Goal: Information Seeking & Learning: Check status

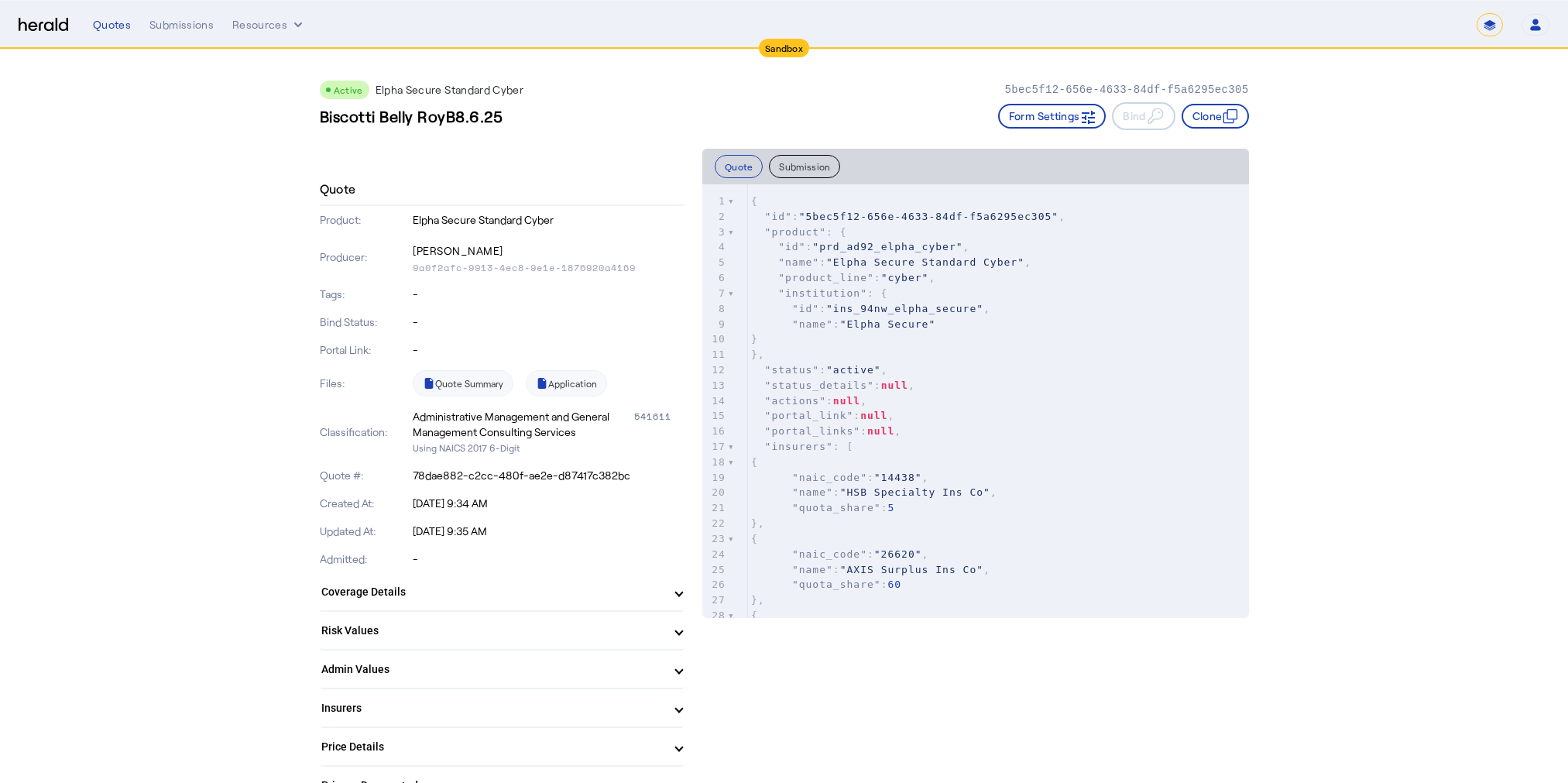
select select "*******"
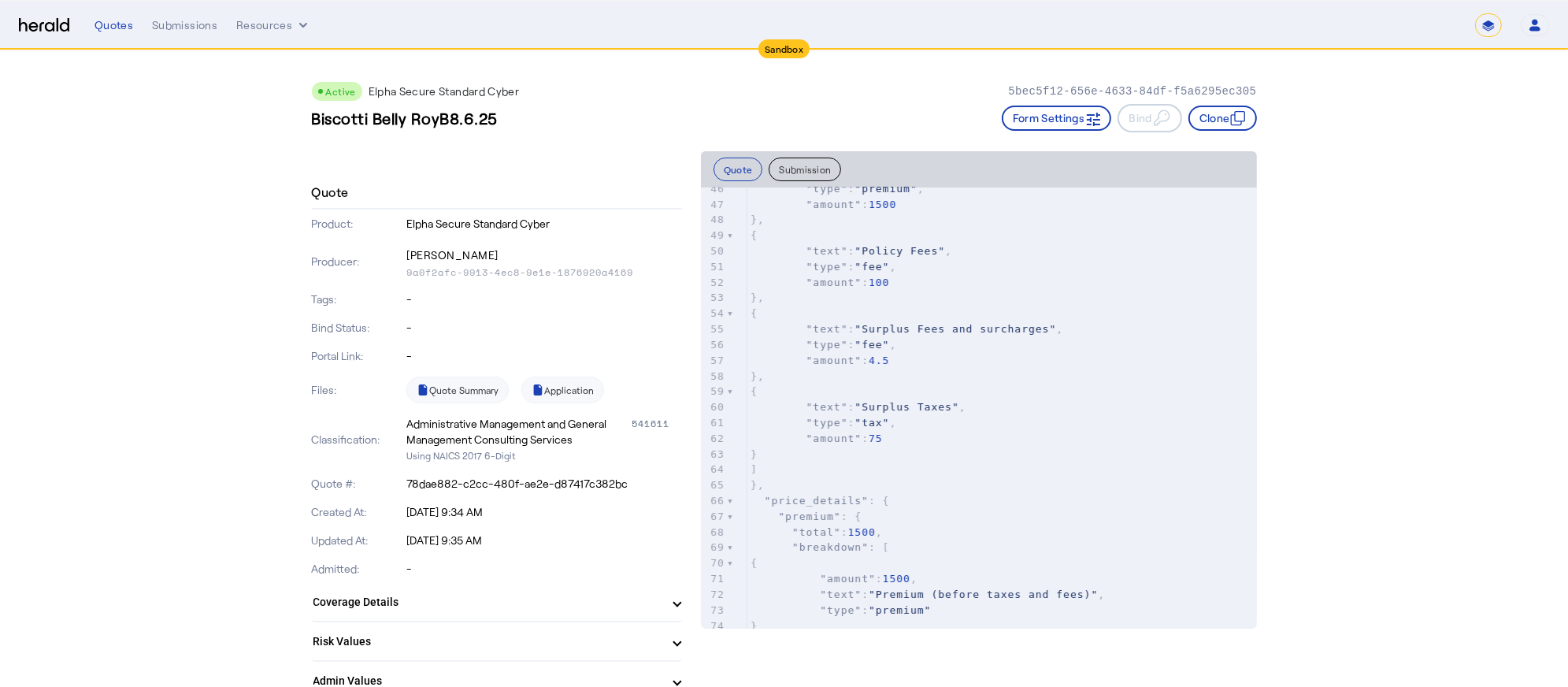
scroll to position [718, 0]
type textarea "**********"
drag, startPoint x: 775, startPoint y: 500, endPoint x: 857, endPoint y: 499, distance: 82.0
click at [857, 499] on span ""price_details"" at bounding box center [817, 501] width 104 height 12
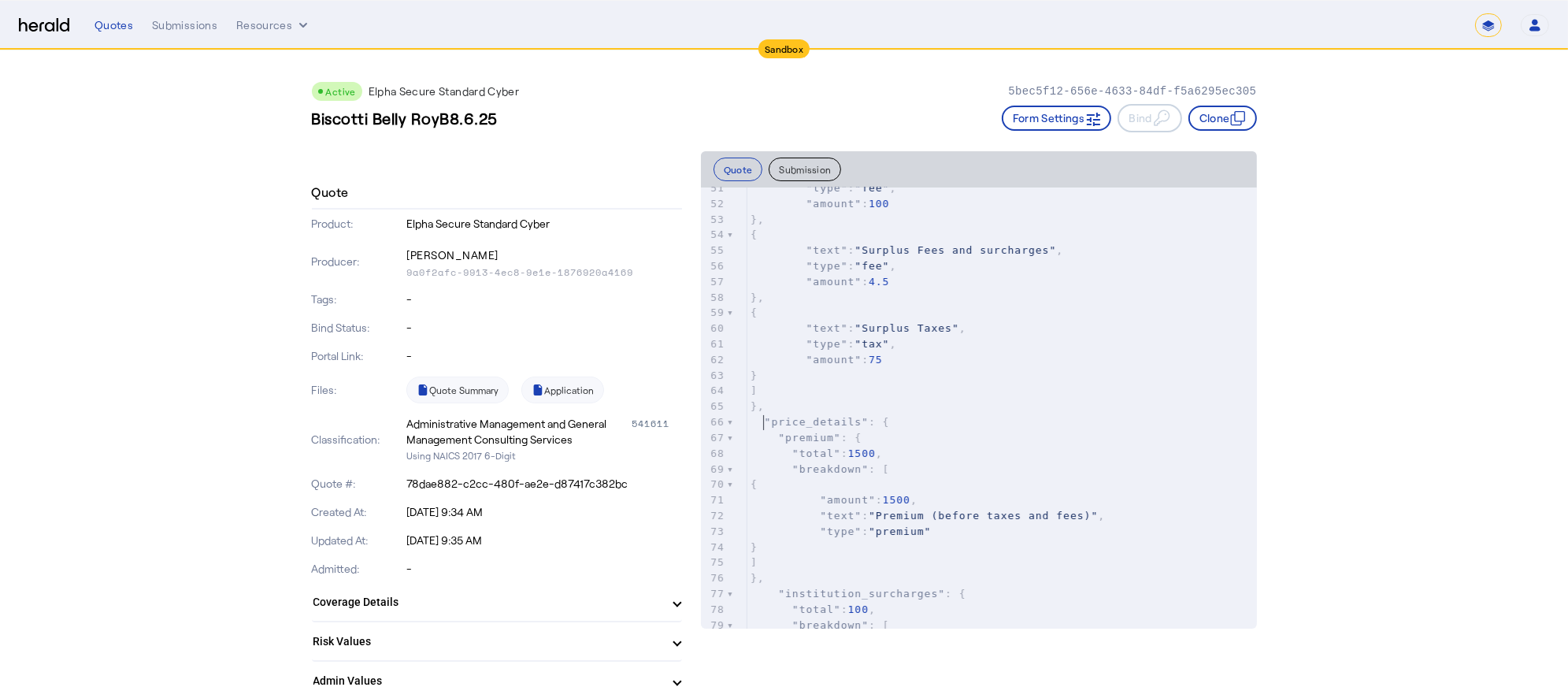
click at [772, 420] on span ""price_details"" at bounding box center [817, 422] width 104 height 12
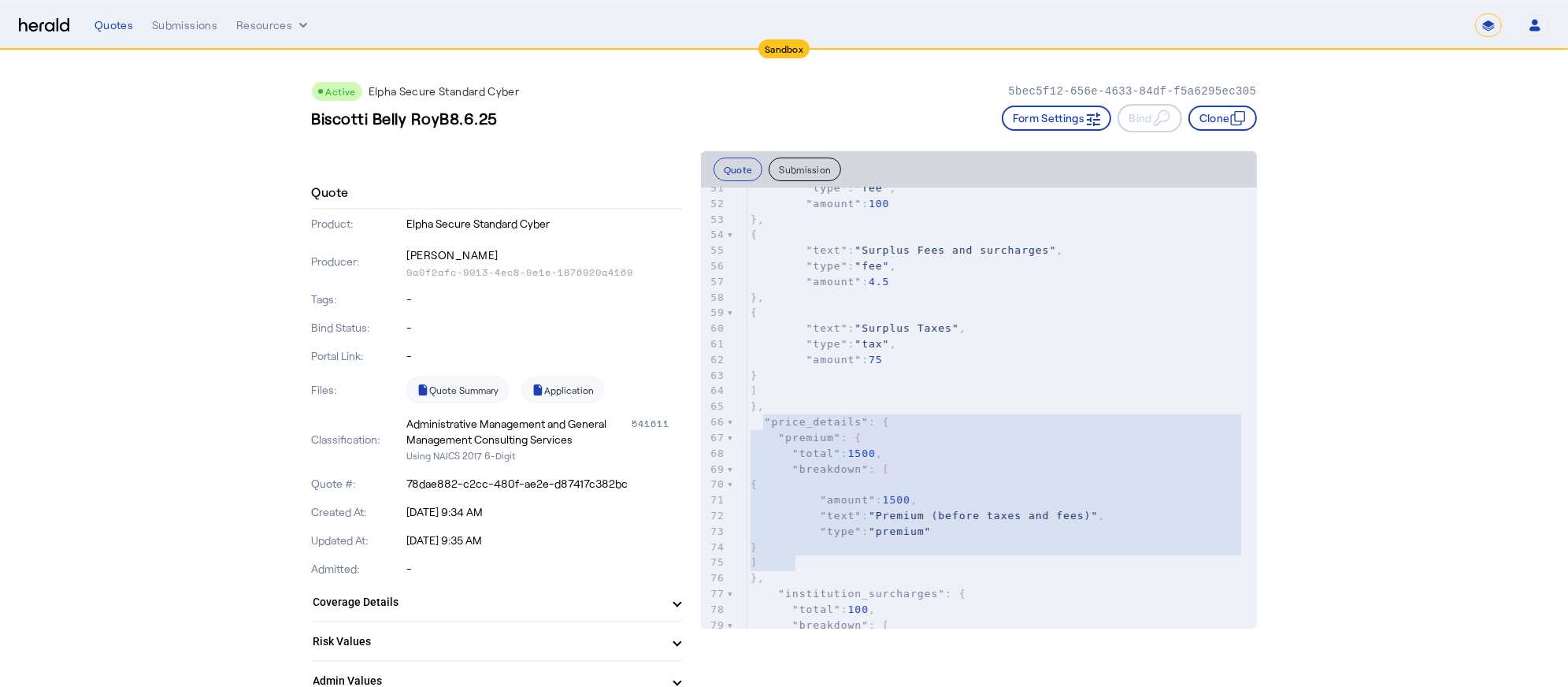
type textarea "**********"
drag, startPoint x: 768, startPoint y: 418, endPoint x: 815, endPoint y: 577, distance: 165.8
click at [815, 577] on div "23 { 24 "naic_code" : "26620" , 25 "name" : "AXIS Surplus Ins Co" , 26 "quota_s…" at bounding box center [1002, 281] width 510 height 1077
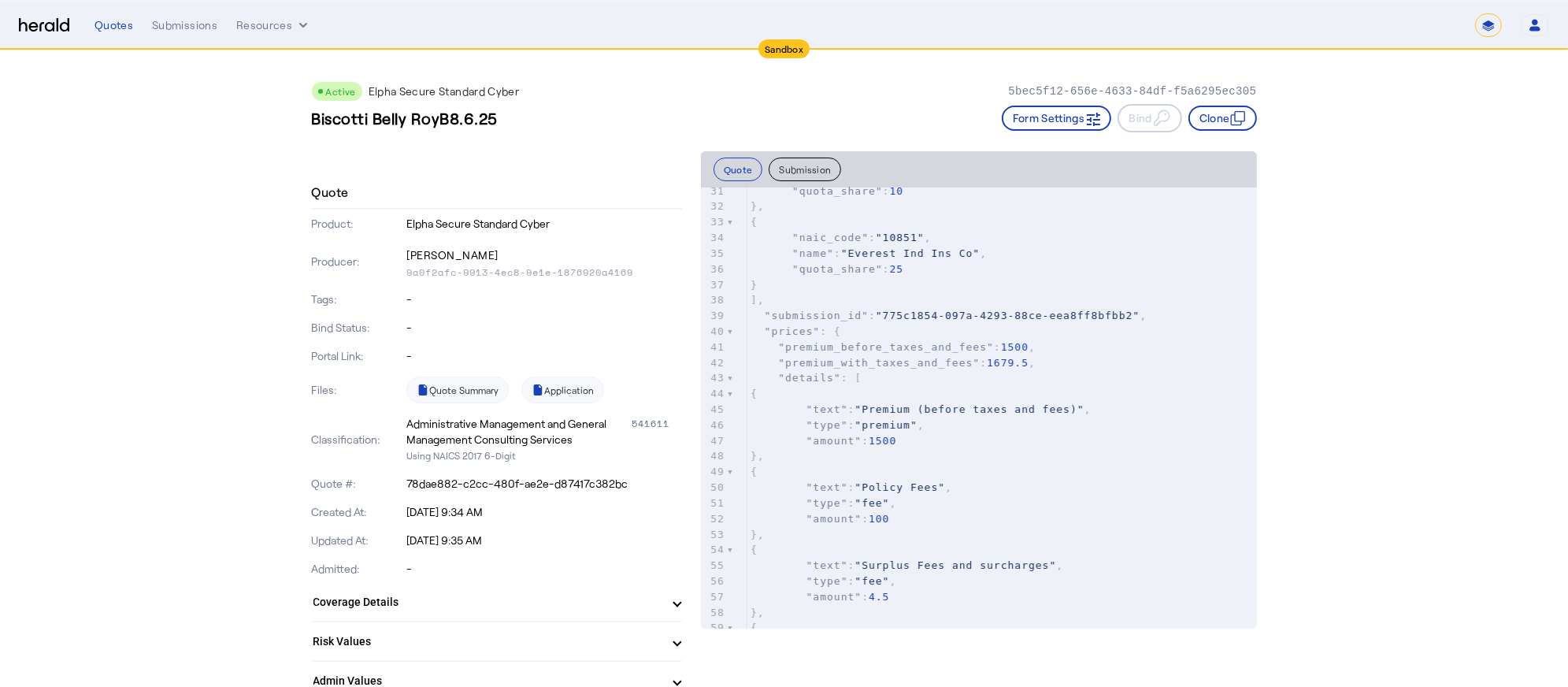
scroll to position [561, 0]
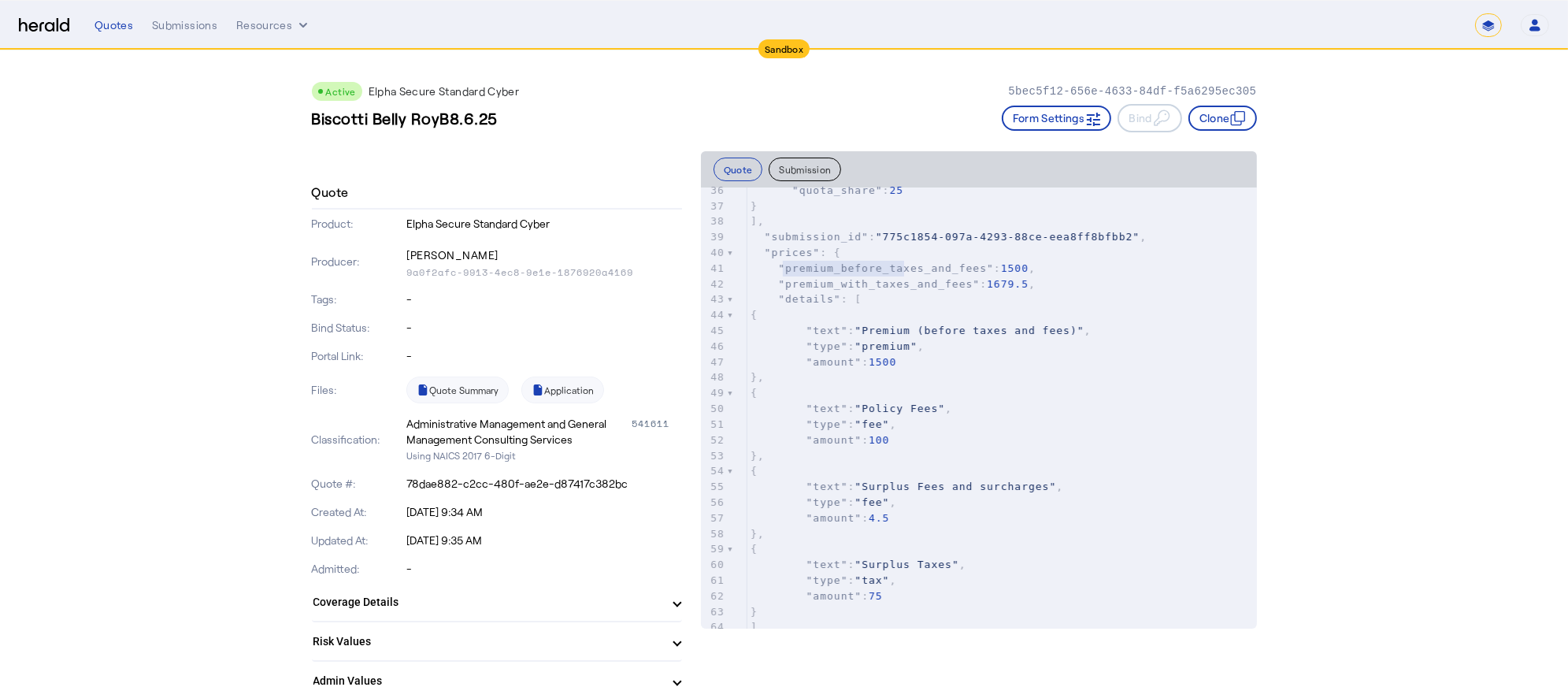
type textarea "**********"
drag, startPoint x: 788, startPoint y: 267, endPoint x: 1031, endPoint y: 270, distance: 243.0
click at [1031, 270] on pre ""premium_before_taxes_and_fees" : 1500 ," at bounding box center [1002, 268] width 510 height 16
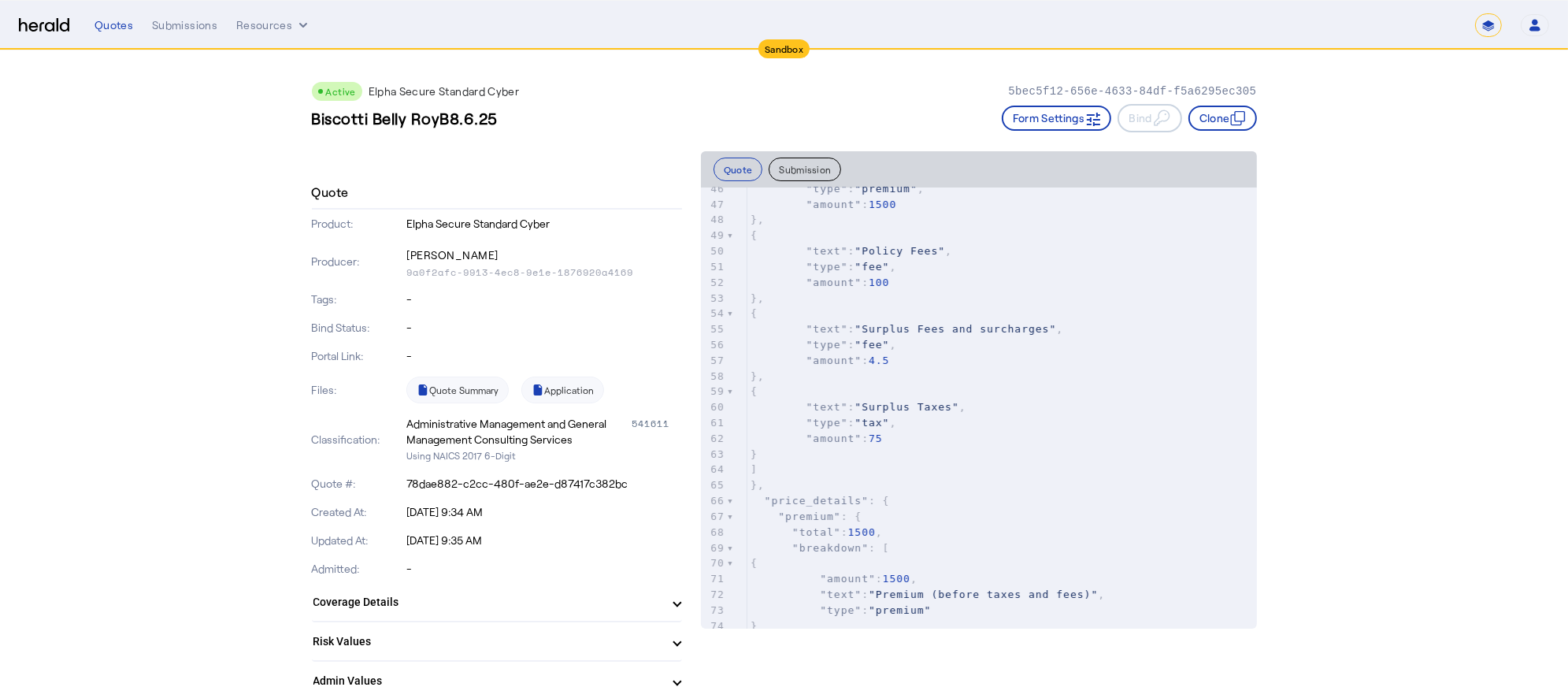
scroll to position [955, 0]
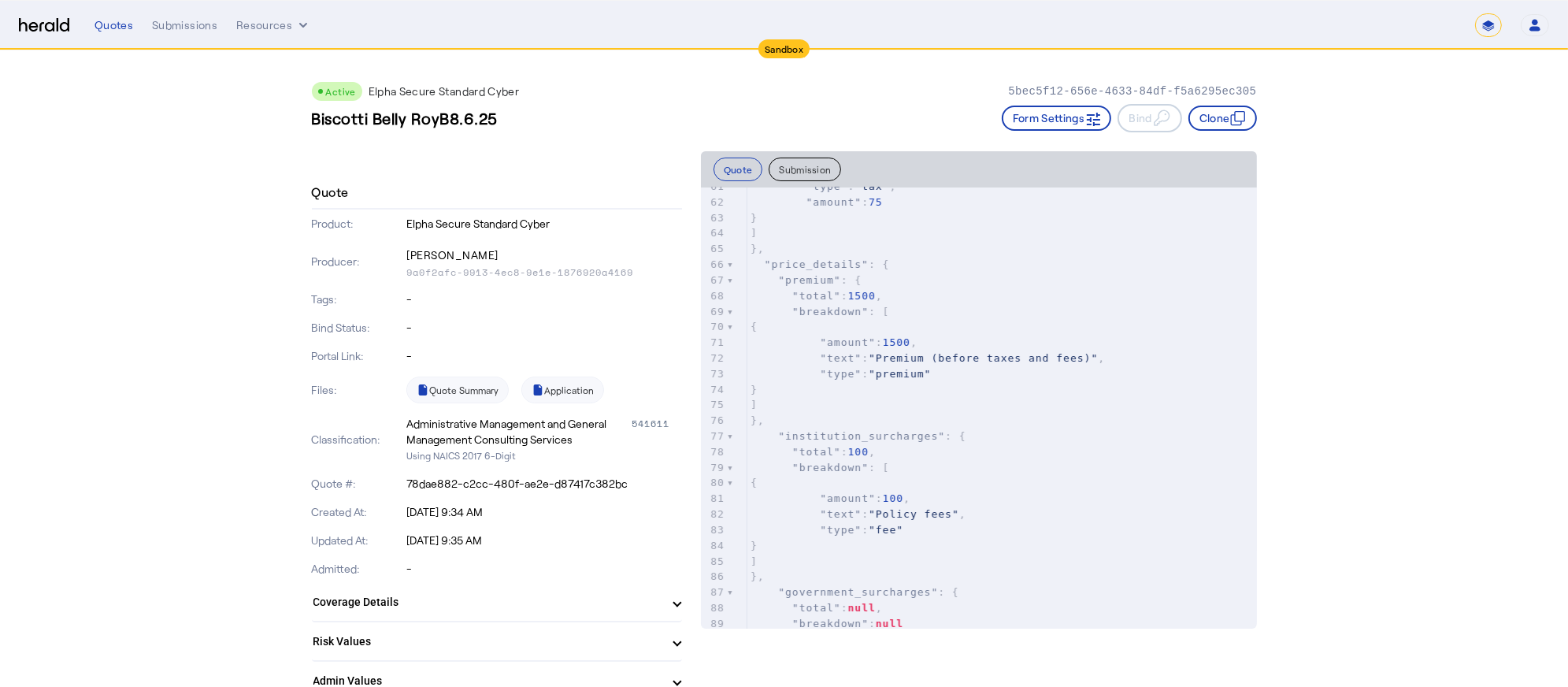
click at [857, 294] on span "1500" at bounding box center [862, 296] width 28 height 12
type textarea "****"
click at [857, 294] on span "1500" at bounding box center [862, 296] width 28 height 12
drag, startPoint x: 114, startPoint y: 24, endPoint x: 999, endPoint y: 478, distance: 994.7
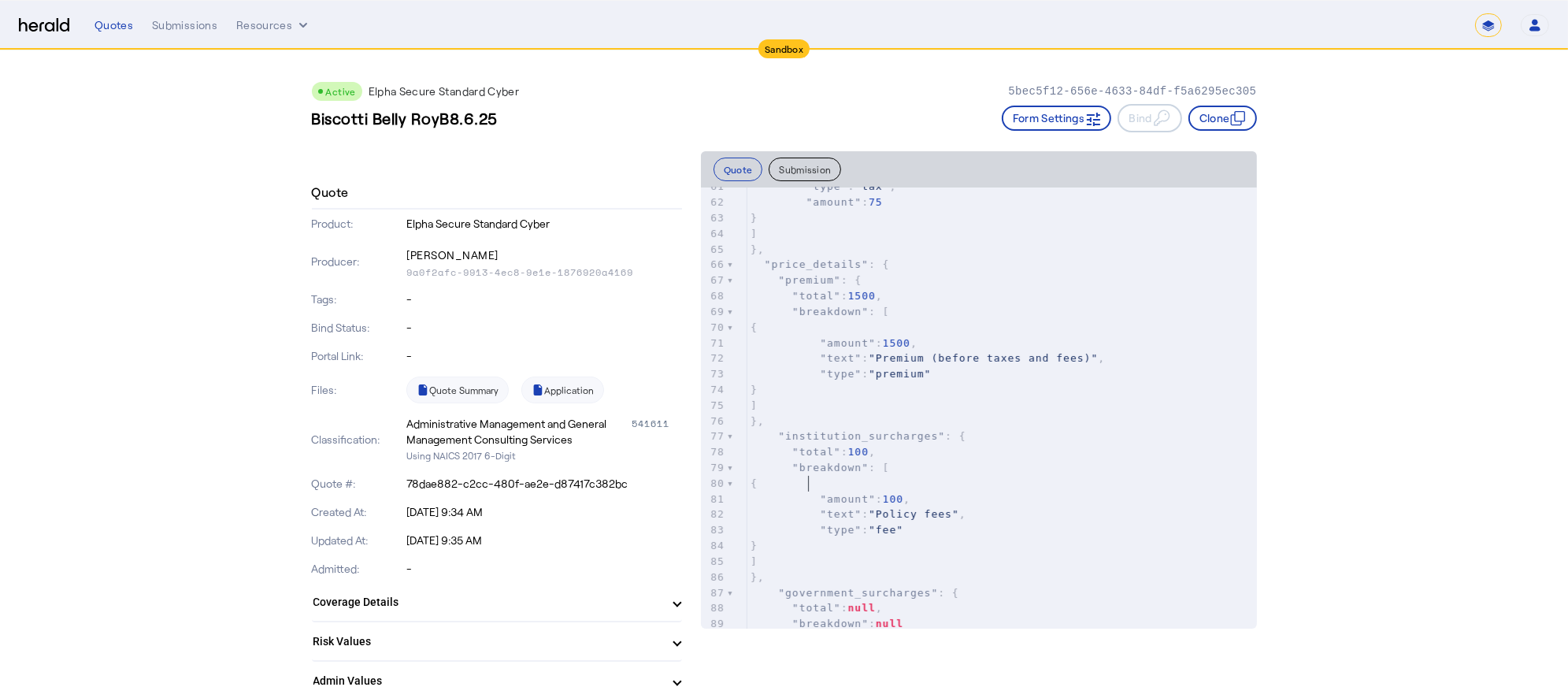
drag, startPoint x: 999, startPoint y: 478, endPoint x: 929, endPoint y: 482, distance: 70.1
click at [929, 482] on pre "{" at bounding box center [1002, 484] width 510 height 16
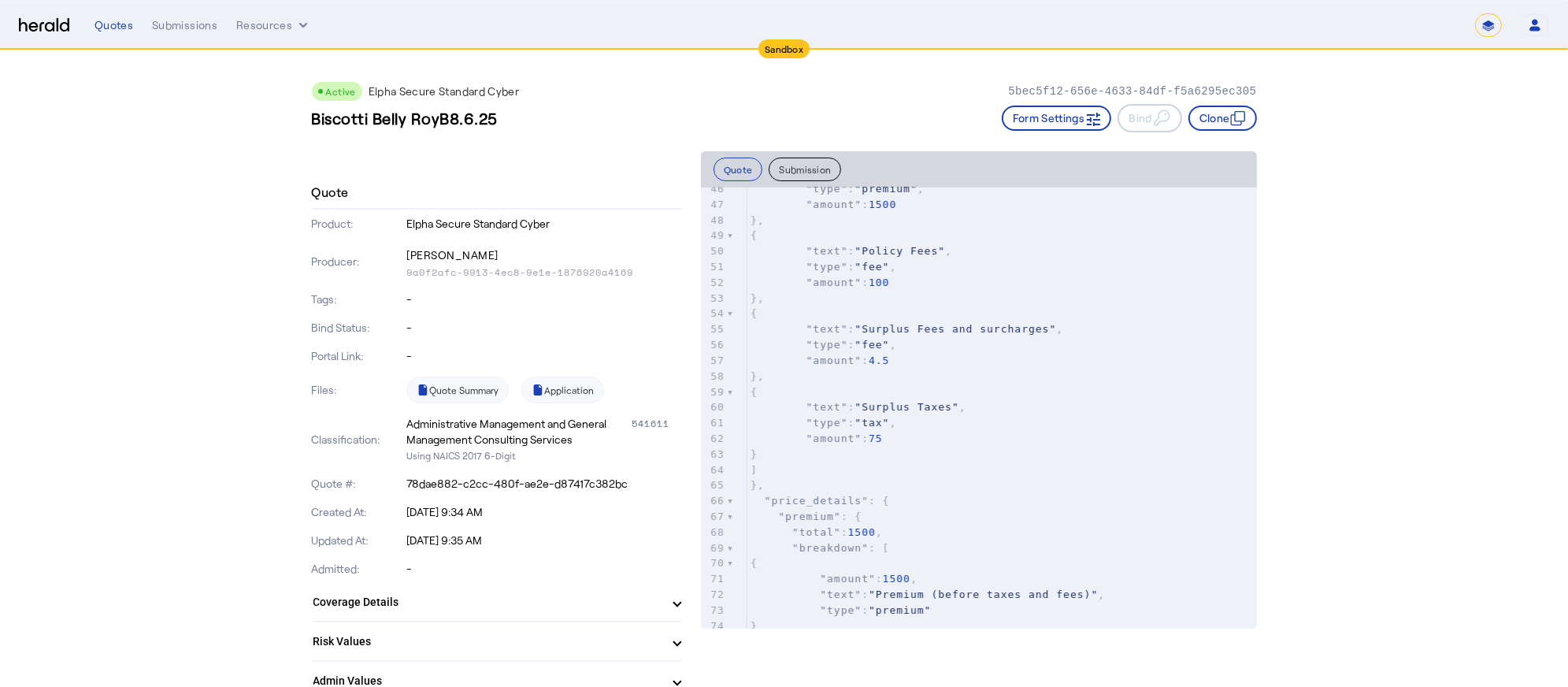
scroll to position [640, 0]
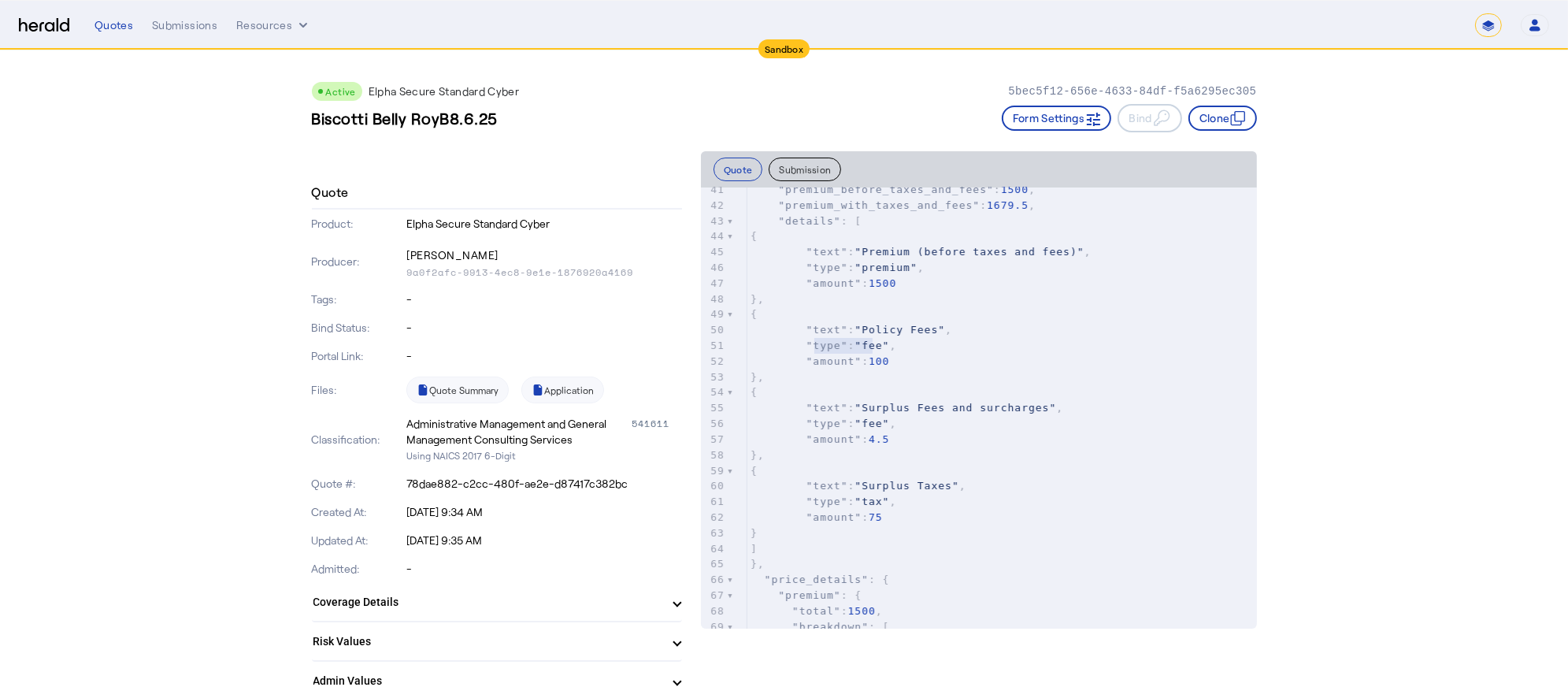
type textarea "**********"
drag, startPoint x: 819, startPoint y: 342, endPoint x: 887, endPoint y: 345, distance: 68.1
click at [887, 345] on span ""type" : "fee" ," at bounding box center [824, 346] width 146 height 12
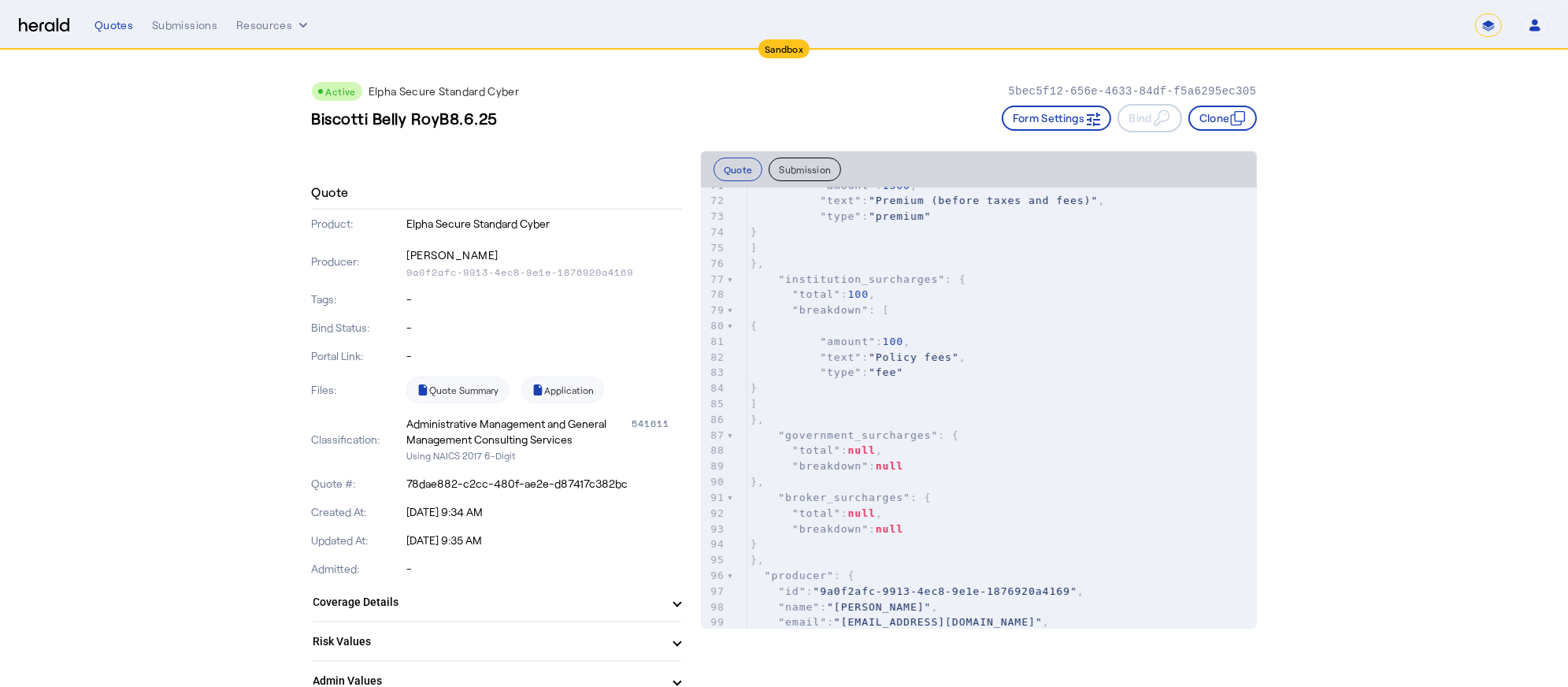
scroll to position [1034, 0]
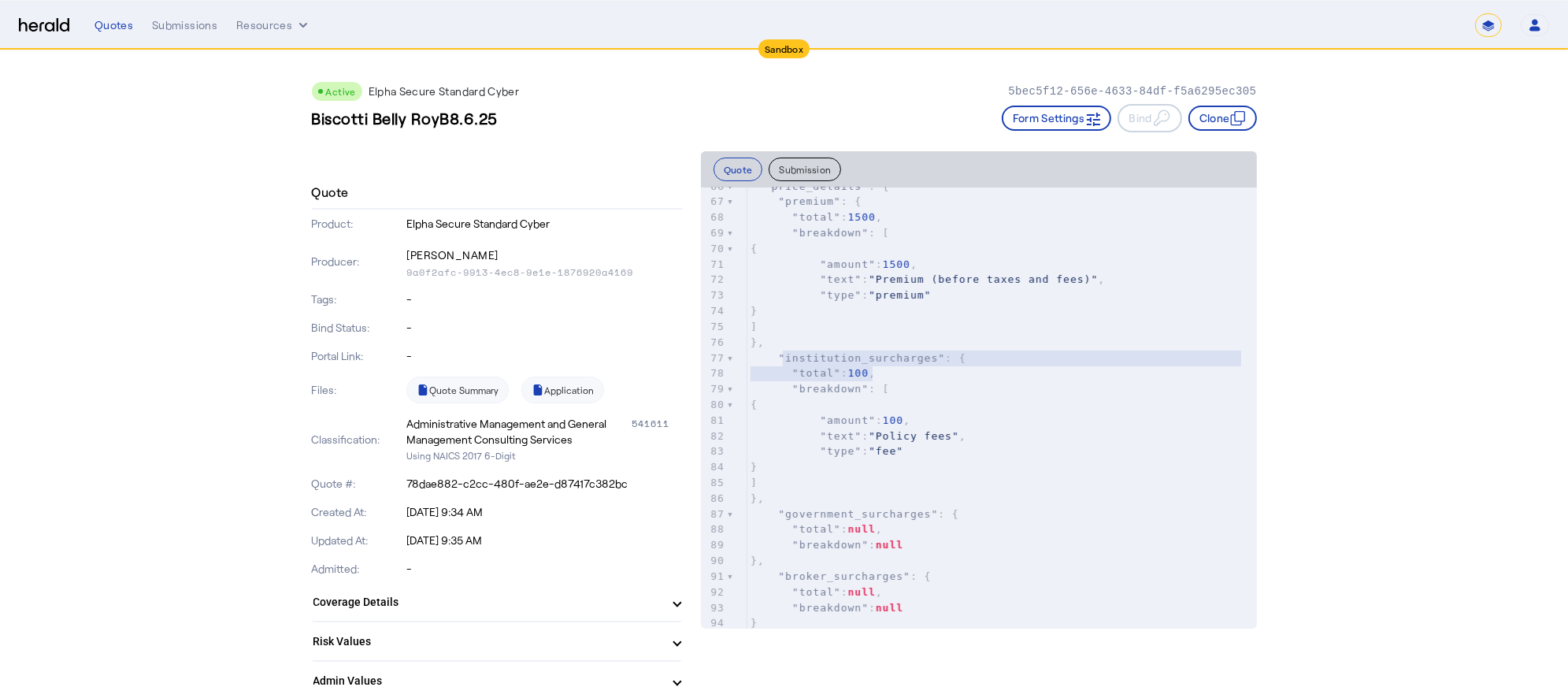
type textarea "**********"
drag, startPoint x: 787, startPoint y: 358, endPoint x: 873, endPoint y: 373, distance: 87.3
click at [873, 373] on div "64 ] 65 }, 66 "price_details" : { 67 "premium" : { 68 "total" : 1500 , 69 "brea…" at bounding box center [1002, 585] width 510 height 875
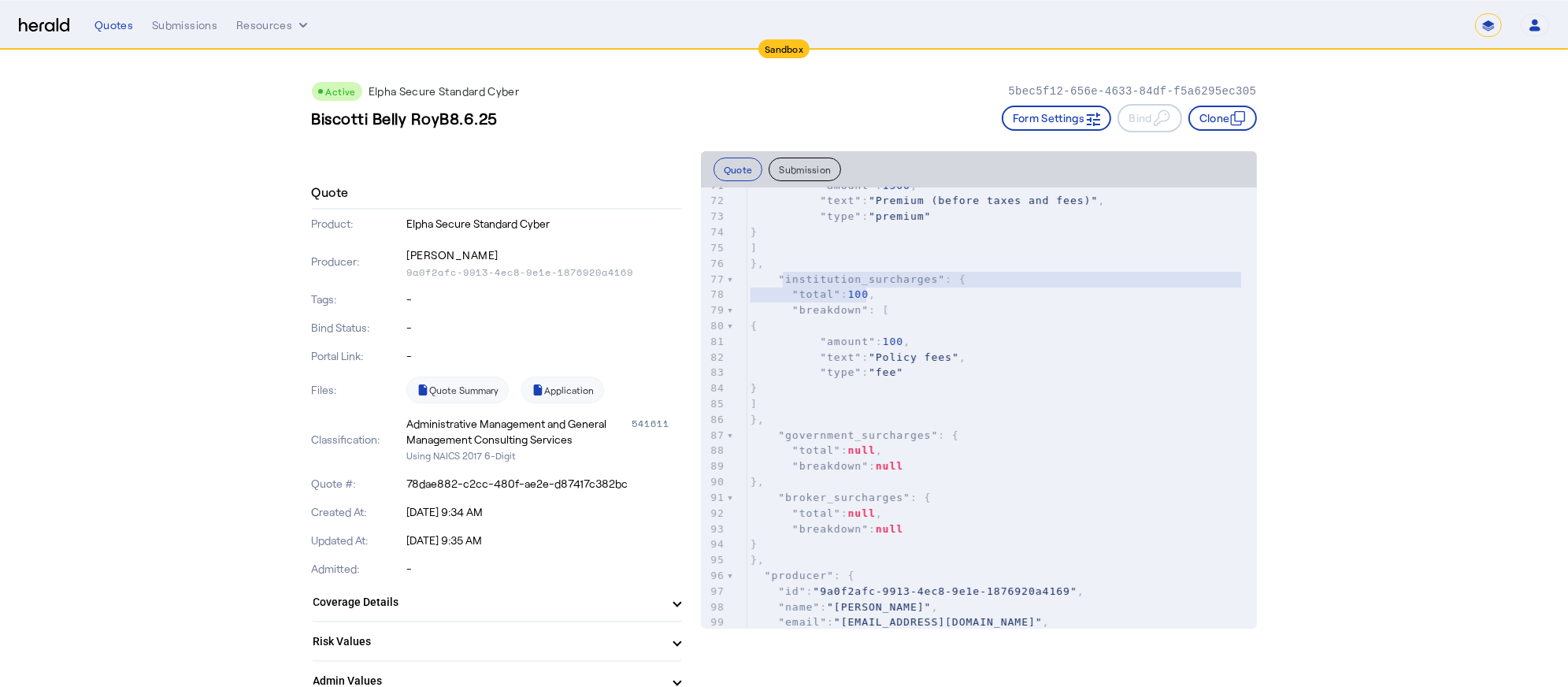
scroll to position [1192, 0]
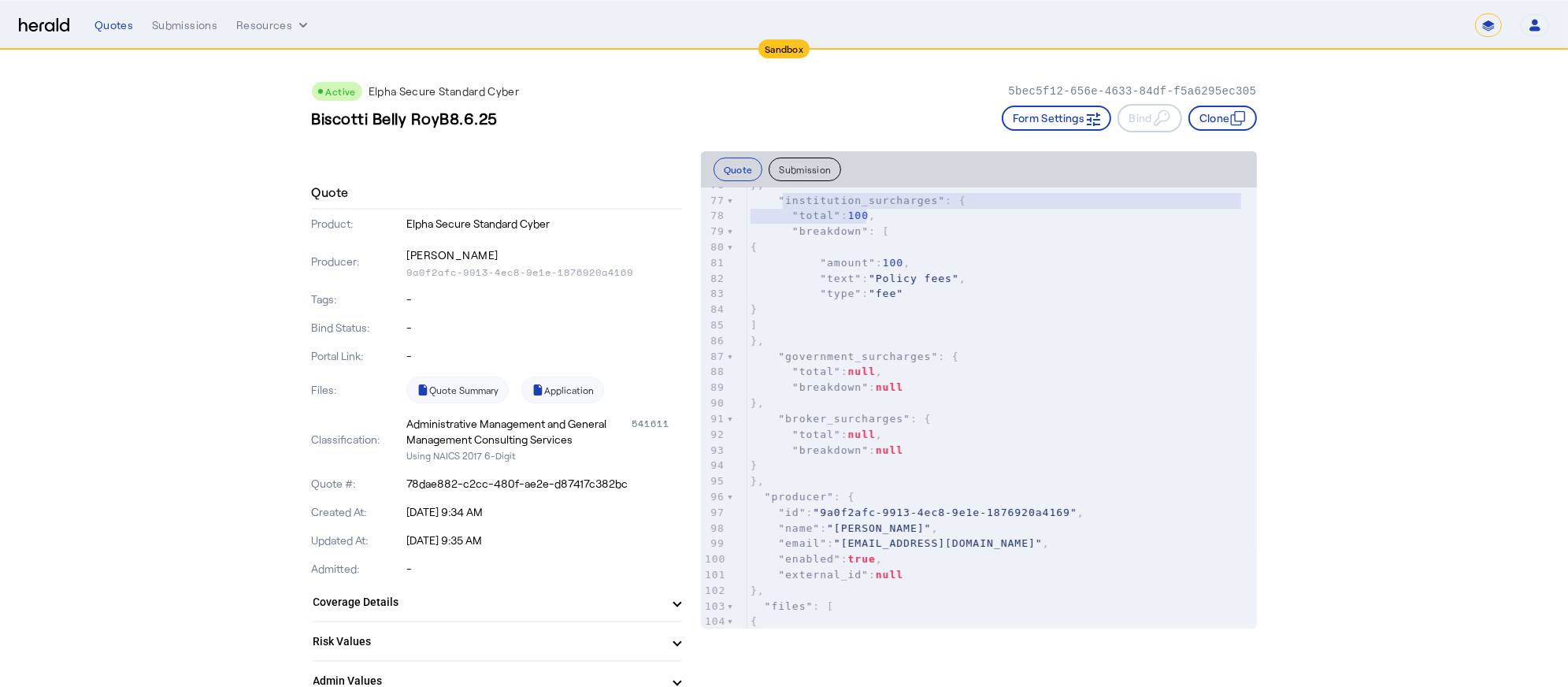
drag, startPoint x: 106, startPoint y: 22, endPoint x: 63, endPoint y: 82, distance: 73.8
drag, startPoint x: 110, startPoint y: 22, endPoint x: 1005, endPoint y: 314, distance: 941.4
click at [1005, 314] on pre "}" at bounding box center [1002, 309] width 510 height 16
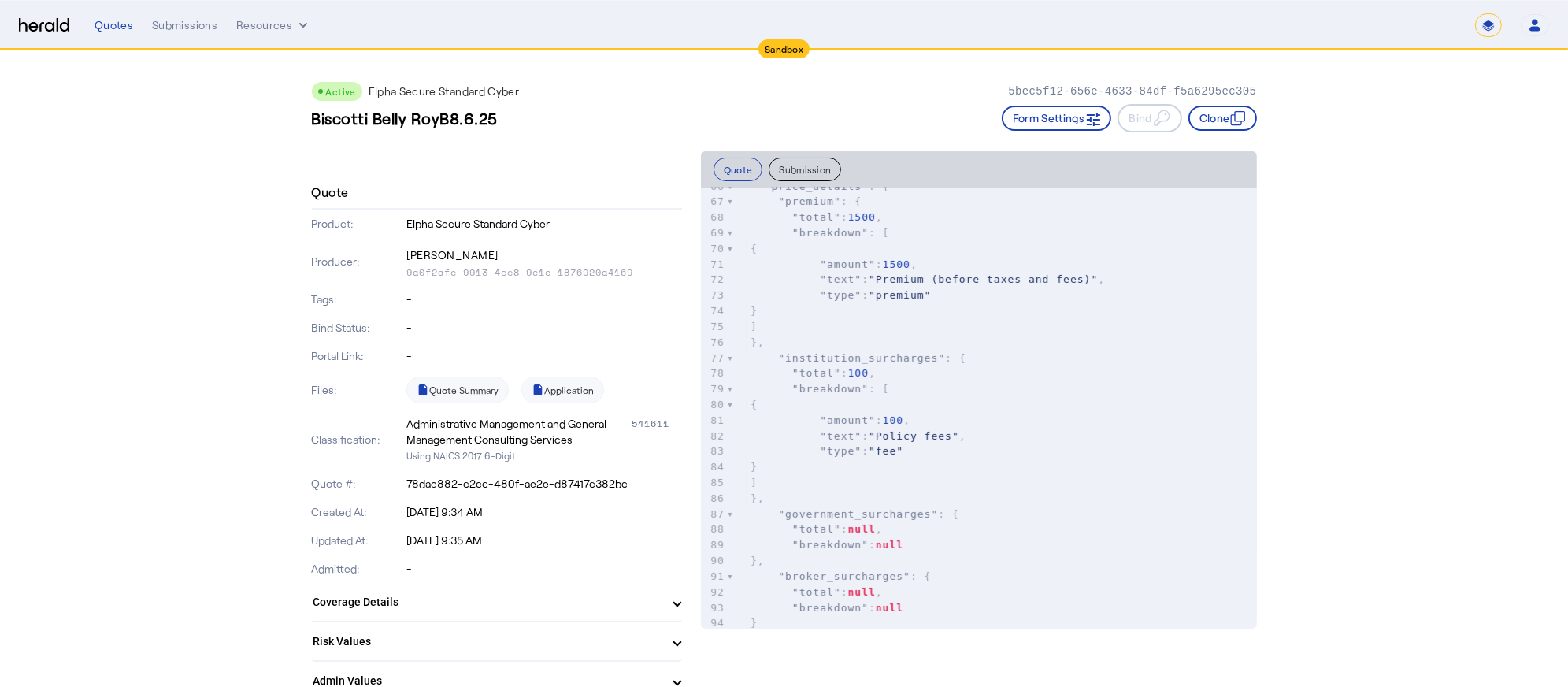
drag, startPoint x: 121, startPoint y: 28, endPoint x: 64, endPoint y: 168, distance: 151.2
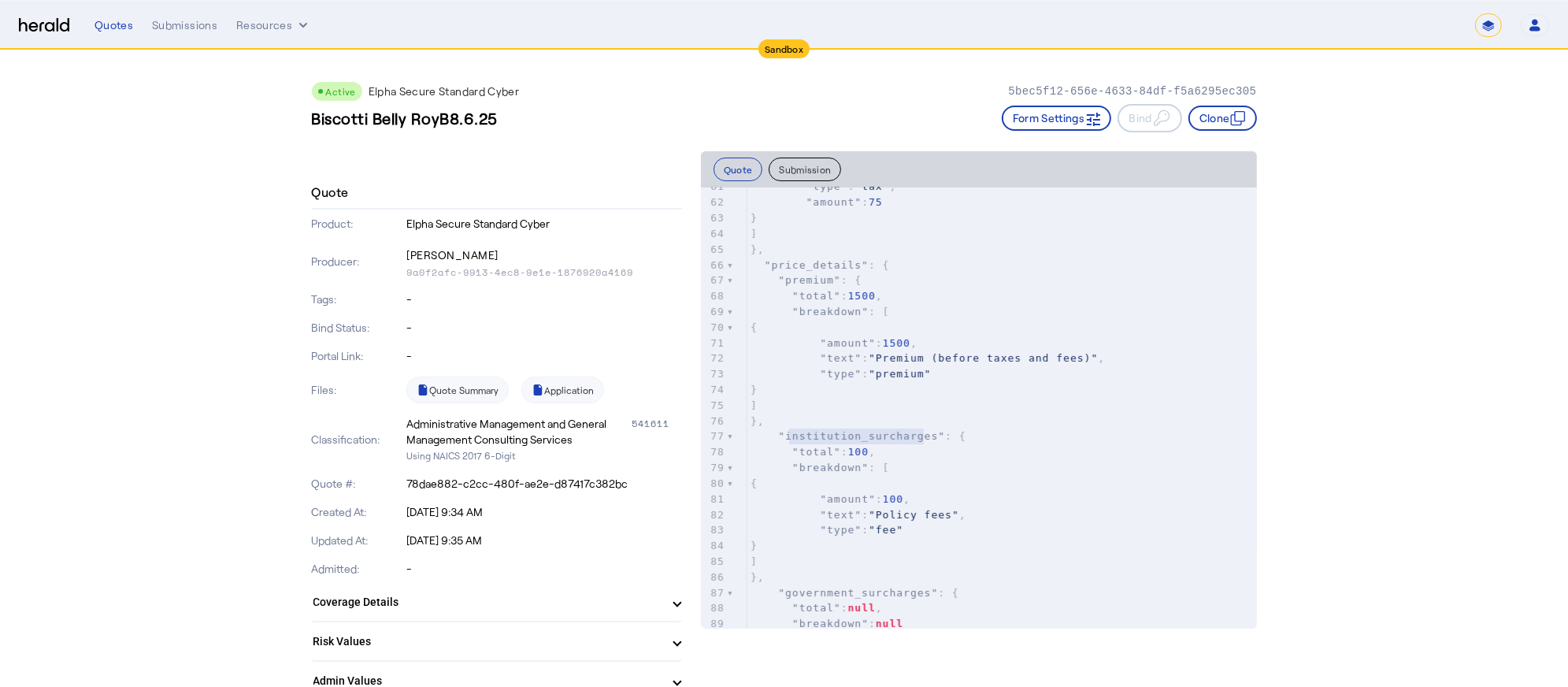
type textarea "**********"
drag, startPoint x: 929, startPoint y: 435, endPoint x: 792, endPoint y: 431, distance: 137.1
click at [792, 431] on span ""institution_surcharges"" at bounding box center [861, 436] width 167 height 12
click at [832, 469] on span ""breakdown"" at bounding box center [831, 468] width 76 height 12
type textarea "*********"
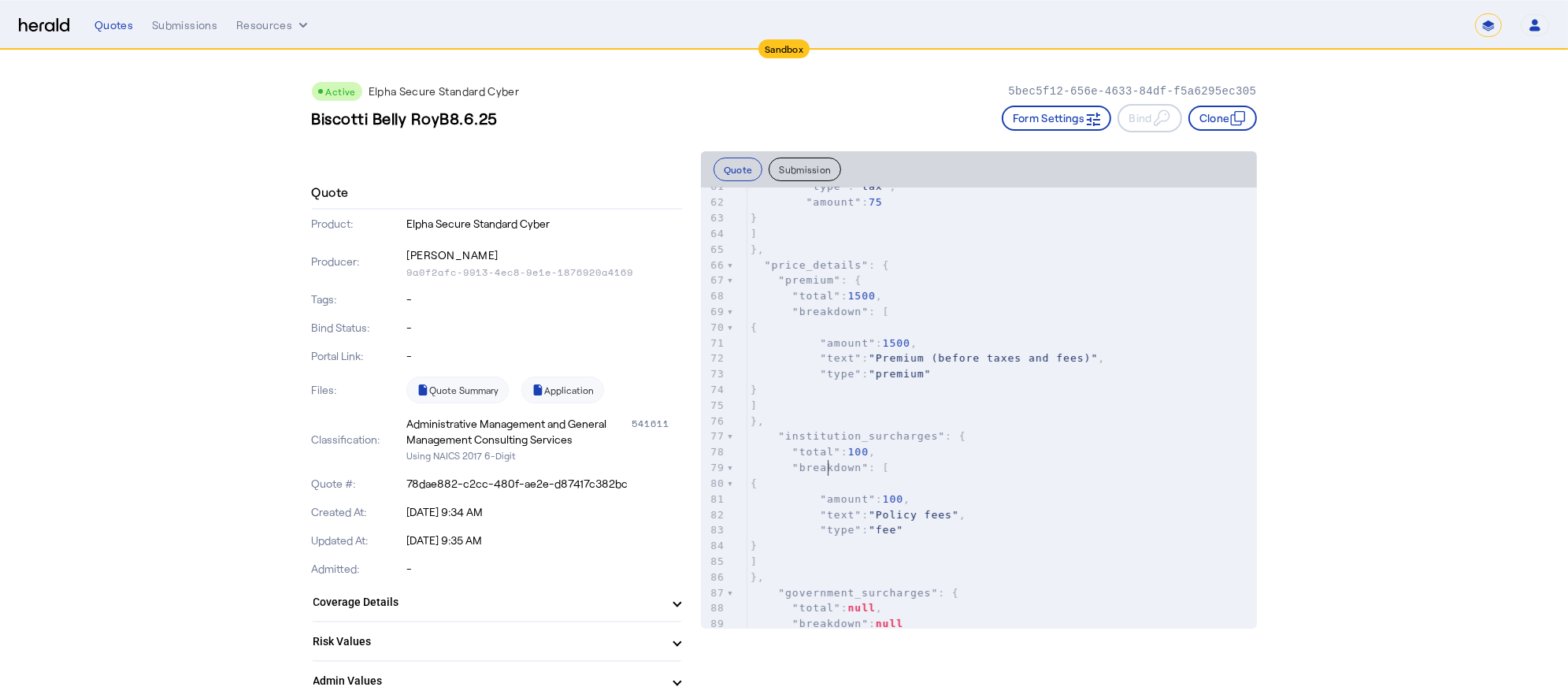
click at [832, 469] on span ""breakdown"" at bounding box center [831, 468] width 76 height 12
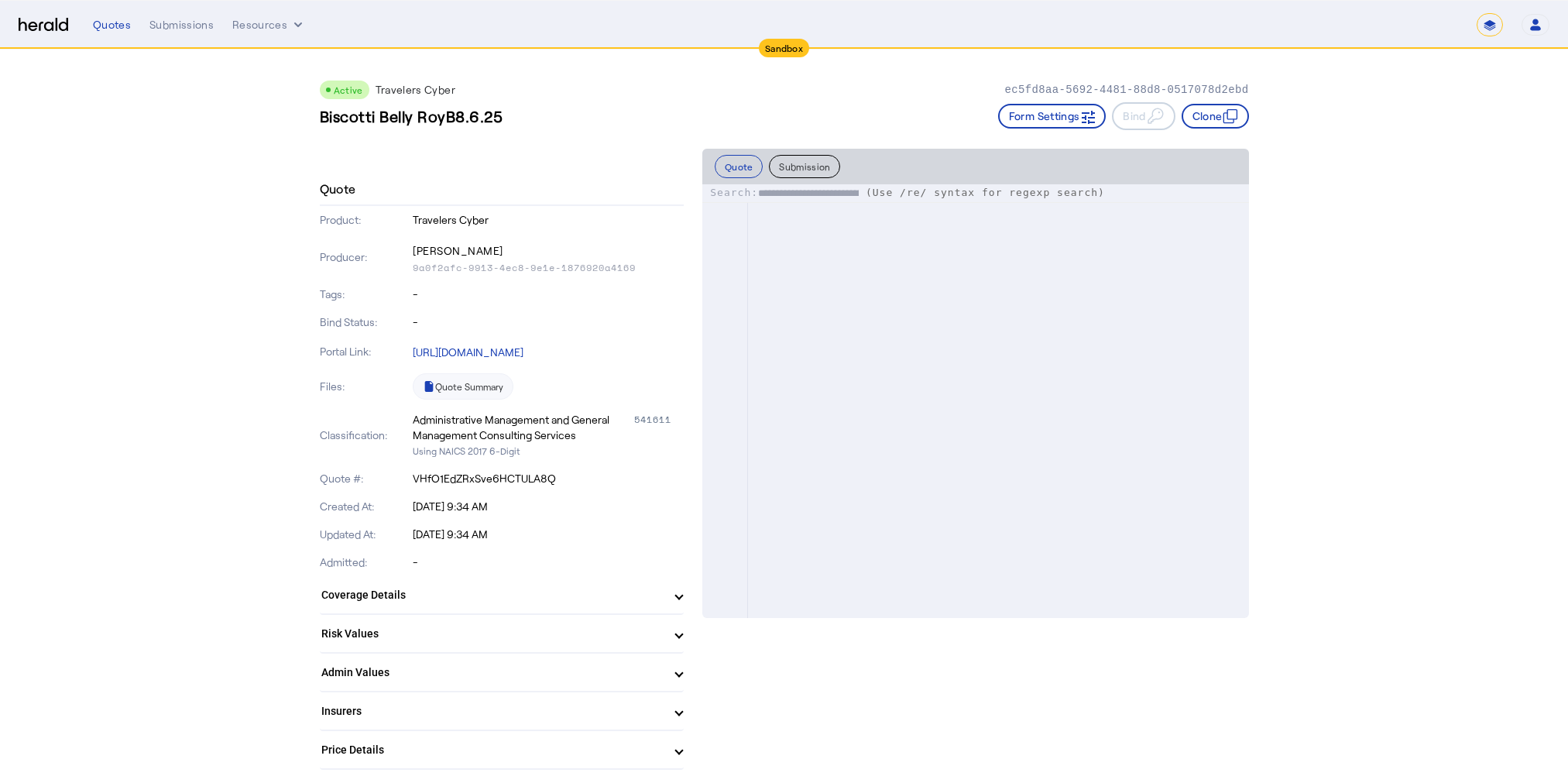
select select "*******"
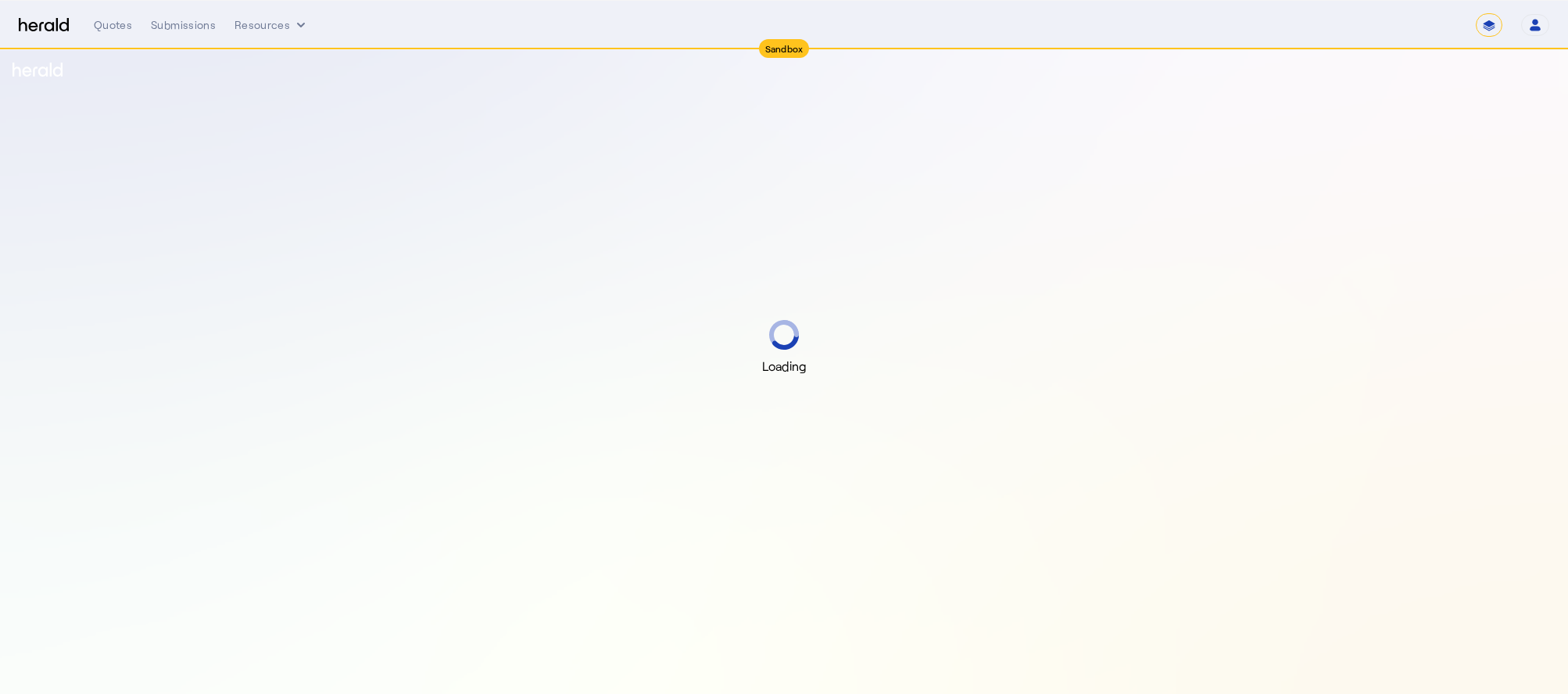
select select "*******"
click at [116, 32] on div "Quotes" at bounding box center [113, 25] width 38 height 16
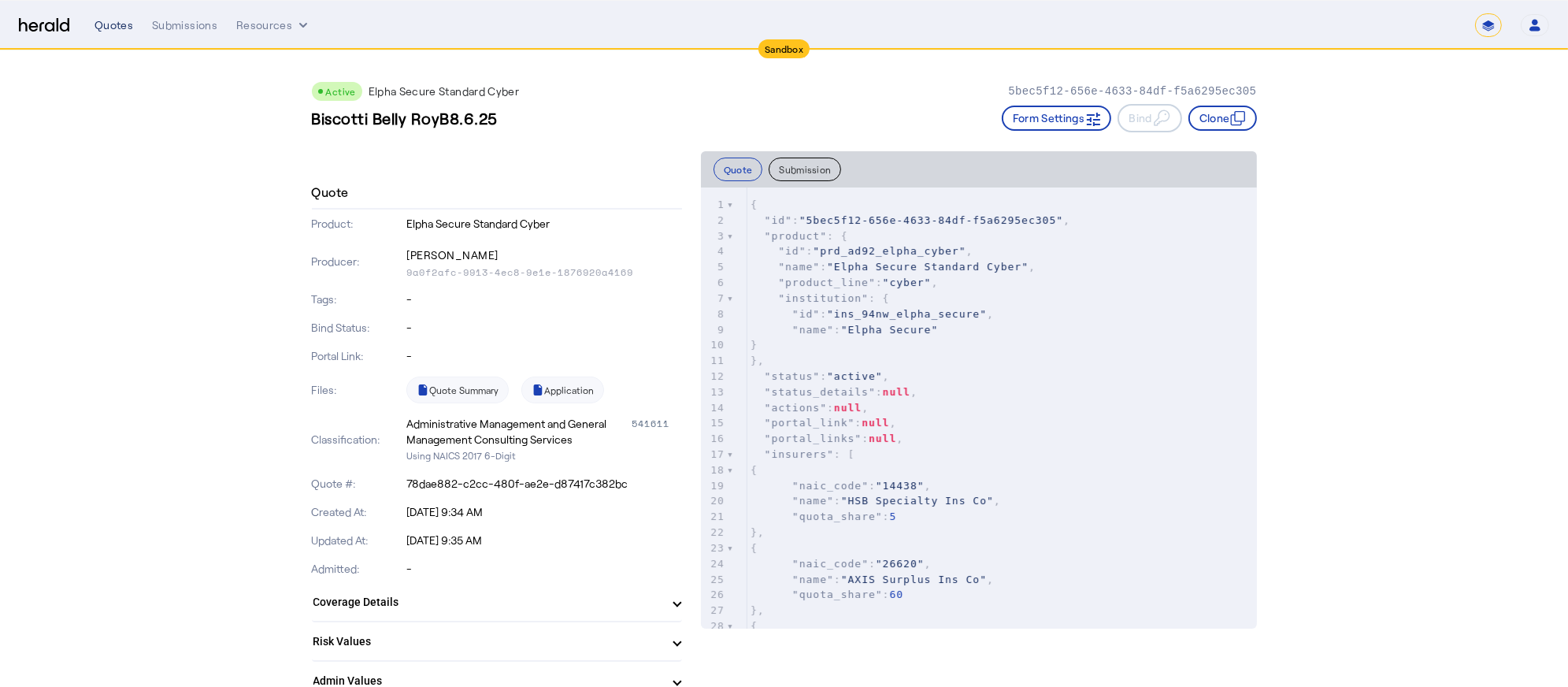
click at [119, 30] on div "Quotes" at bounding box center [114, 25] width 38 height 16
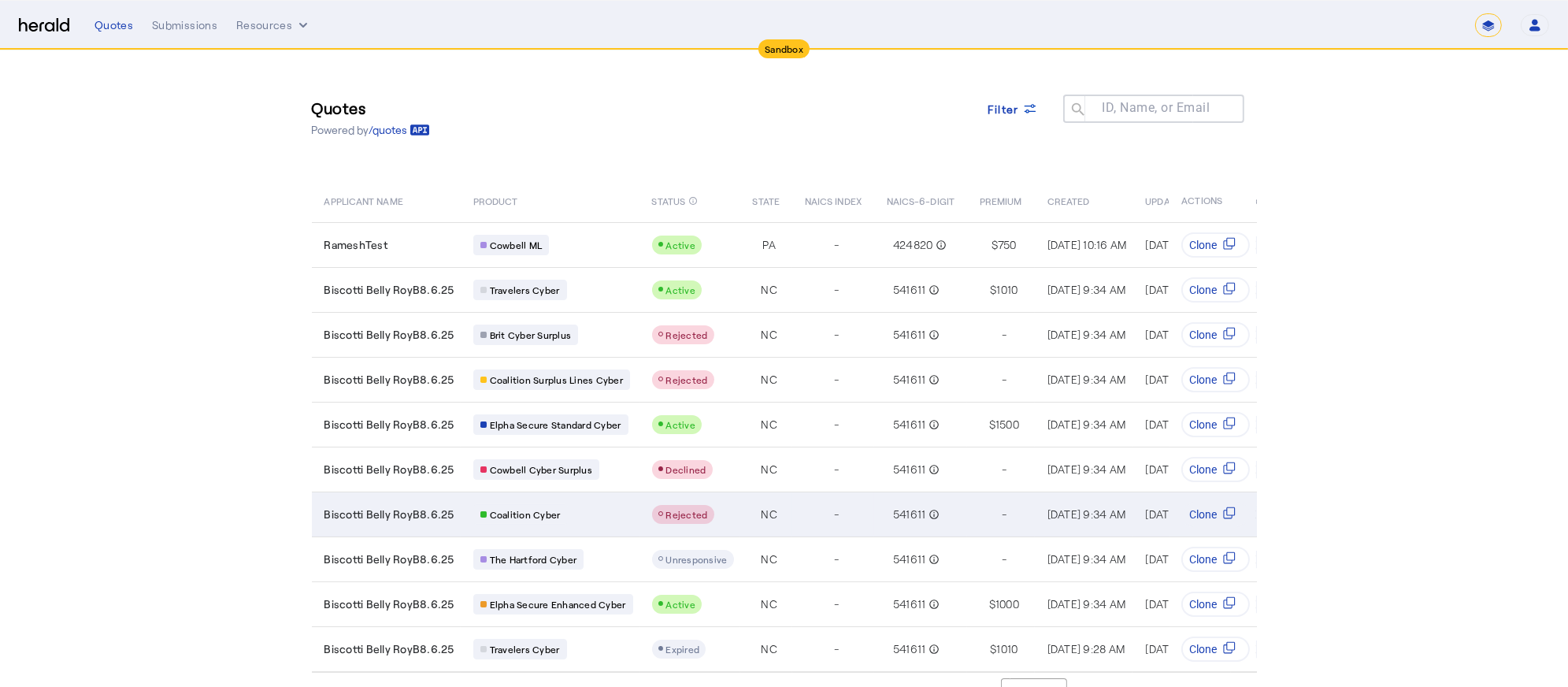
scroll to position [34, 0]
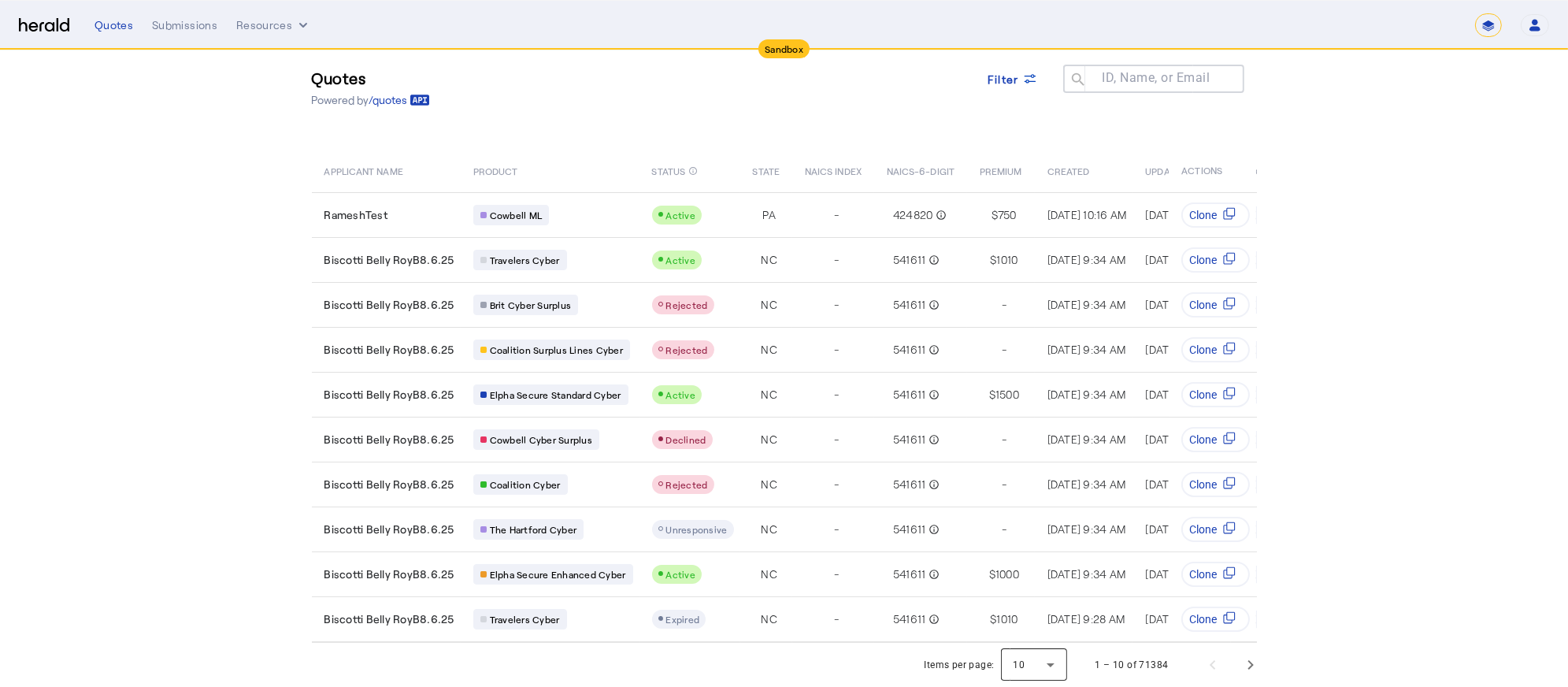
click at [1067, 663] on div at bounding box center [1034, 665] width 66 height 38
click at [1040, 614] on span "50" at bounding box center [1041, 624] width 41 height 19
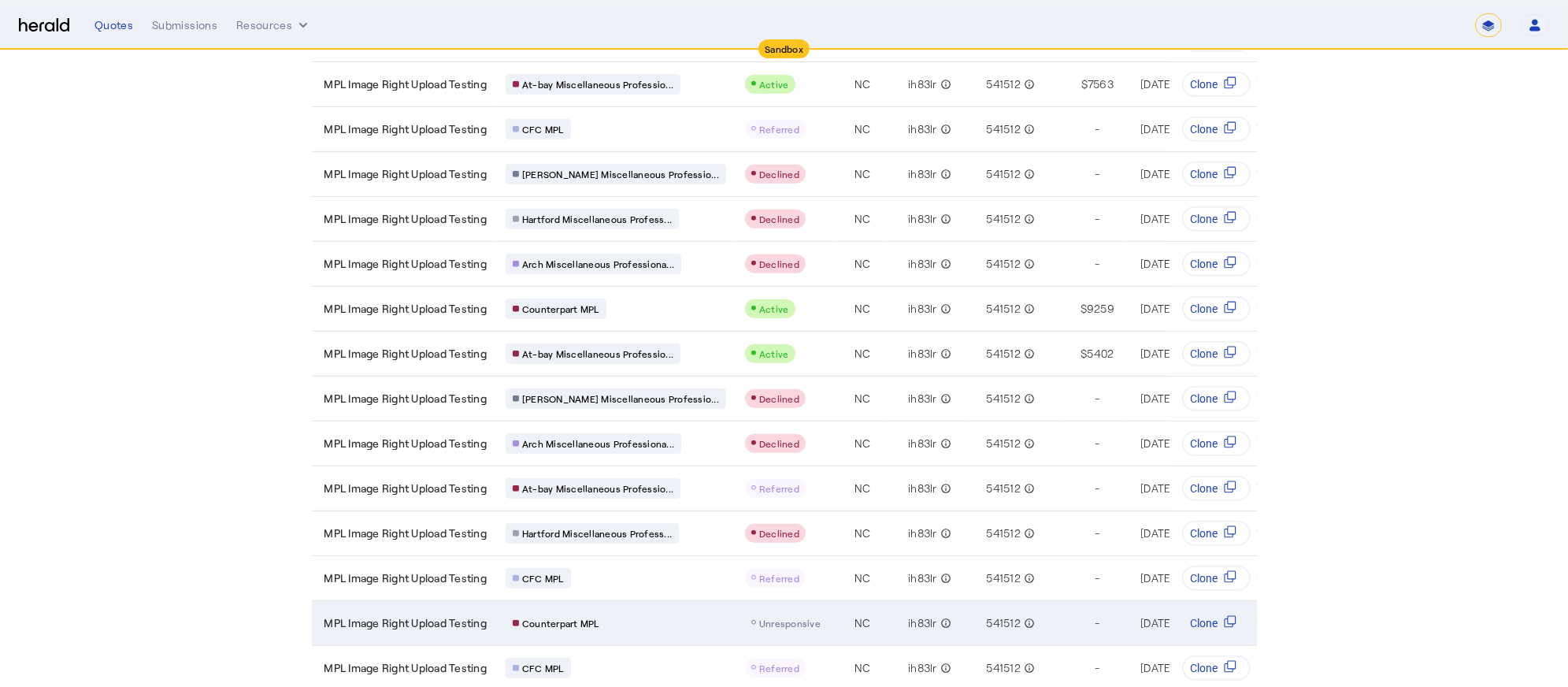
scroll to position [1452, 0]
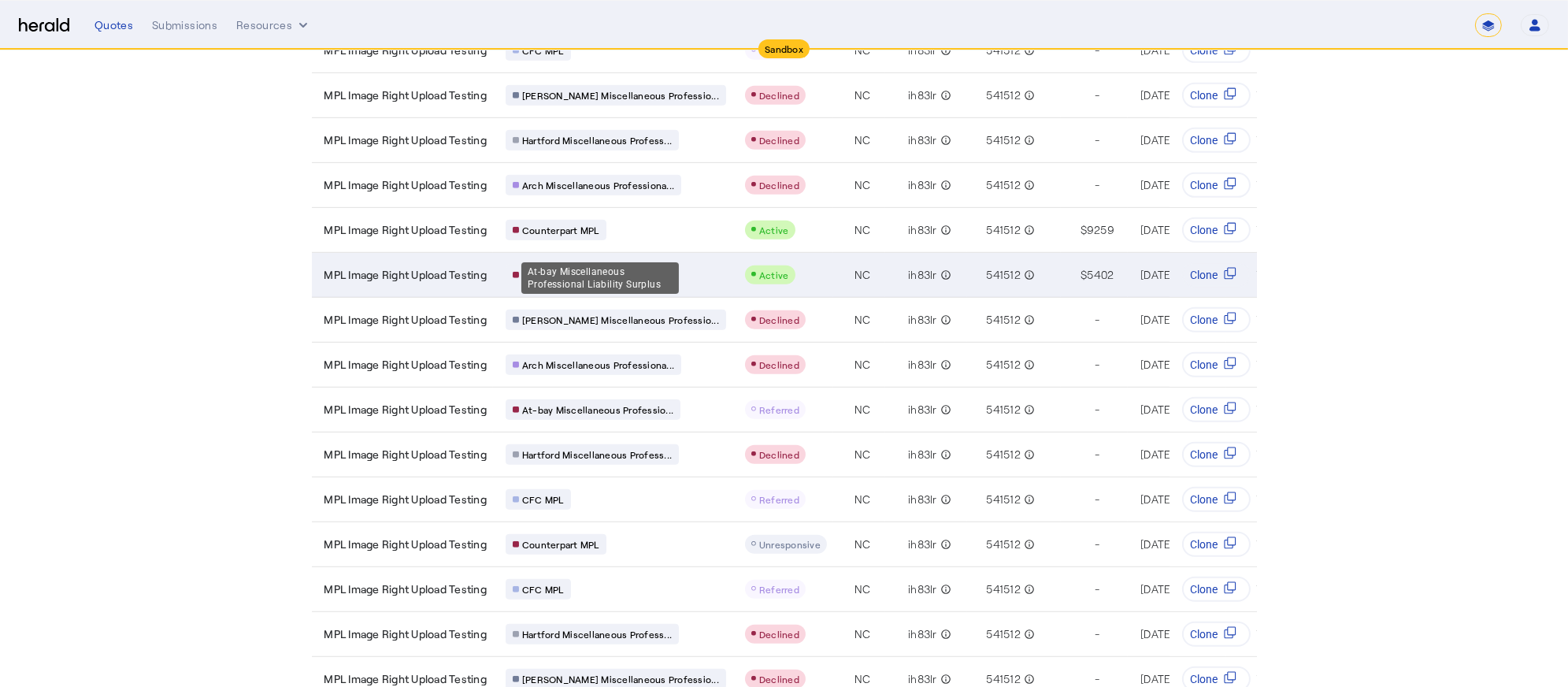
click at [652, 268] on span "At-bay Miscellaneous Professio..." at bounding box center [597, 274] width 151 height 13
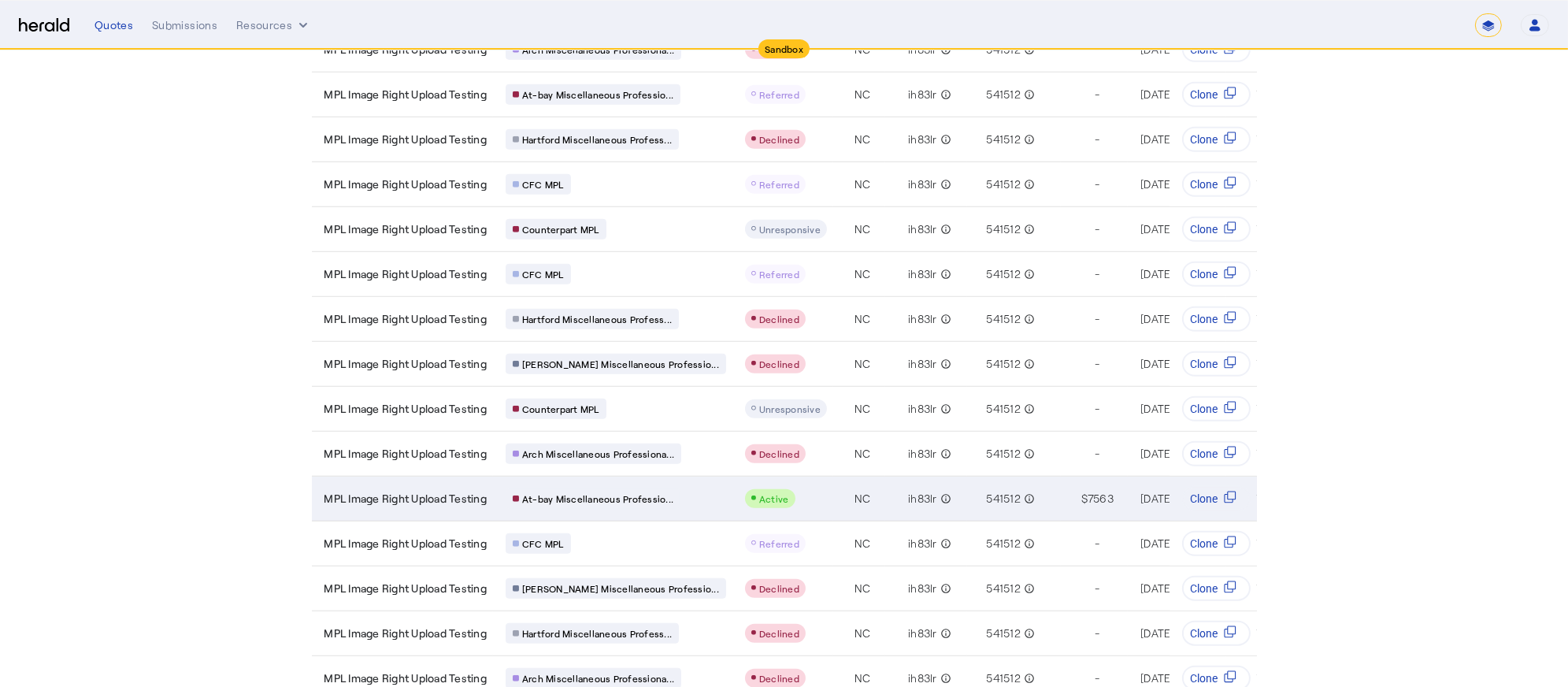
scroll to position [1799, 0]
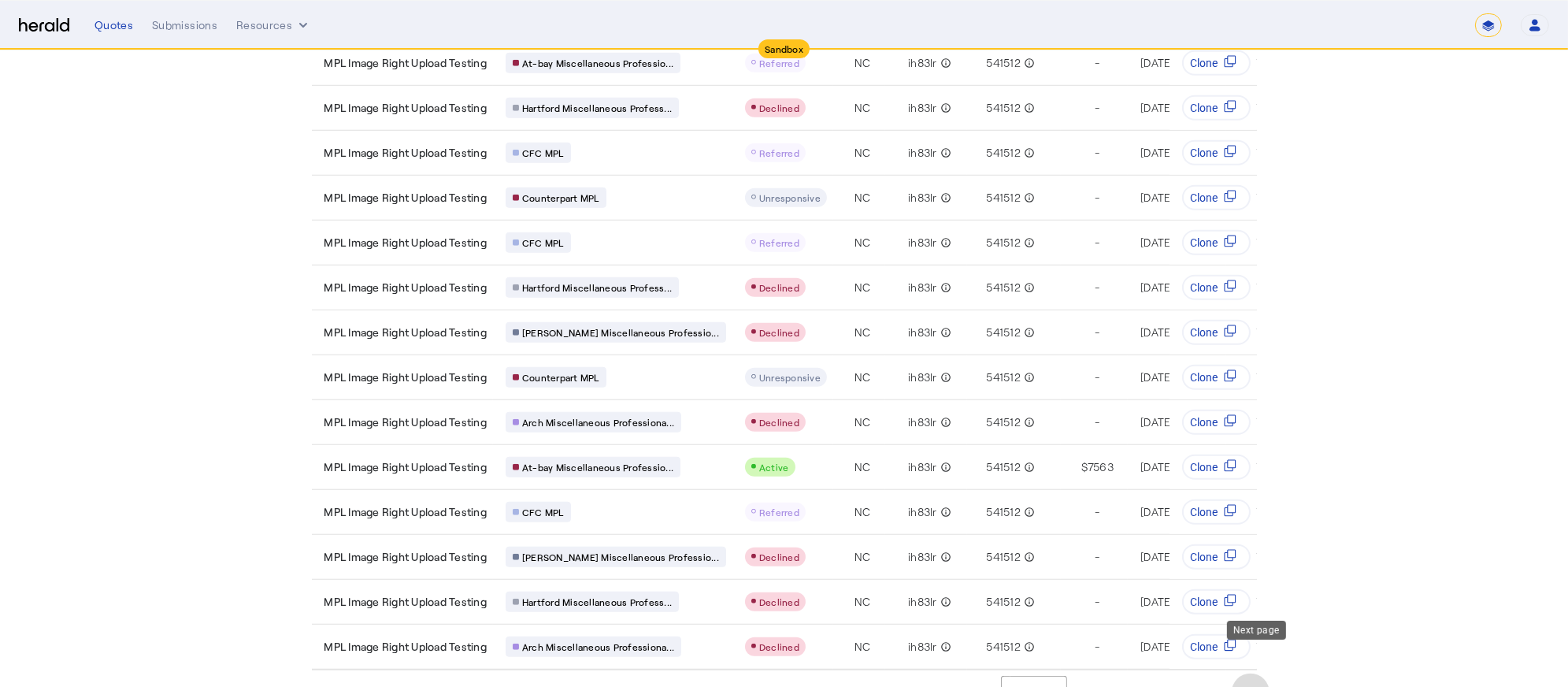
click at [1260, 674] on span "Next page" at bounding box center [1251, 693] width 38 height 38
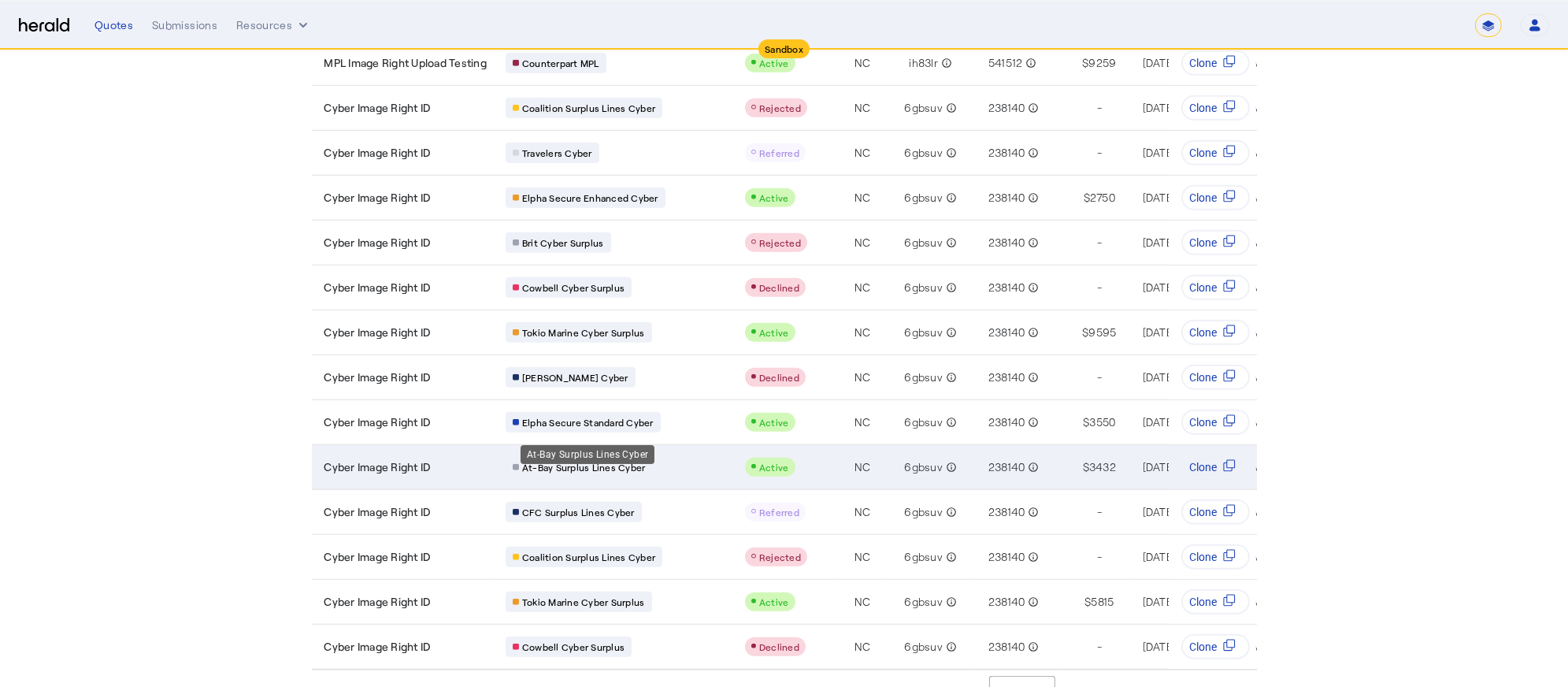
click at [615, 461] on span "At-Bay Surplus Lines Cyber" at bounding box center [583, 467] width 123 height 13
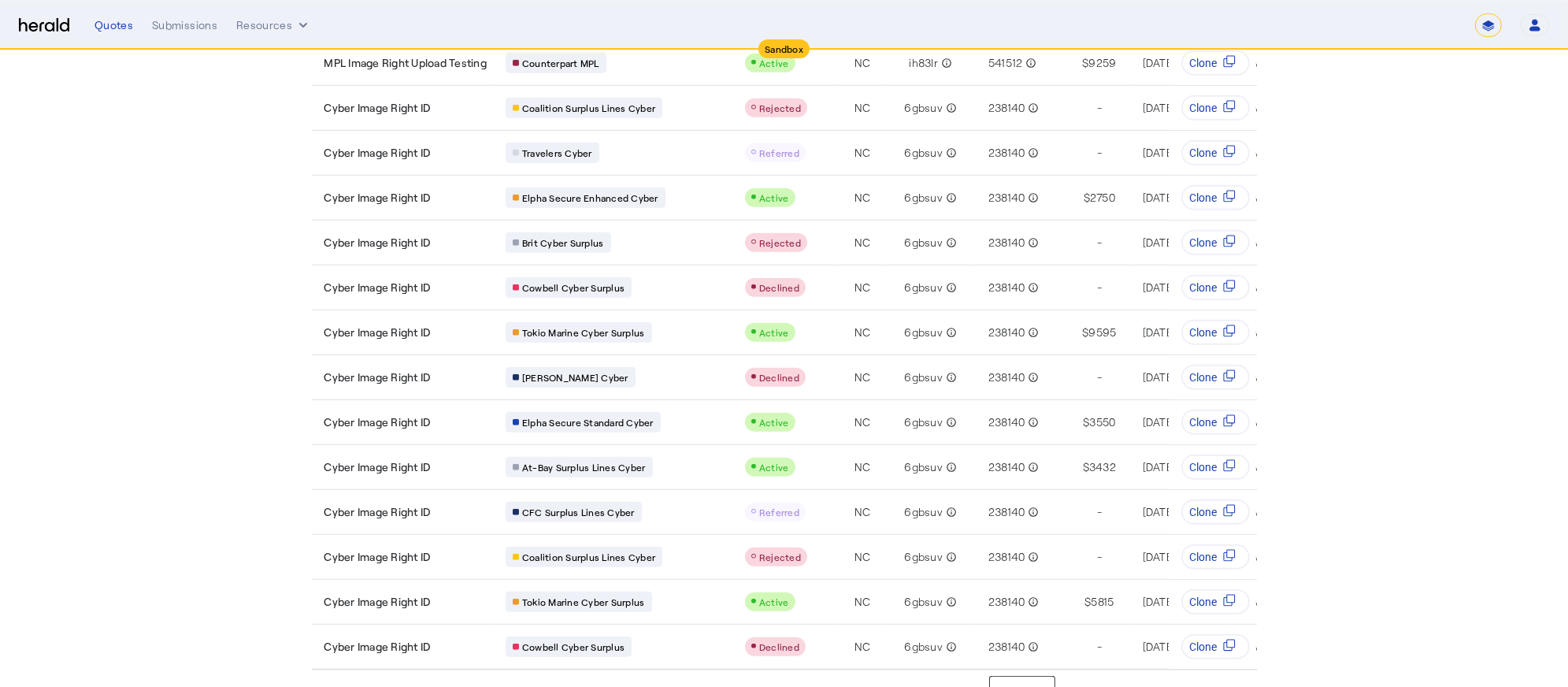
click at [1051, 674] on div at bounding box center [1022, 693] width 66 height 38
click at [1025, 546] on span "10" at bounding box center [1030, 548] width 41 height 19
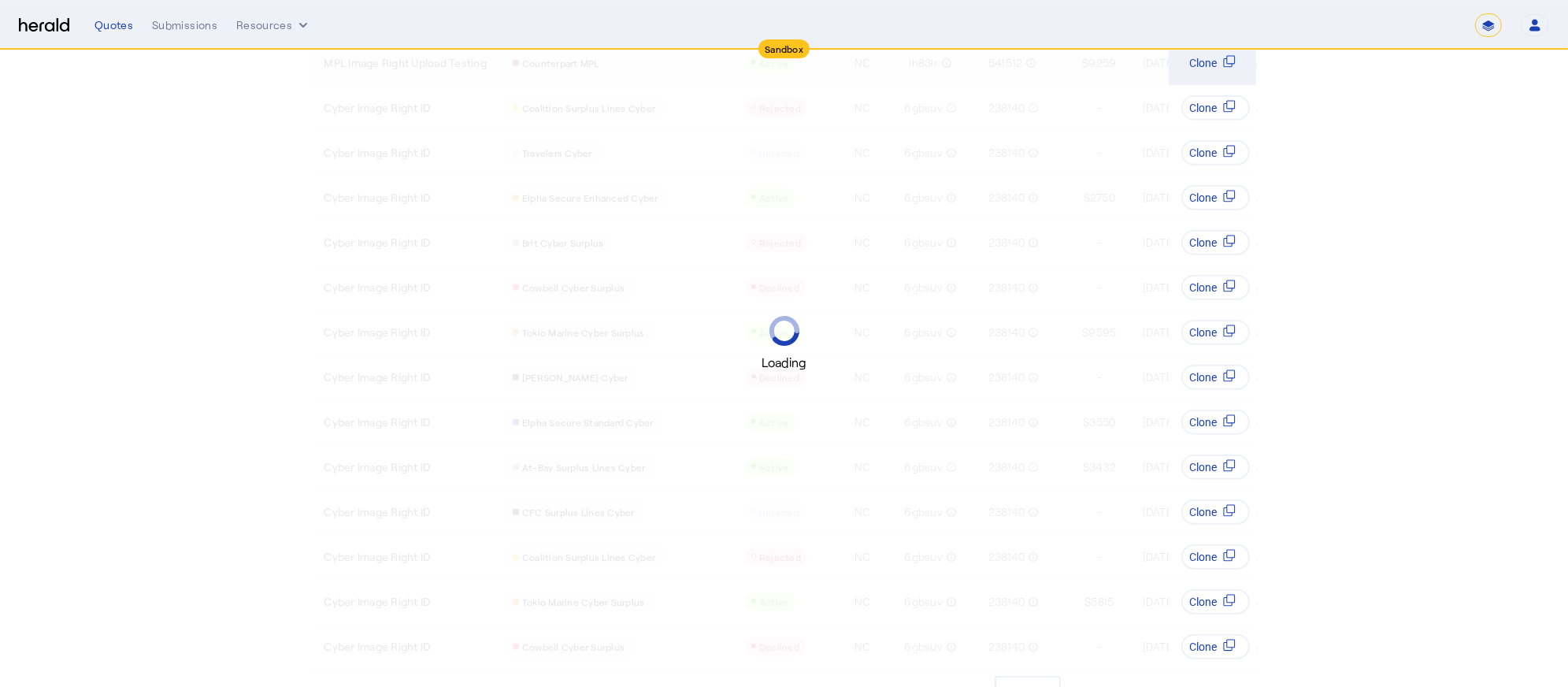
scroll to position [34, 0]
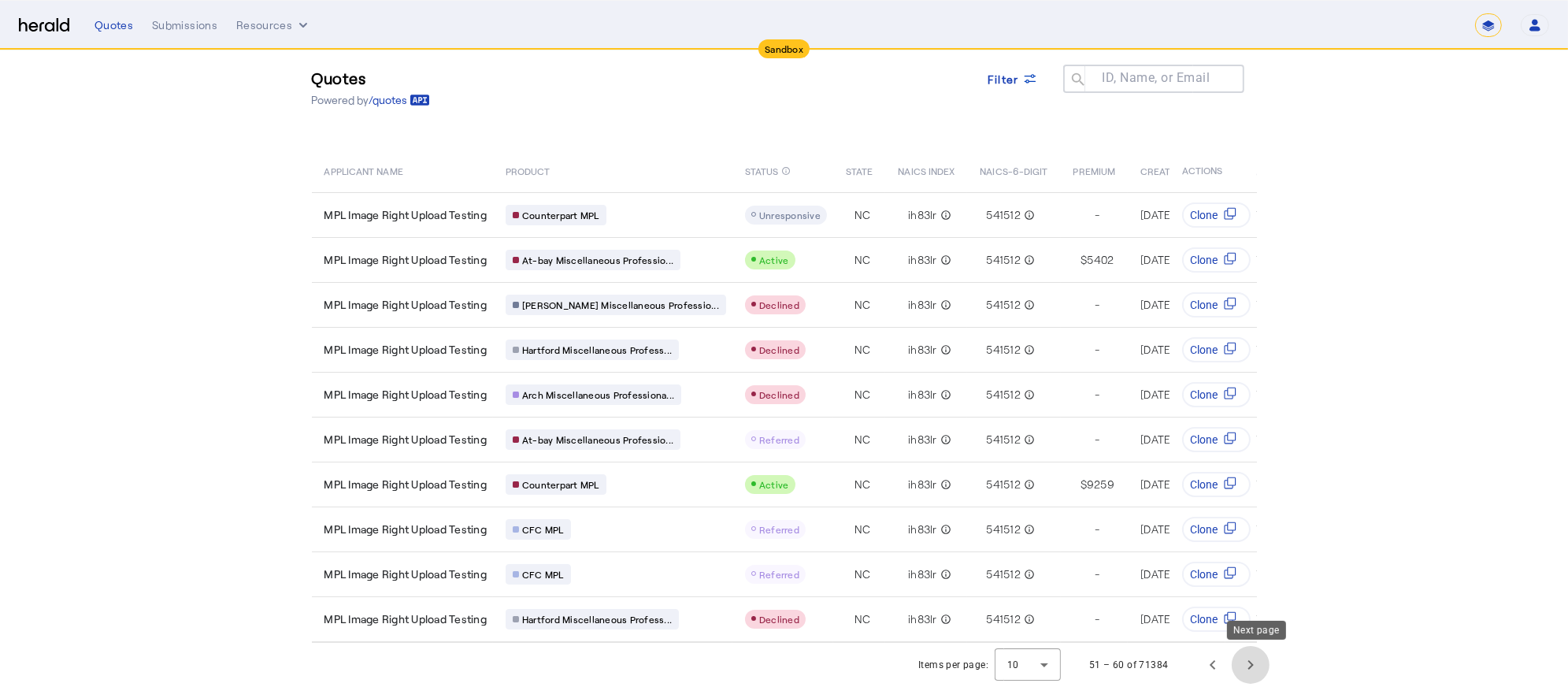
click at [1263, 664] on span "Next page" at bounding box center [1251, 665] width 38 height 38
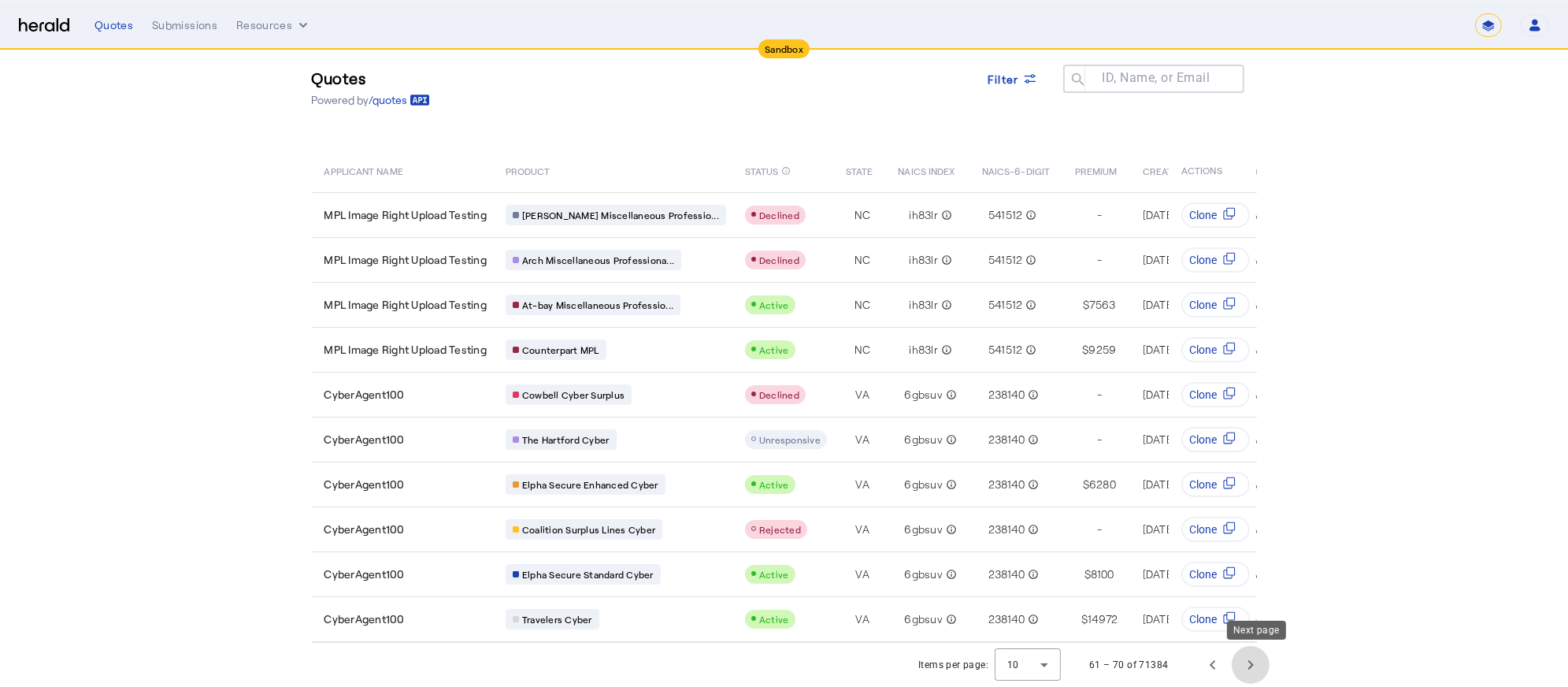
click at [1261, 662] on span "Next page" at bounding box center [1251, 665] width 38 height 38
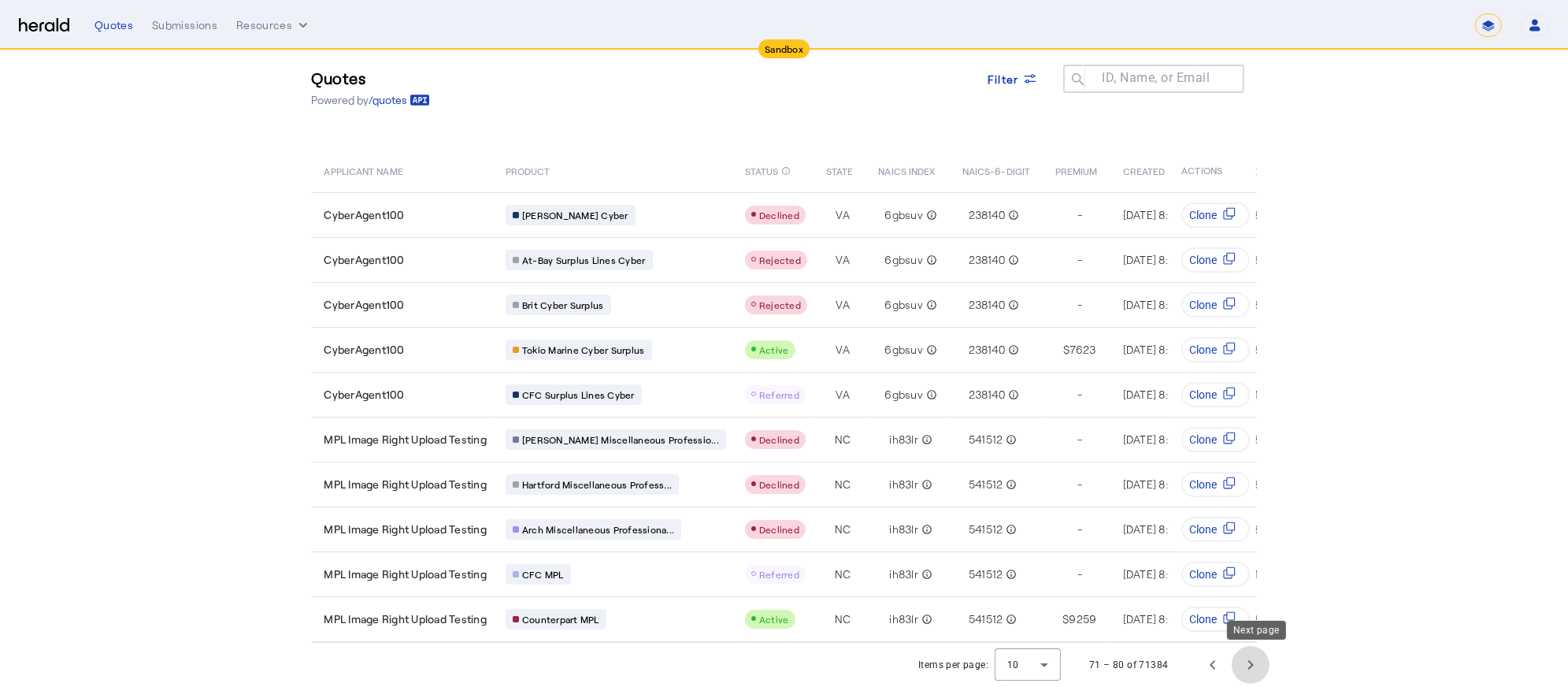
click at [1253, 662] on span "Next page" at bounding box center [1251, 665] width 38 height 38
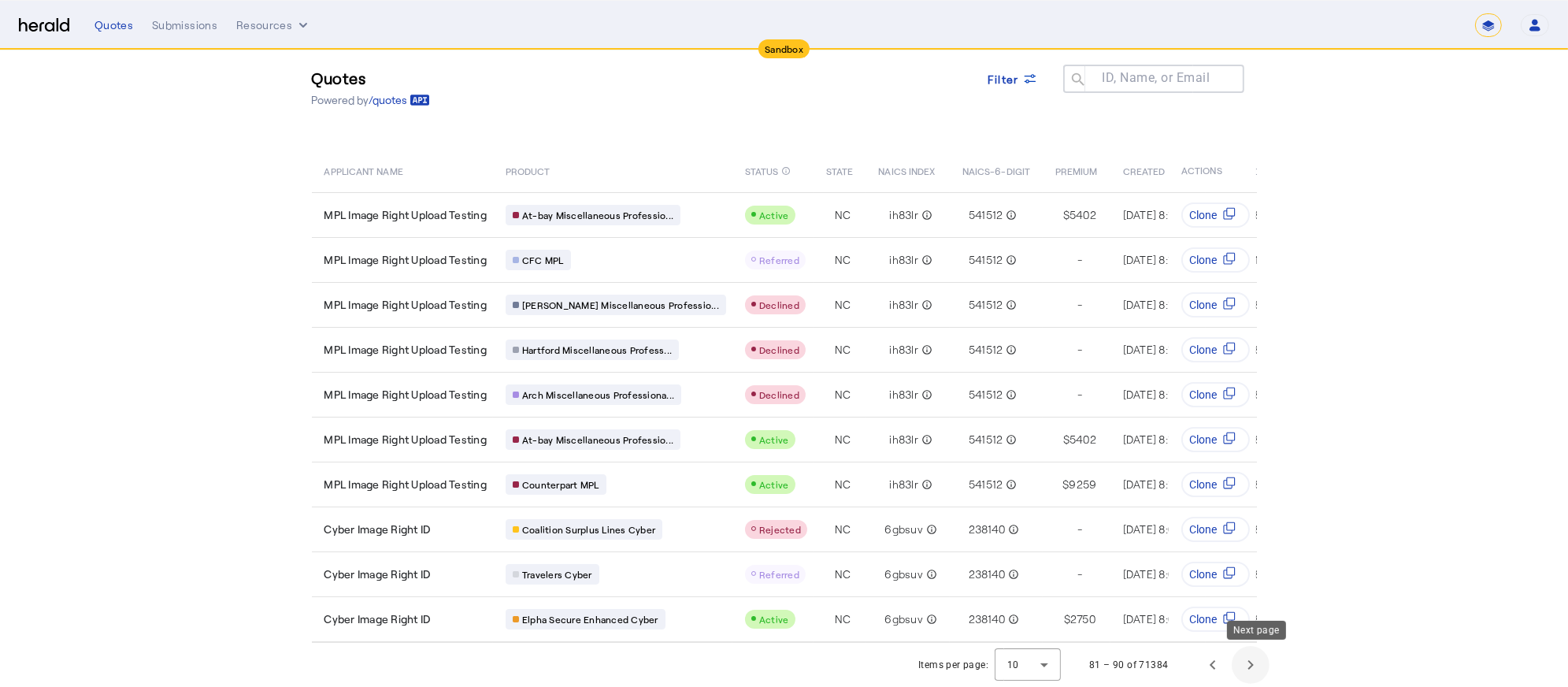
click at [1255, 663] on span "Next page" at bounding box center [1251, 665] width 38 height 38
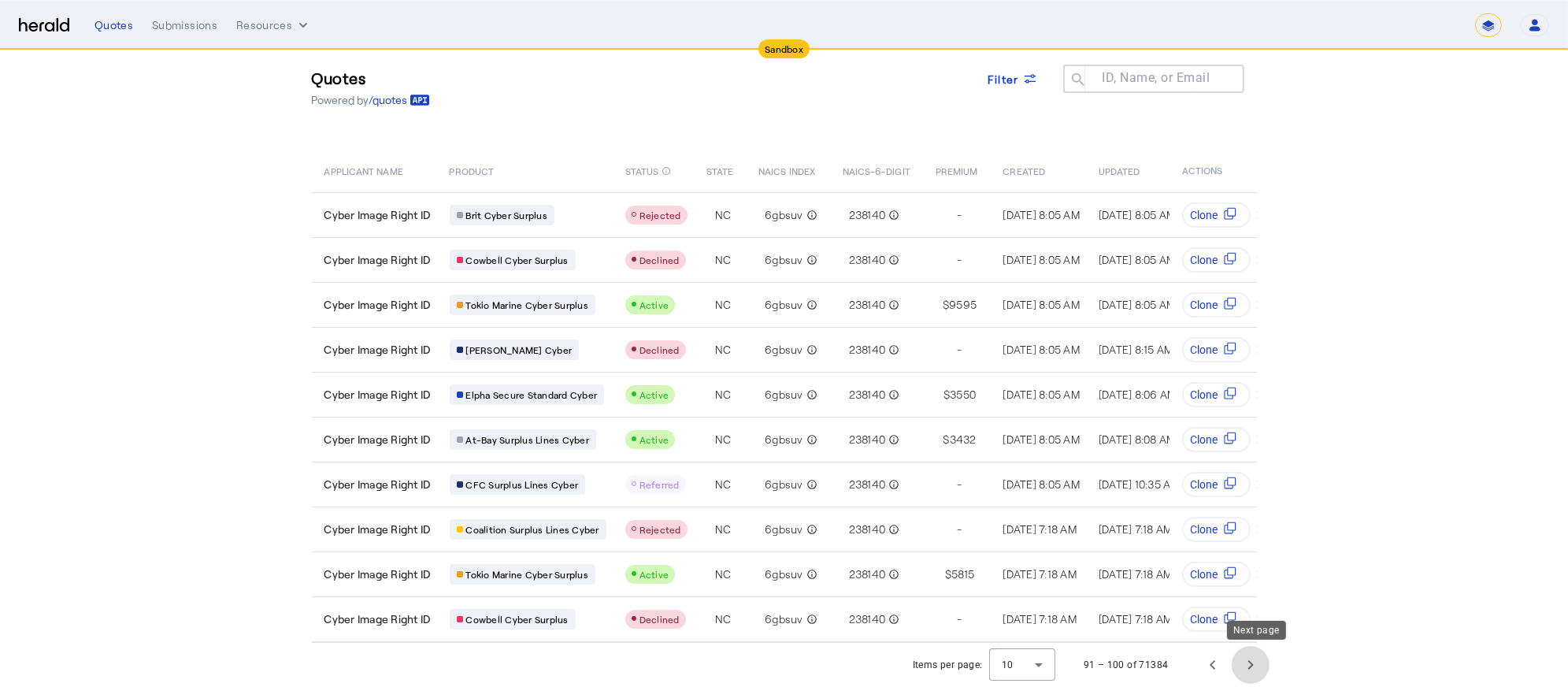
click at [1260, 664] on span "Next page" at bounding box center [1251, 665] width 38 height 38
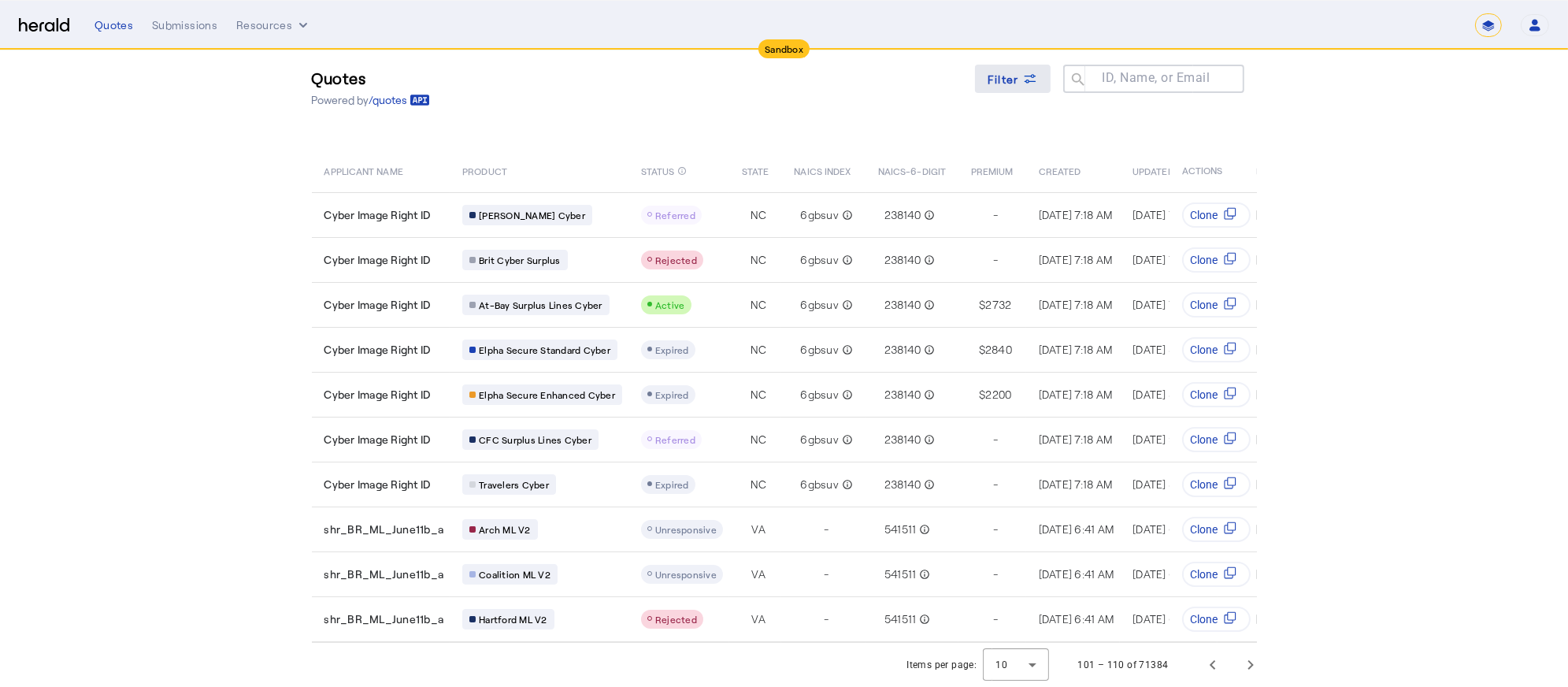
click at [1010, 80] on span "Filter" at bounding box center [1004, 79] width 31 height 17
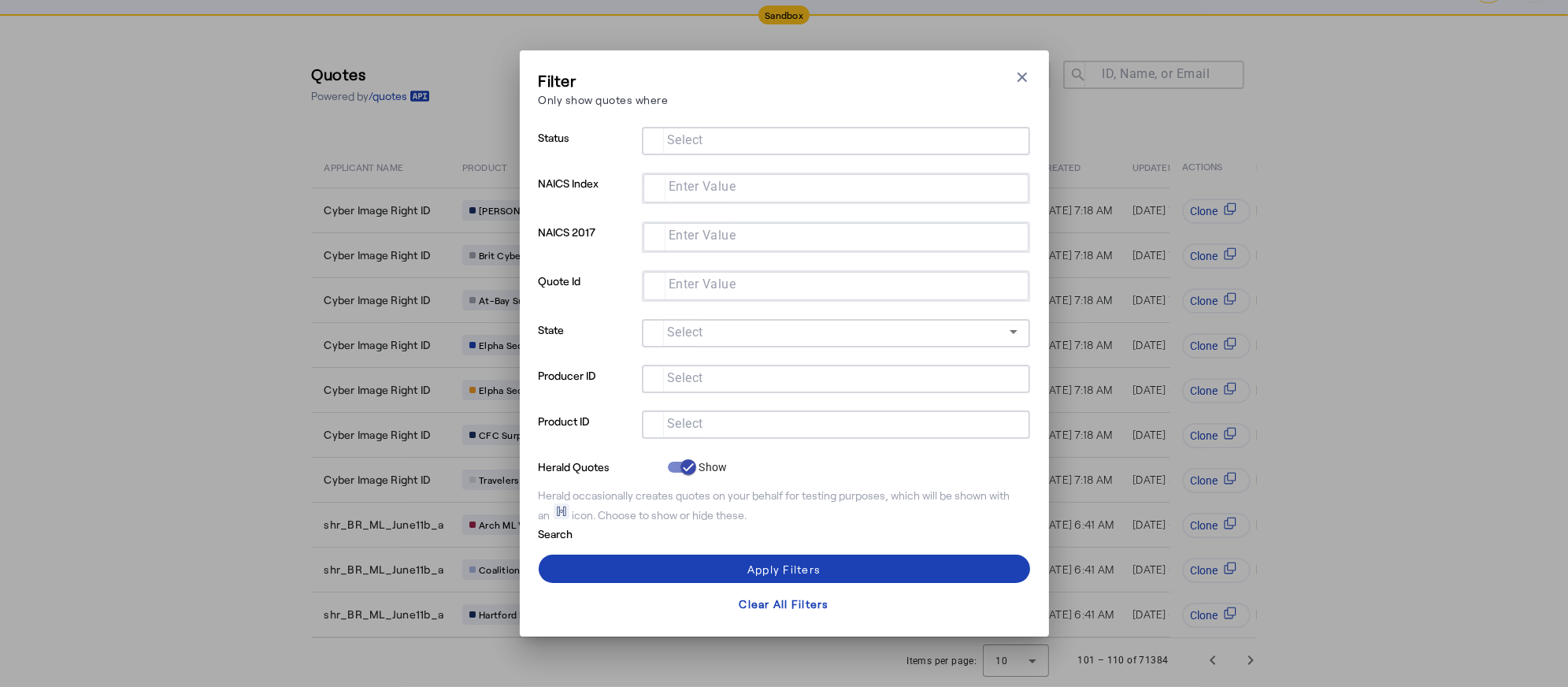
scroll to position [0, 0]
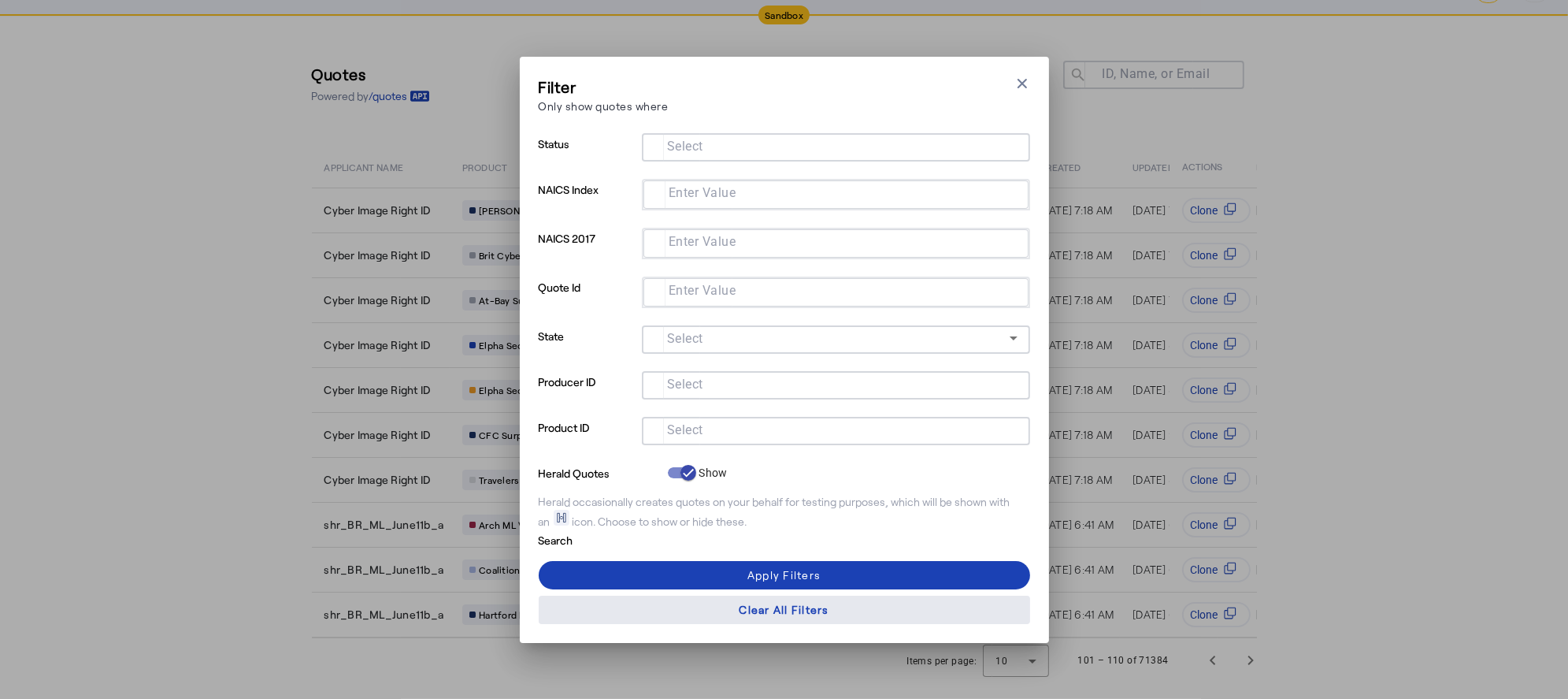
click at [803, 610] on div "Clear All Filters" at bounding box center [783, 609] width 89 height 16
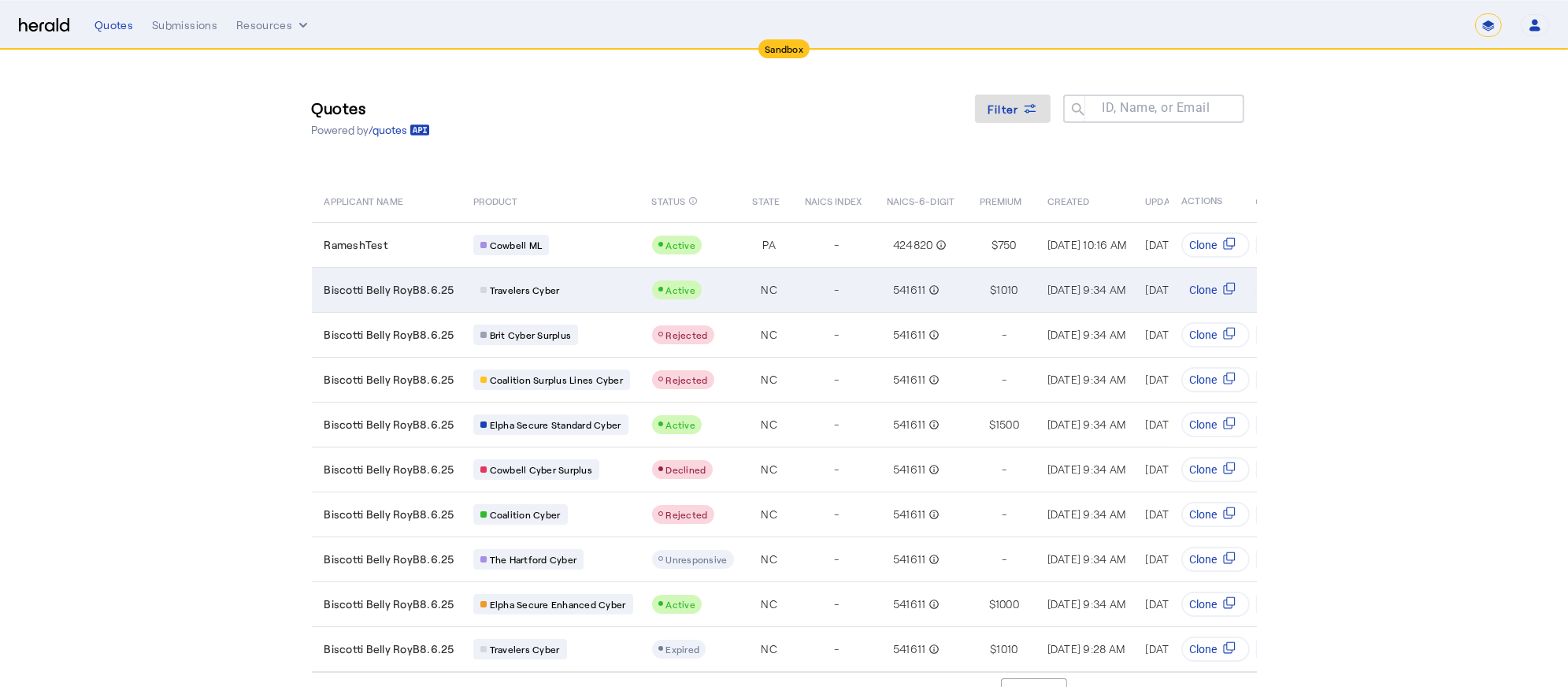
click at [550, 290] on span "Travelers Cyber" at bounding box center [524, 290] width 70 height 13
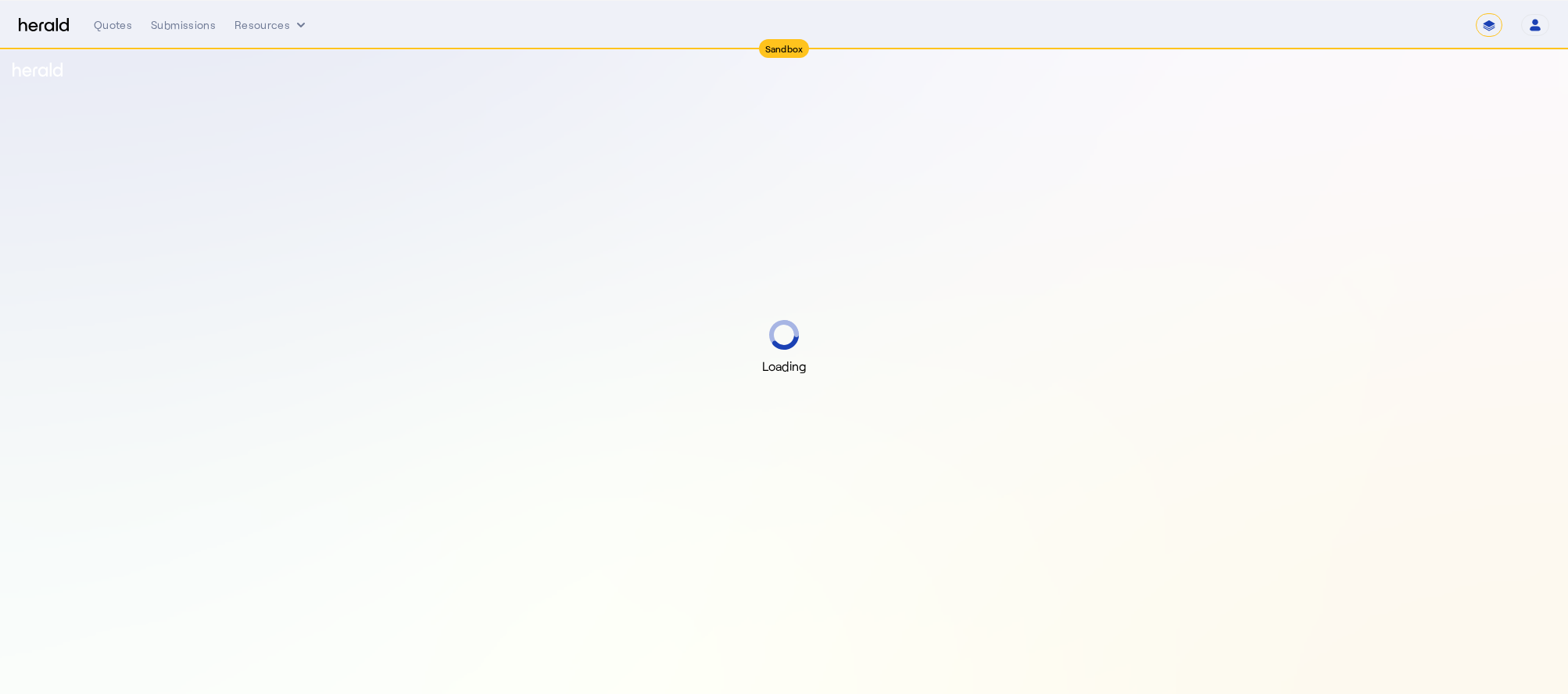
select select "*******"
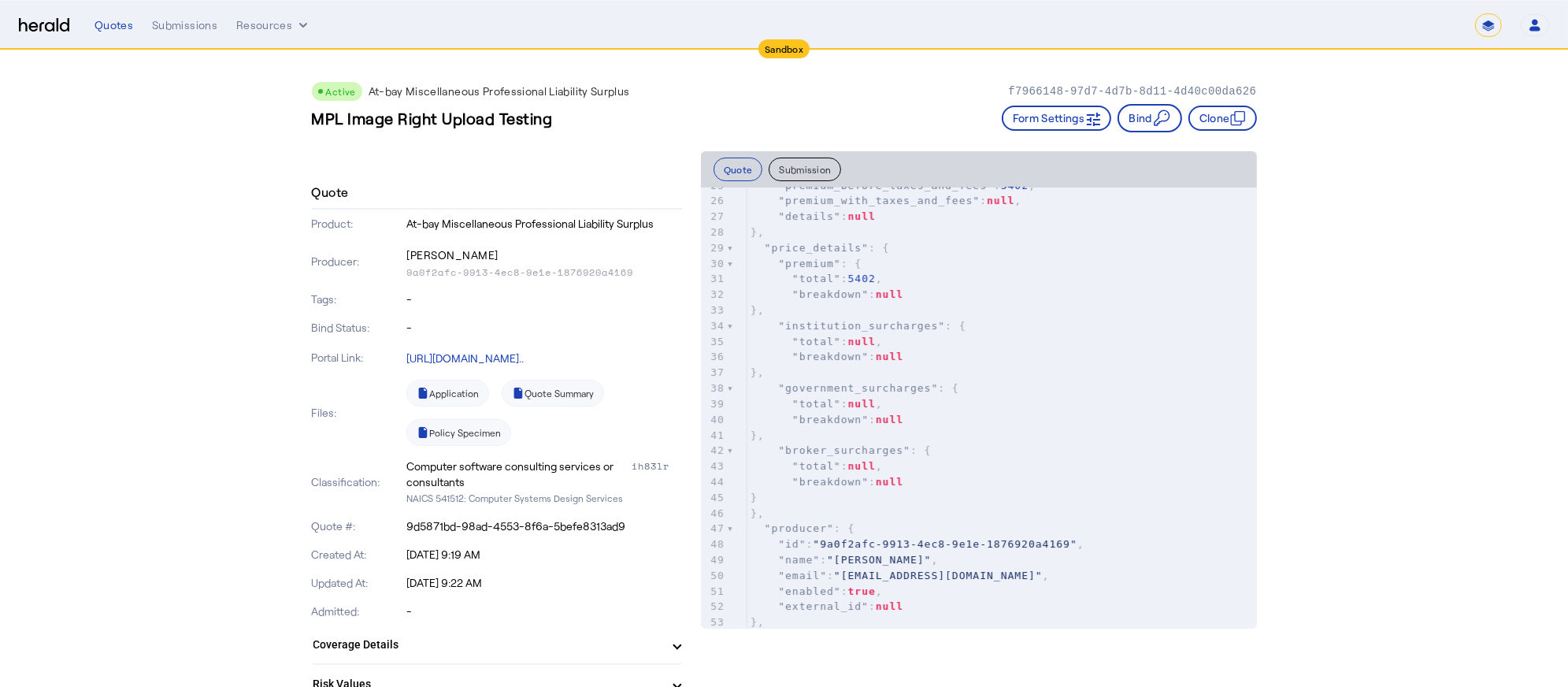
scroll to position [472, 0]
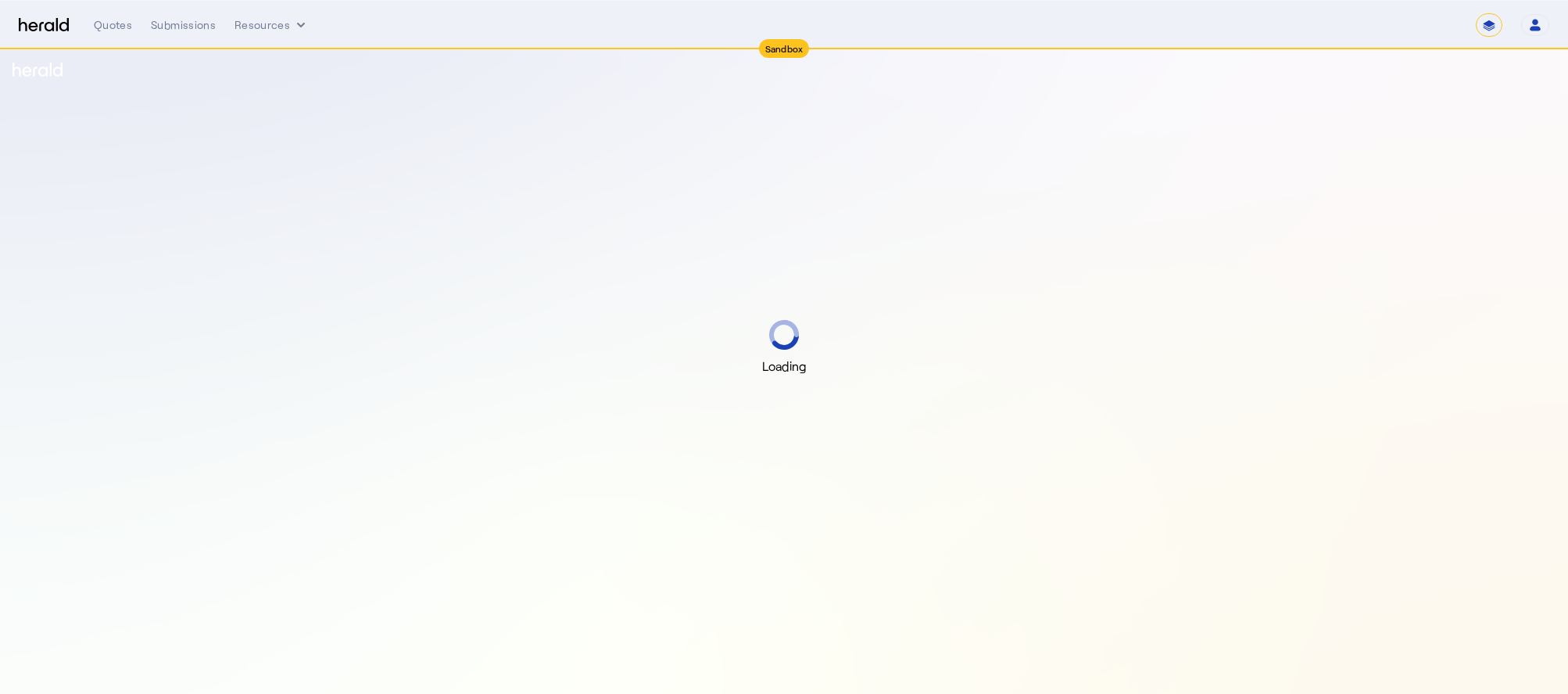
select select "*******"
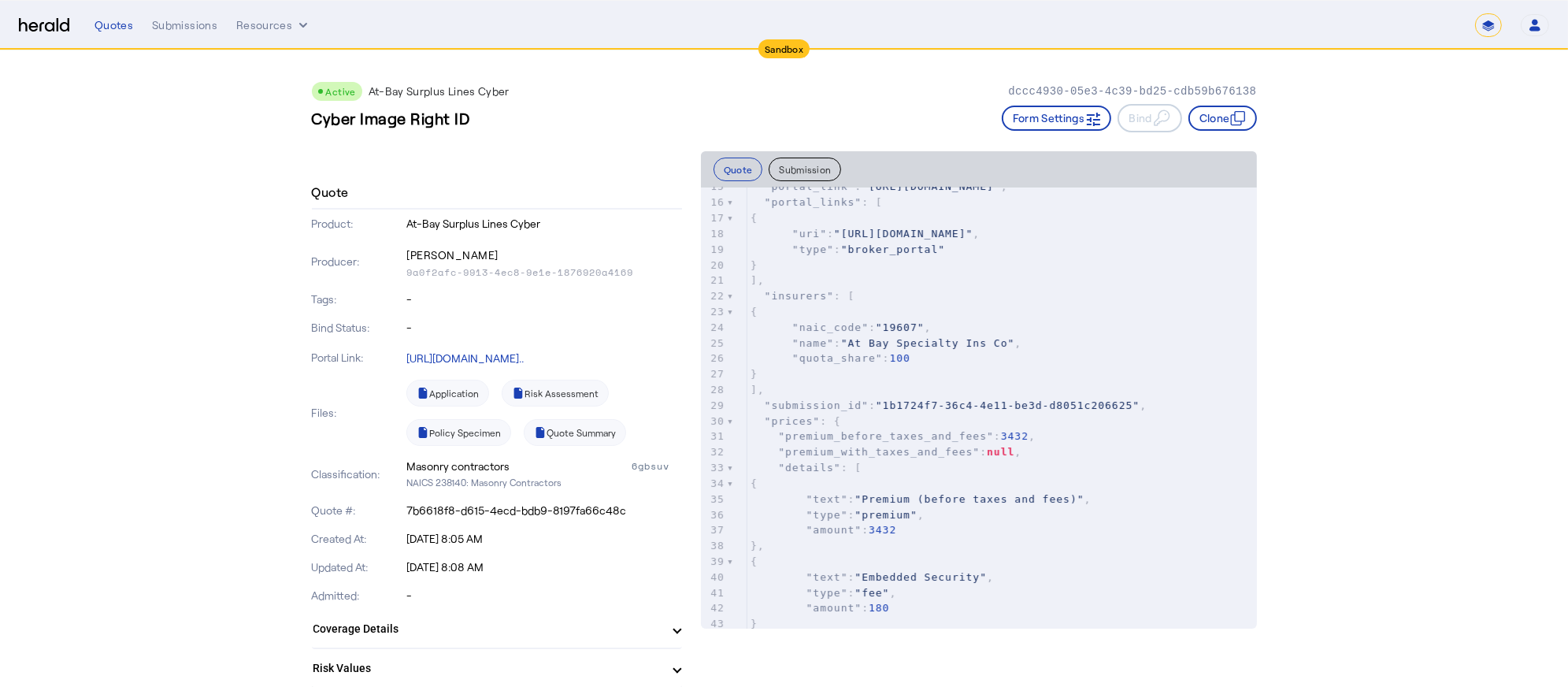
scroll to position [472, 0]
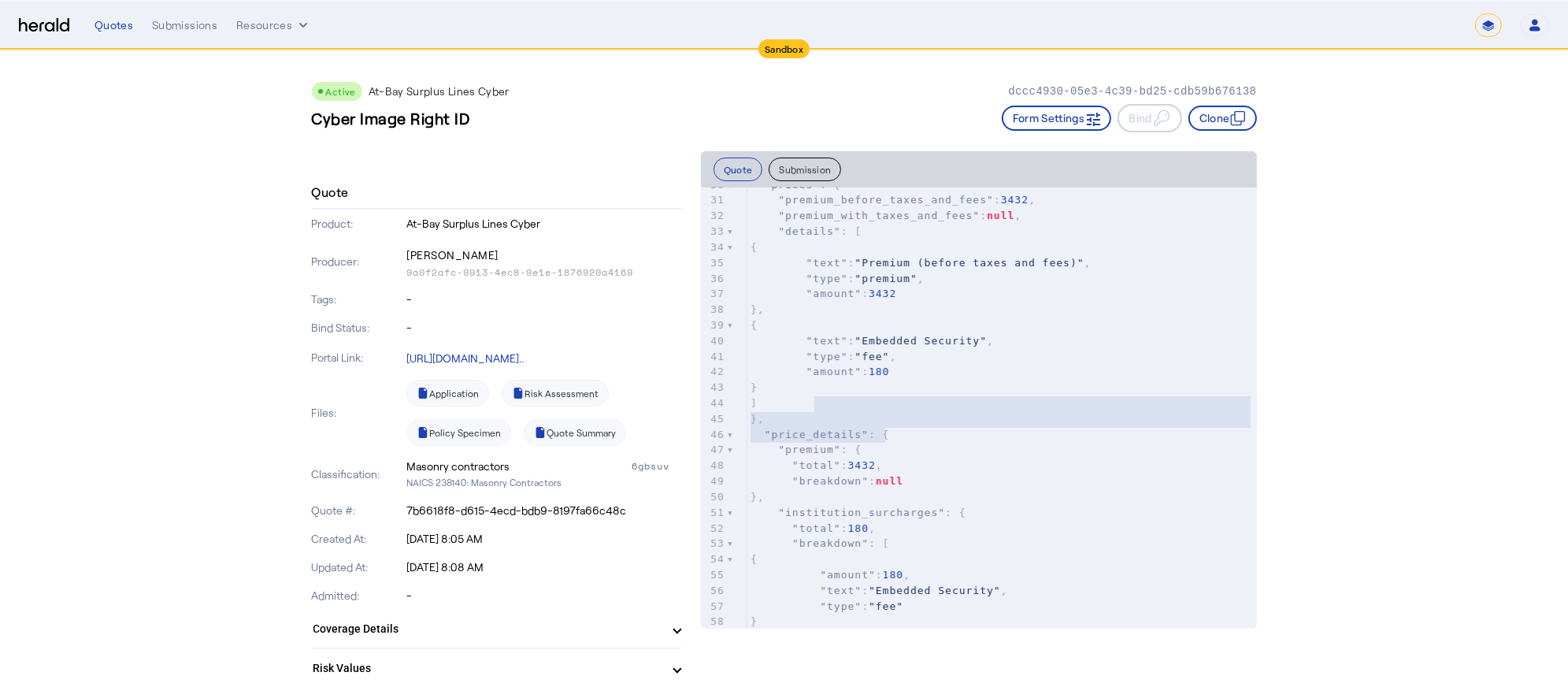
type textarea "**********"
drag, startPoint x: 896, startPoint y: 437, endPoint x: 802, endPoint y: 400, distance: 101.0
click at [802, 400] on div "9 "name" : "At-Bay" 10 } 11 }, 12 "status" : "active" , 13 "status_details" : n…" at bounding box center [1002, 287] width 510 height 875
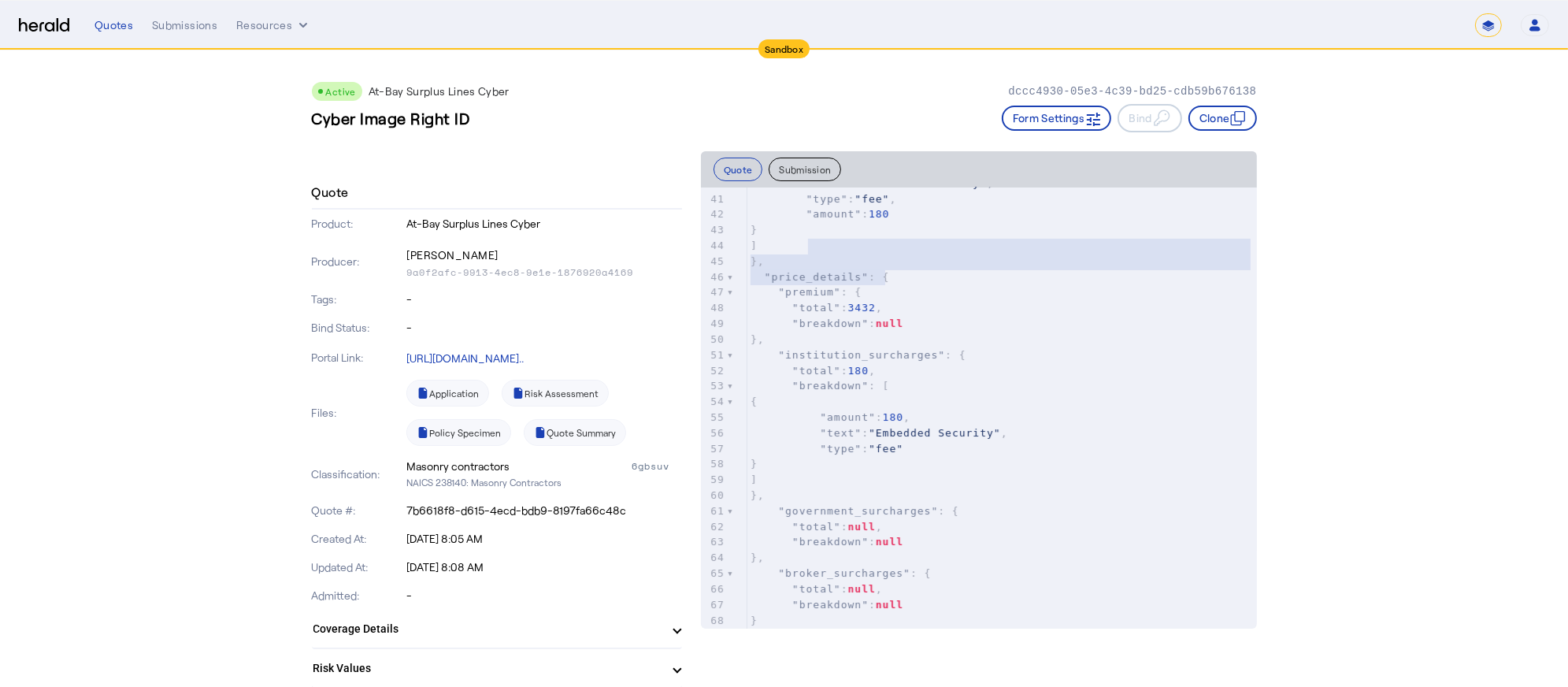
scroll to position [0, 0]
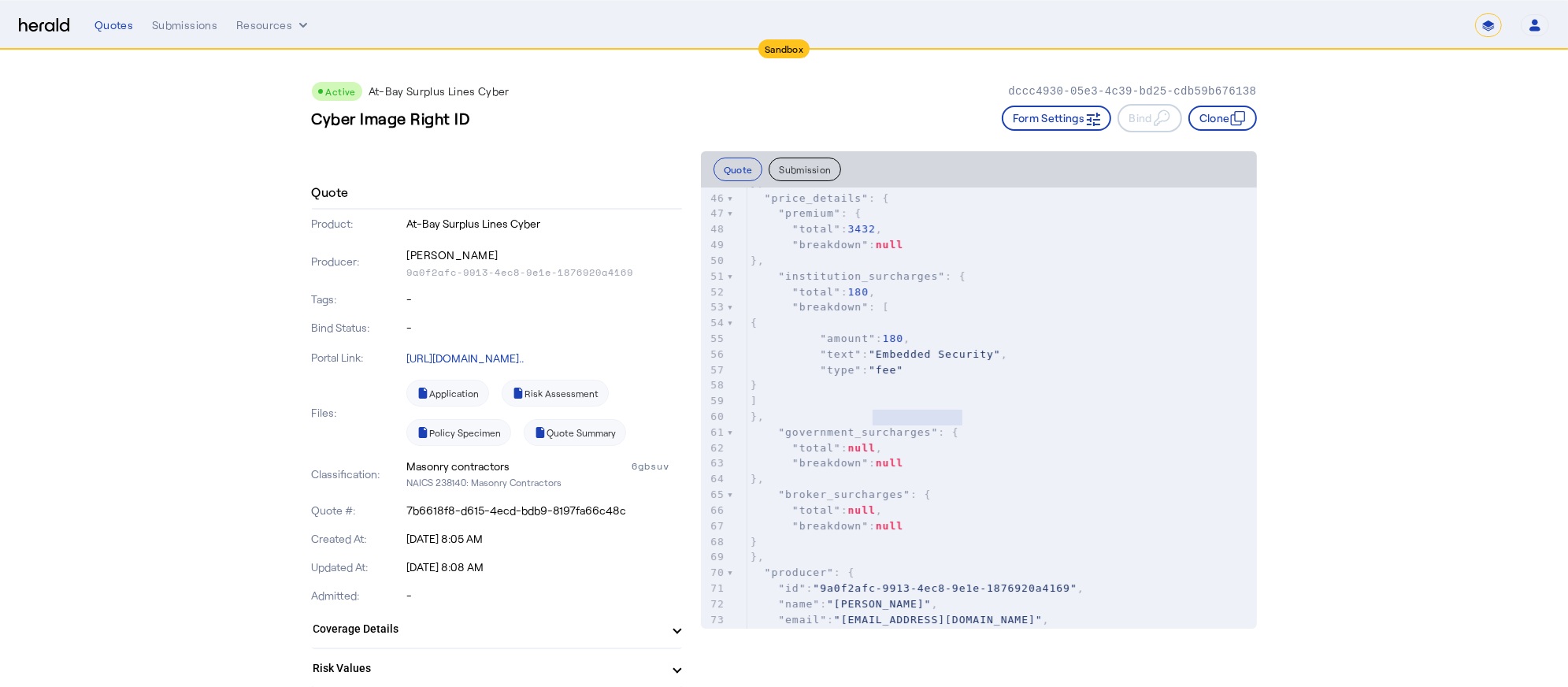
type textarea "**********"
drag, startPoint x: 868, startPoint y: 418, endPoint x: 975, endPoint y: 415, distance: 107.0
click at [975, 360] on span ""Embedded Security"" at bounding box center [935, 354] width 132 height 12
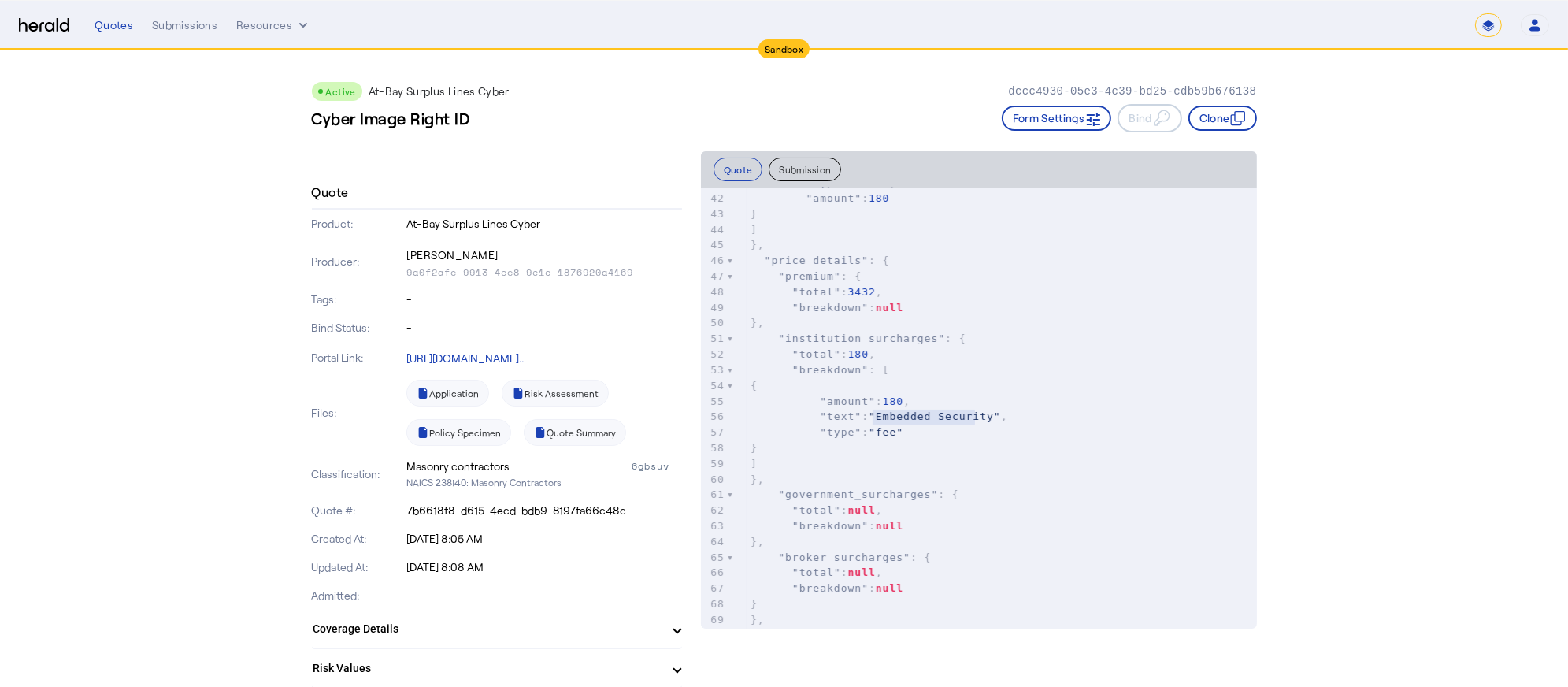
scroll to position [709, 0]
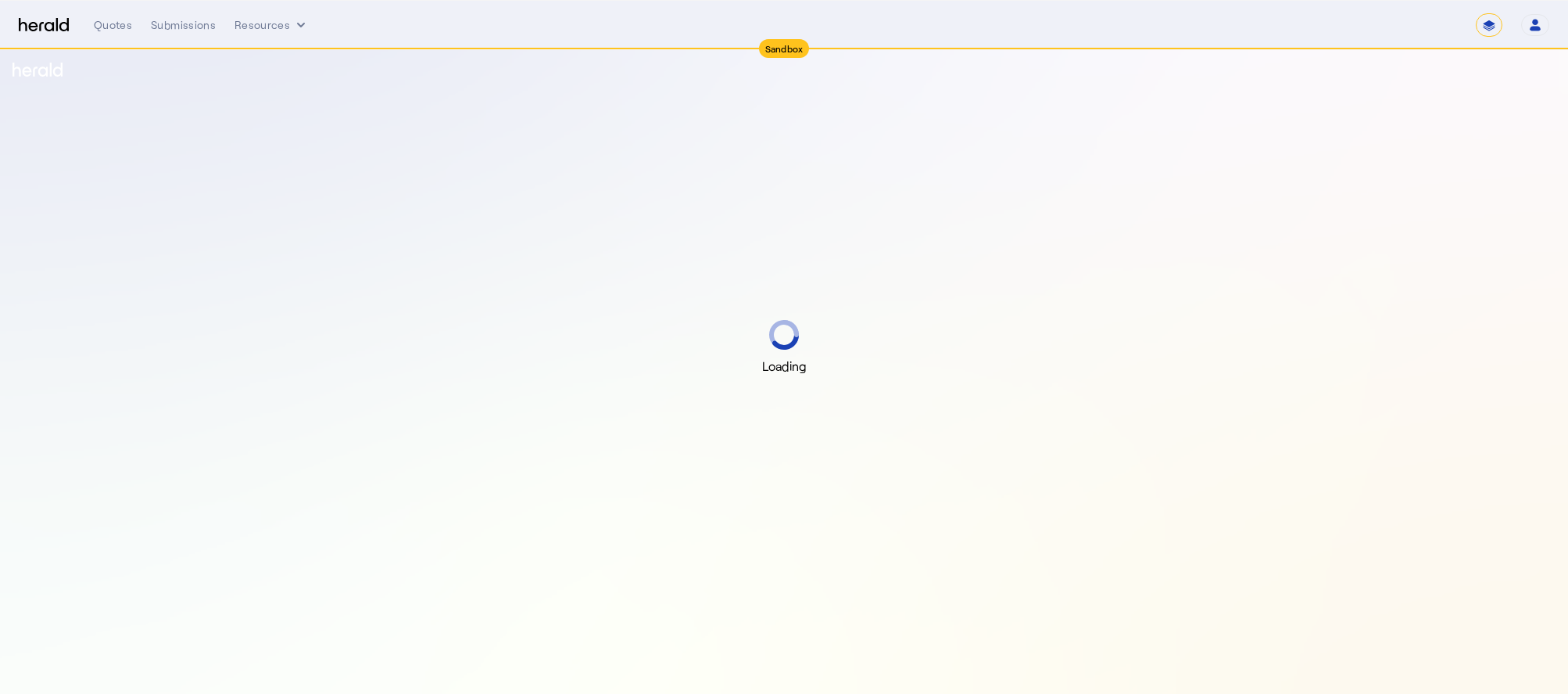
select select "*******"
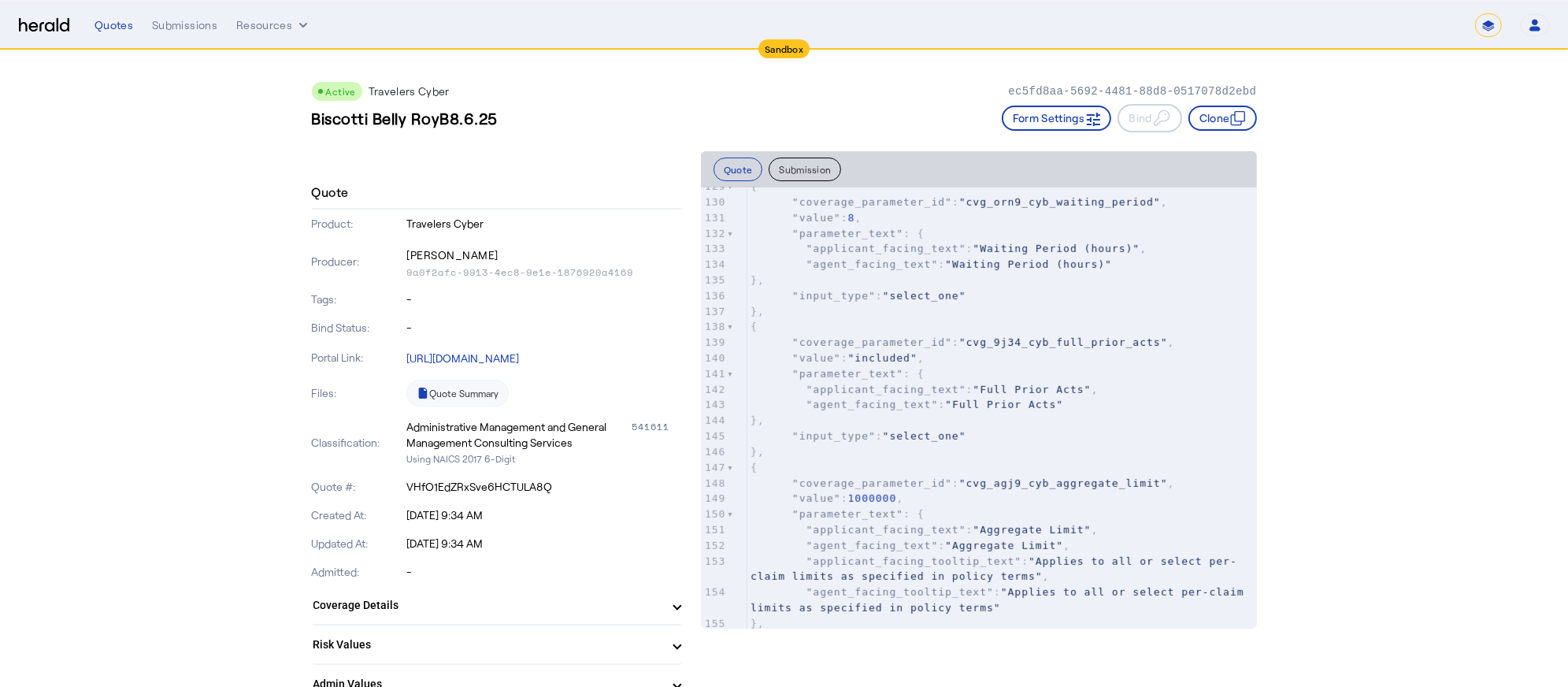
scroll to position [2127, 0]
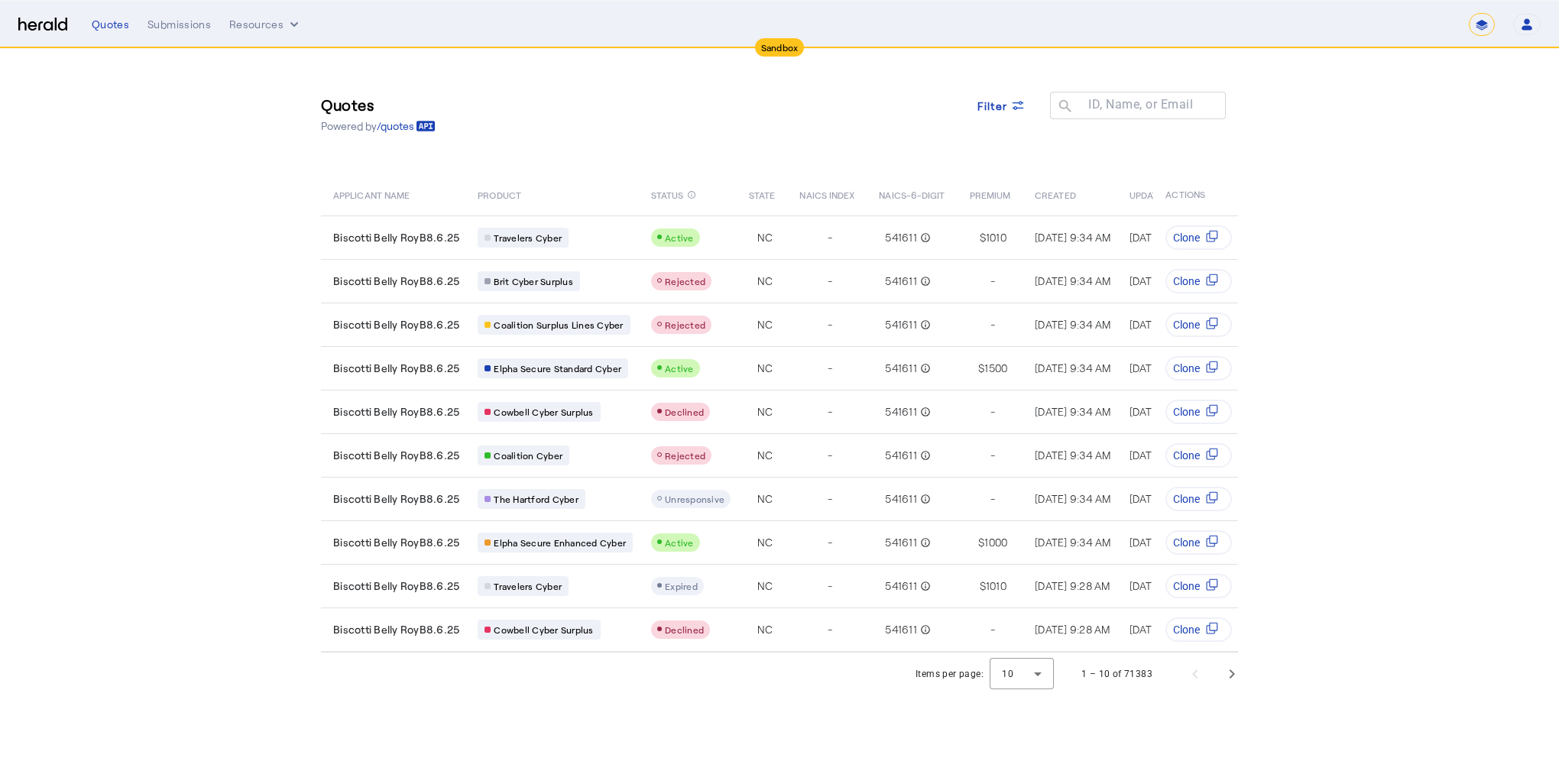
select select "*******"
click at [1002, 103] on span "Filter" at bounding box center [992, 105] width 30 height 16
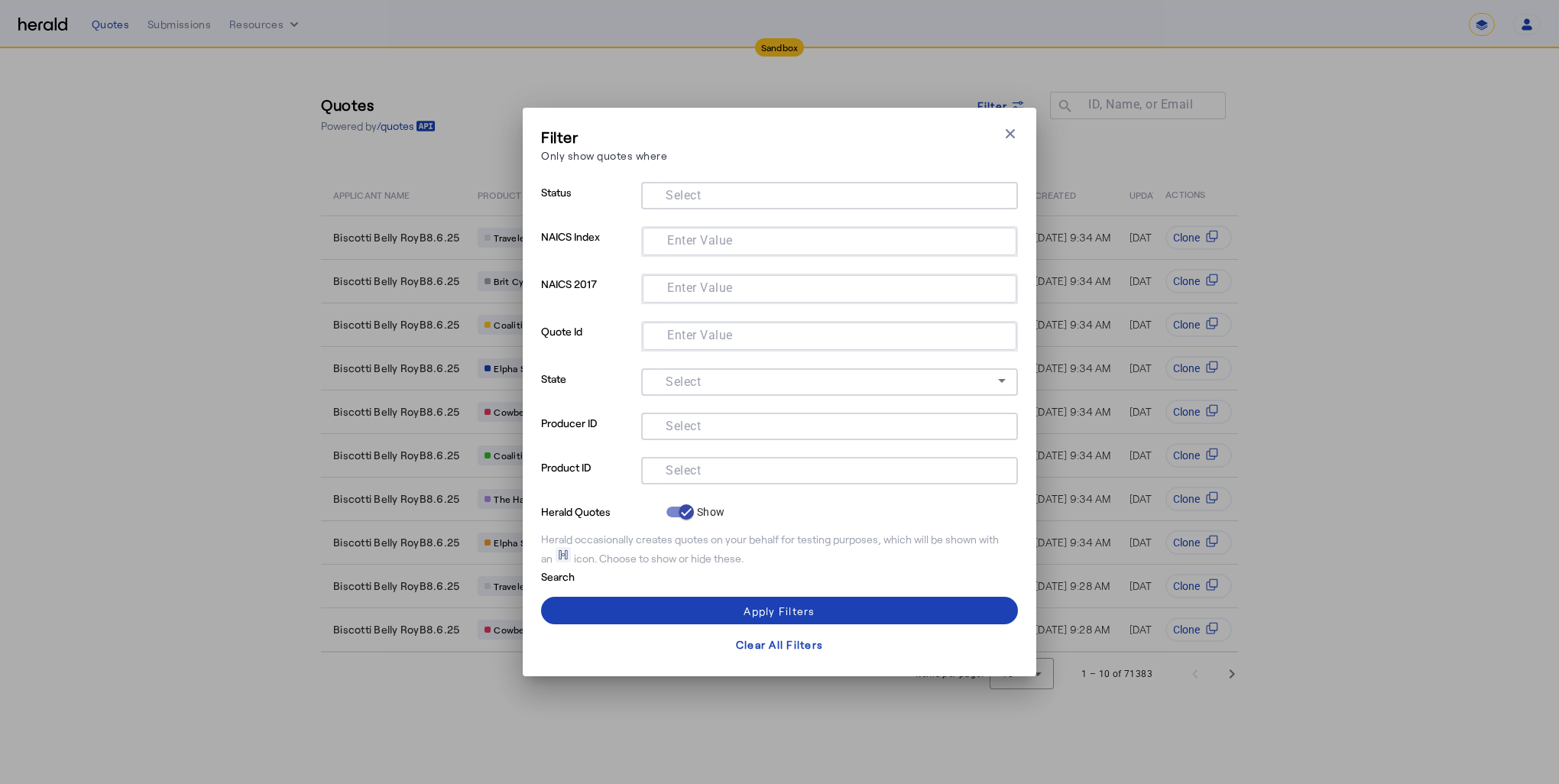
click at [658, 475] on input "Select" at bounding box center [826, 469] width 346 height 19
paste input "**********"
type input "**********"
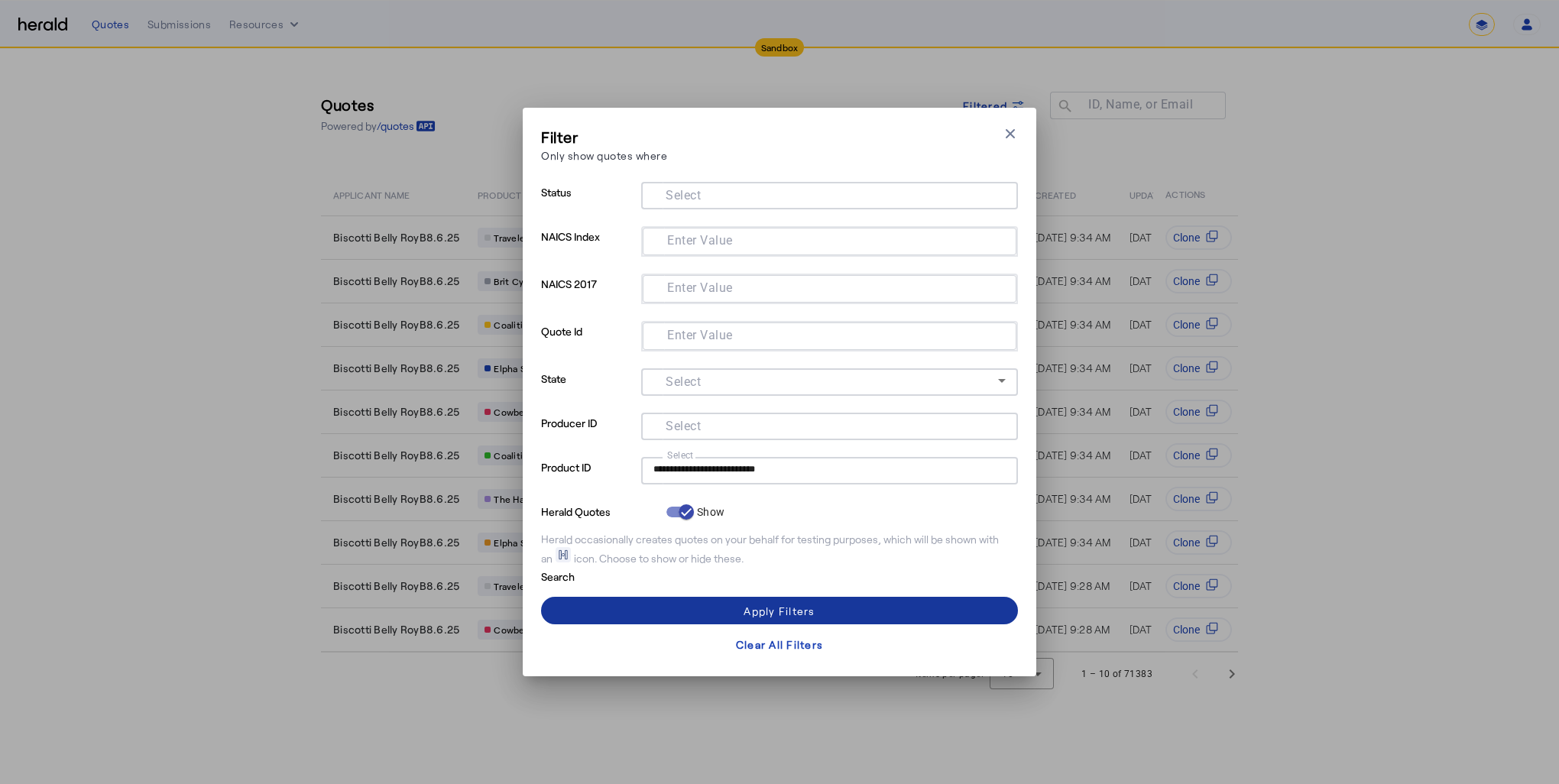
click at [801, 610] on div "Apply Filters" at bounding box center [779, 611] width 71 height 16
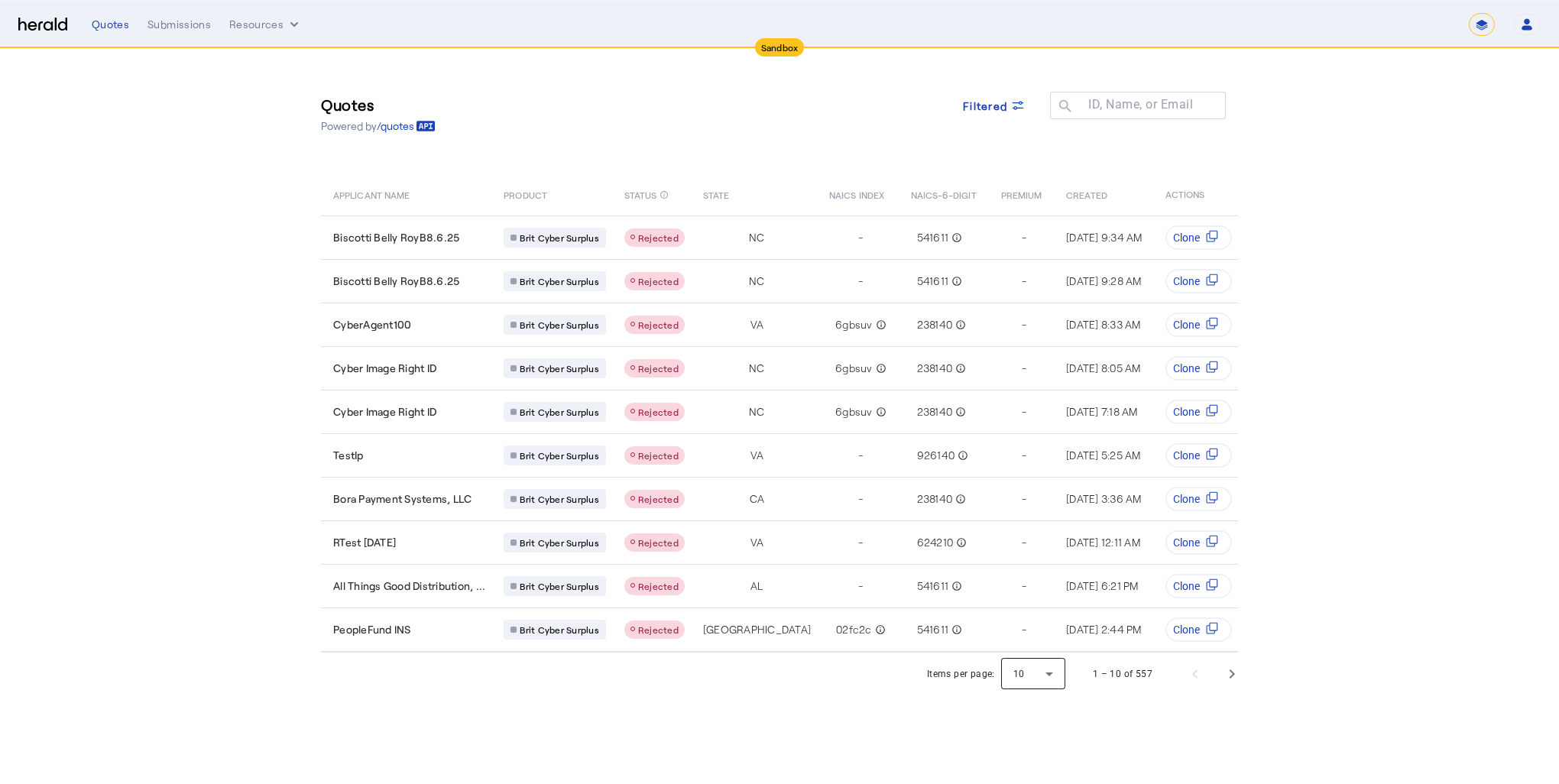
click at [1050, 676] on div at bounding box center [1033, 674] width 64 height 37
click at [1036, 647] on mat-option "50" at bounding box center [1034, 637] width 64 height 37
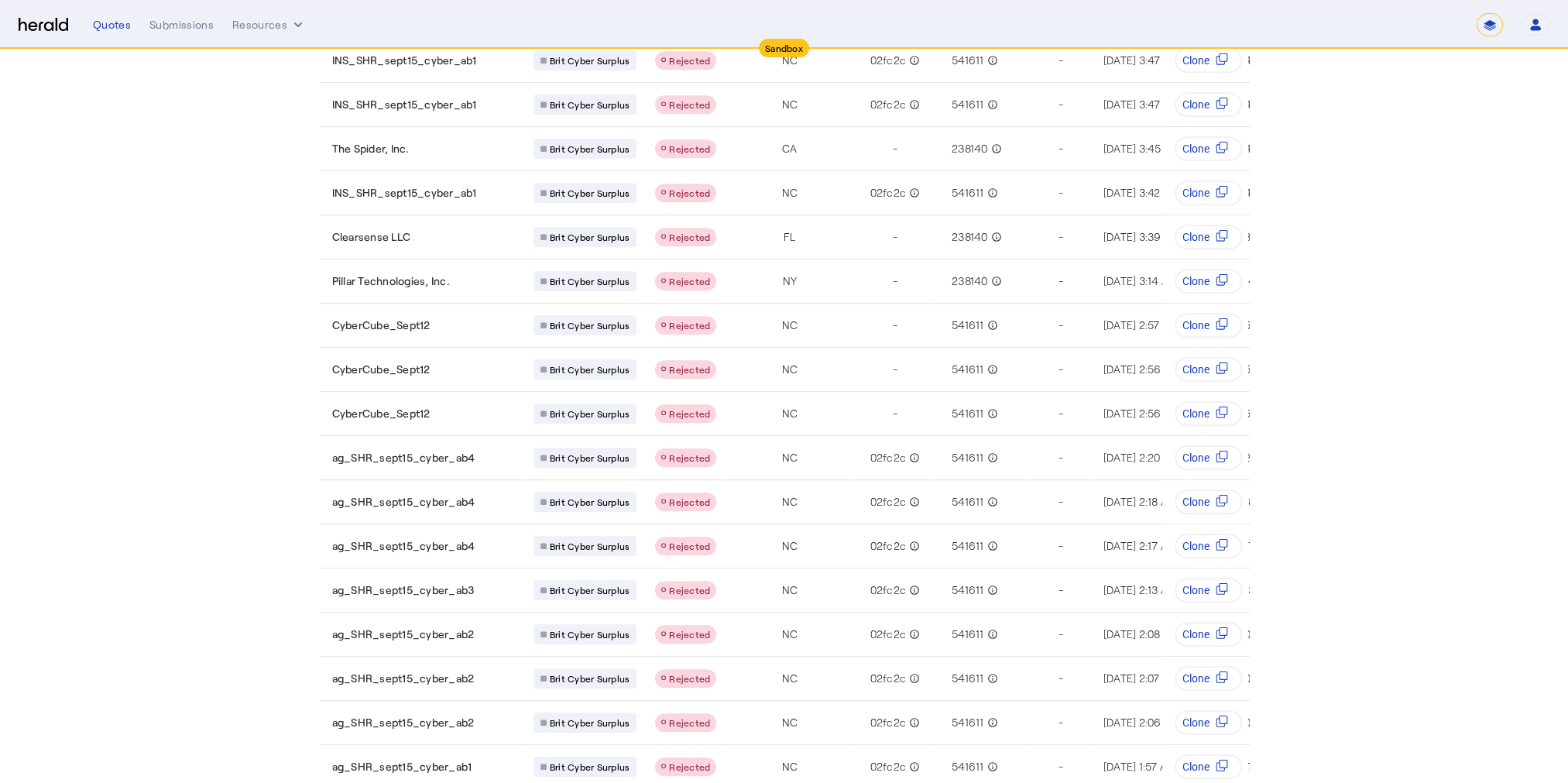
scroll to position [1661, 0]
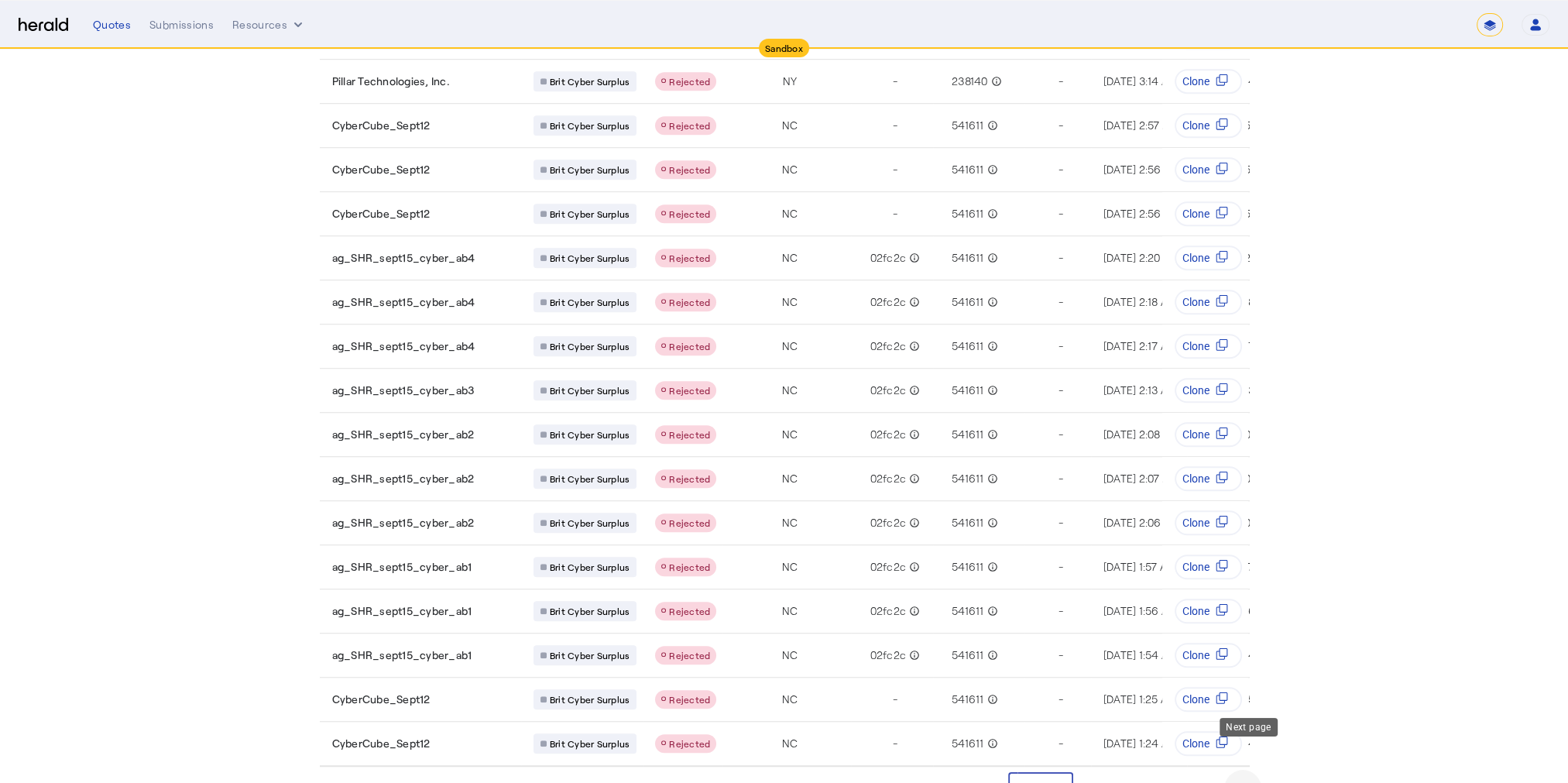
click at [1259, 770] on span "Next page" at bounding box center [1243, 789] width 38 height 38
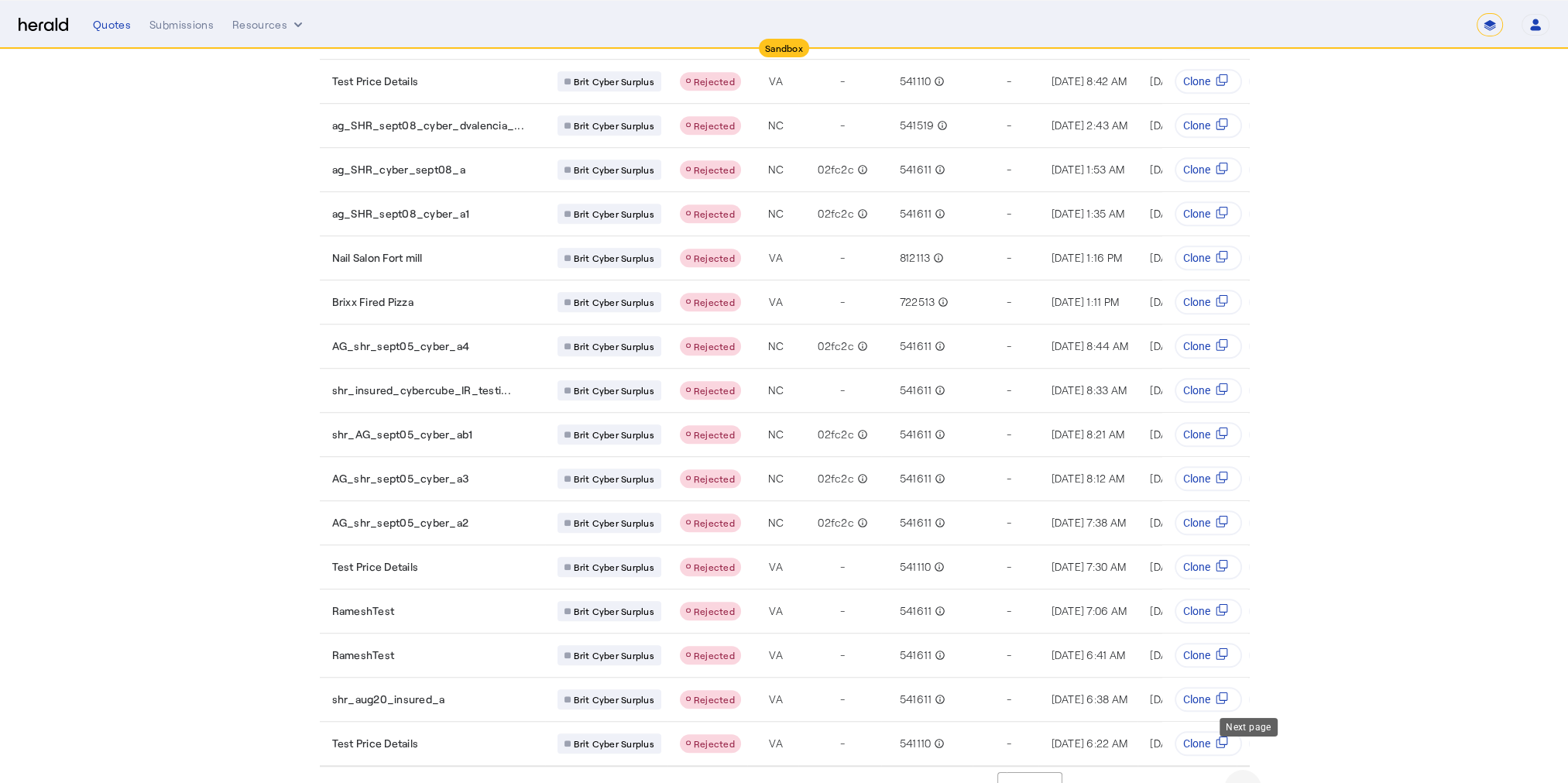
click at [1254, 770] on span "Next page" at bounding box center [1243, 789] width 38 height 38
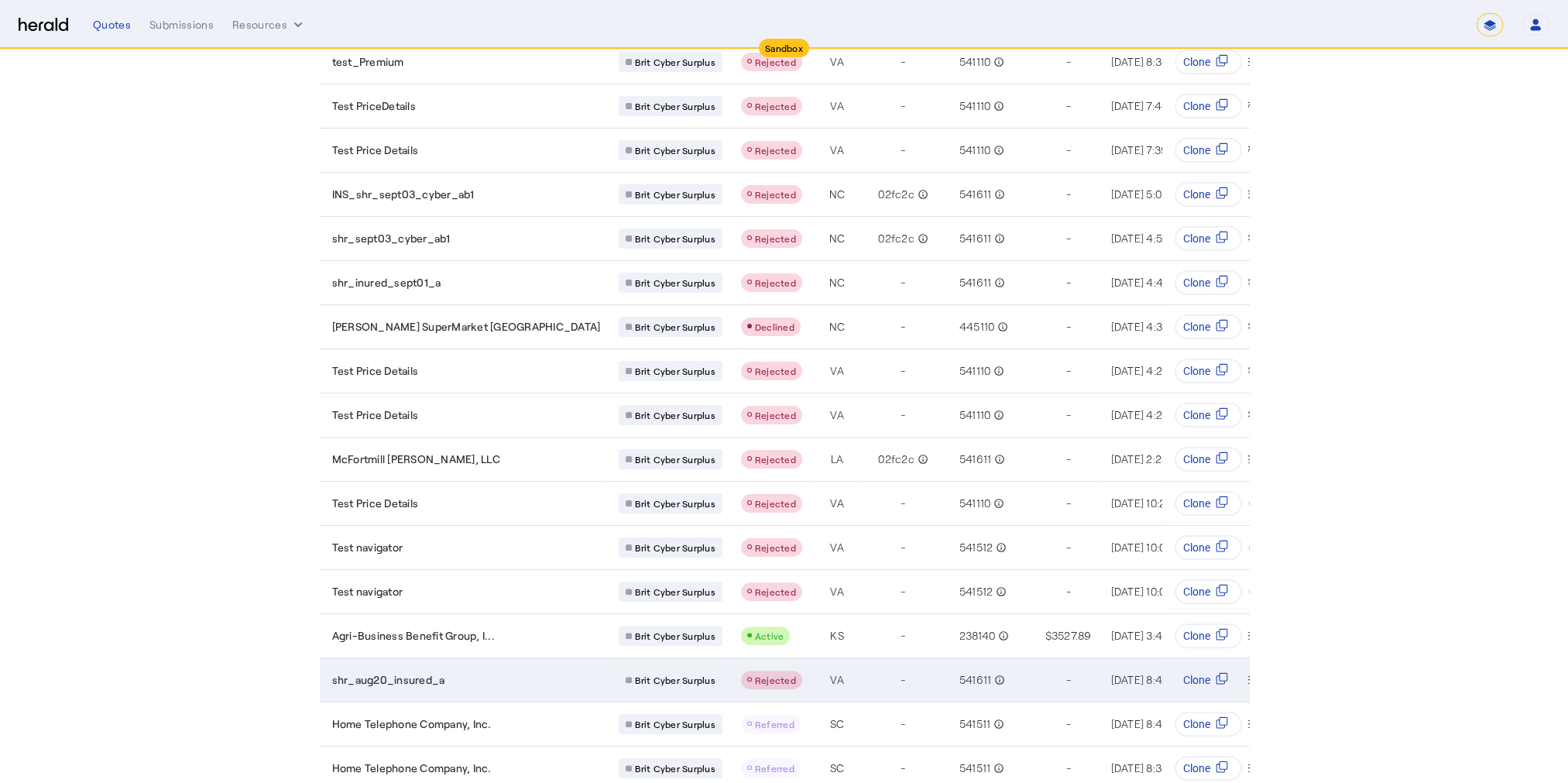
scroll to position [731, 0]
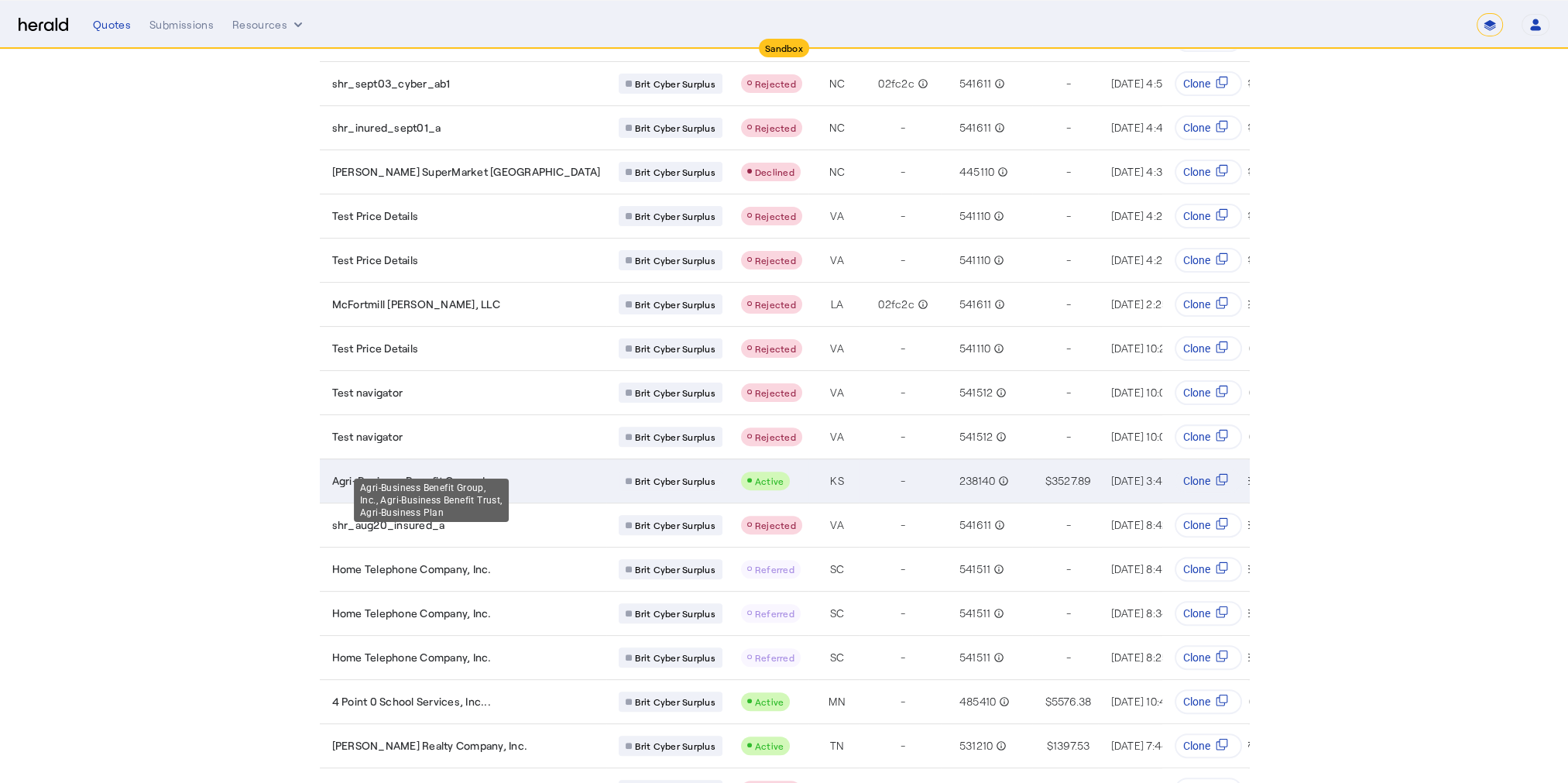
click at [443, 473] on span "Agri-Business Benefit Group, I..." at bounding box center [413, 481] width 163 height 15
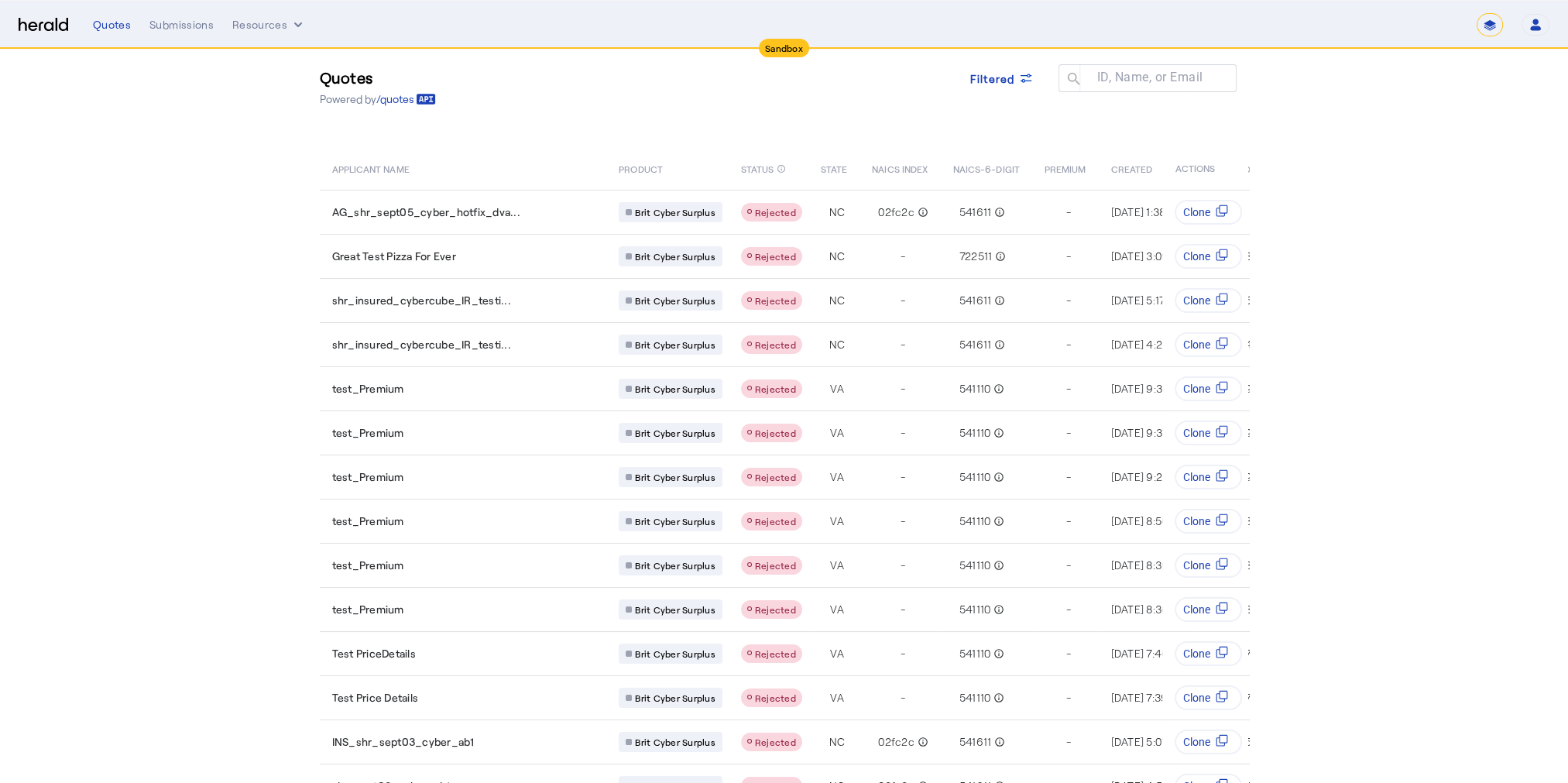
scroll to position [0, 0]
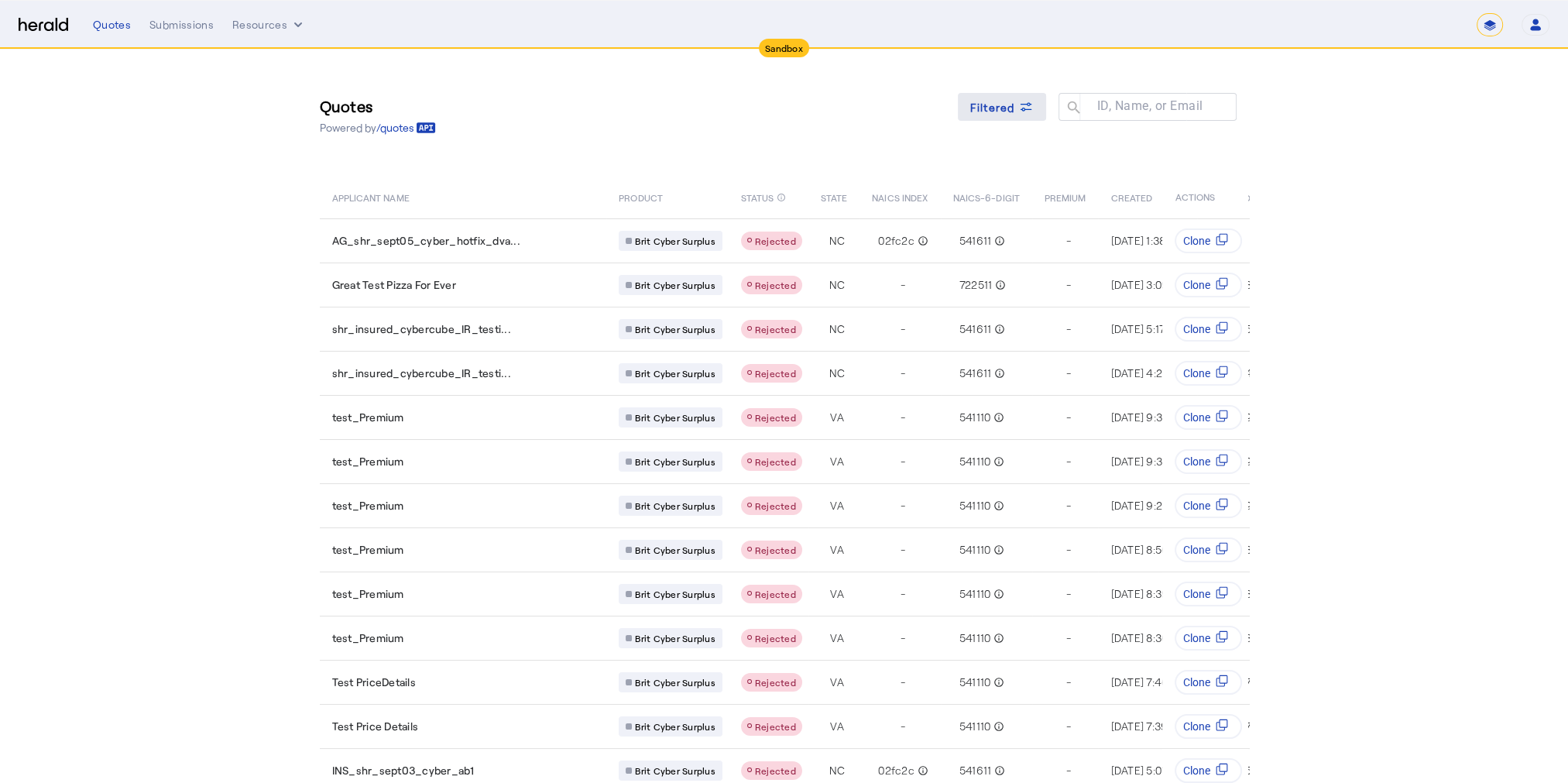
click at [1014, 113] on span "Filtered" at bounding box center [993, 107] width 45 height 16
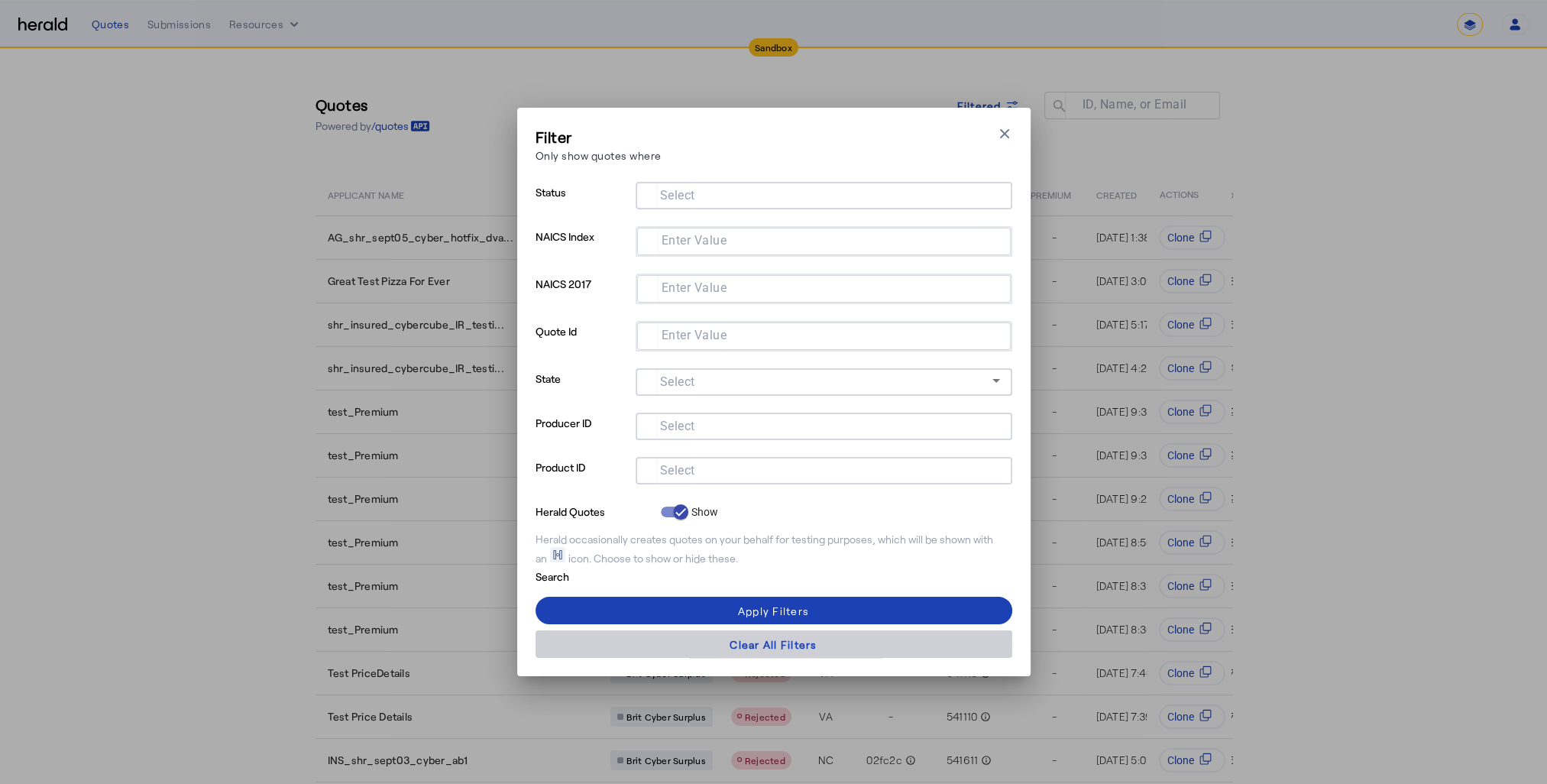
click at [754, 643] on div "Clear All Filters" at bounding box center [772, 644] width 87 height 16
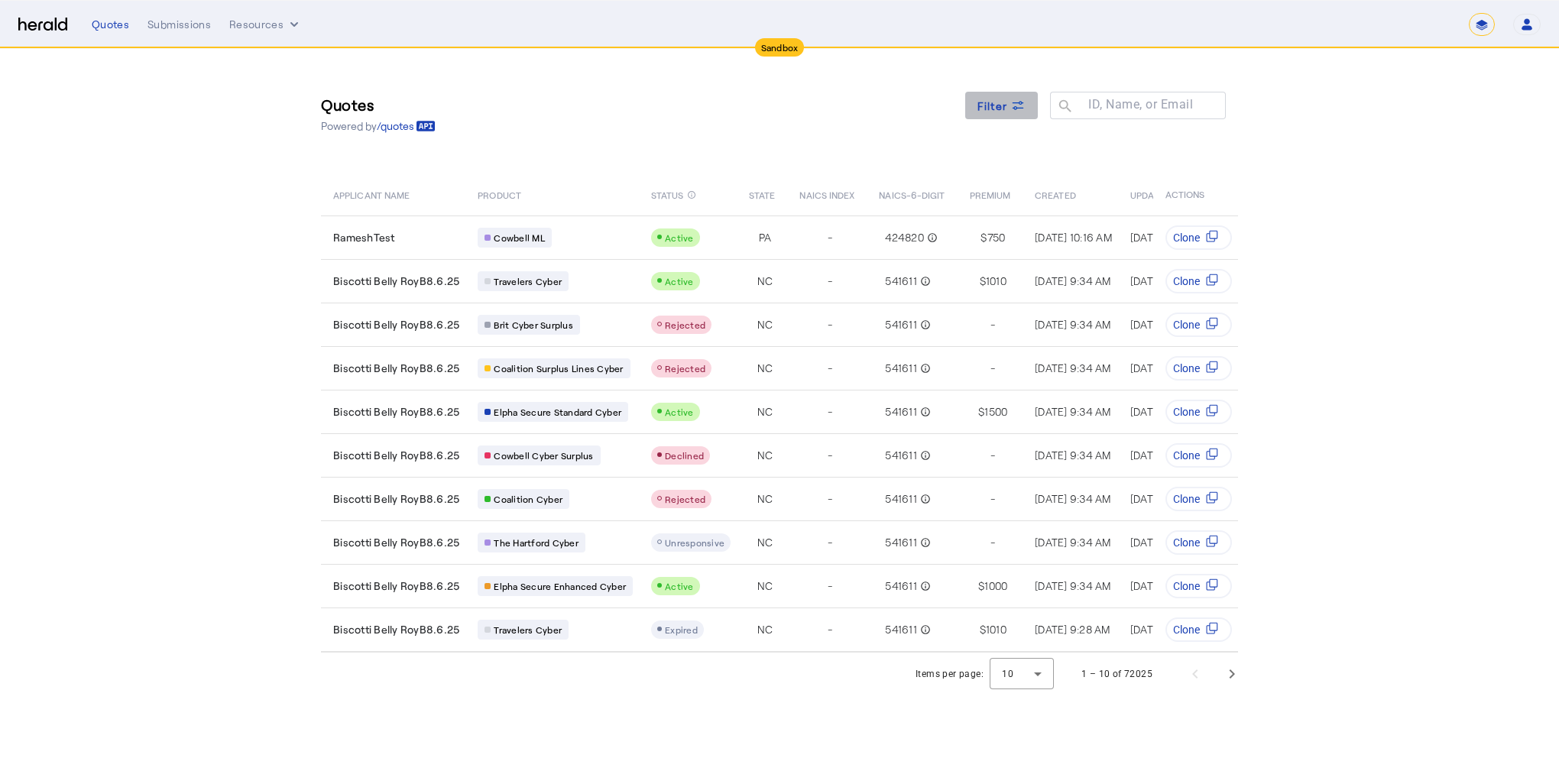
click at [992, 122] on span at bounding box center [1001, 105] width 73 height 37
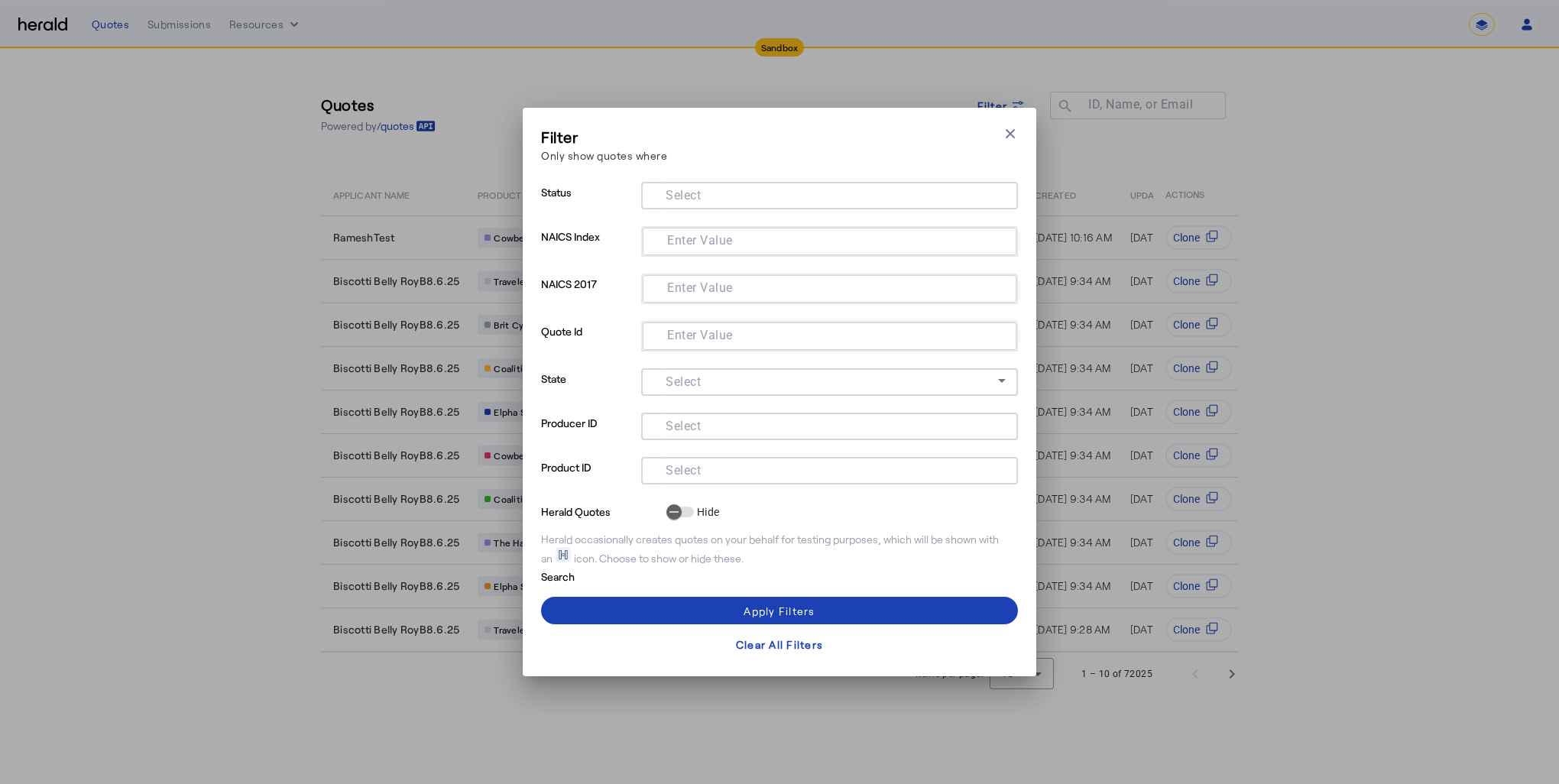
click at [746, 466] on input "Select" at bounding box center [826, 469] width 346 height 19
click at [676, 467] on input "Select" at bounding box center [826, 469] width 346 height 19
paste input "**********"
type input "**********"
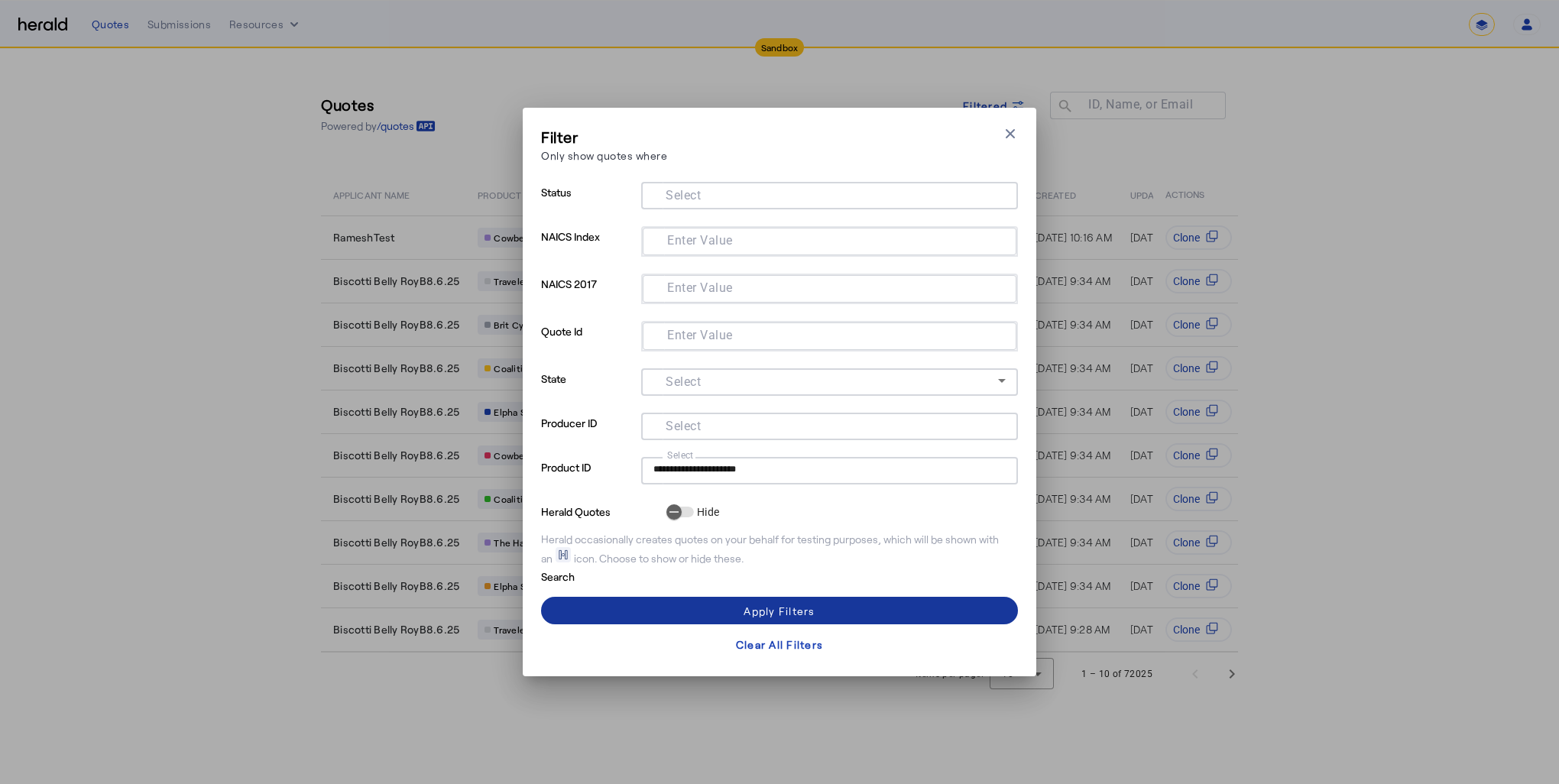
click at [877, 613] on span at bounding box center [779, 611] width 477 height 37
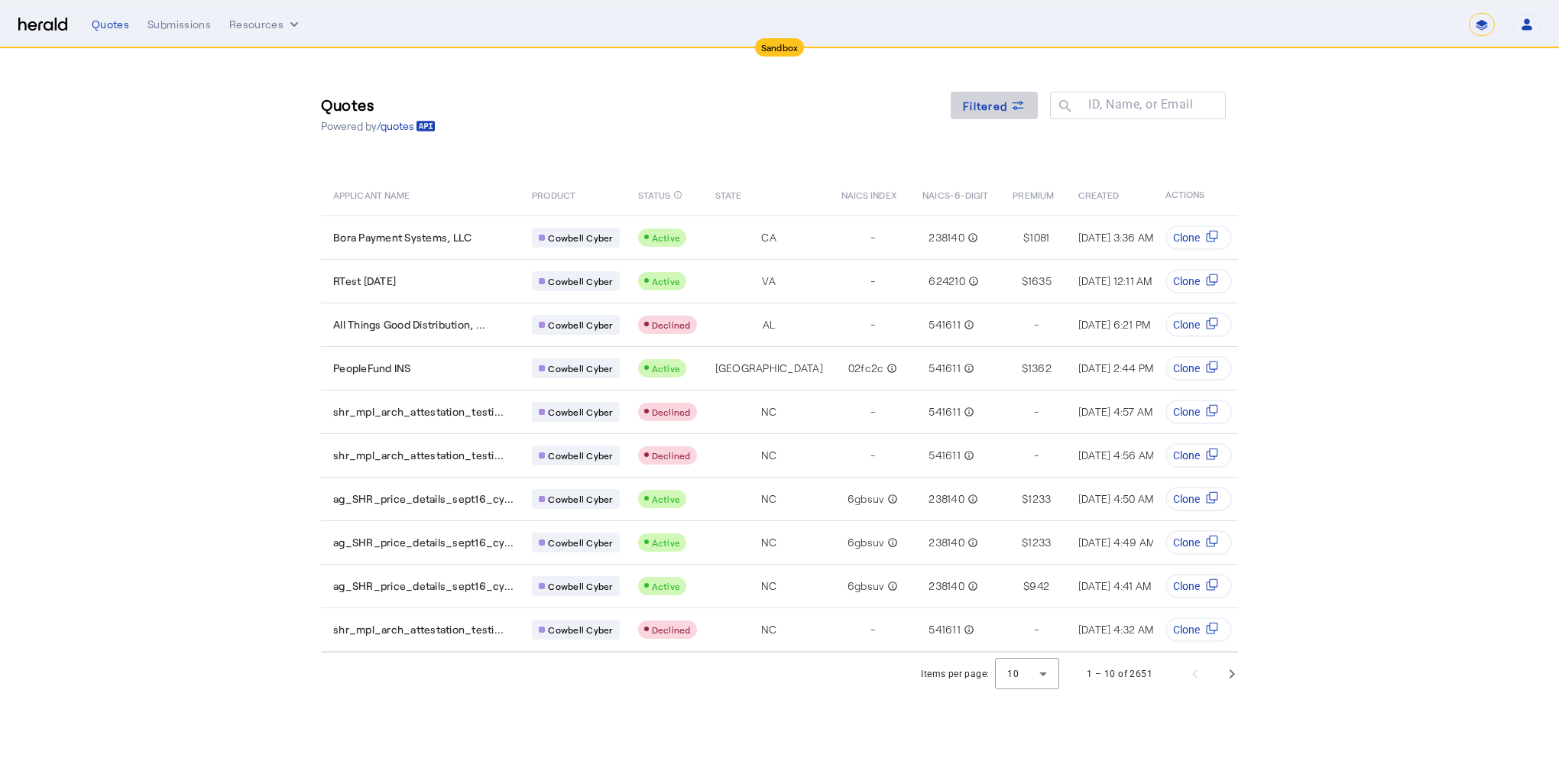
click at [1020, 109] on icon at bounding box center [1017, 105] width 15 height 15
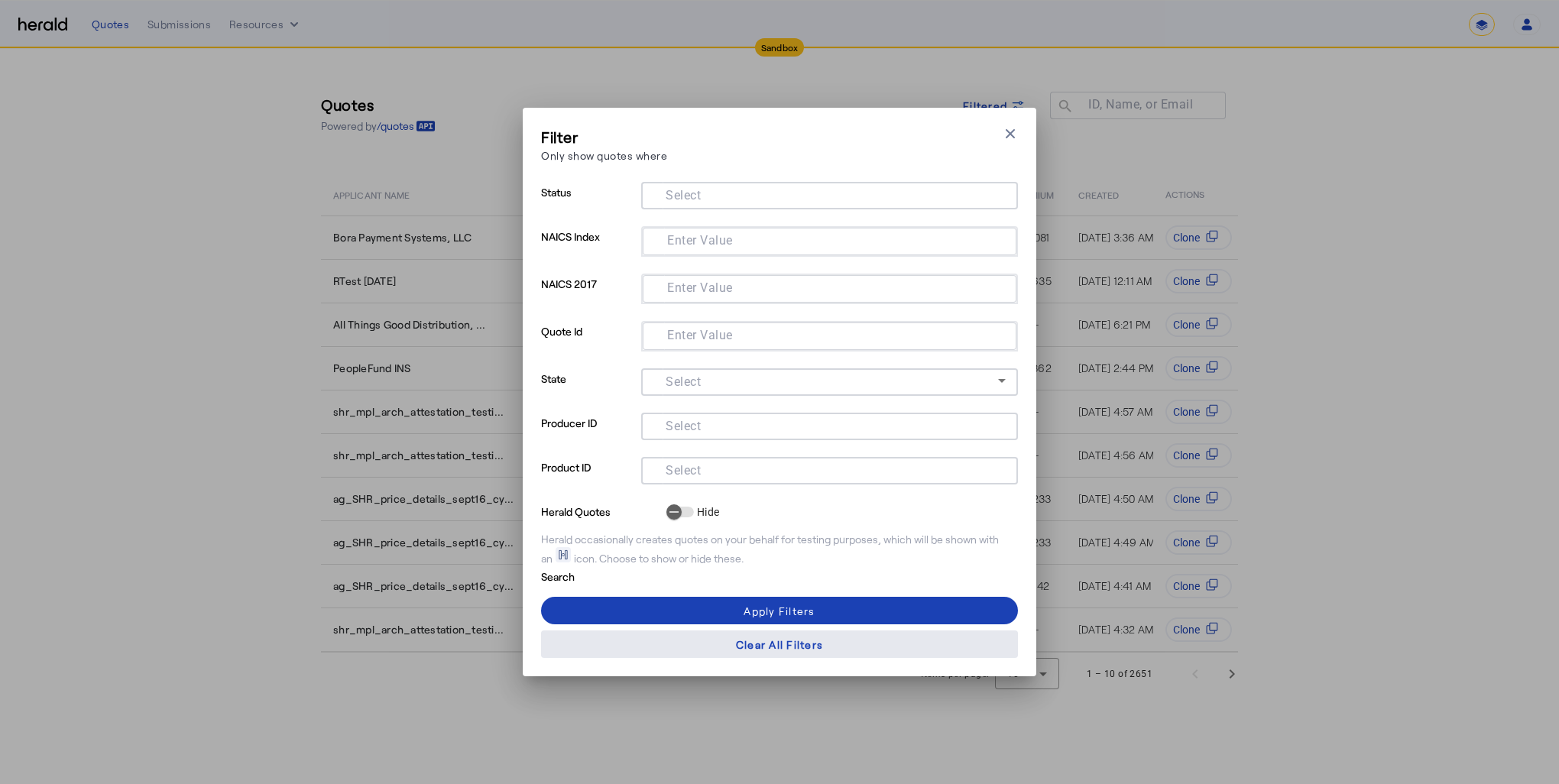
click at [800, 640] on div "Clear All Filters" at bounding box center [779, 644] width 87 height 16
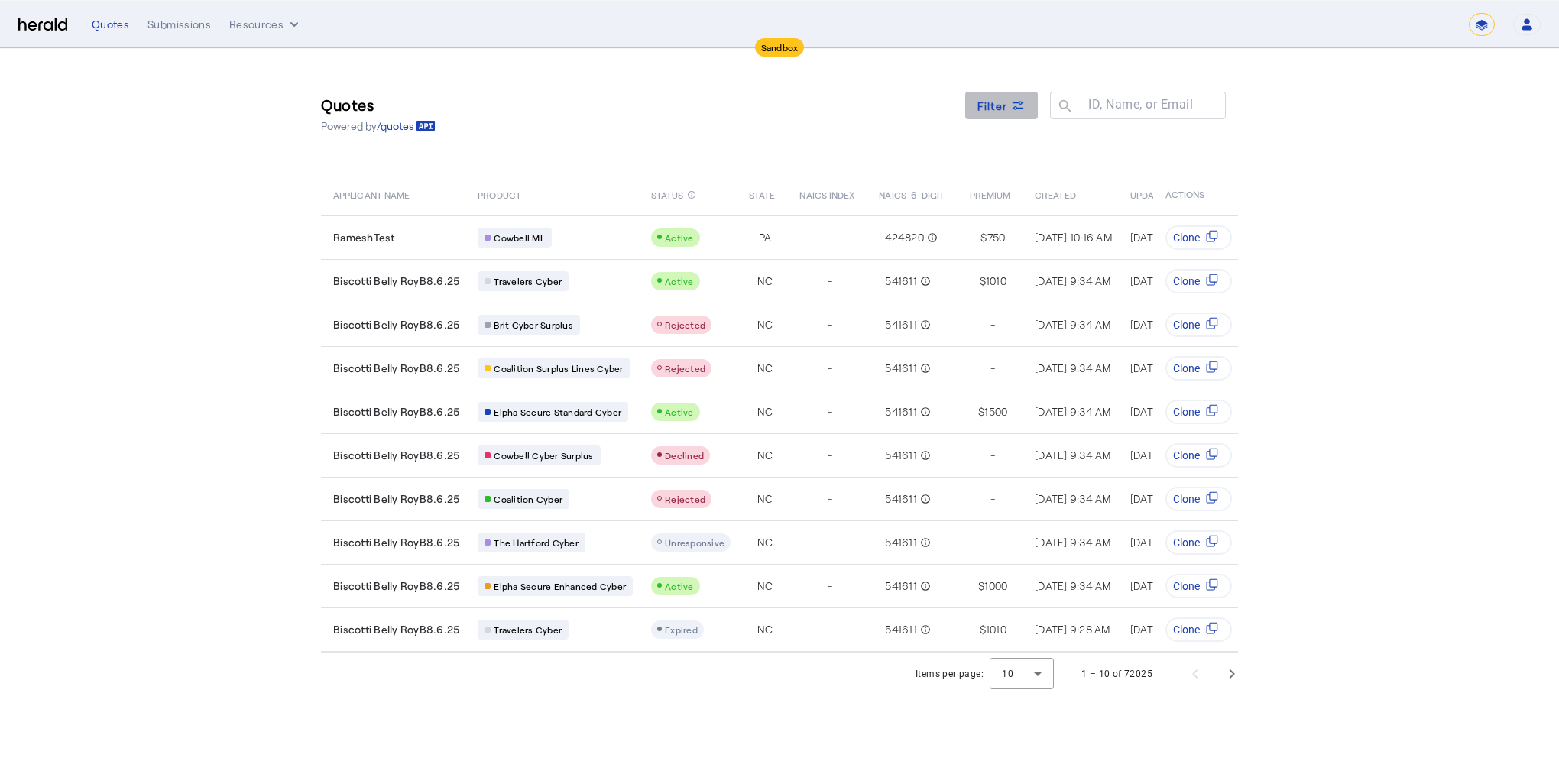
click at [1013, 114] on span at bounding box center [1001, 105] width 73 height 37
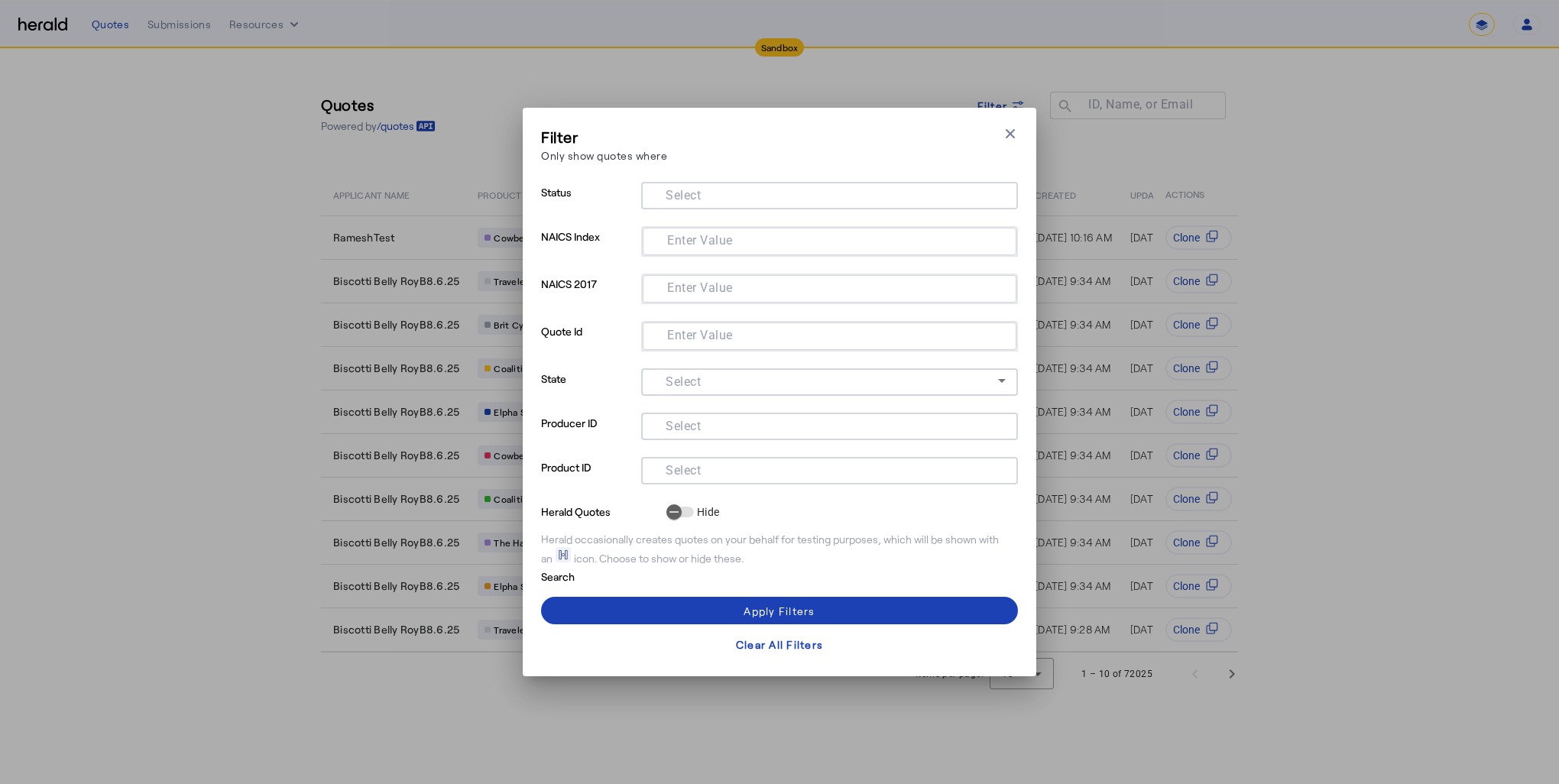
click at [734, 475] on input "Select" at bounding box center [826, 469] width 346 height 19
paste input "**********"
type input "**********"
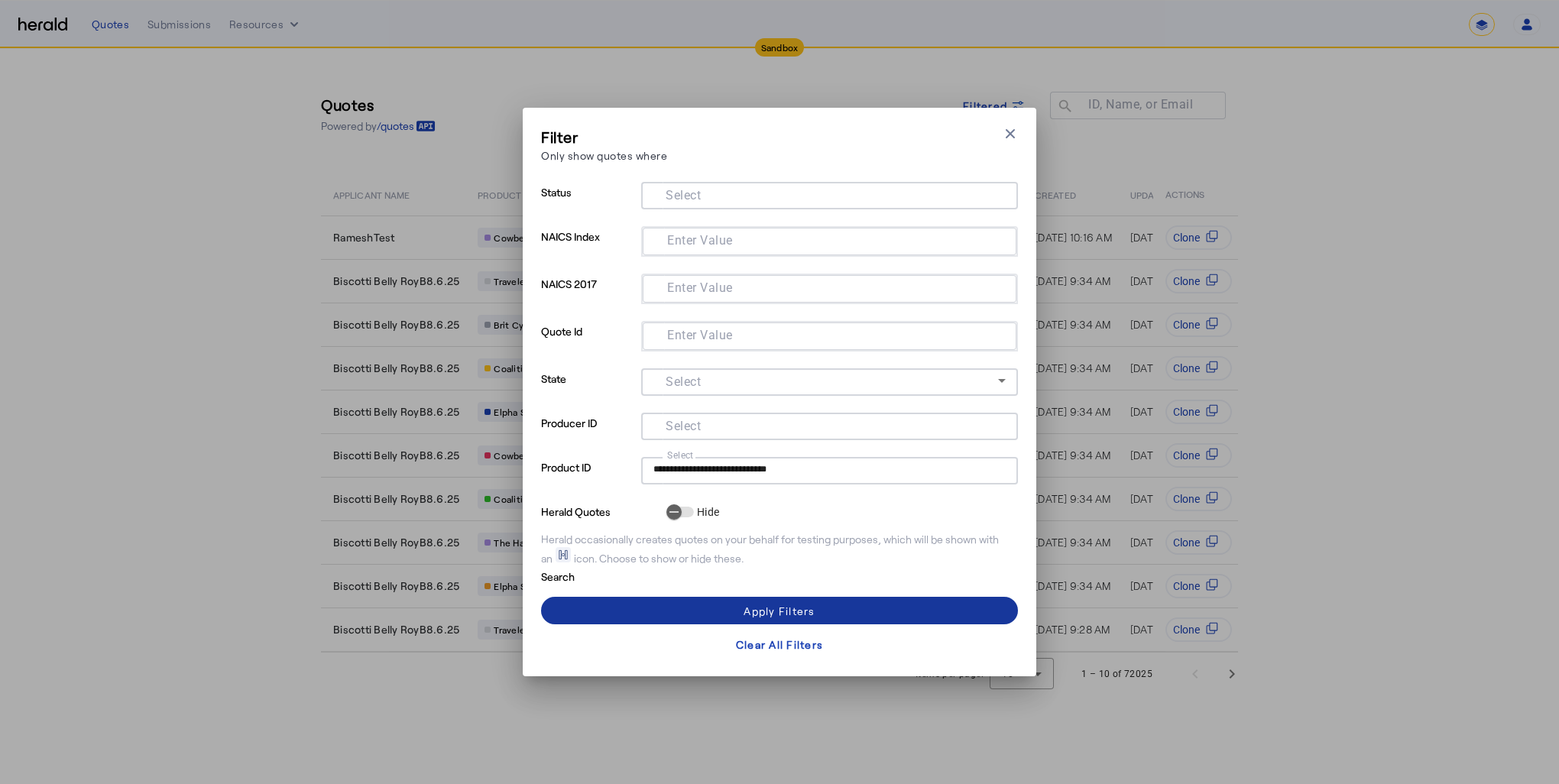
click at [771, 611] on div "Apply Filters" at bounding box center [779, 611] width 71 height 16
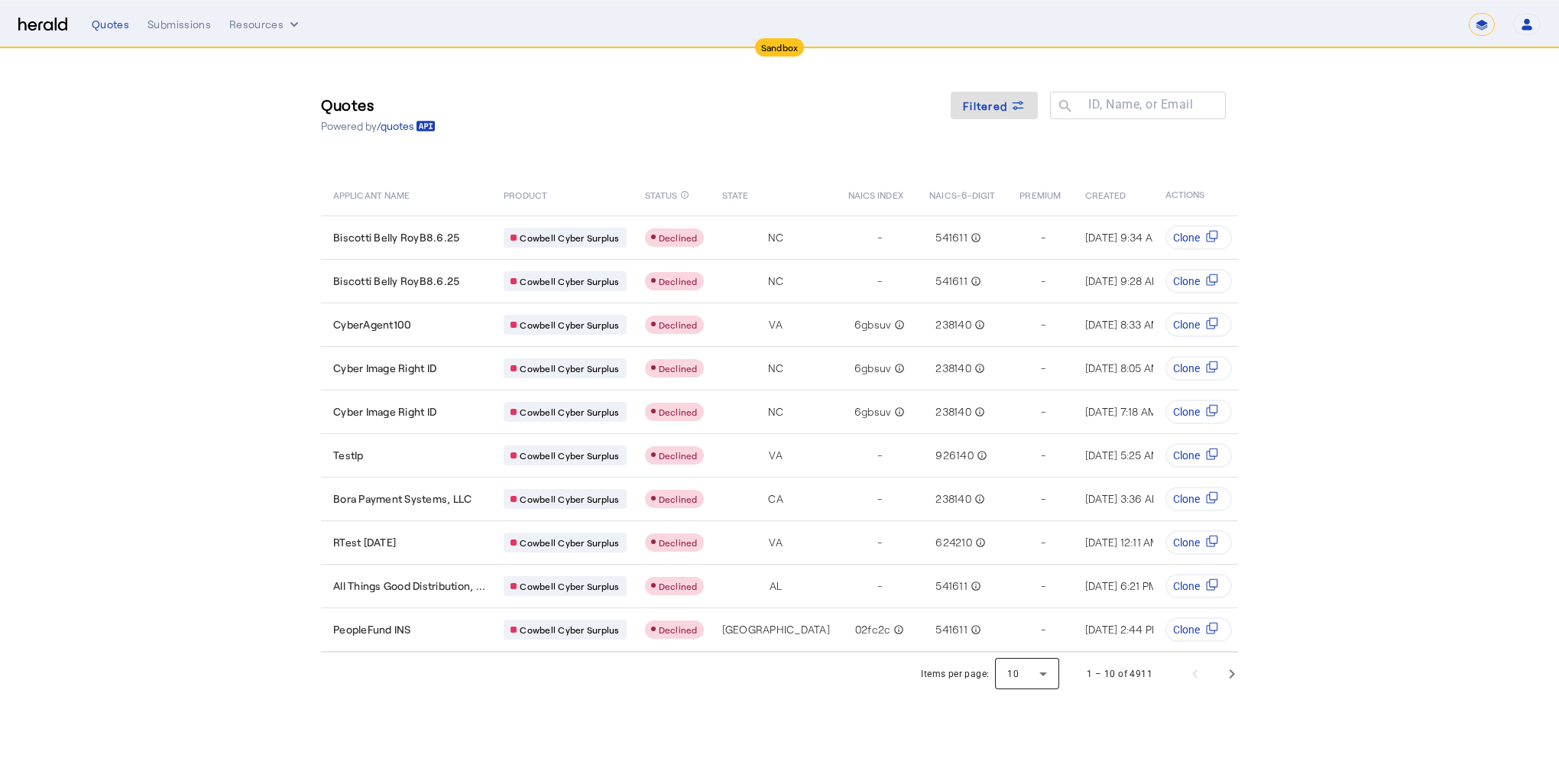
click at [1025, 680] on div at bounding box center [1027, 674] width 64 height 37
click at [1025, 632] on span "50" at bounding box center [1028, 637] width 40 height 19
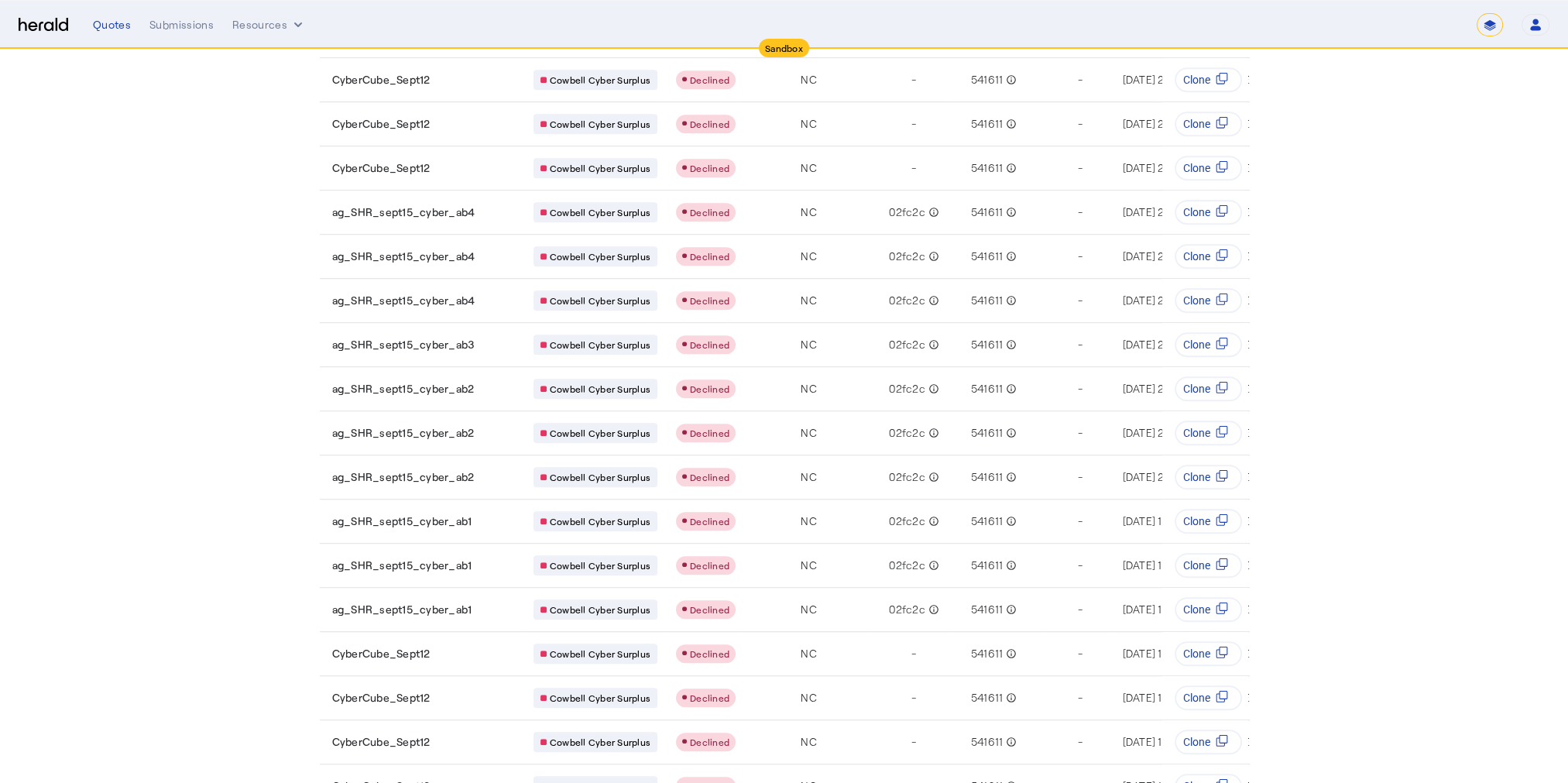
scroll to position [1661, 0]
click at [1248, 770] on span "Next page" at bounding box center [1243, 789] width 38 height 38
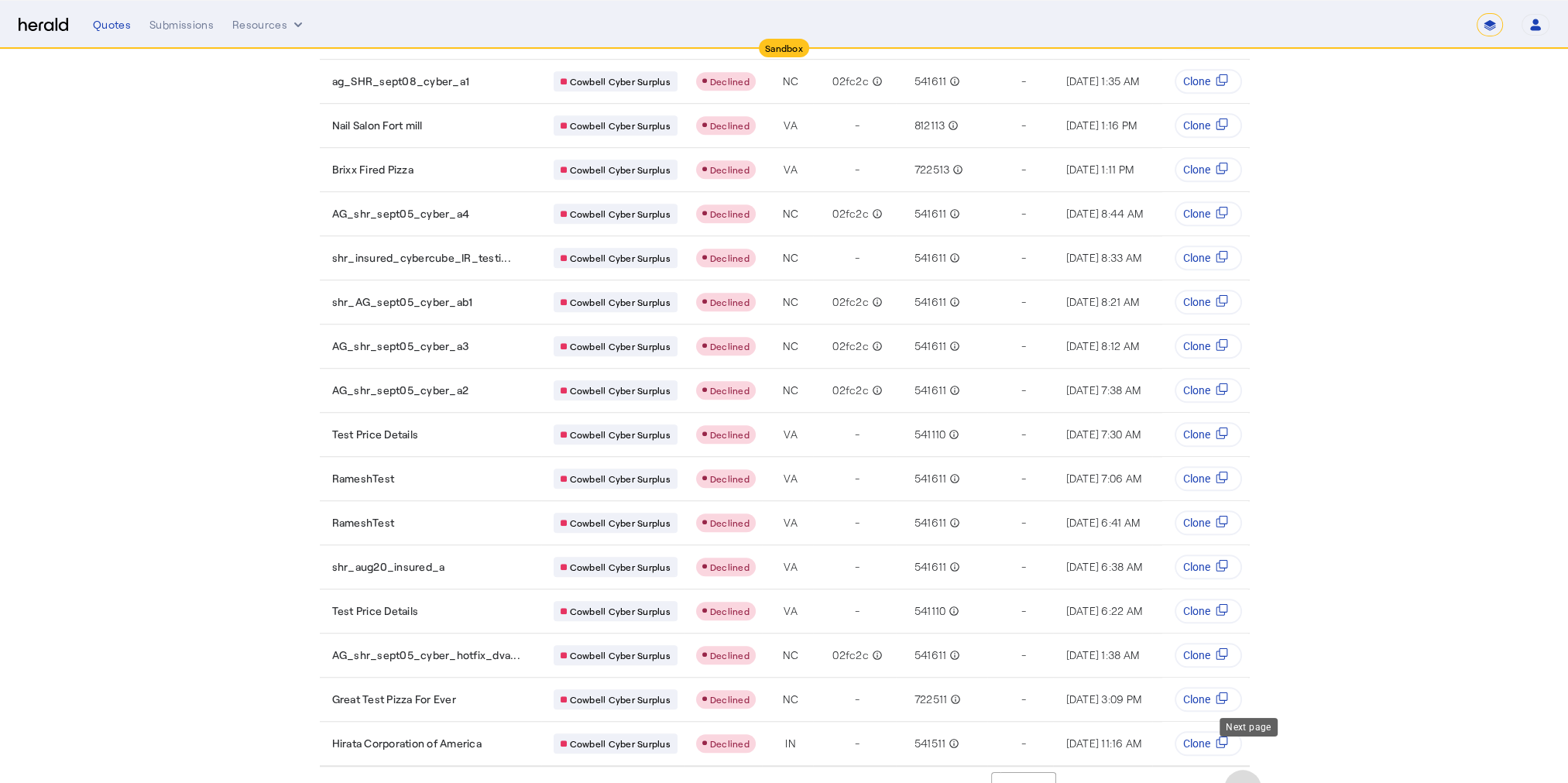
click at [1244, 770] on span "Next page" at bounding box center [1243, 789] width 38 height 38
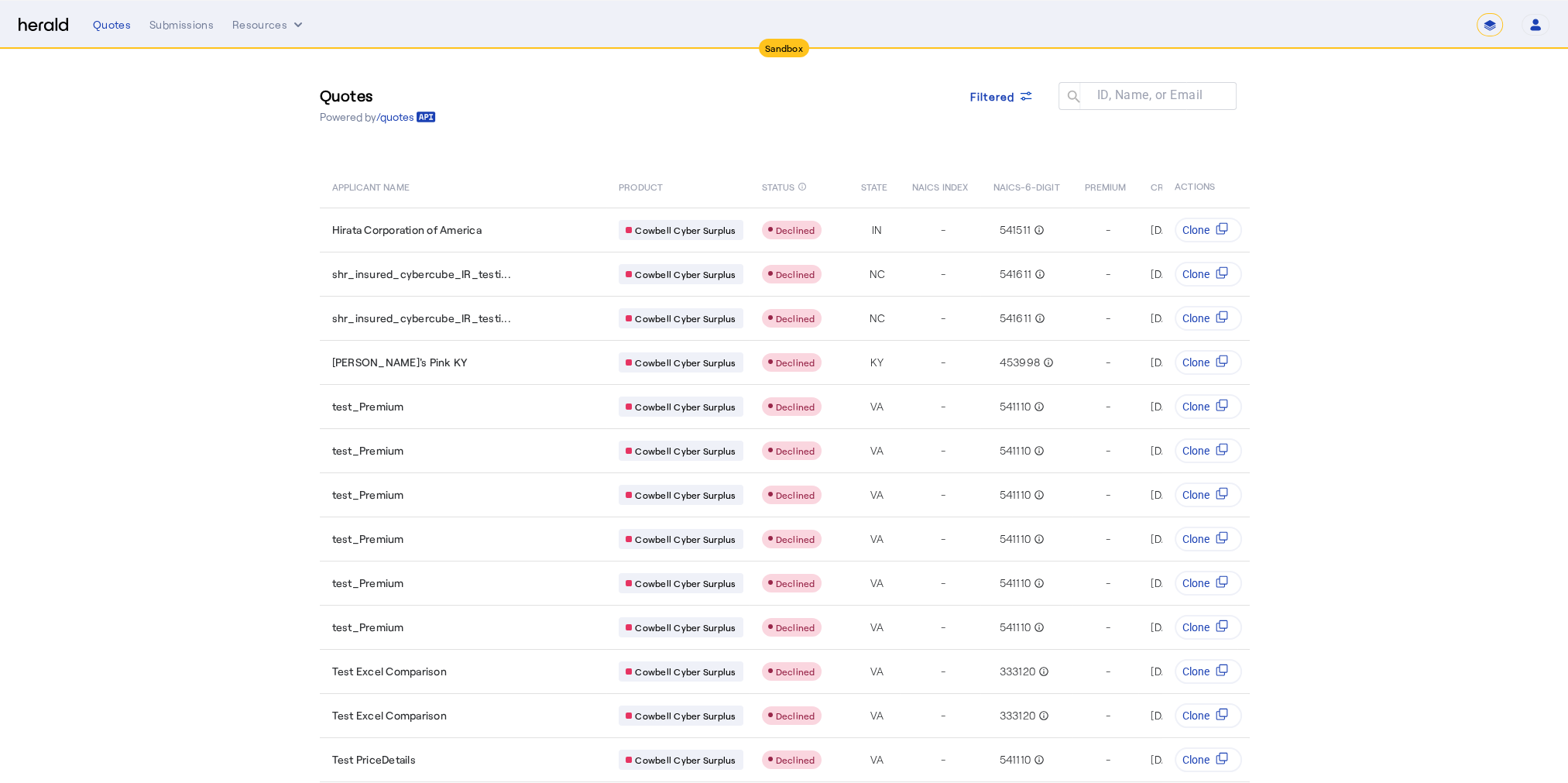
scroll to position [0, 0]
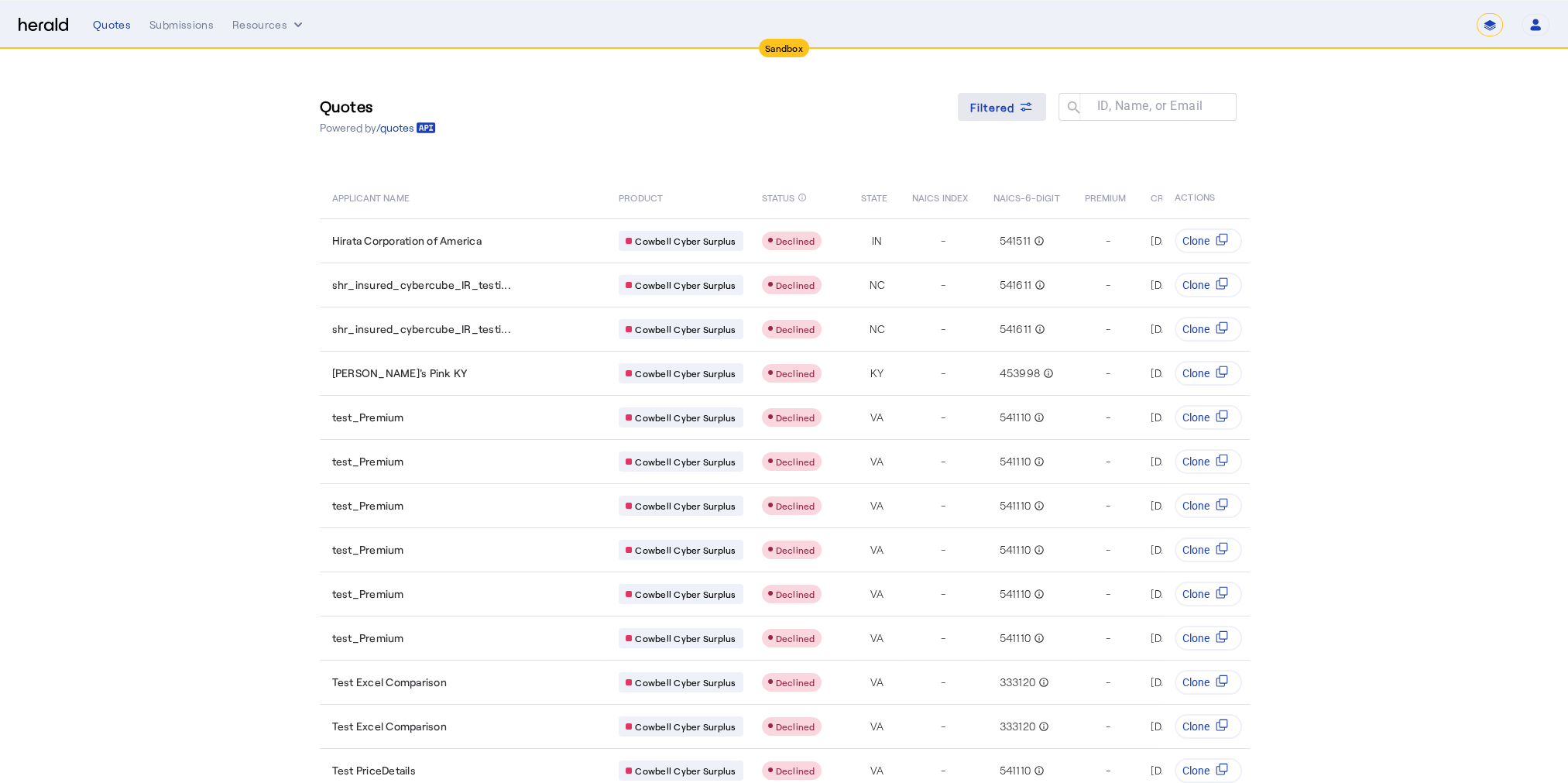
click at [994, 99] on span "Filtered" at bounding box center [993, 107] width 45 height 16
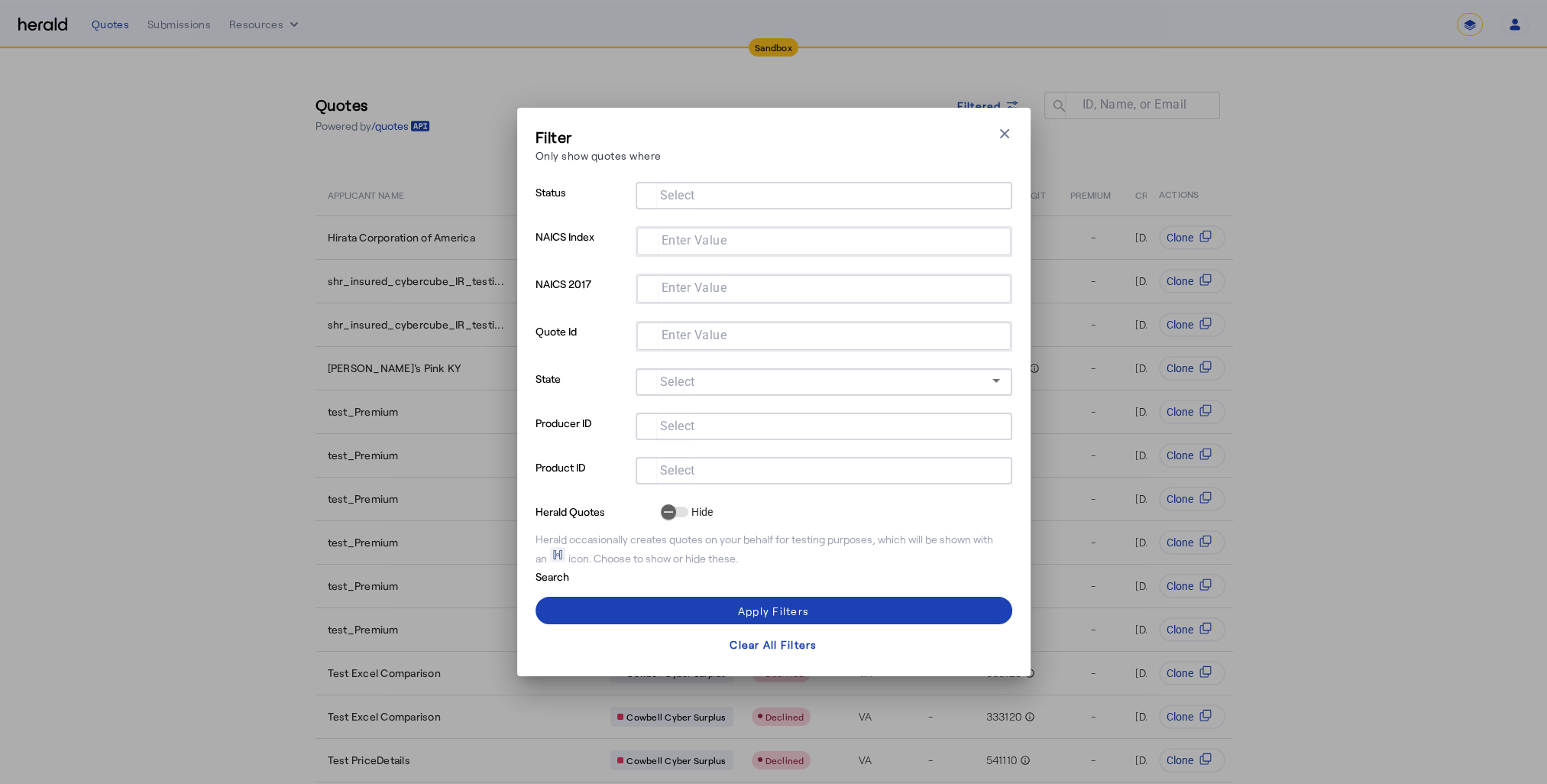
click at [792, 201] on input "Select" at bounding box center [820, 195] width 346 height 19
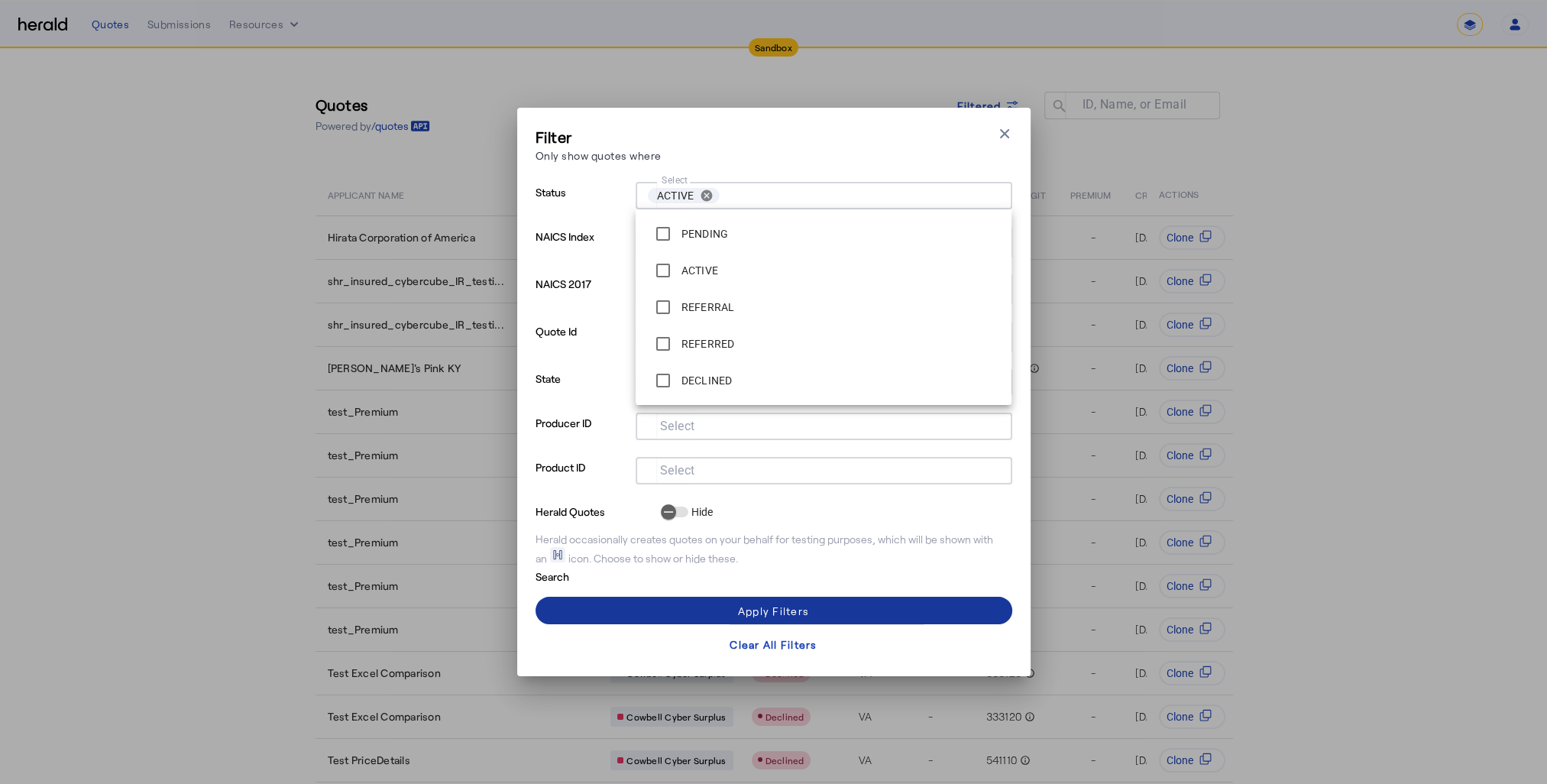
click at [792, 613] on div "Apply Filters" at bounding box center [773, 611] width 71 height 16
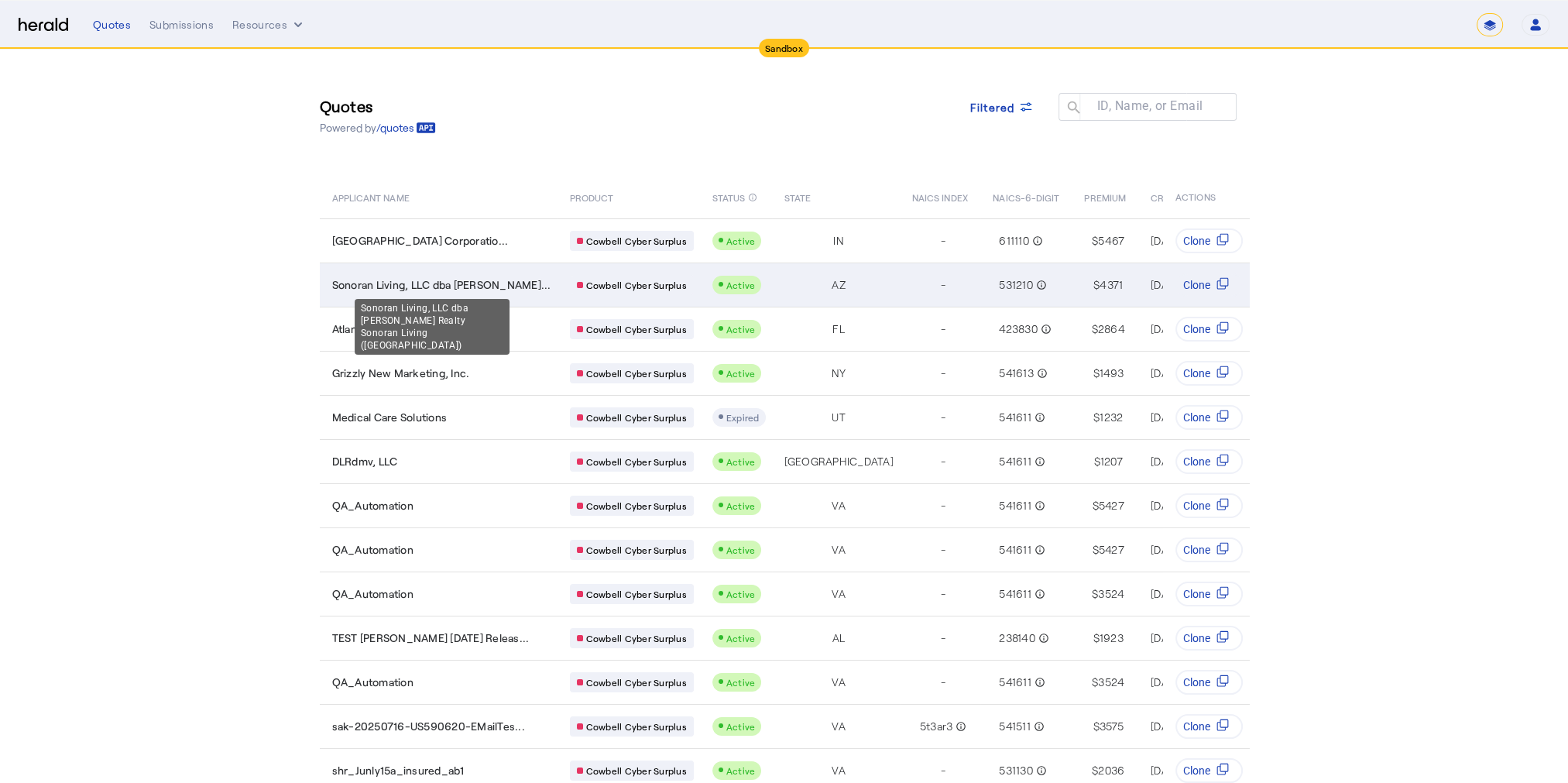
click at [422, 283] on span "Sonoran Living, LLC dba Keller..." at bounding box center [441, 285] width 219 height 15
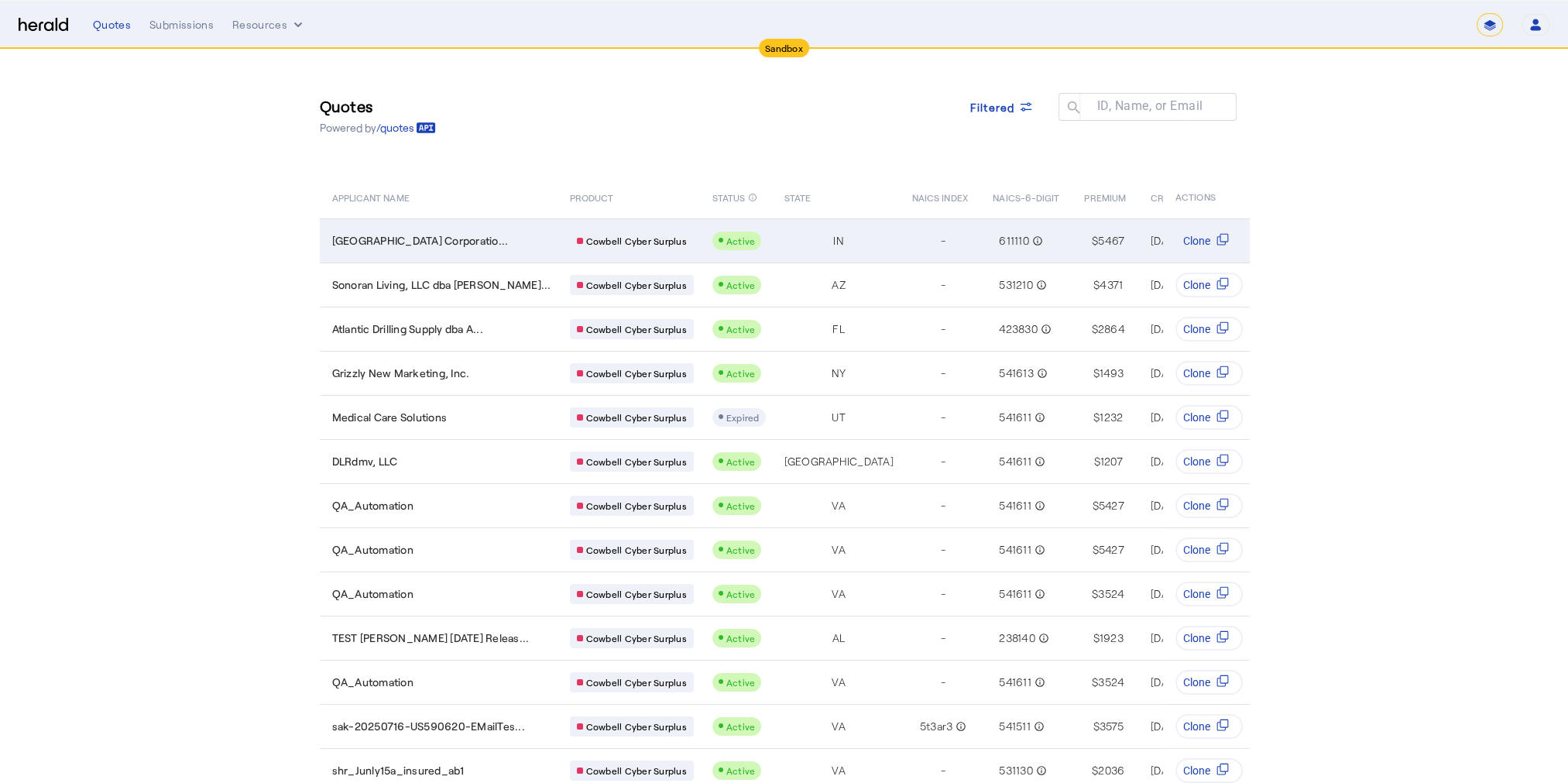
click at [912, 234] on div "-" at bounding box center [943, 240] width 62 height 21
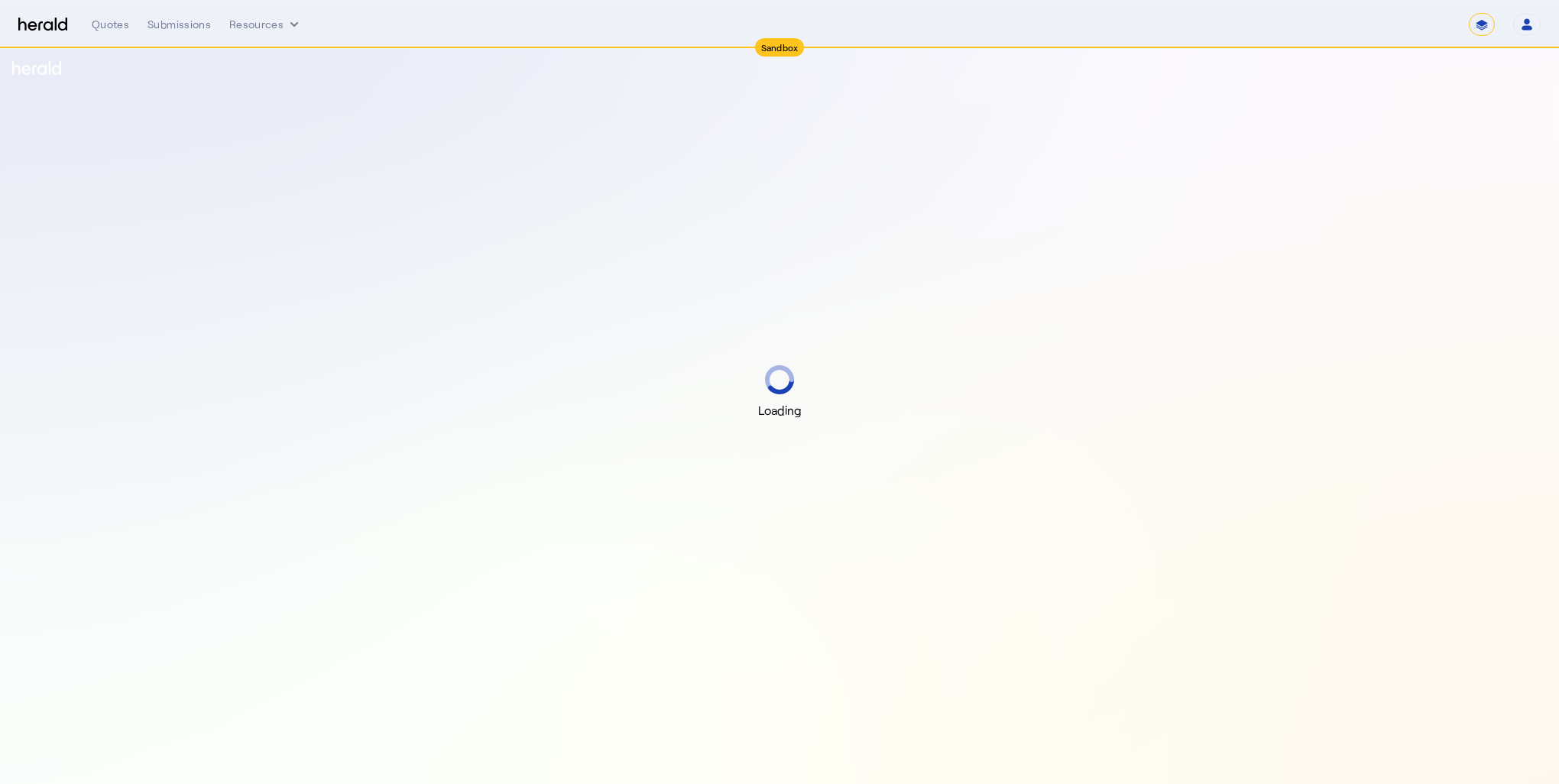
select select "*******"
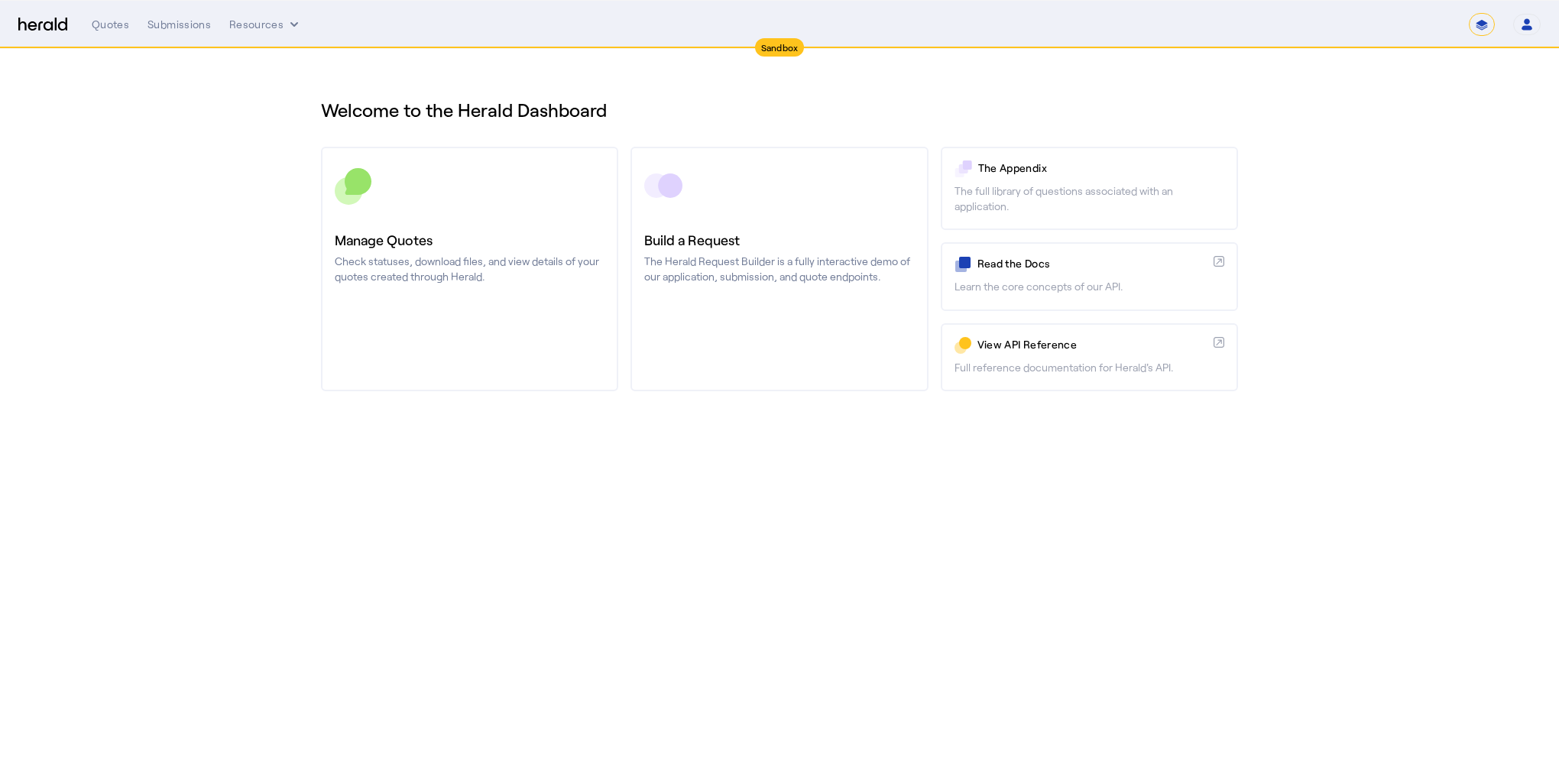
select select "*******"
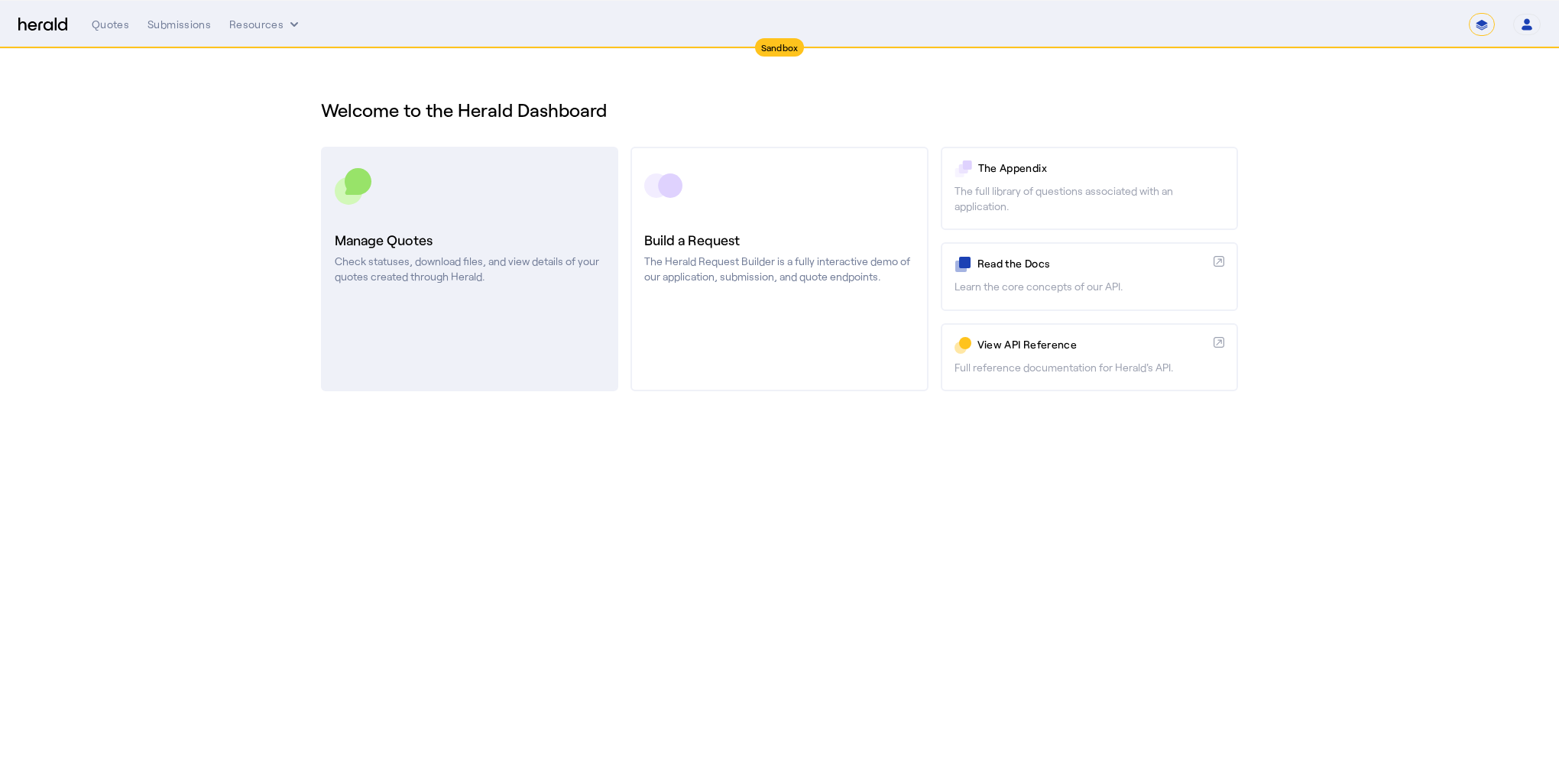
click at [357, 259] on p "Check statuses, download files, and view details of your quotes created through…" at bounding box center [469, 269] width 270 height 30
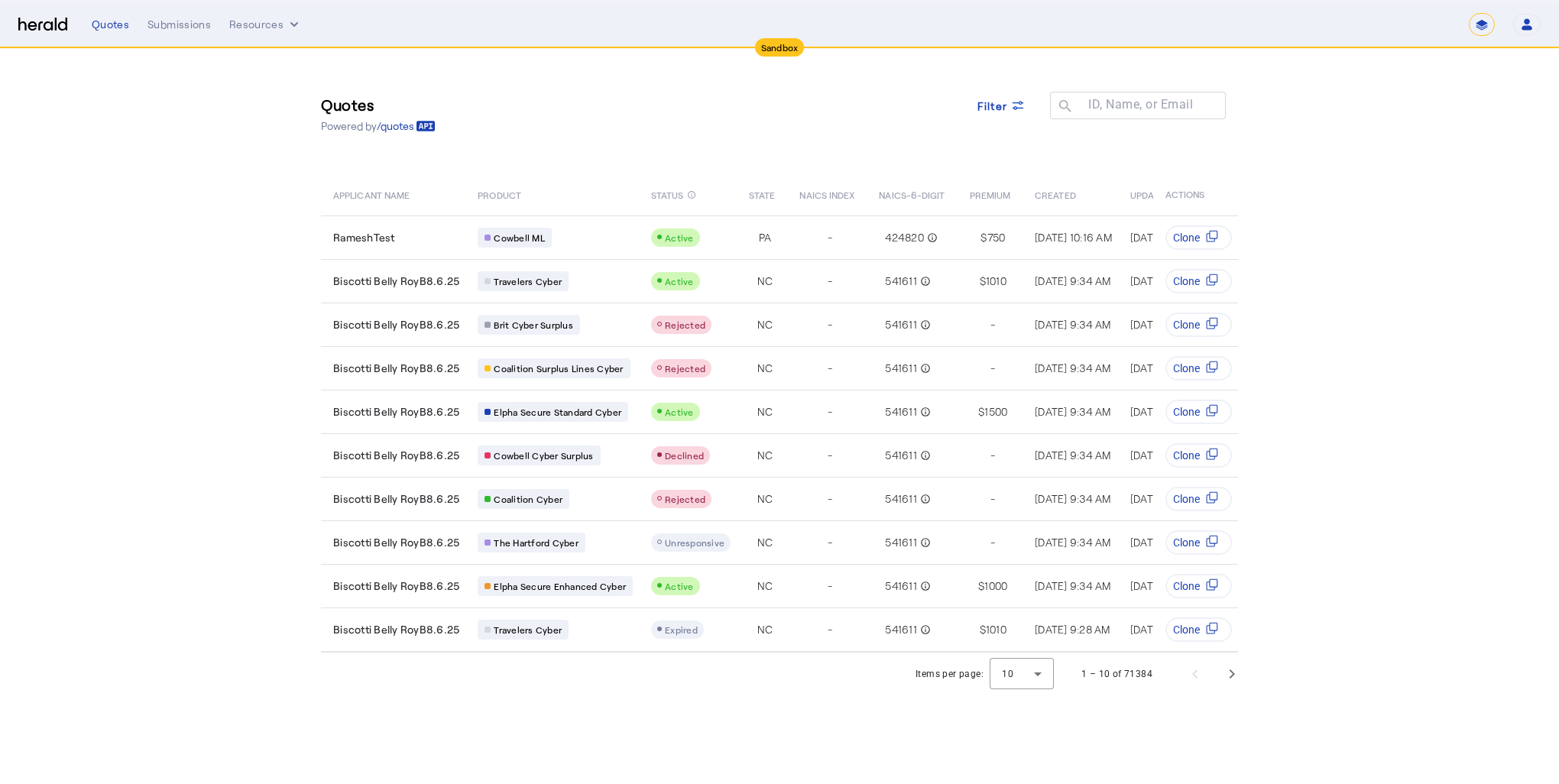
click at [1525, 147] on section "Quotes Powered by /quotes Filter ID, Name, or Email search APPLICANT NAME PRODU…" at bounding box center [779, 371] width 1559 height 646
click at [1013, 105] on icon at bounding box center [1017, 105] width 15 height 15
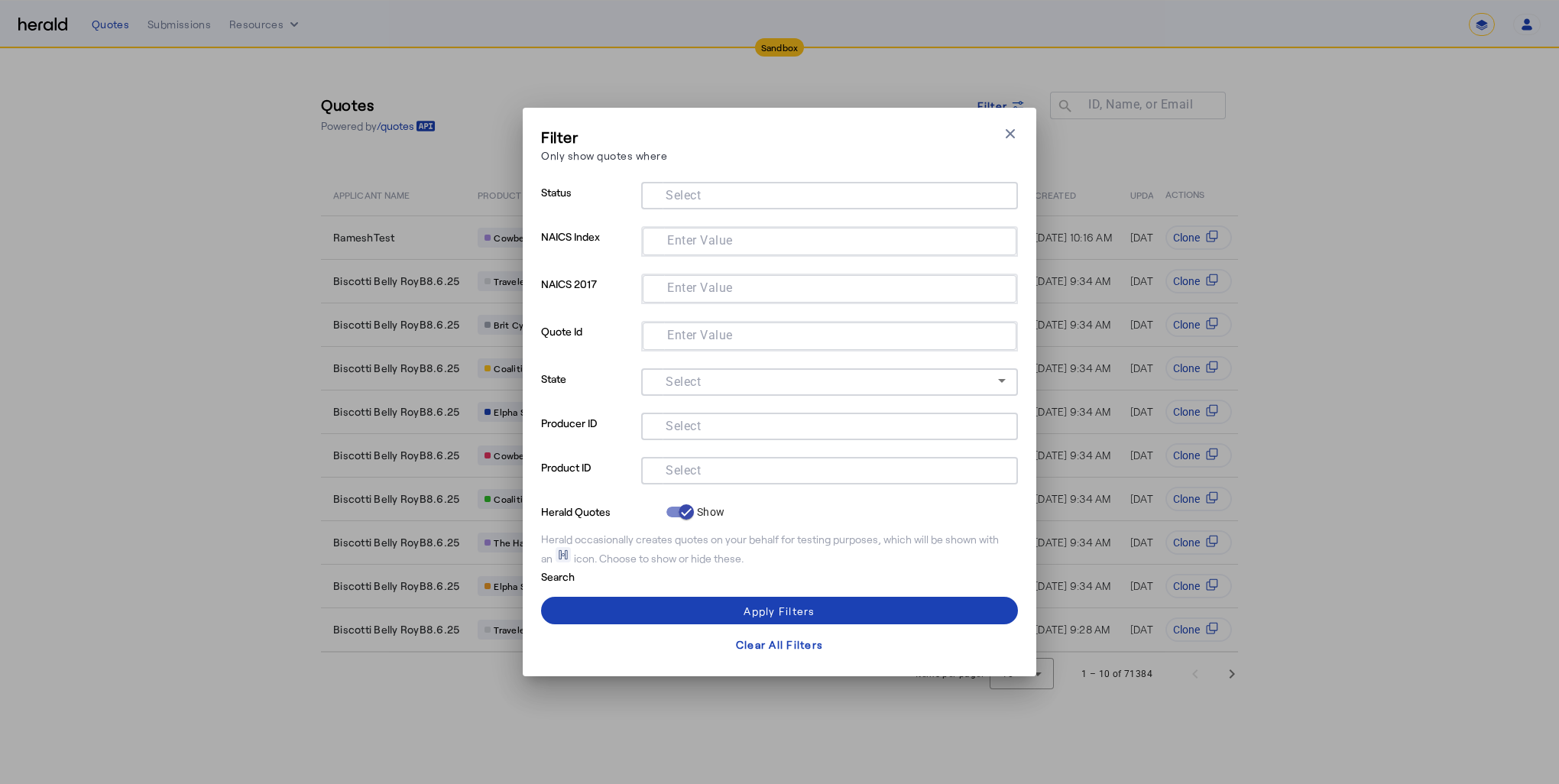
click at [730, 463] on input "Select" at bounding box center [826, 469] width 346 height 19
paste input "**********"
type input "**********"
click at [724, 203] on div at bounding box center [830, 195] width 352 height 28
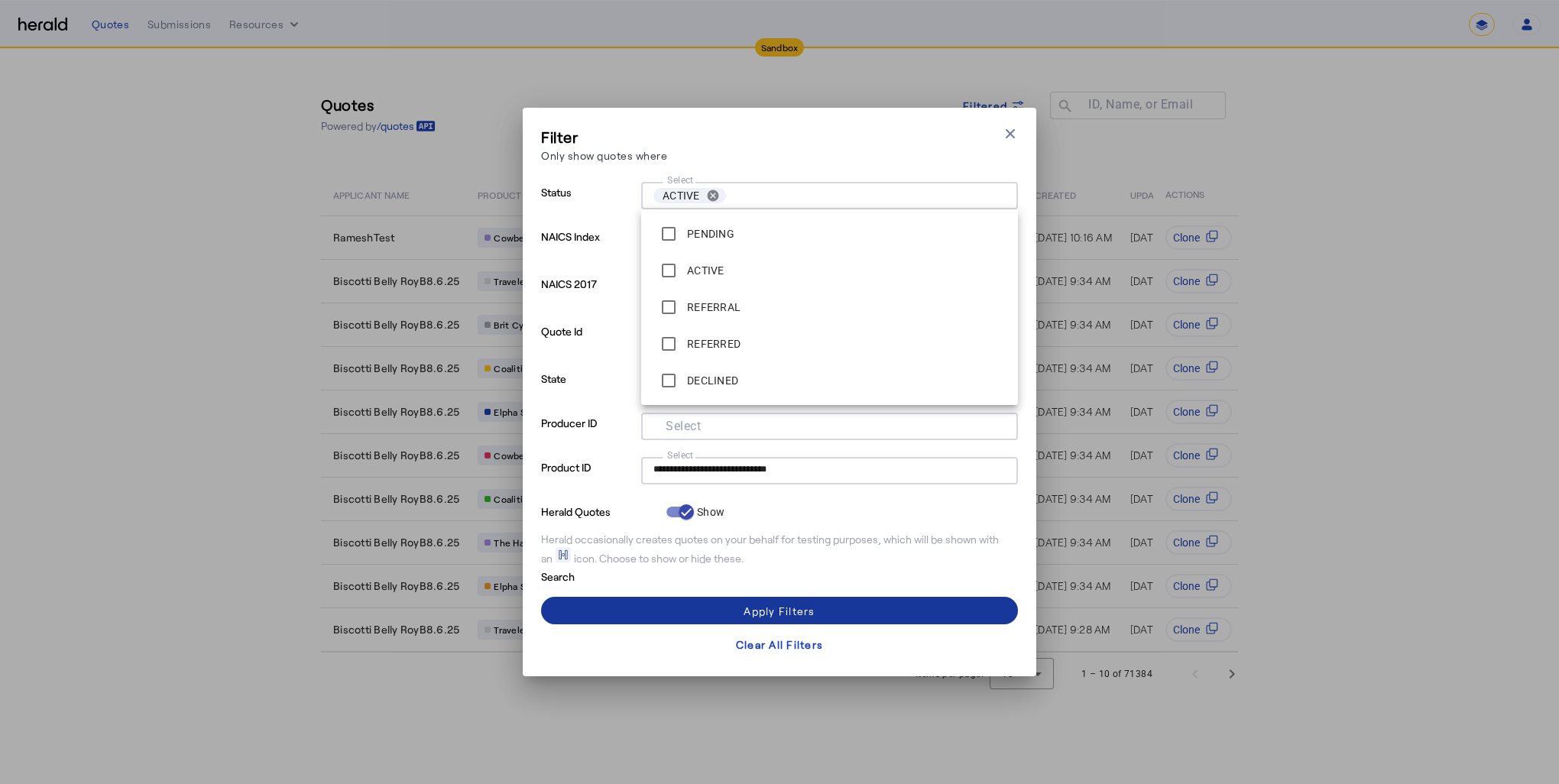
click at [784, 604] on div "Apply Filters" at bounding box center [779, 611] width 71 height 16
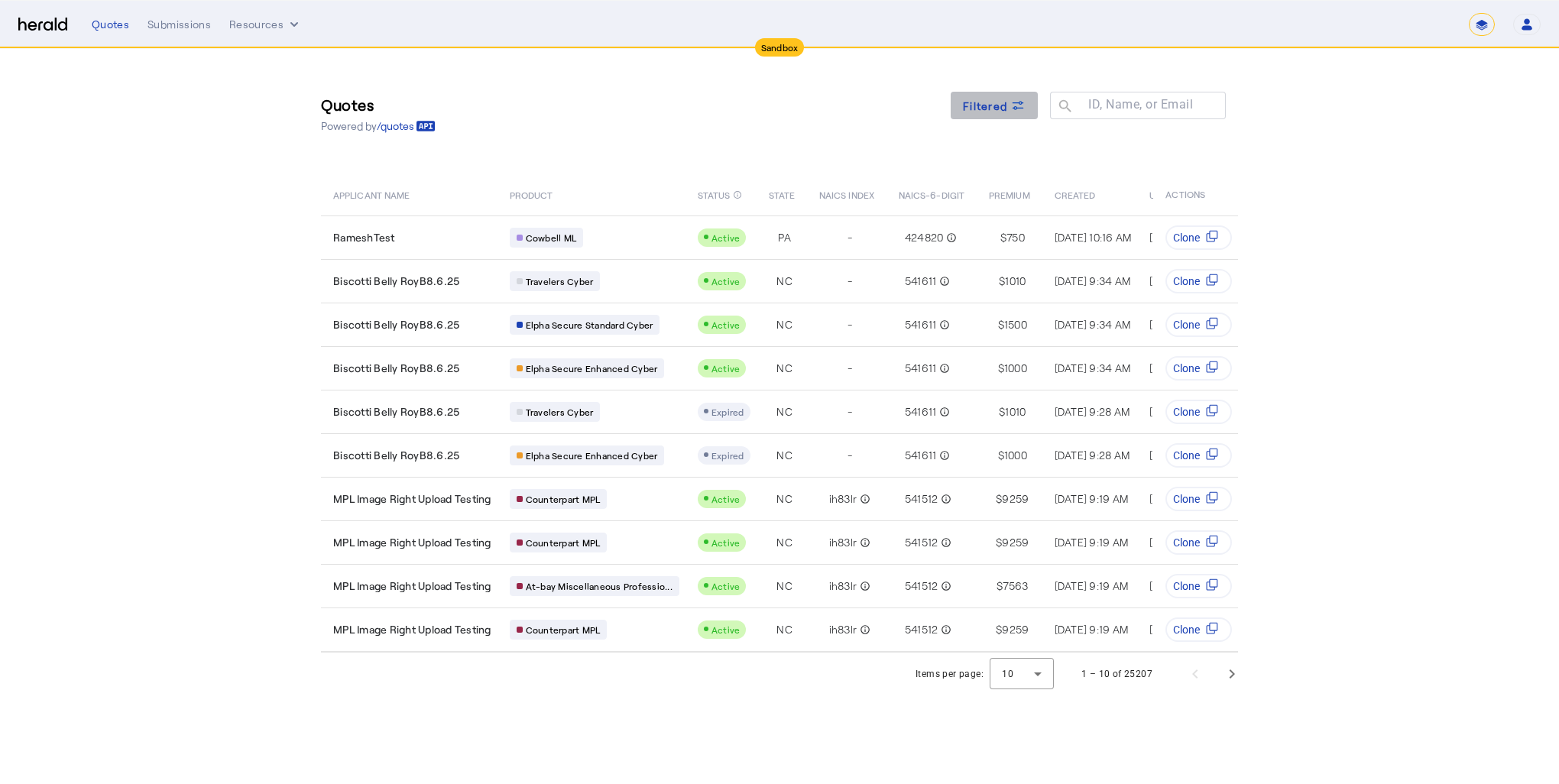
click at [975, 104] on span "Filtered" at bounding box center [985, 105] width 45 height 16
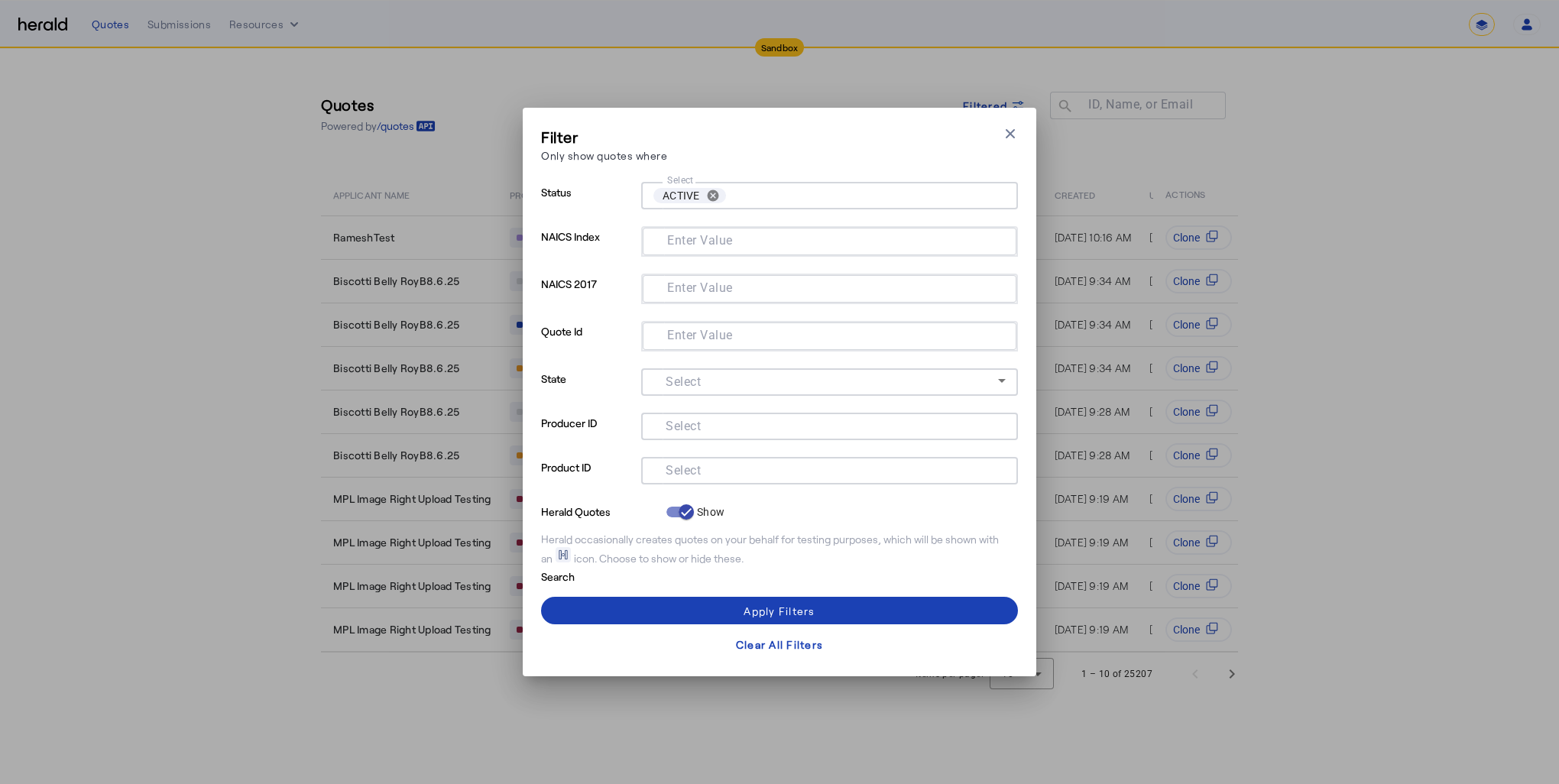
click at [694, 478] on div at bounding box center [830, 471] width 352 height 28
drag, startPoint x: 692, startPoint y: 478, endPoint x: 654, endPoint y: 467, distance: 39.6
click at [654, 467] on input "Select" at bounding box center [826, 469] width 346 height 19
paste input "**********"
type input "**********"
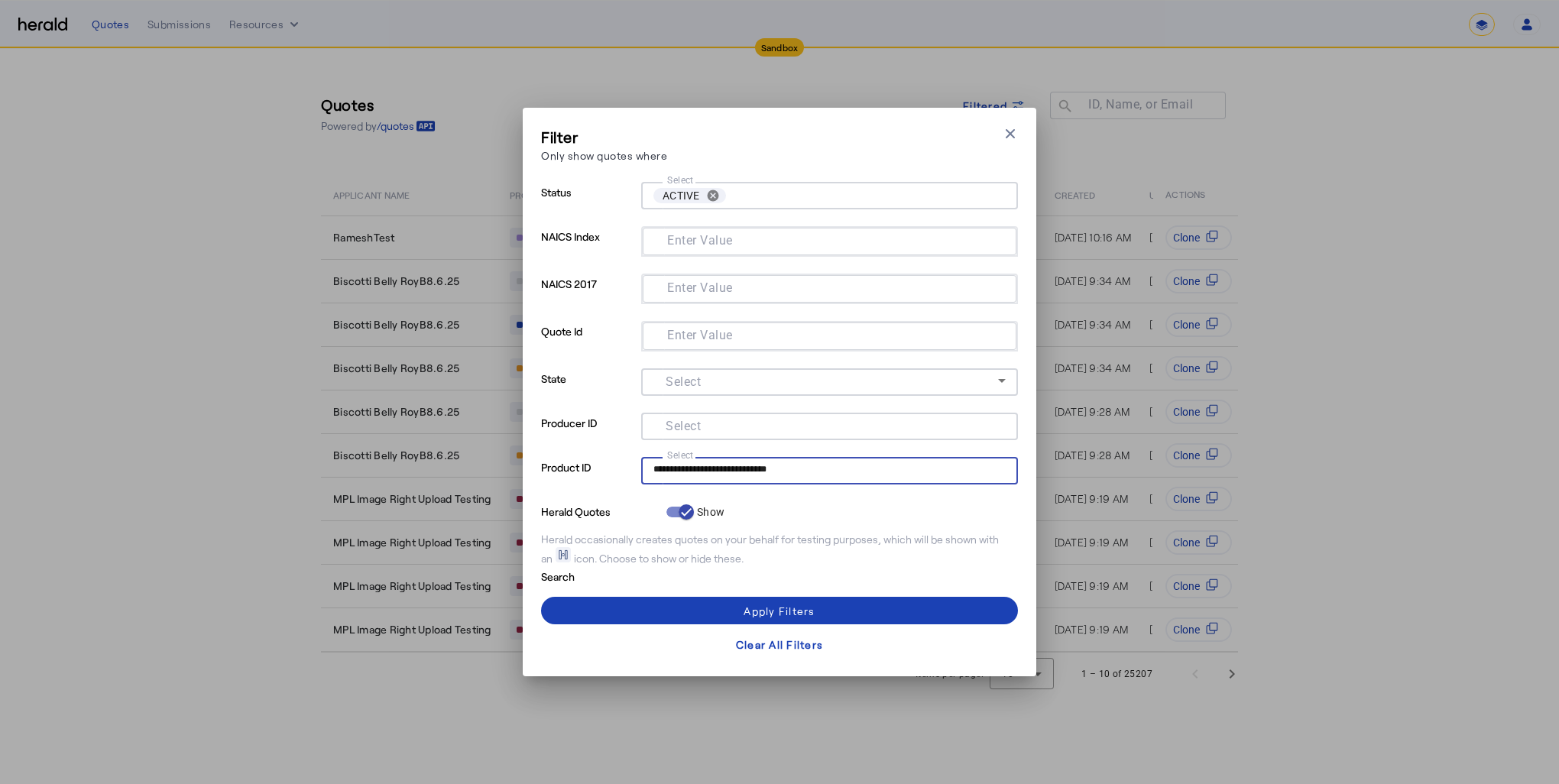
click at [841, 484] on div at bounding box center [829, 490] width 376 height 13
click at [820, 611] on span at bounding box center [779, 611] width 477 height 37
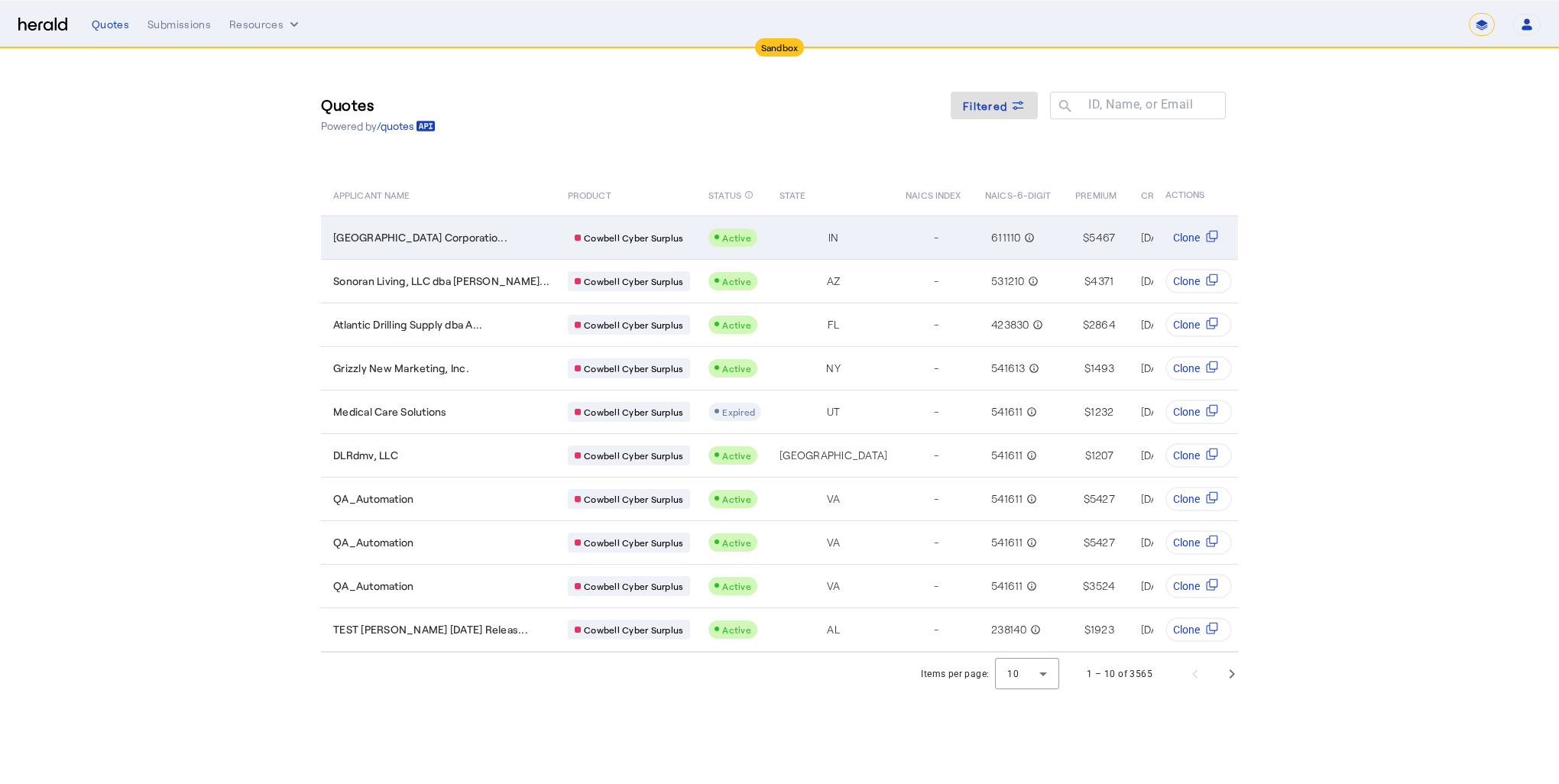
click at [595, 244] on div "Cowbell Cyber Surplus" at bounding box center [628, 237] width 122 height 20
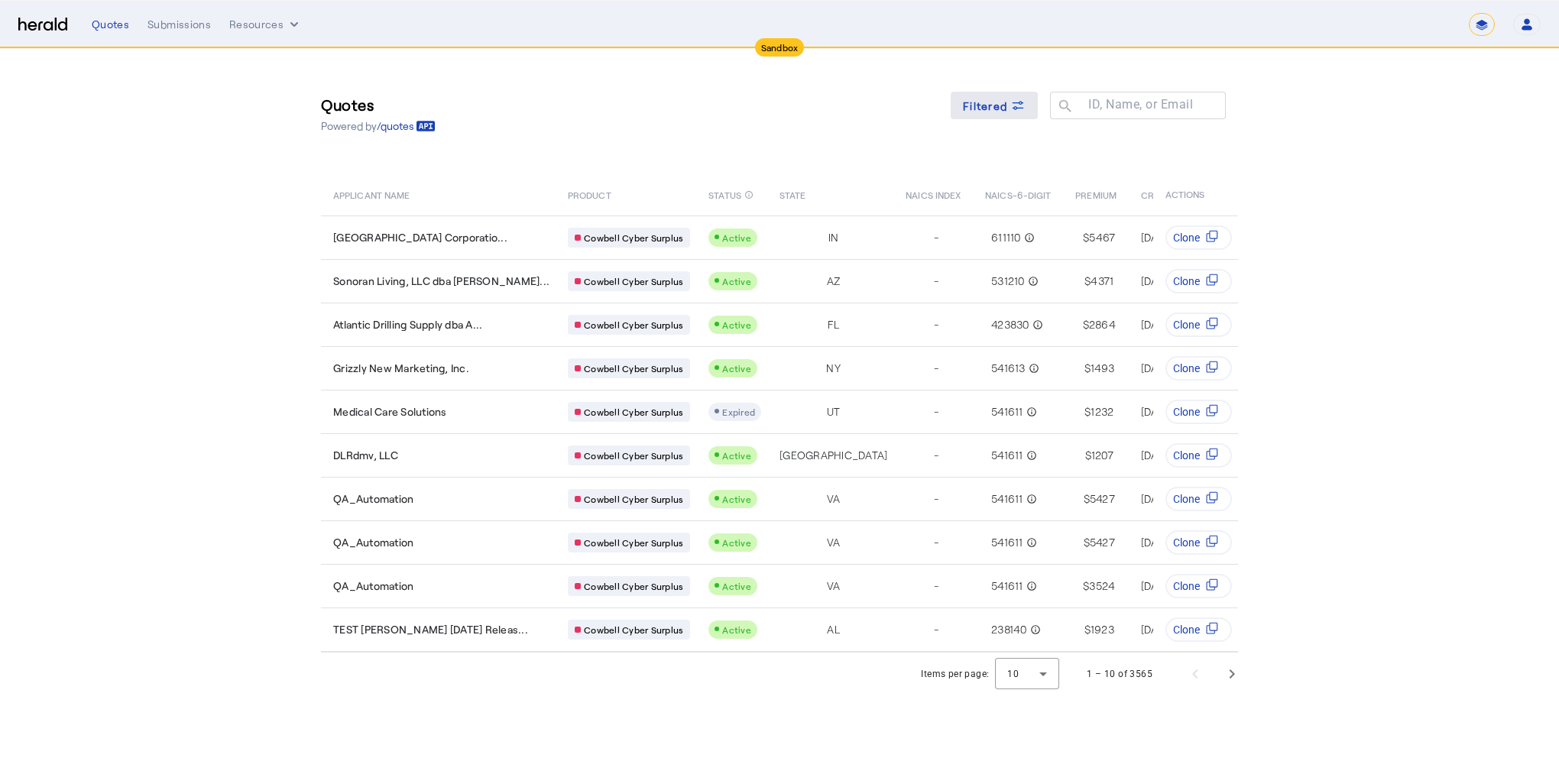
click at [1001, 100] on span "Filtered" at bounding box center [985, 105] width 45 height 16
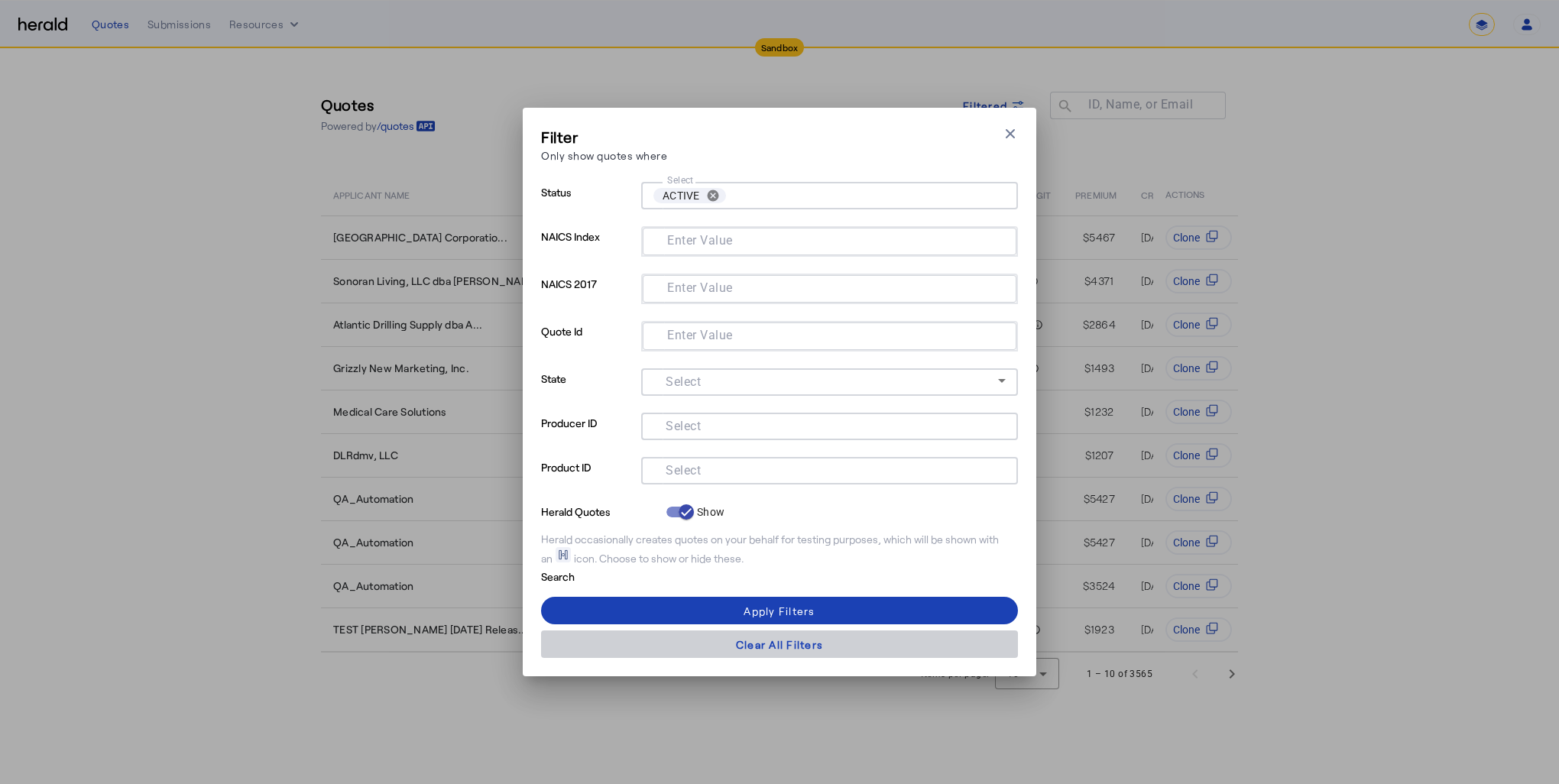
click at [793, 640] on div "Clear All Filters" at bounding box center [779, 644] width 87 height 16
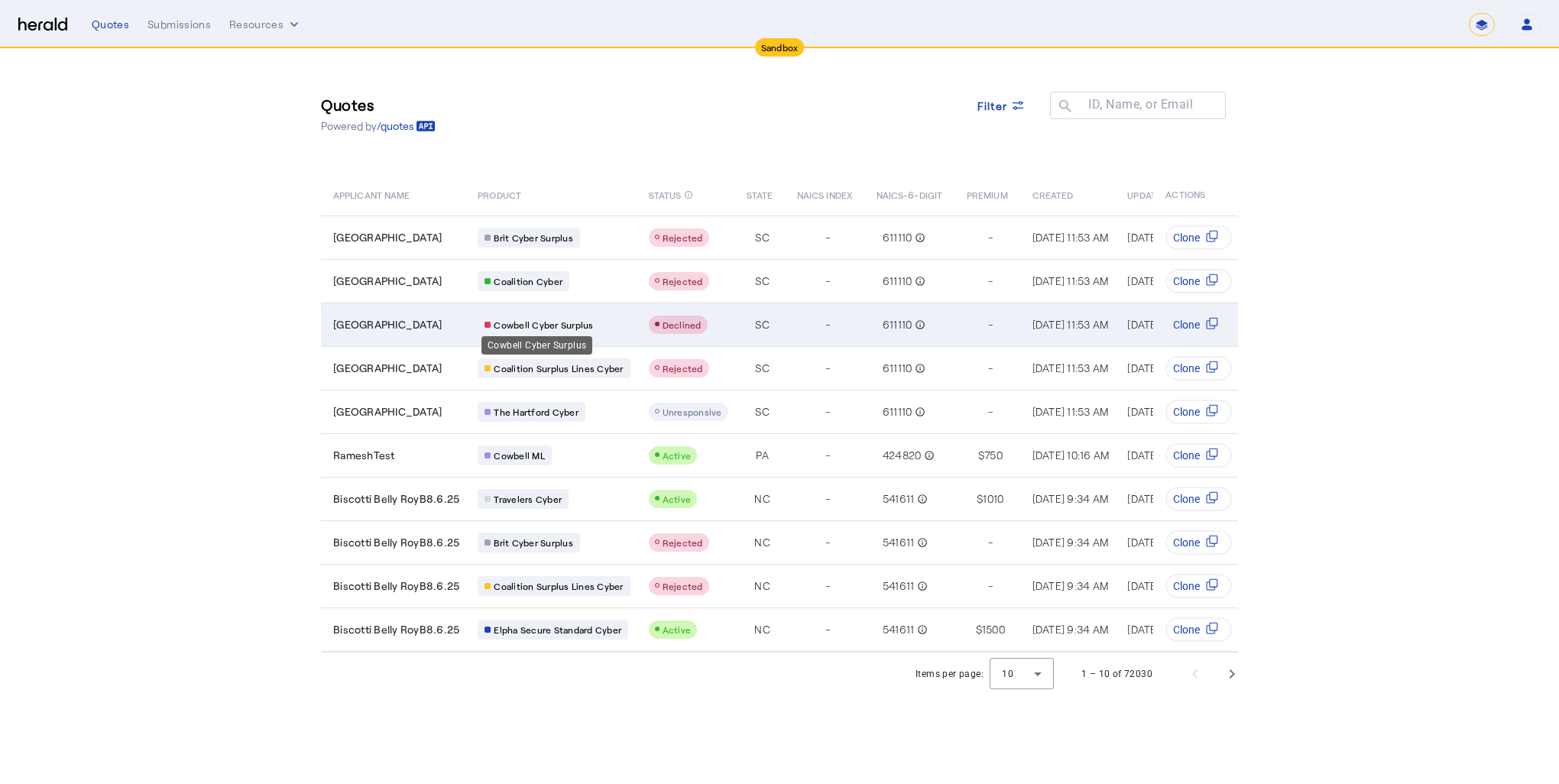
click at [538, 318] on span "Cowbell Cyber Surplus" at bounding box center [543, 324] width 99 height 13
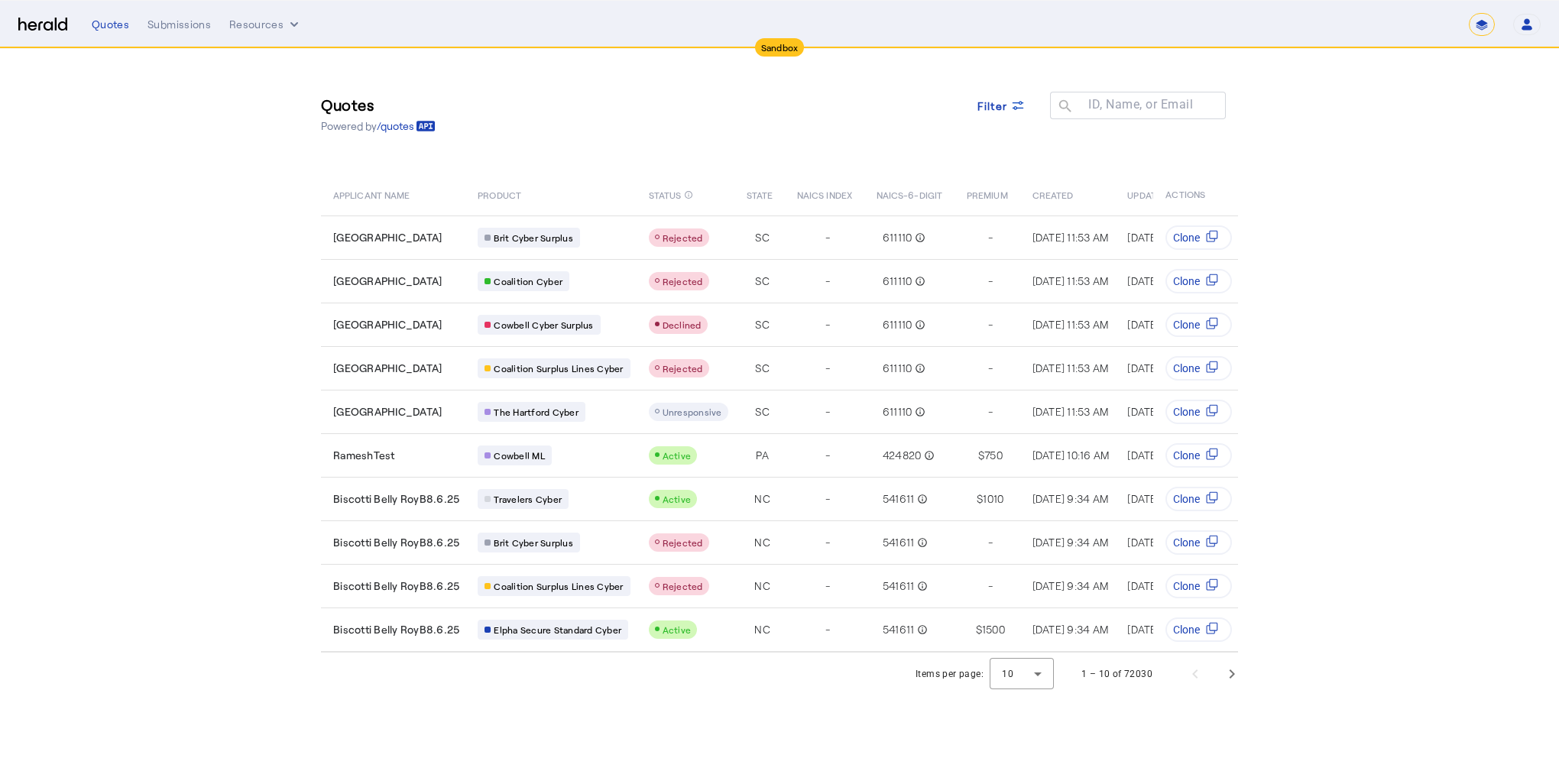
click at [55, 251] on section "Quotes Powered by /quotes Filter ID, Name, or Email search APPLICANT NAME PRODU…" at bounding box center [779, 371] width 1559 height 646
click at [985, 103] on span "Filter" at bounding box center [992, 105] width 30 height 16
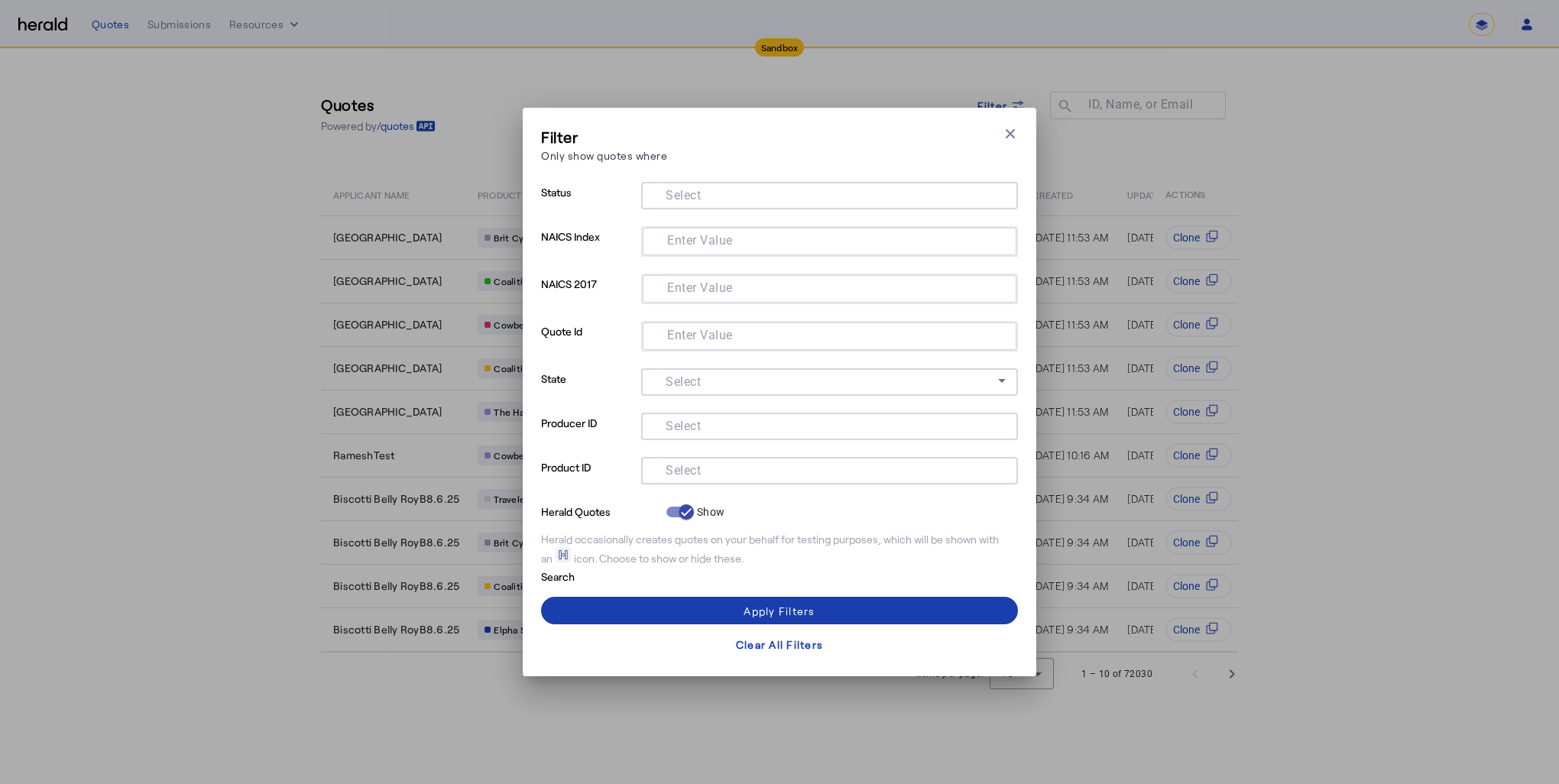
click at [791, 611] on div "Apply Filters" at bounding box center [779, 611] width 71 height 16
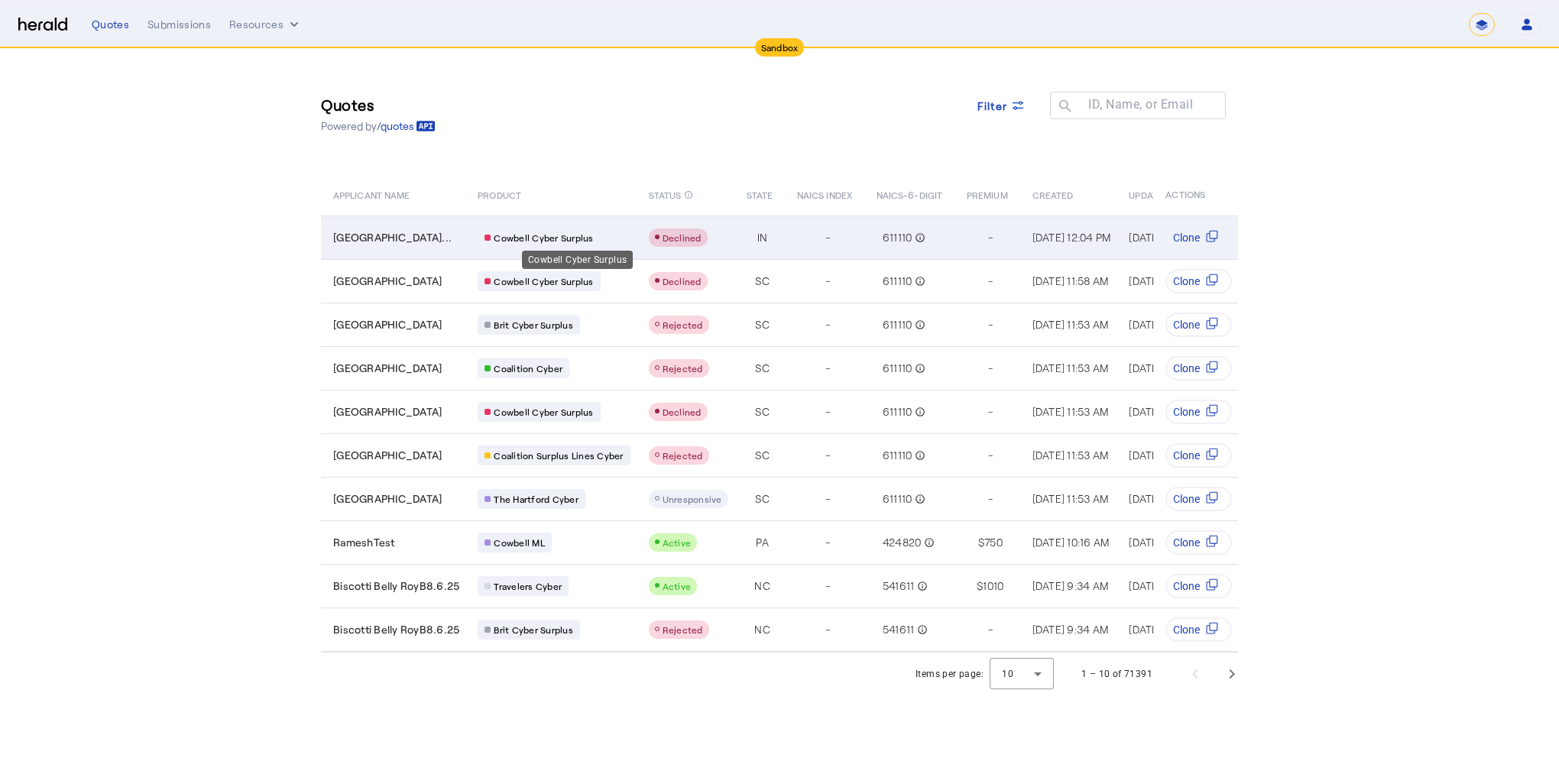
click at [569, 234] on span "Cowbell Cyber Surplus" at bounding box center [543, 237] width 99 height 13
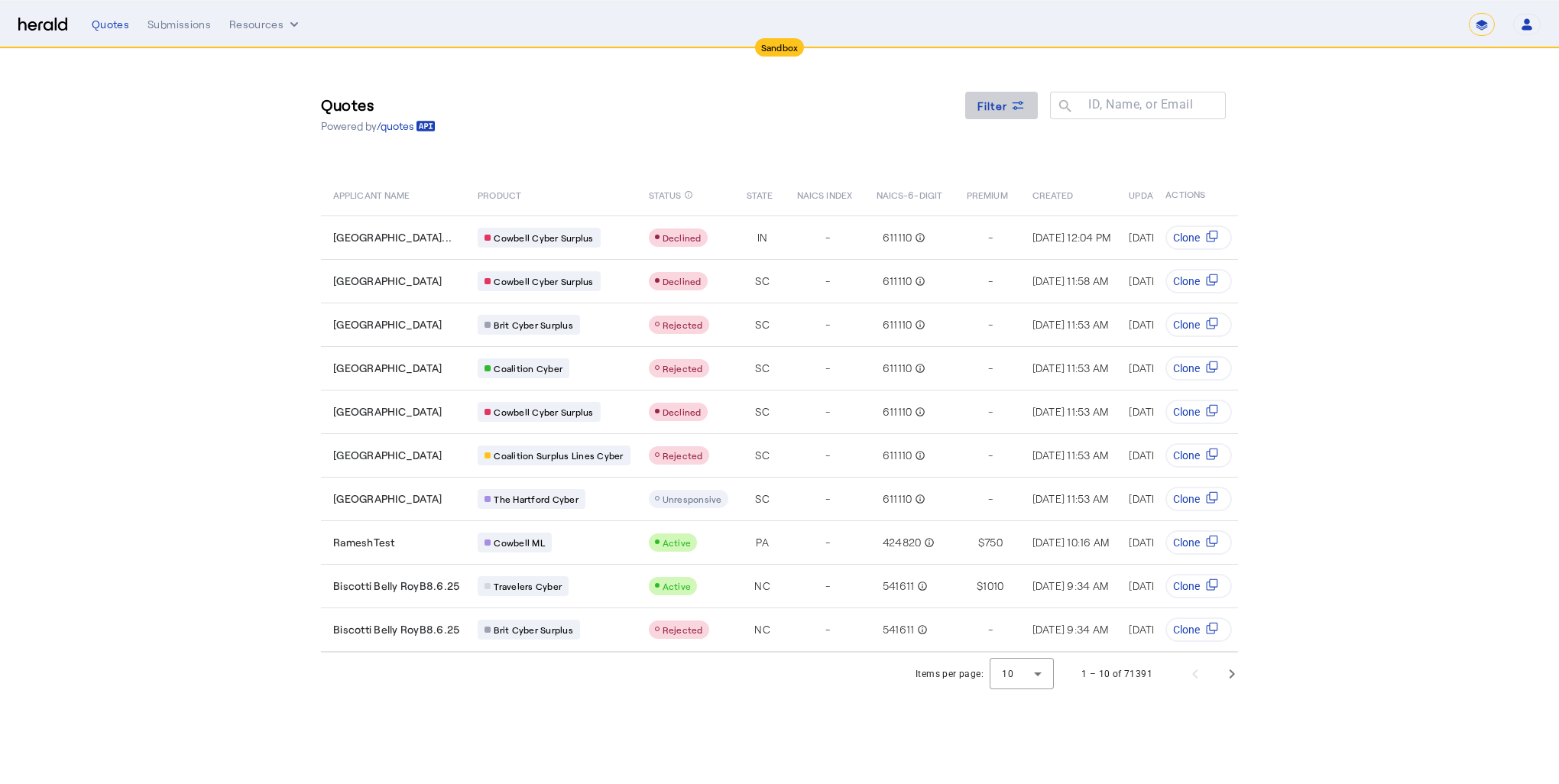
click at [1011, 114] on span at bounding box center [1001, 105] width 73 height 37
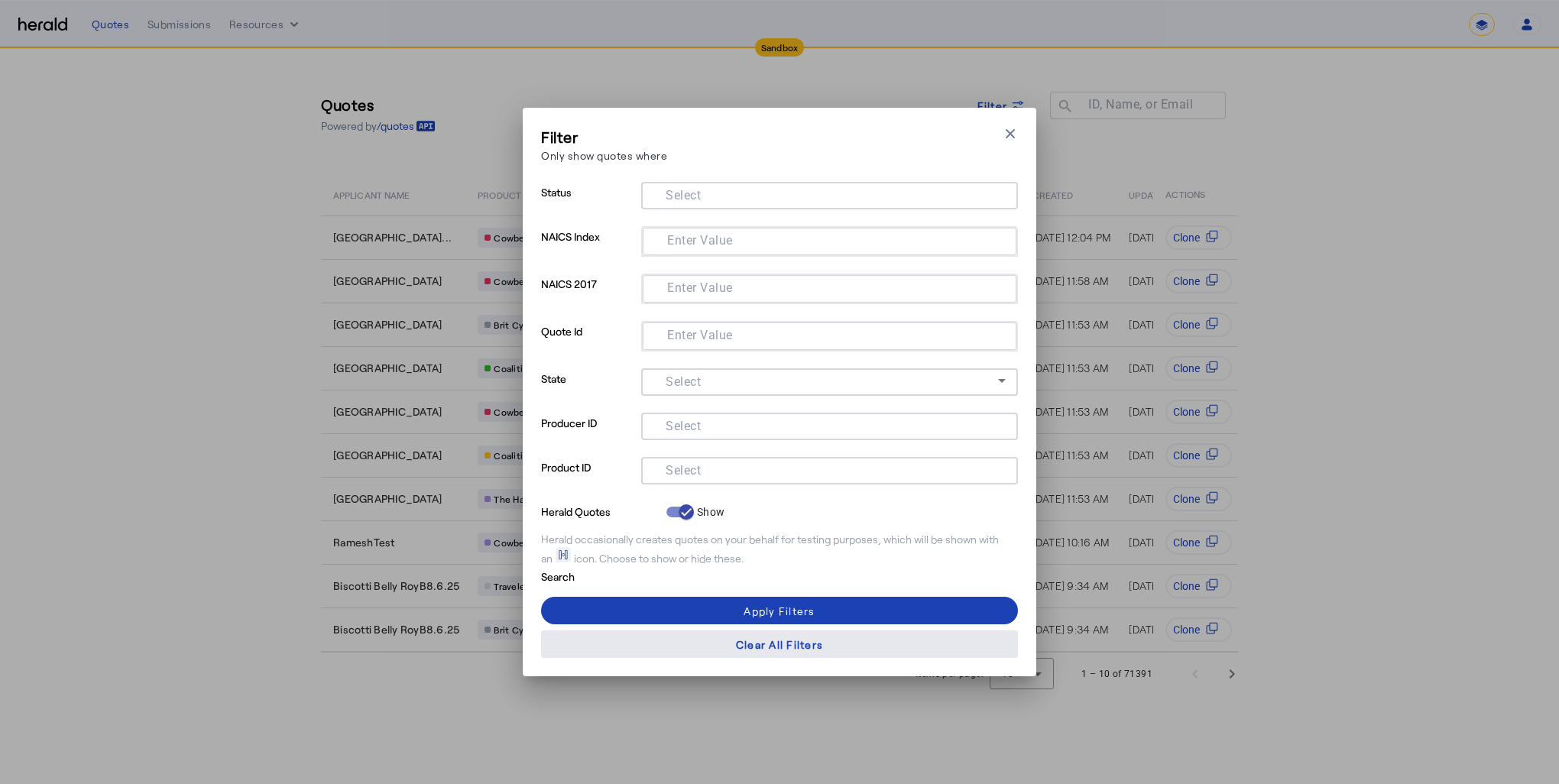
click at [813, 652] on div "Clear All Filters" at bounding box center [779, 644] width 87 height 16
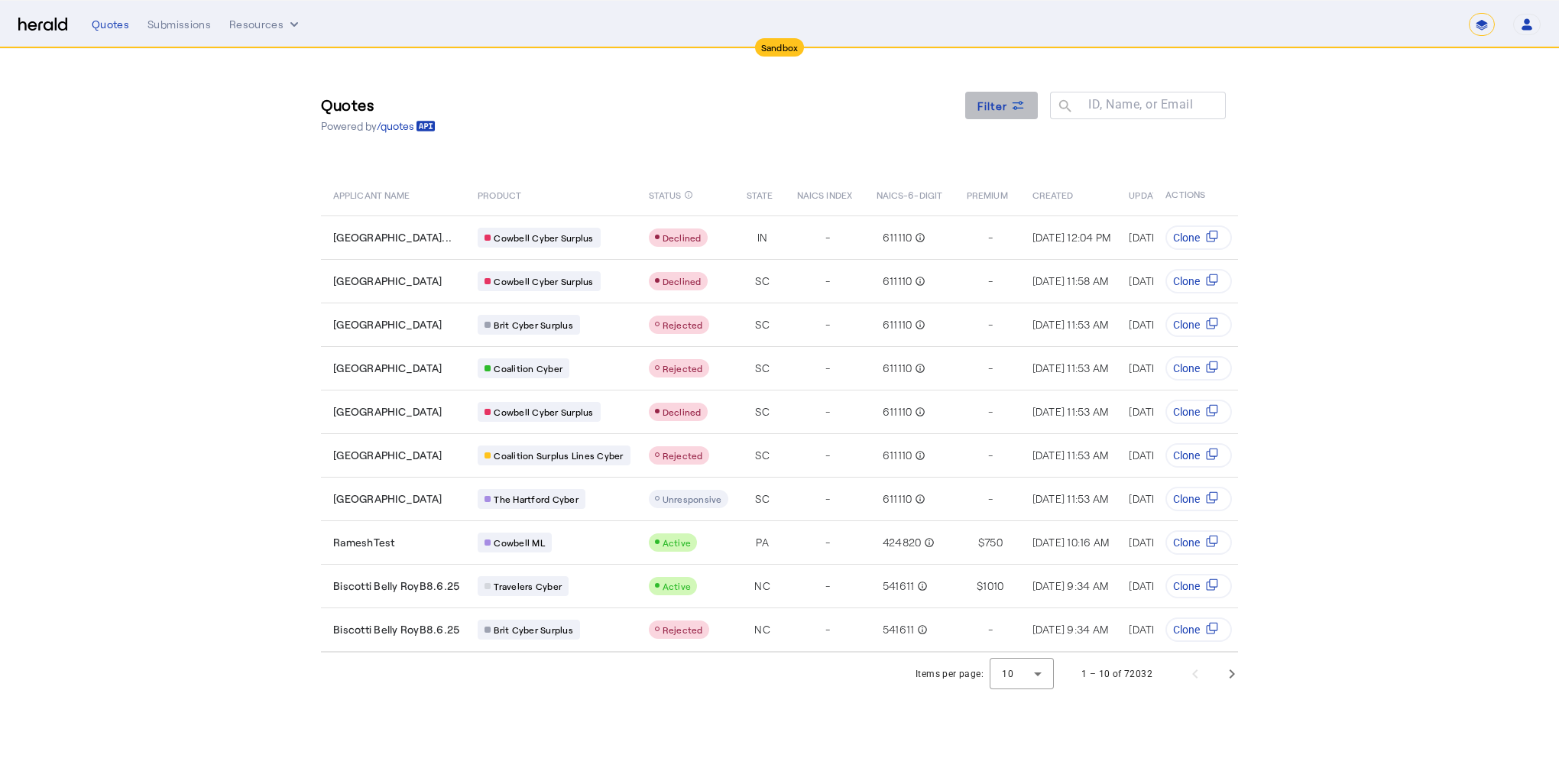
click at [990, 108] on span "Filter" at bounding box center [992, 105] width 30 height 16
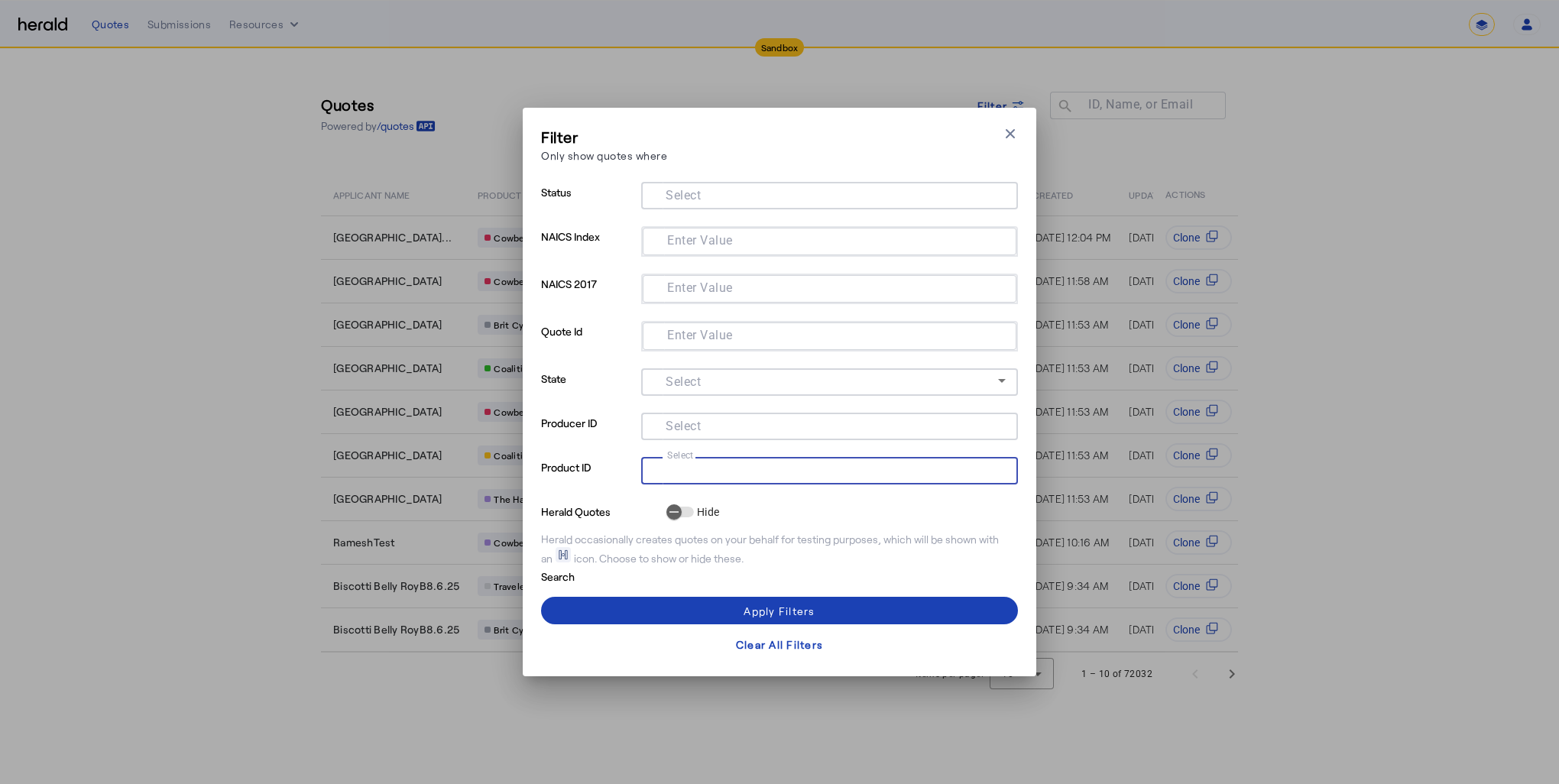
click at [729, 474] on input "Select" at bounding box center [826, 469] width 346 height 19
paste input "**********"
type input "**********"
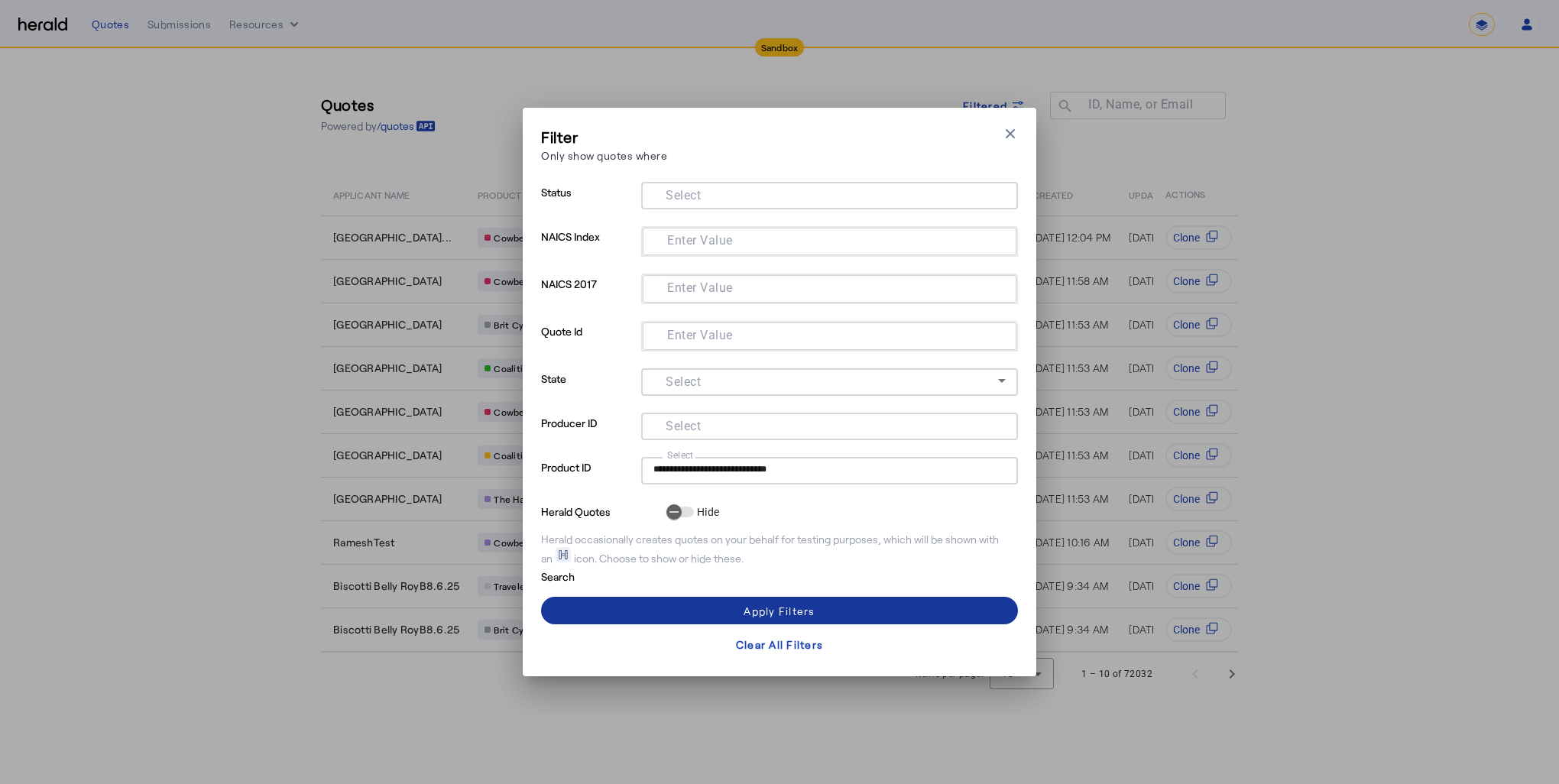
click at [812, 604] on div "Apply Filters" at bounding box center [779, 611] width 71 height 16
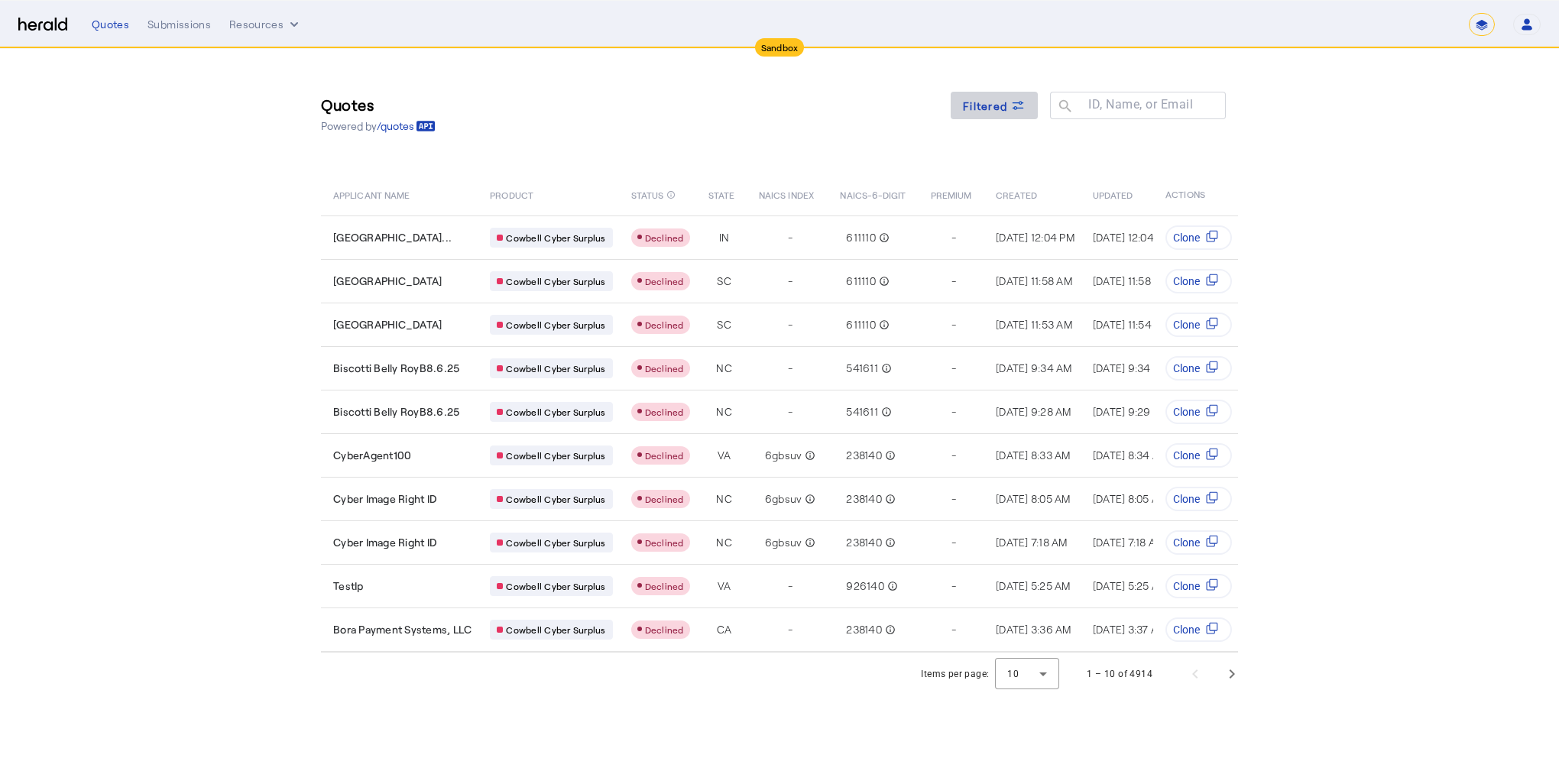
click at [992, 103] on span "Filtered" at bounding box center [985, 105] width 45 height 16
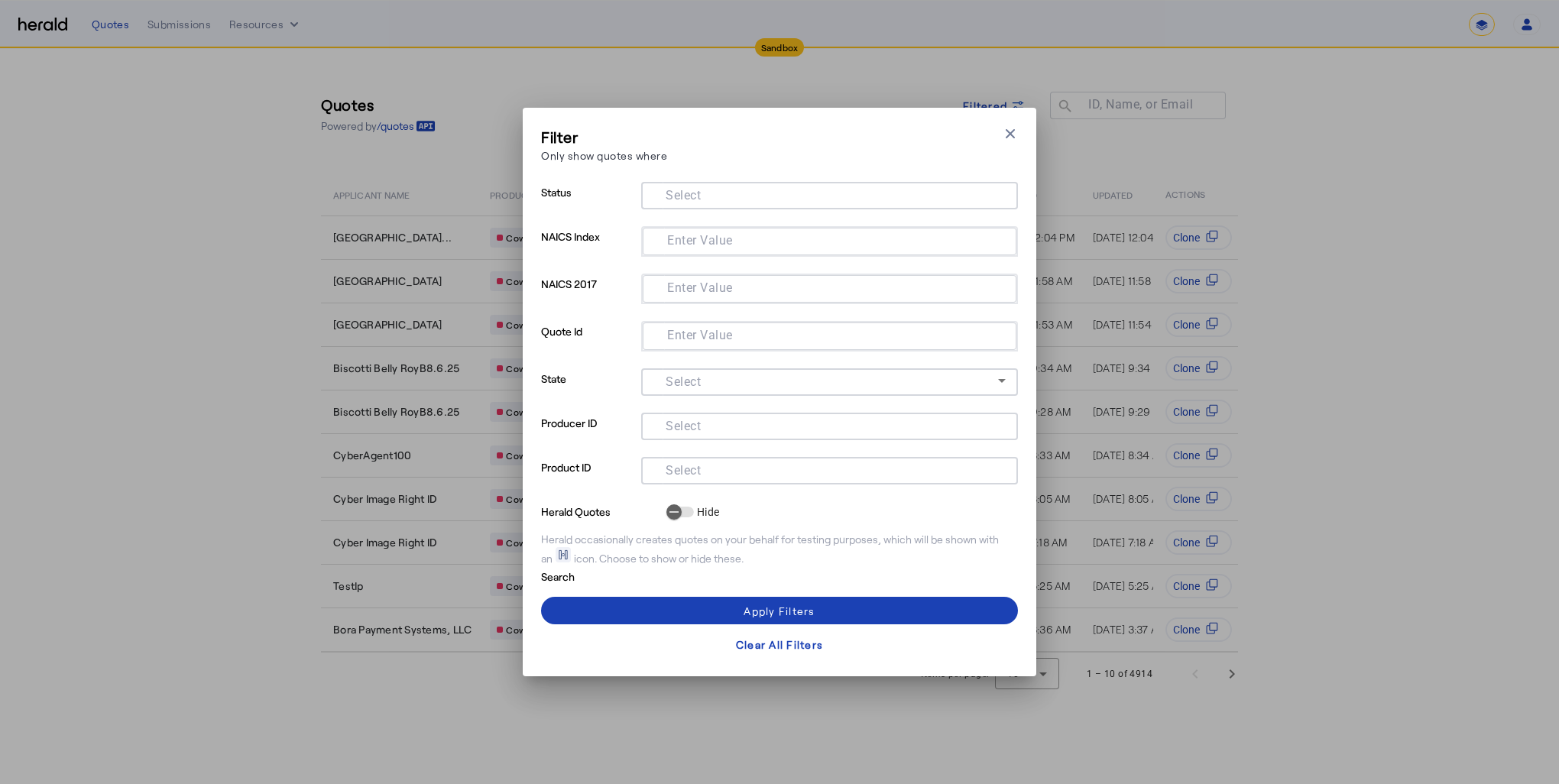
click at [813, 206] on div at bounding box center [830, 195] width 352 height 28
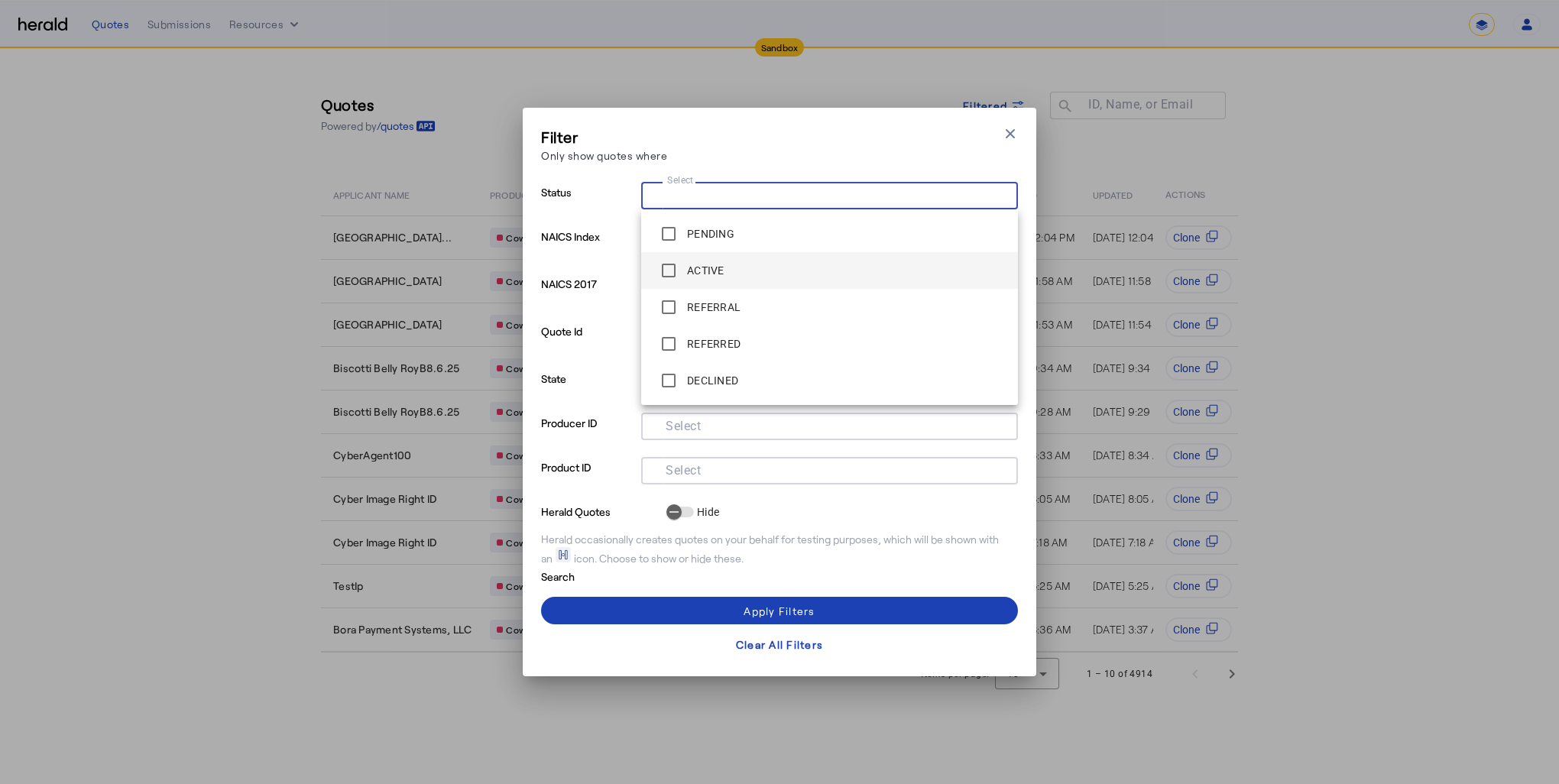
click at [691, 269] on label "ACTIVE" at bounding box center [704, 270] width 40 height 15
click at [830, 604] on span at bounding box center [779, 611] width 477 height 37
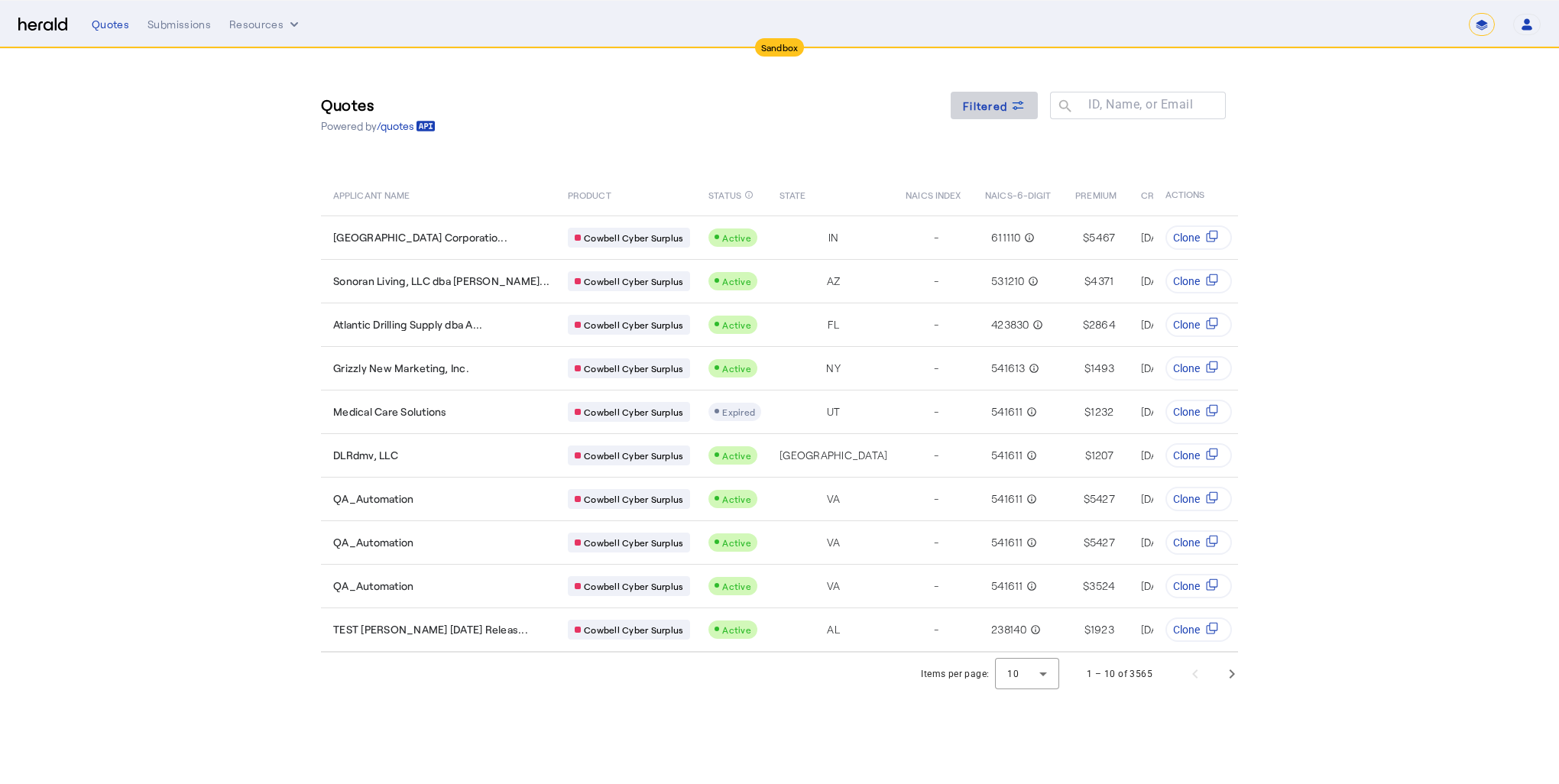
click at [985, 109] on span "Filtered" at bounding box center [985, 105] width 45 height 16
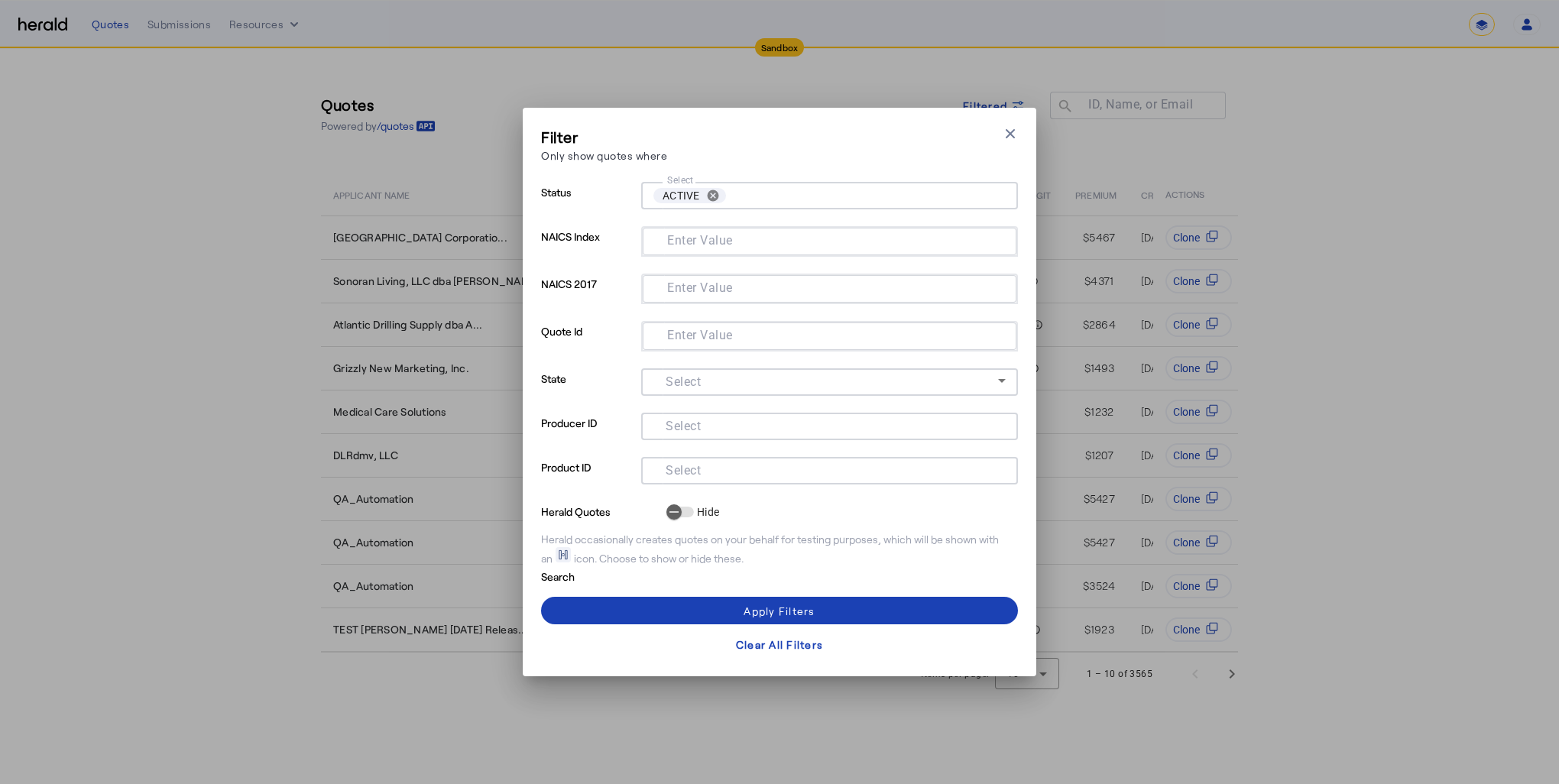
click at [699, 470] on mat-label "Select" at bounding box center [683, 470] width 35 height 14
click at [699, 470] on input "Select" at bounding box center [826, 469] width 346 height 19
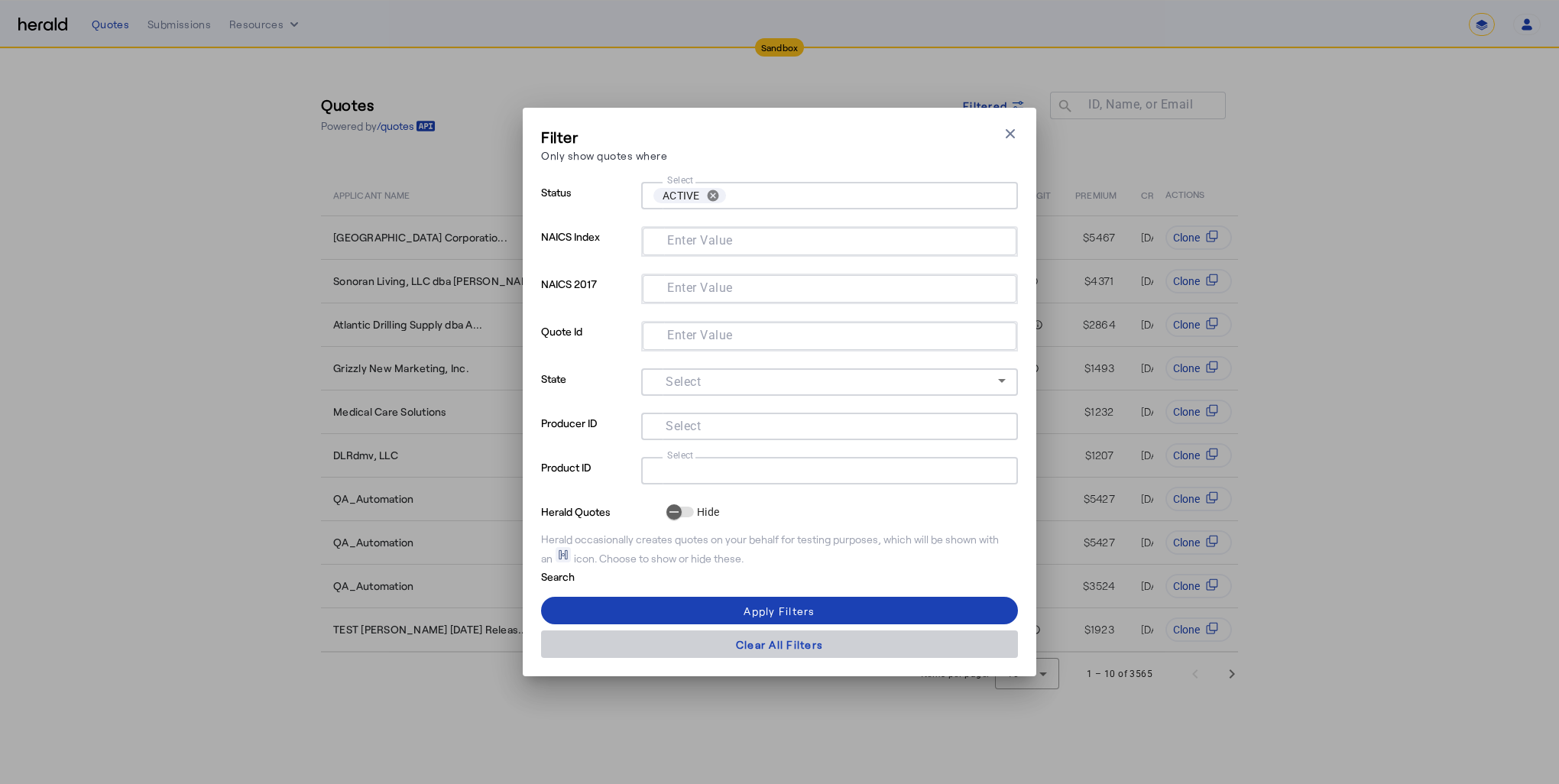
click at [757, 644] on div "Clear All Filters" at bounding box center [779, 644] width 87 height 16
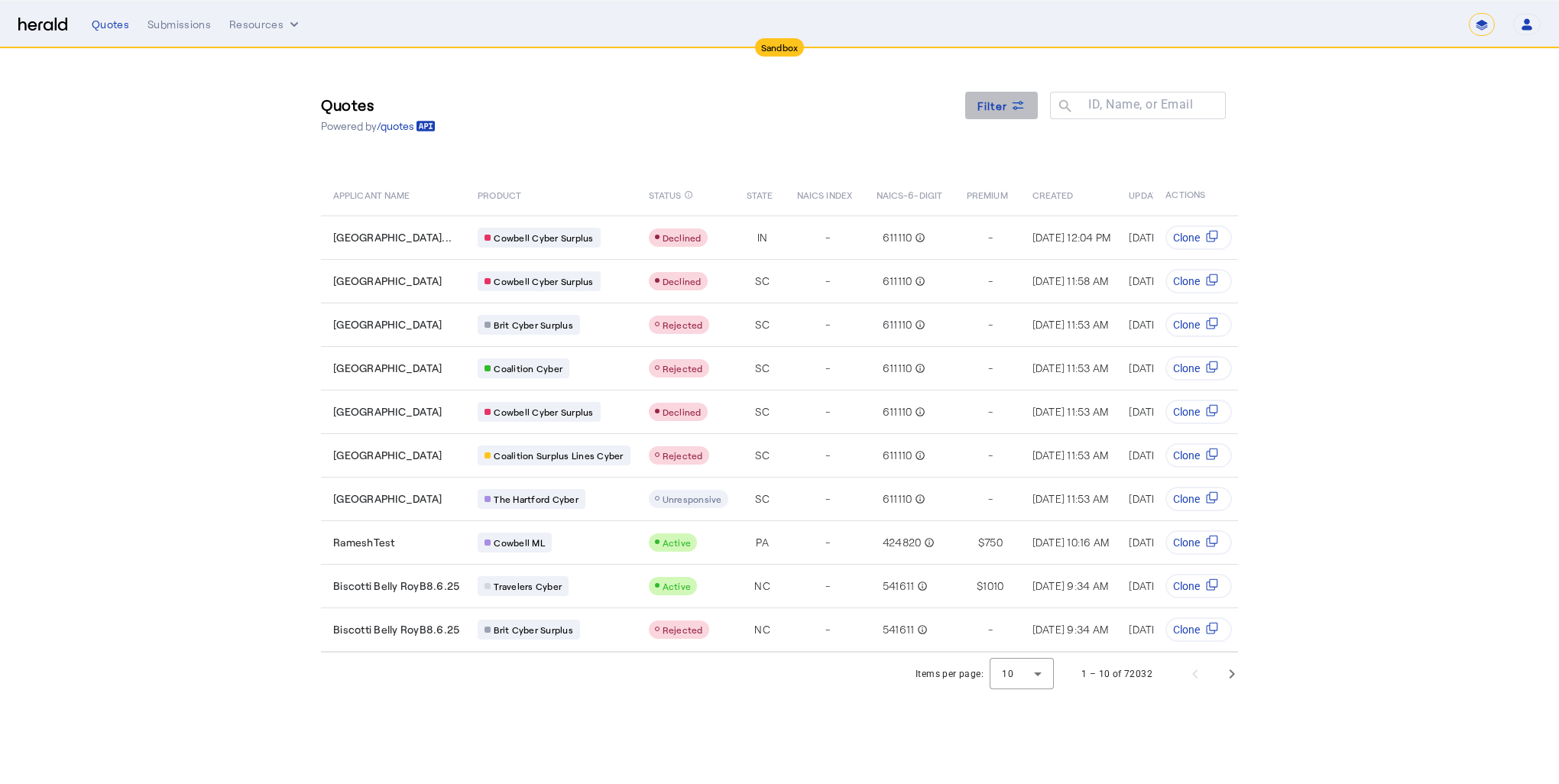
click at [1009, 113] on div "Filter" at bounding box center [1001, 105] width 49 height 16
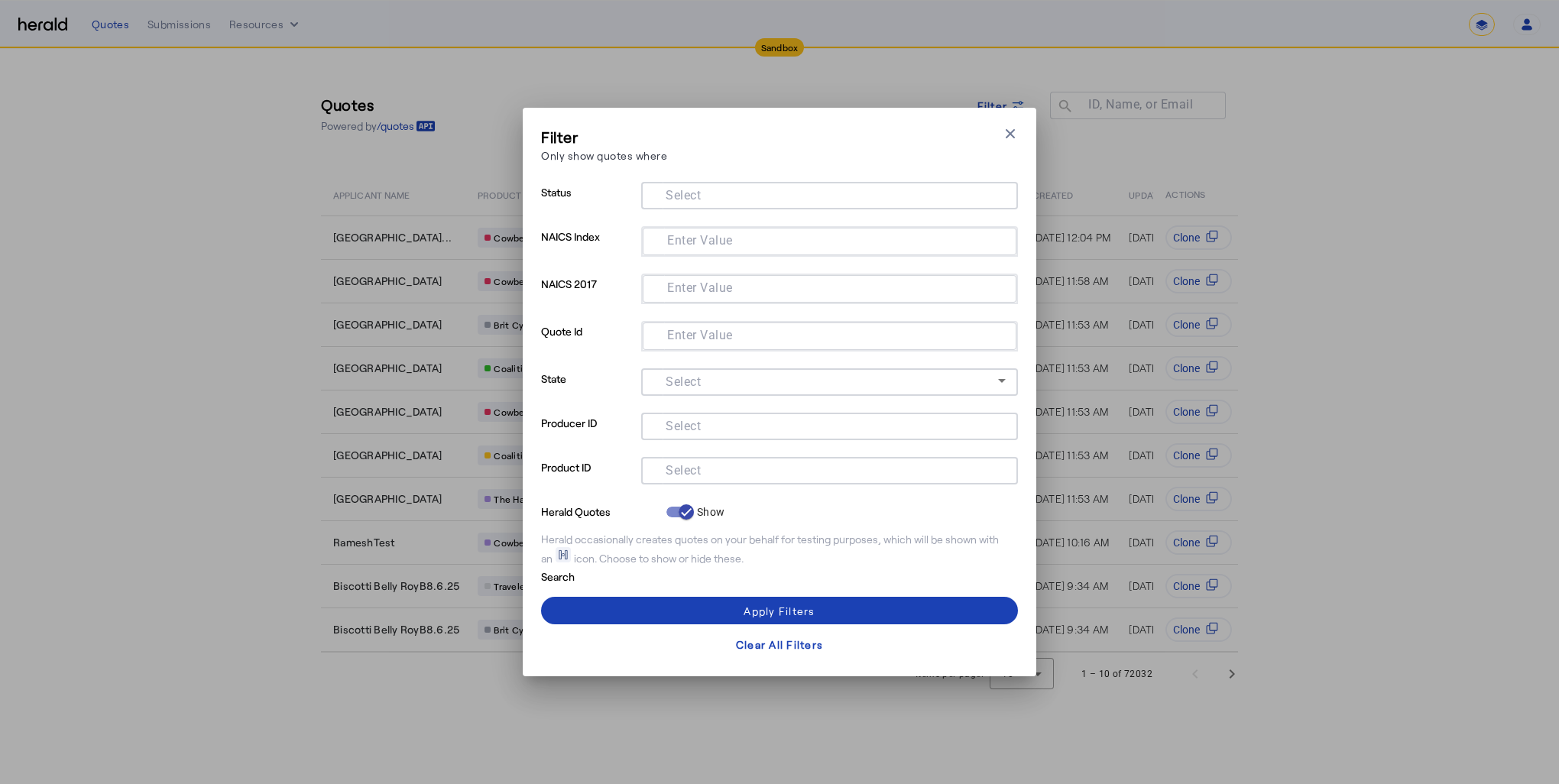
click at [697, 479] on div at bounding box center [830, 471] width 352 height 28
paste input "**********"
type input "**********"
click at [775, 605] on div "Apply Filters" at bounding box center [779, 611] width 71 height 16
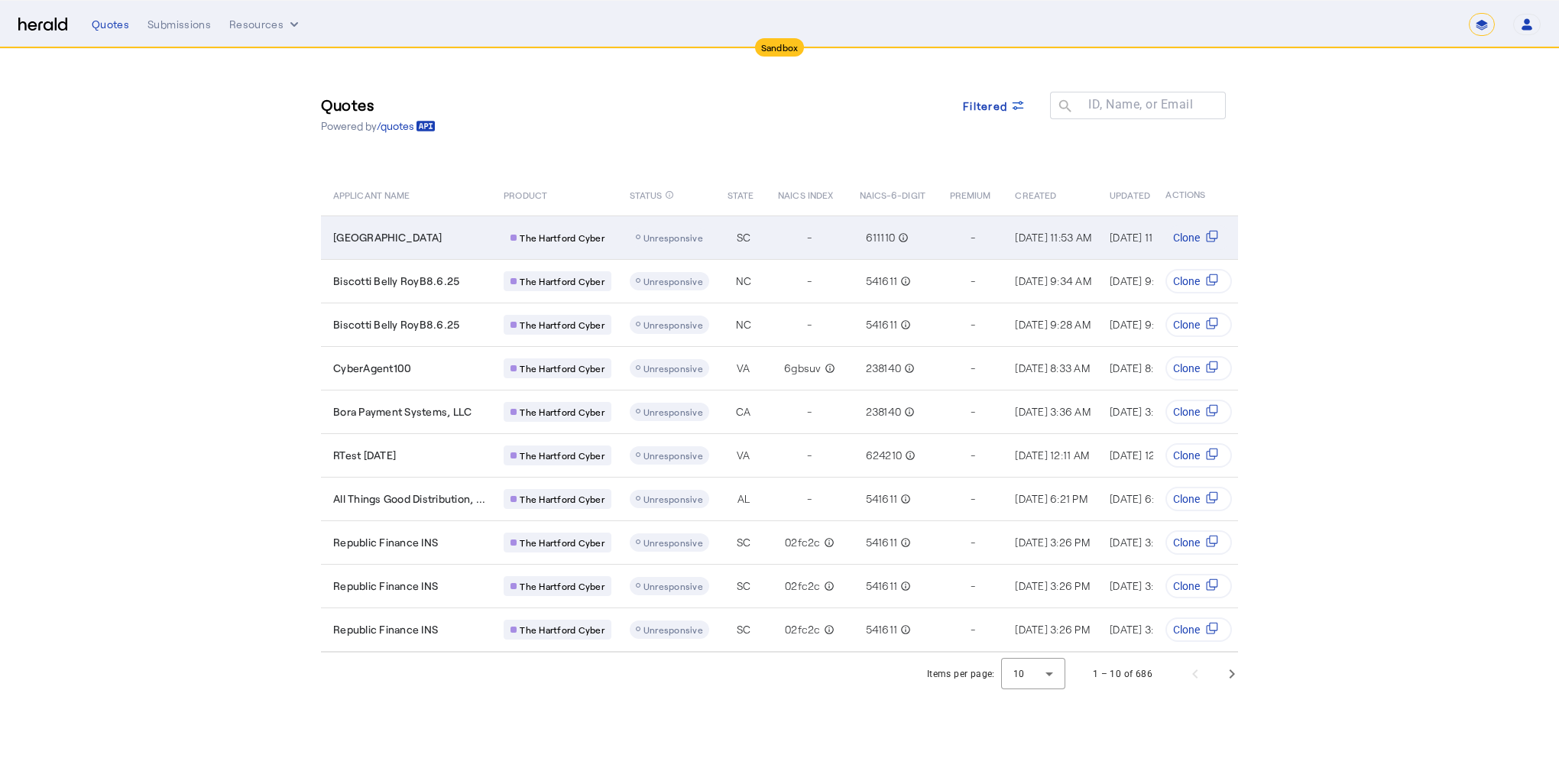
click at [685, 237] on span "Unresponsive" at bounding box center [673, 237] width 60 height 11
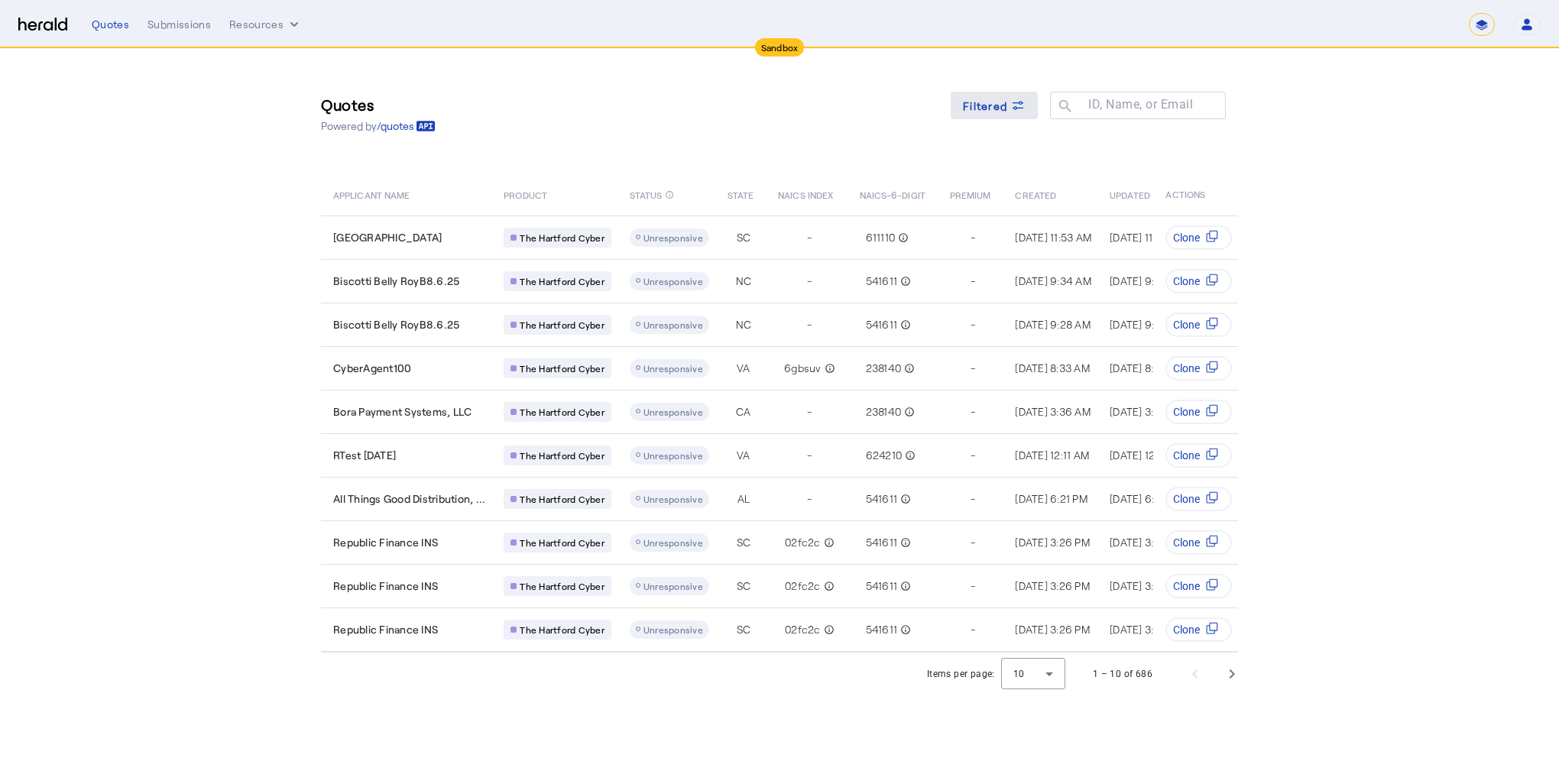
click at [994, 99] on span "Filtered" at bounding box center [985, 105] width 45 height 16
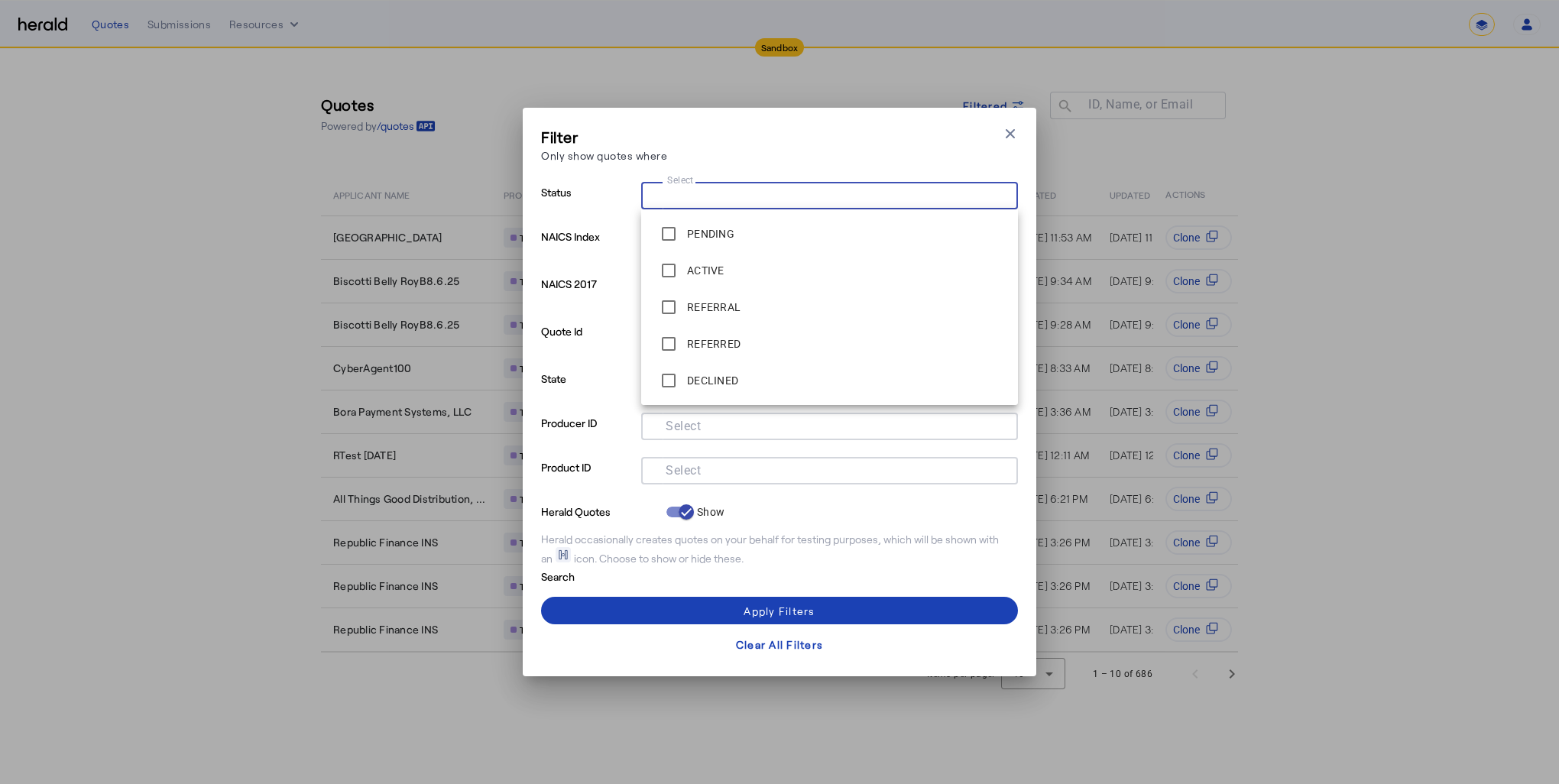
click at [736, 199] on input "Select" at bounding box center [826, 195] width 346 height 19
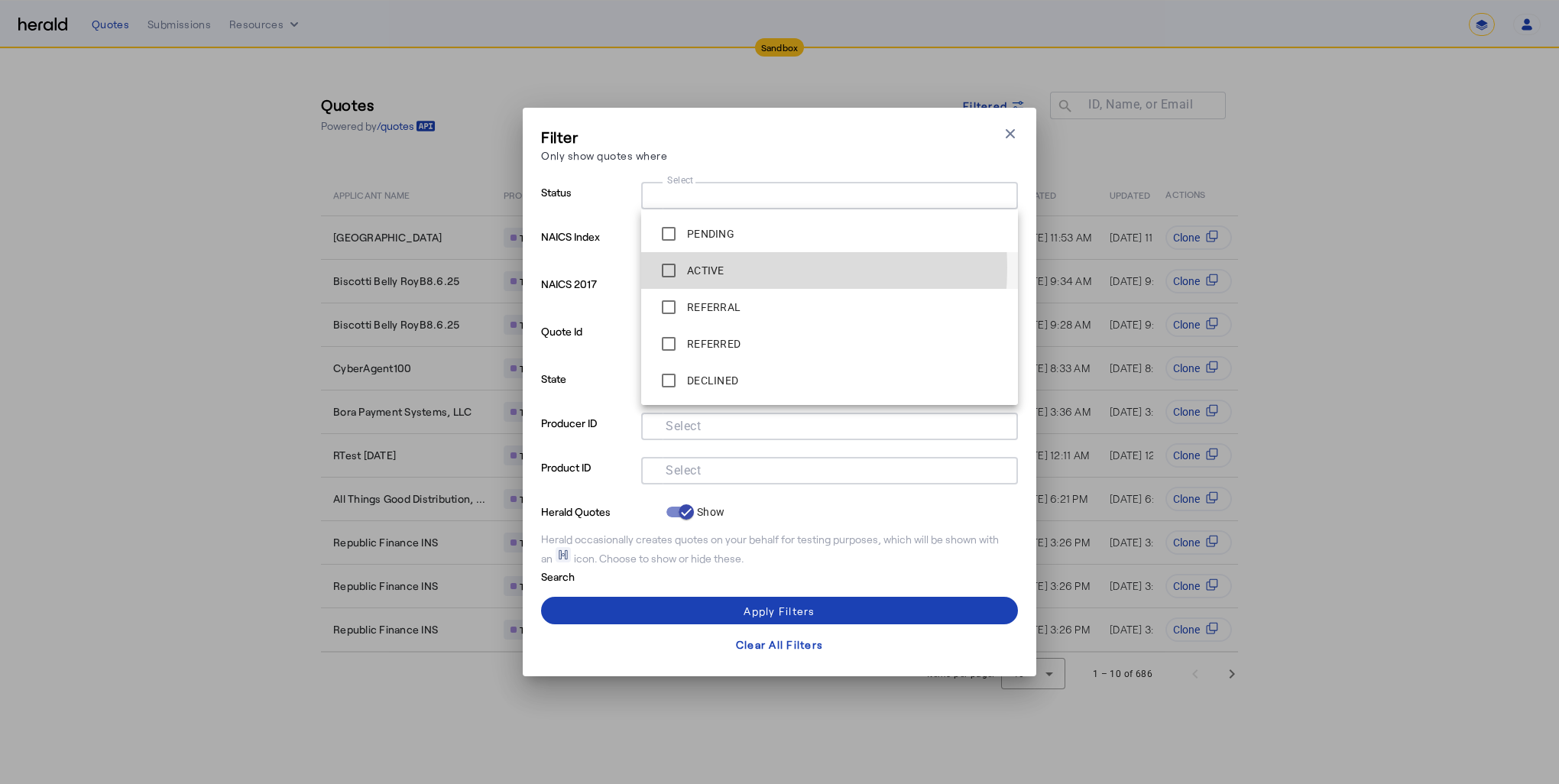
click at [697, 268] on label "ACTIVE" at bounding box center [704, 270] width 40 height 15
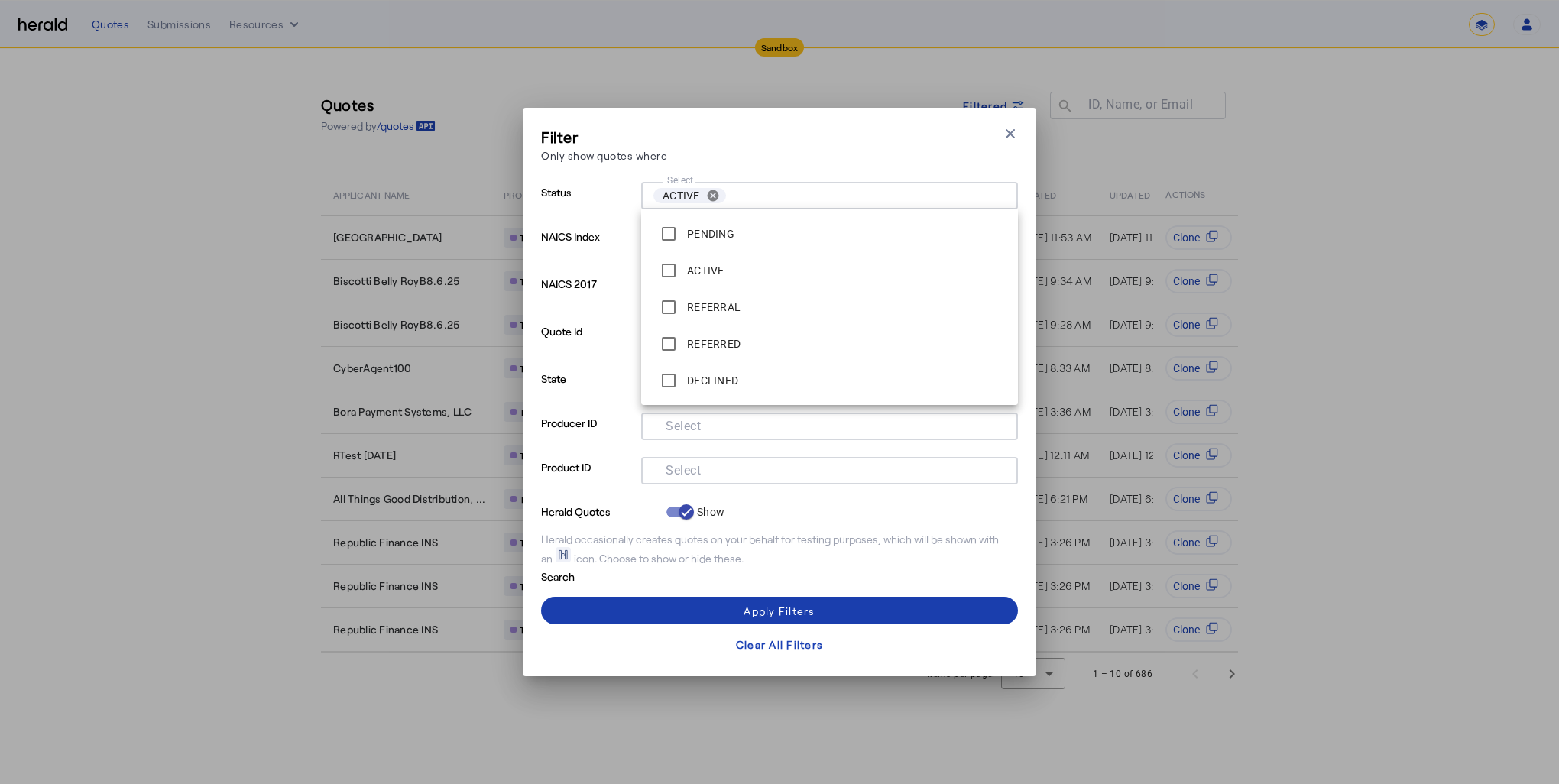
click at [808, 611] on div "Apply Filters" at bounding box center [779, 611] width 71 height 16
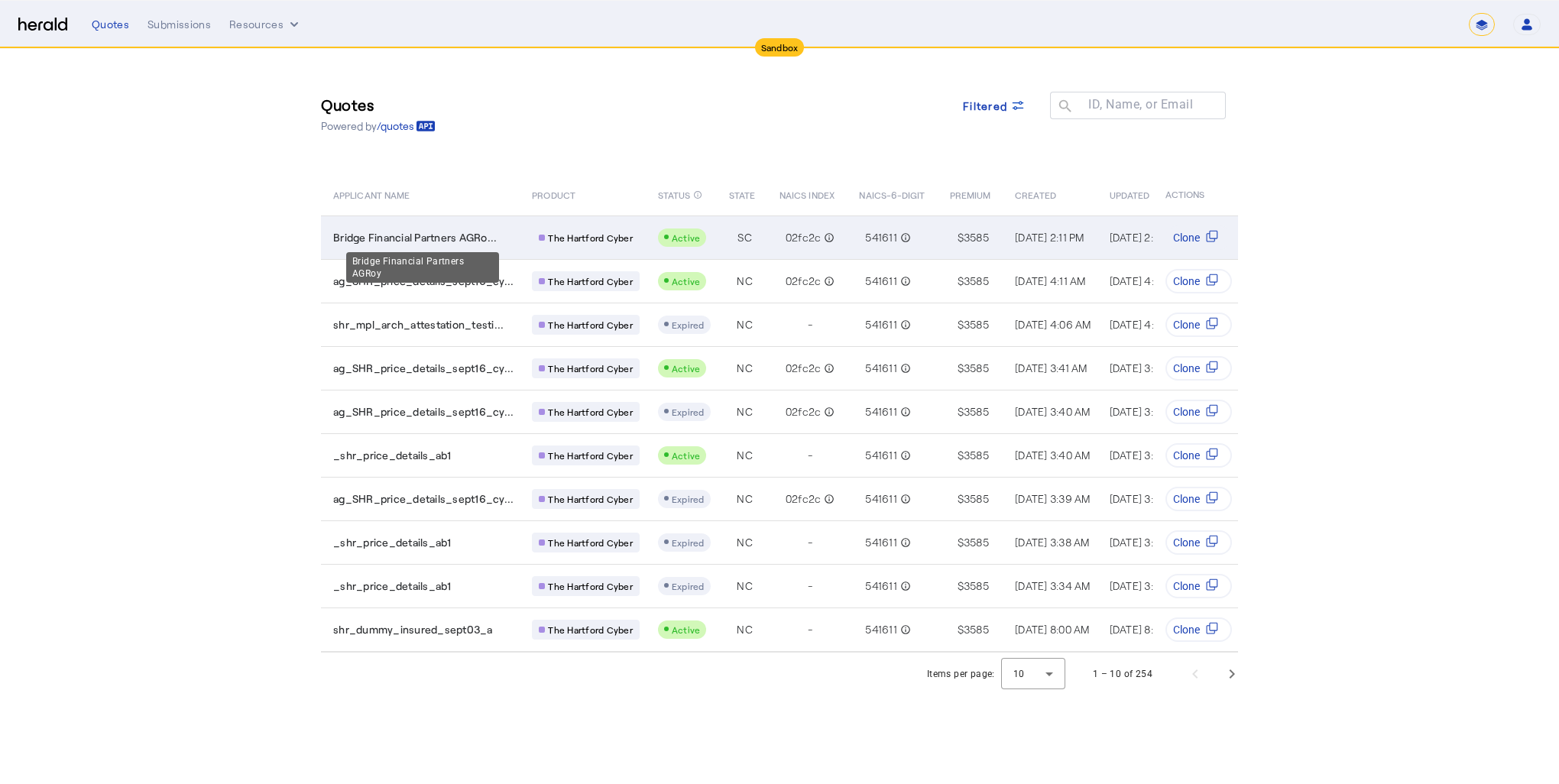
click at [456, 234] on span "Bridge Financial Partners AGRo..." at bounding box center [415, 237] width 163 height 15
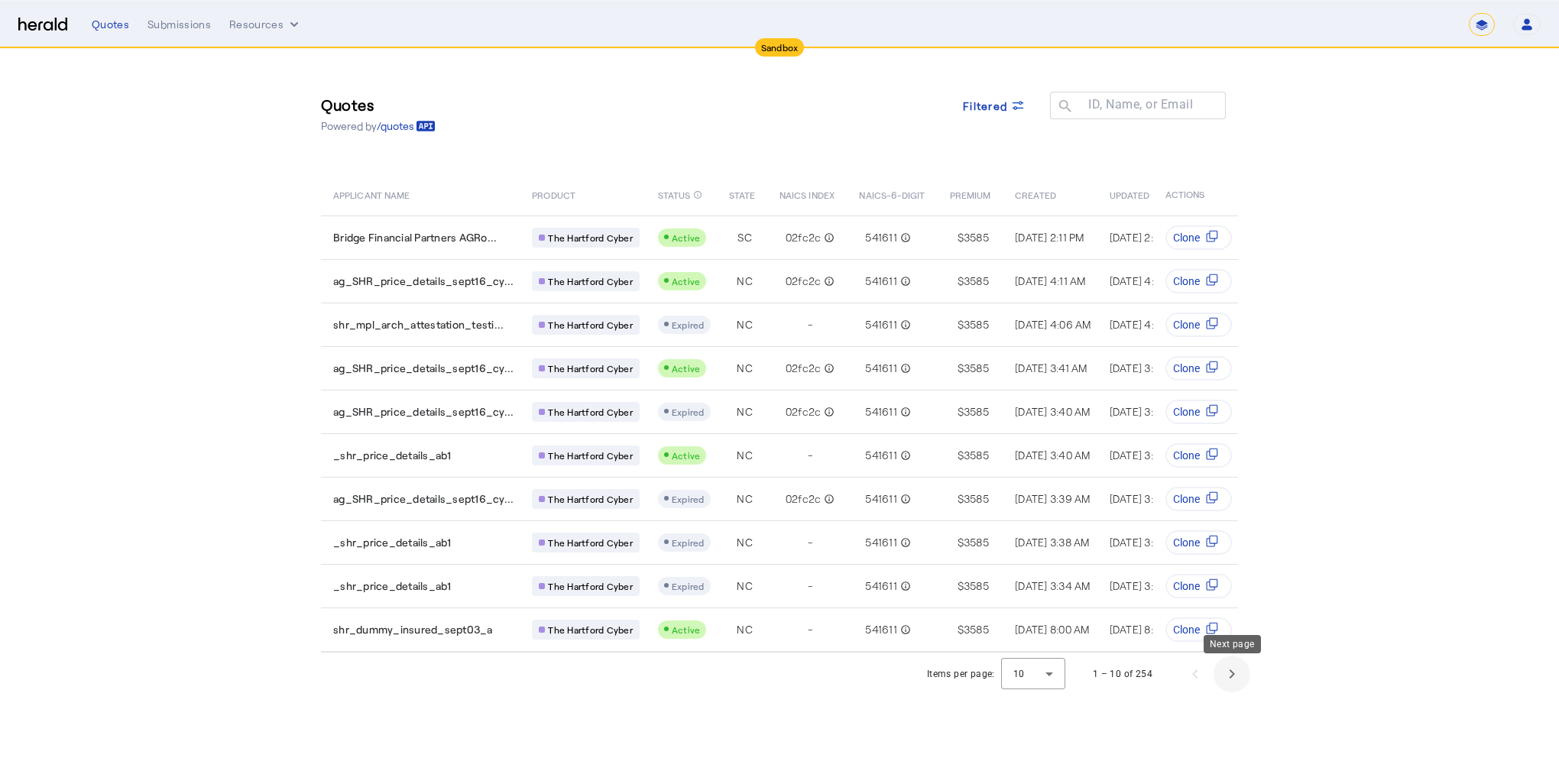
click at [1239, 675] on span "Next page" at bounding box center [1232, 674] width 37 height 37
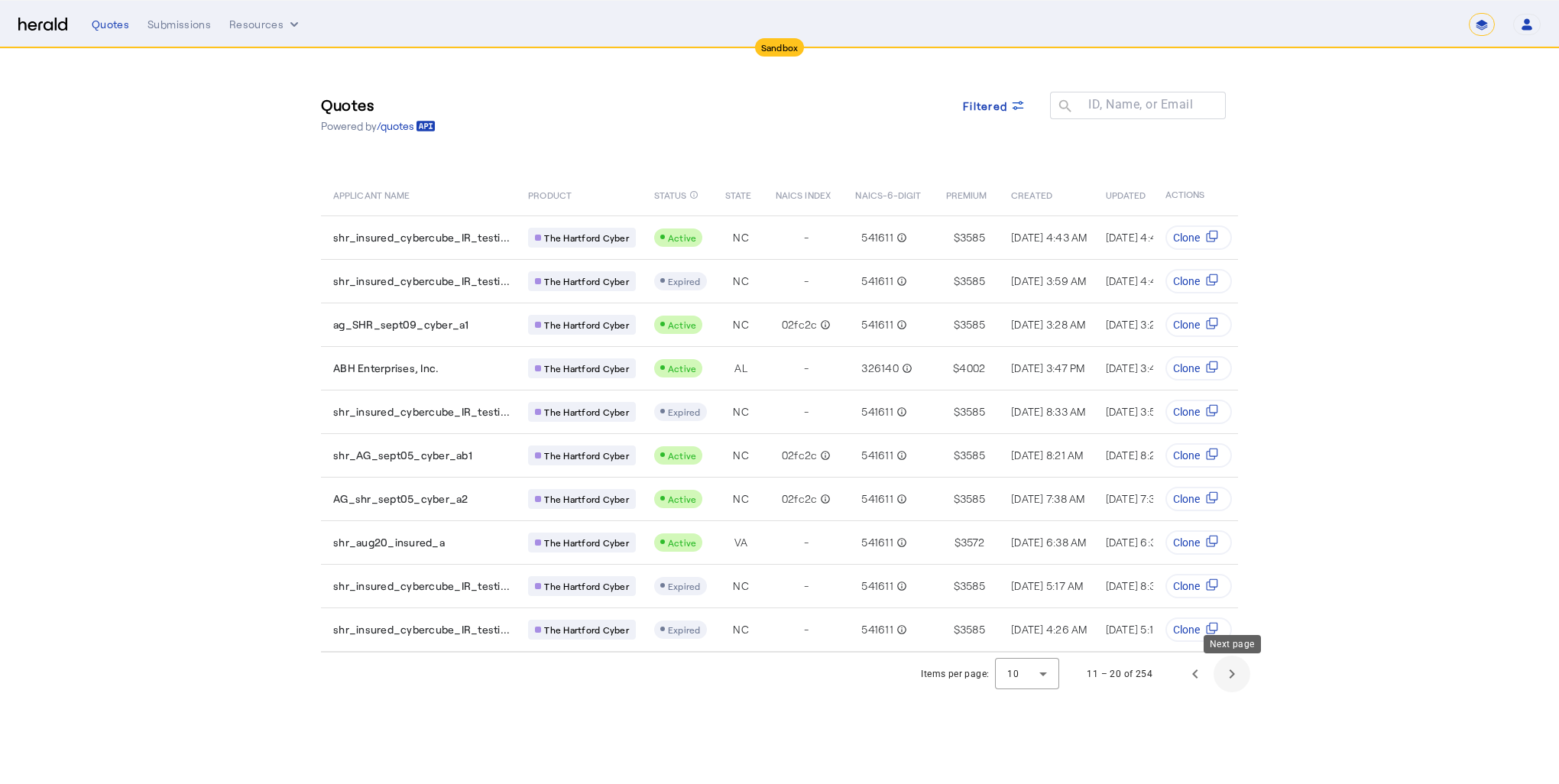
click at [1239, 675] on span "Next page" at bounding box center [1232, 674] width 37 height 37
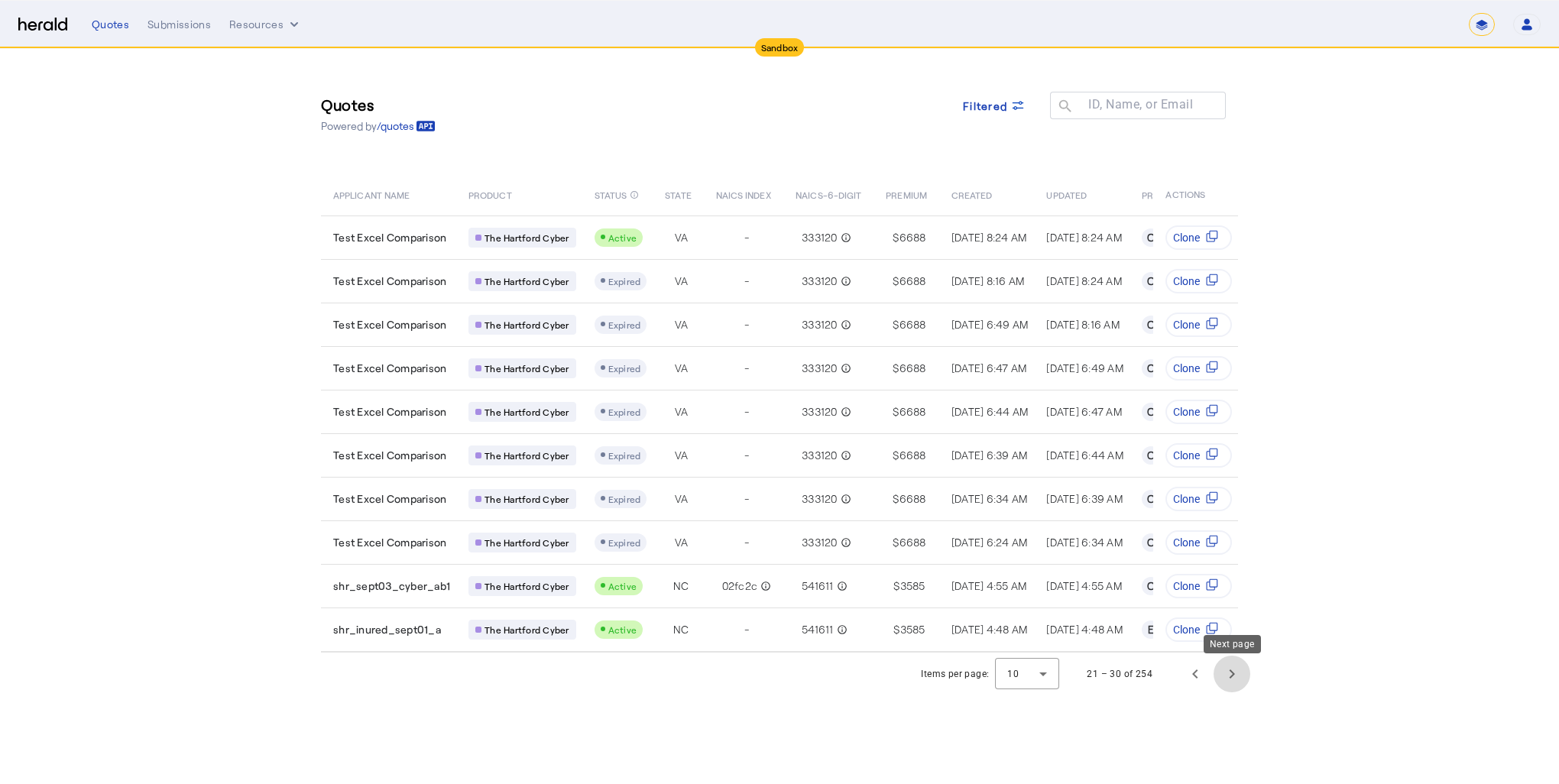
click at [1239, 675] on span "Next page" at bounding box center [1232, 674] width 37 height 37
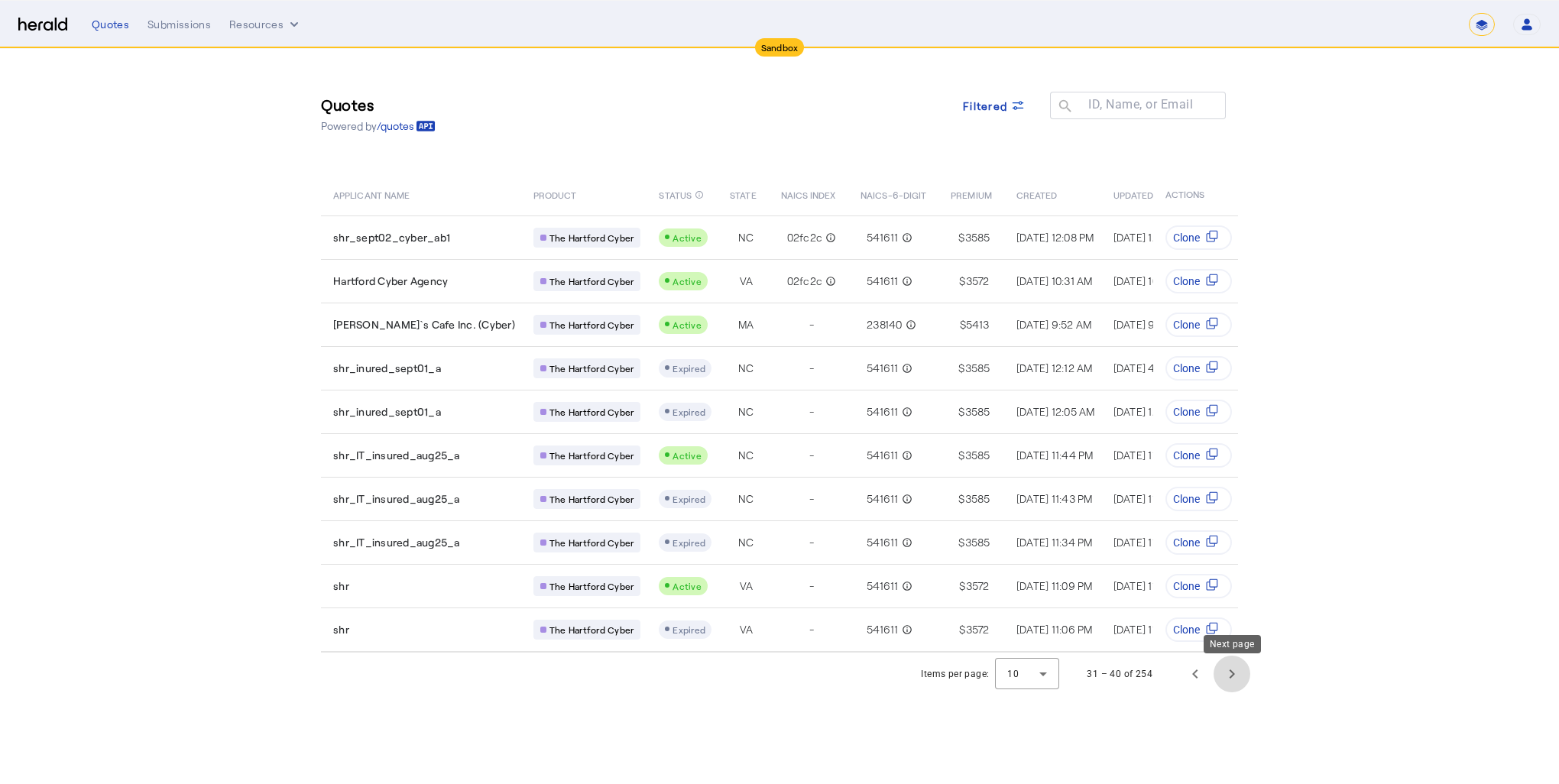
click at [1239, 675] on span "Next page" at bounding box center [1232, 674] width 37 height 37
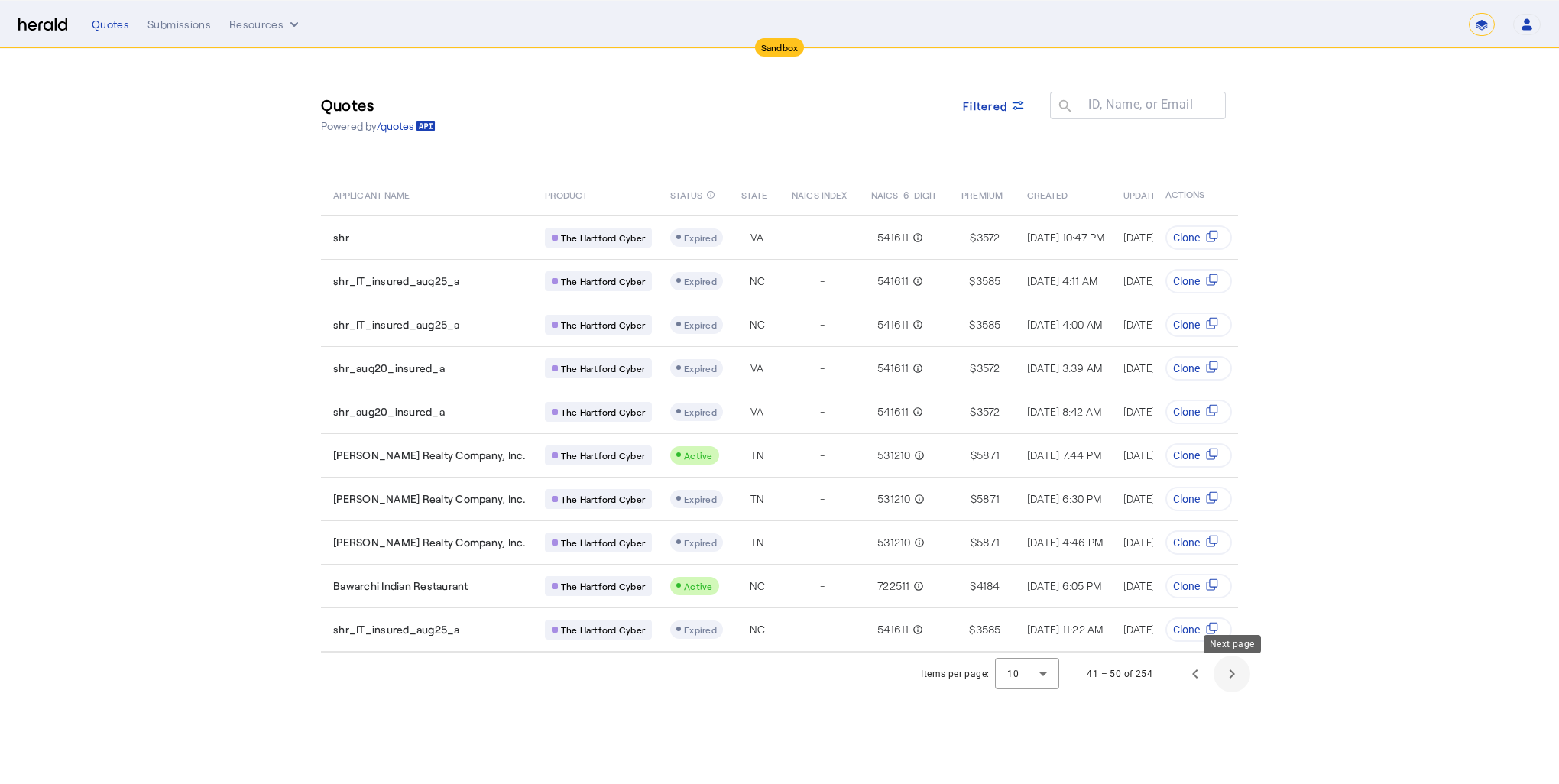
click at [1239, 675] on span "Next page" at bounding box center [1232, 674] width 37 height 37
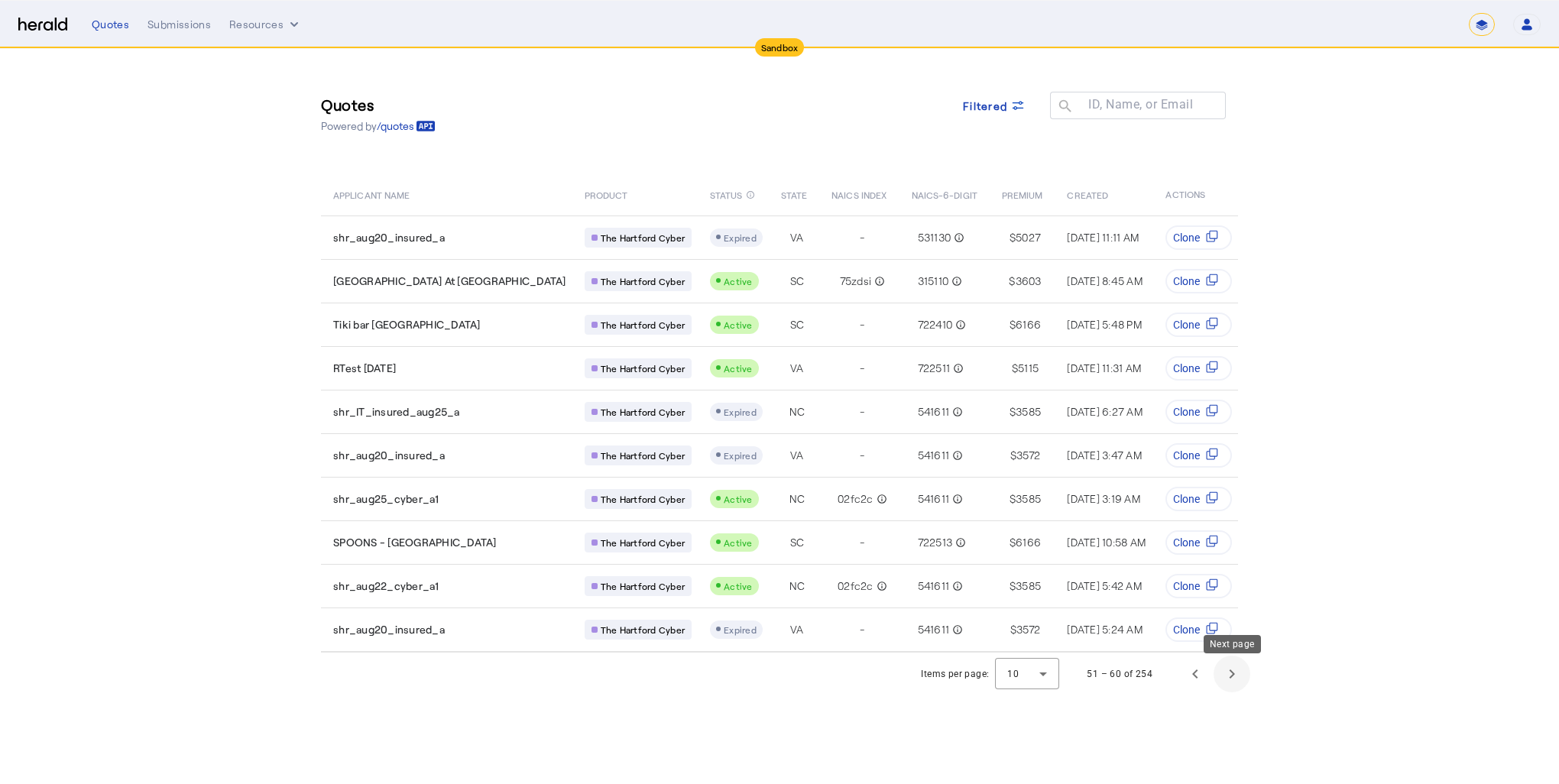
click at [1239, 675] on span "Next page" at bounding box center [1232, 674] width 37 height 37
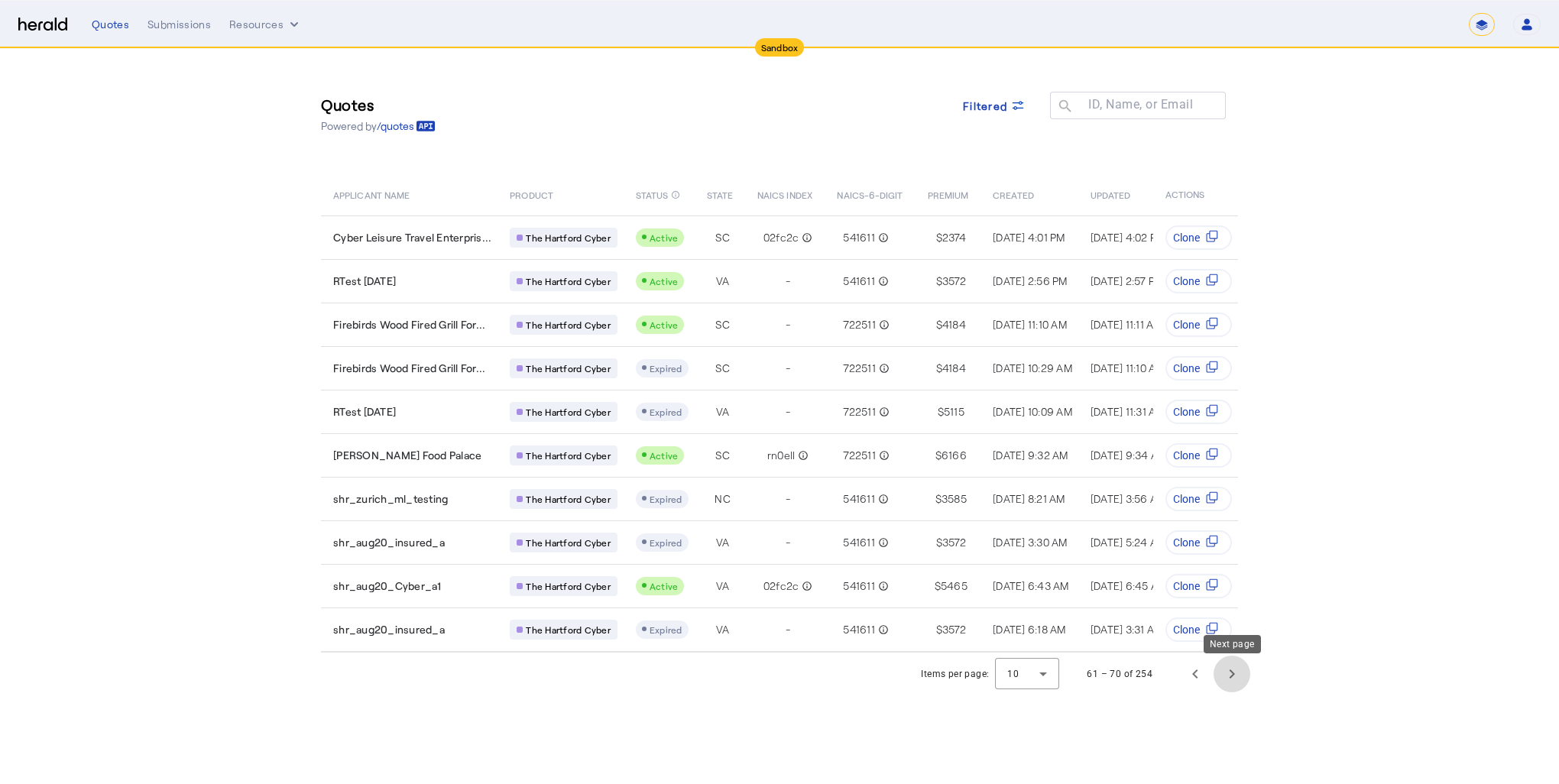
click at [1239, 675] on span "Next page" at bounding box center [1232, 674] width 37 height 37
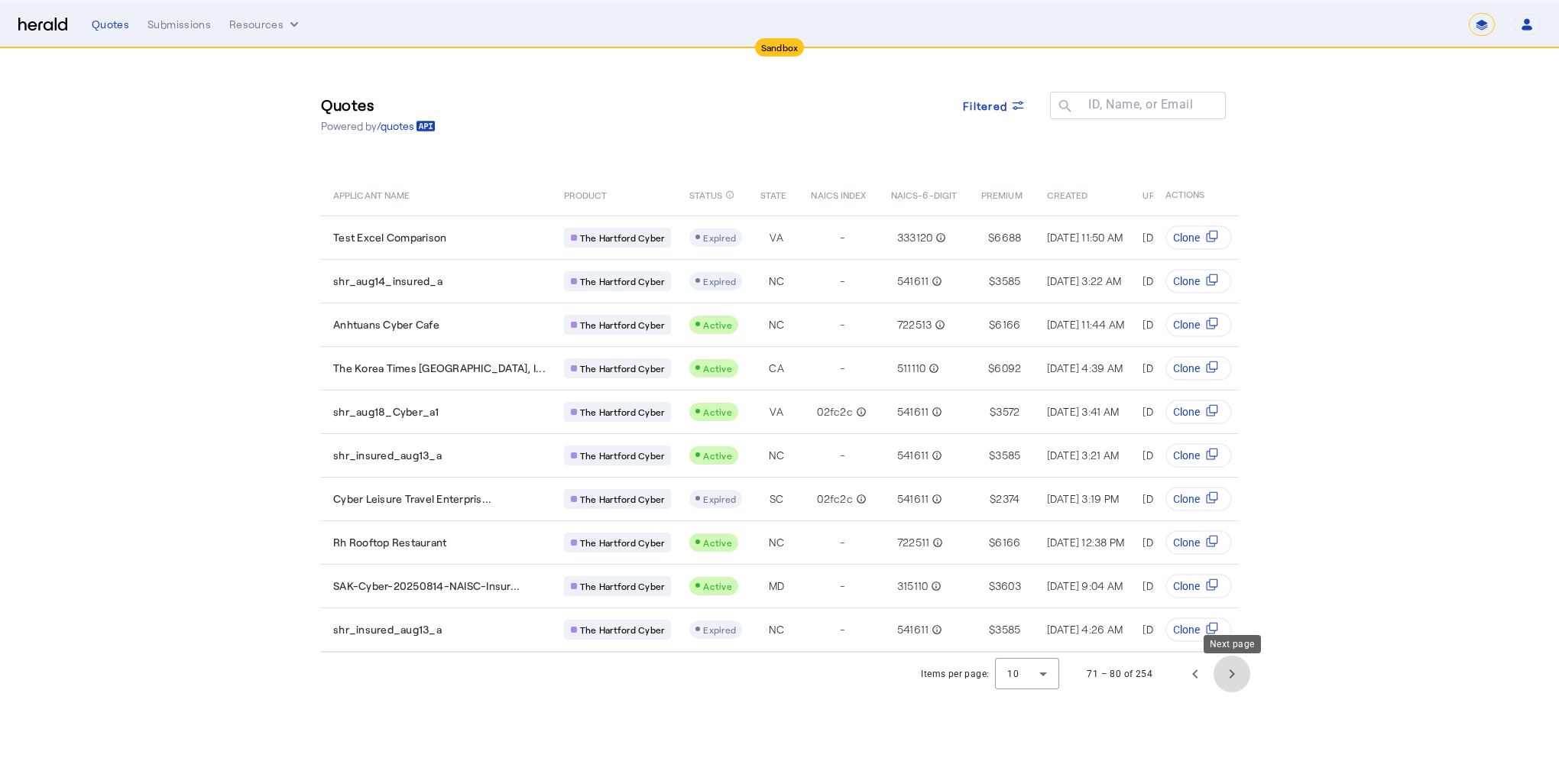
click at [1239, 675] on span "Next page" at bounding box center [1232, 674] width 37 height 37
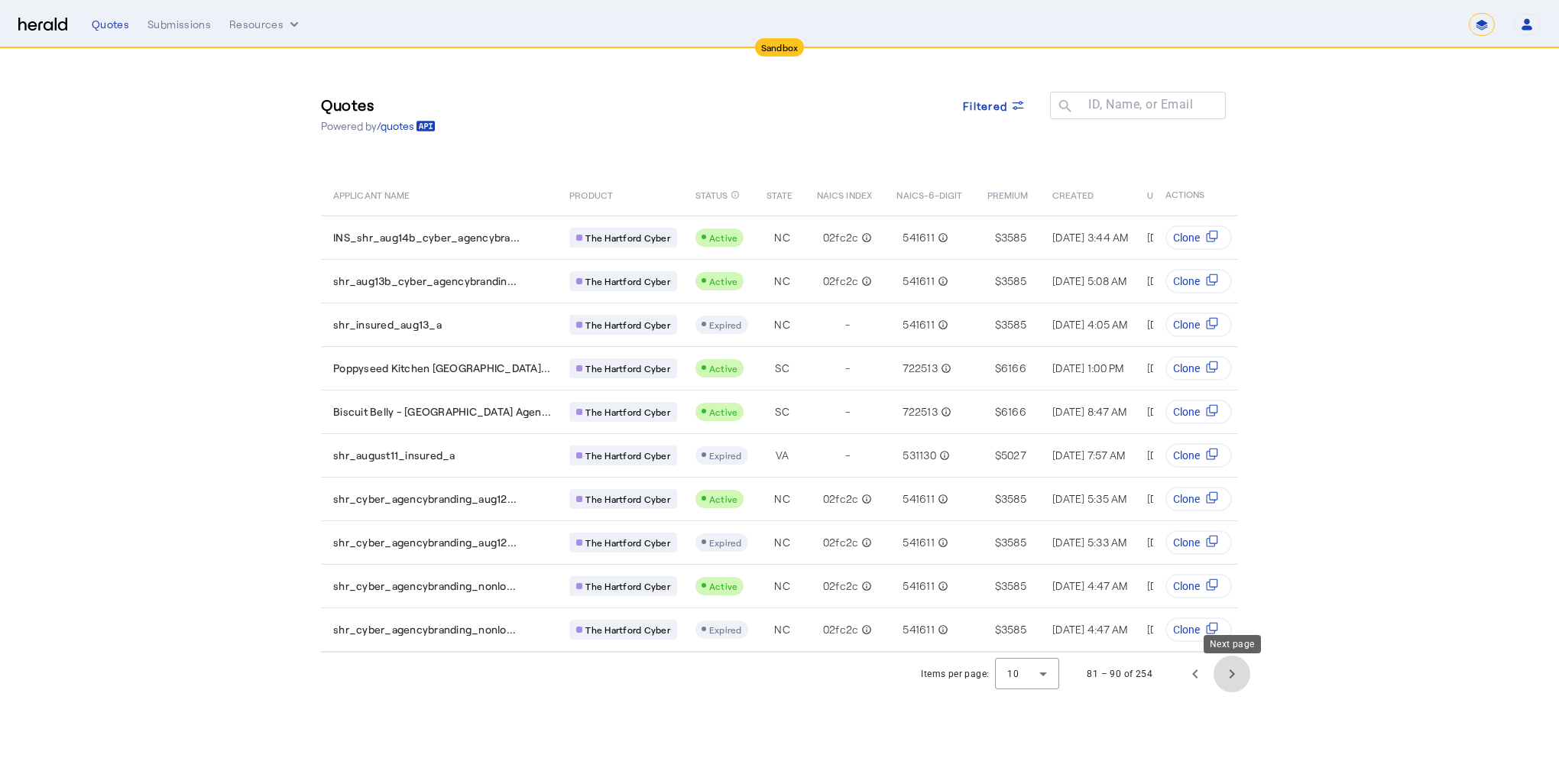
click at [1239, 675] on span "Next page" at bounding box center [1232, 674] width 37 height 37
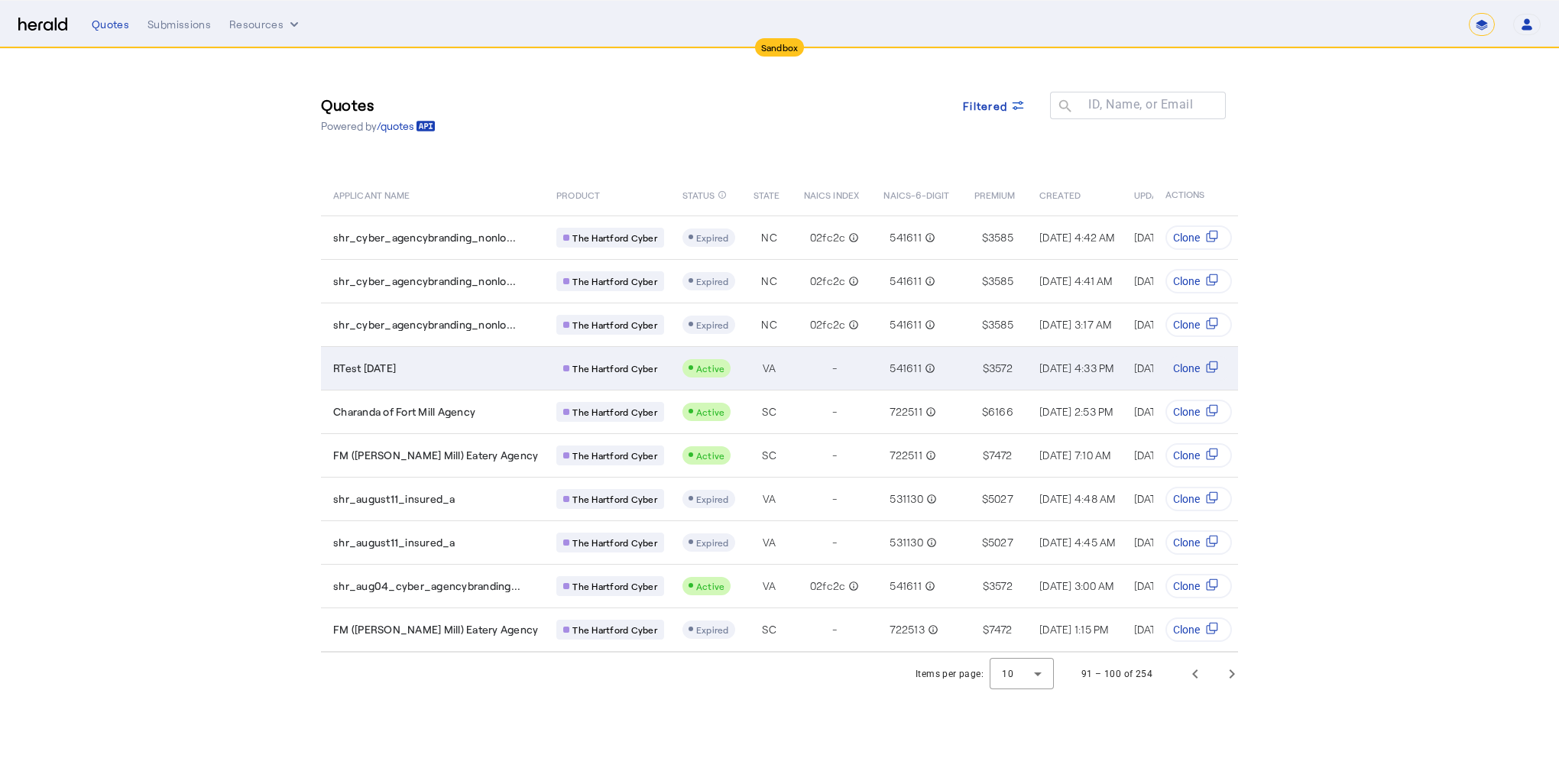
click at [475, 371] on div "RTest [DATE]" at bounding box center [435, 368] width 205 height 15
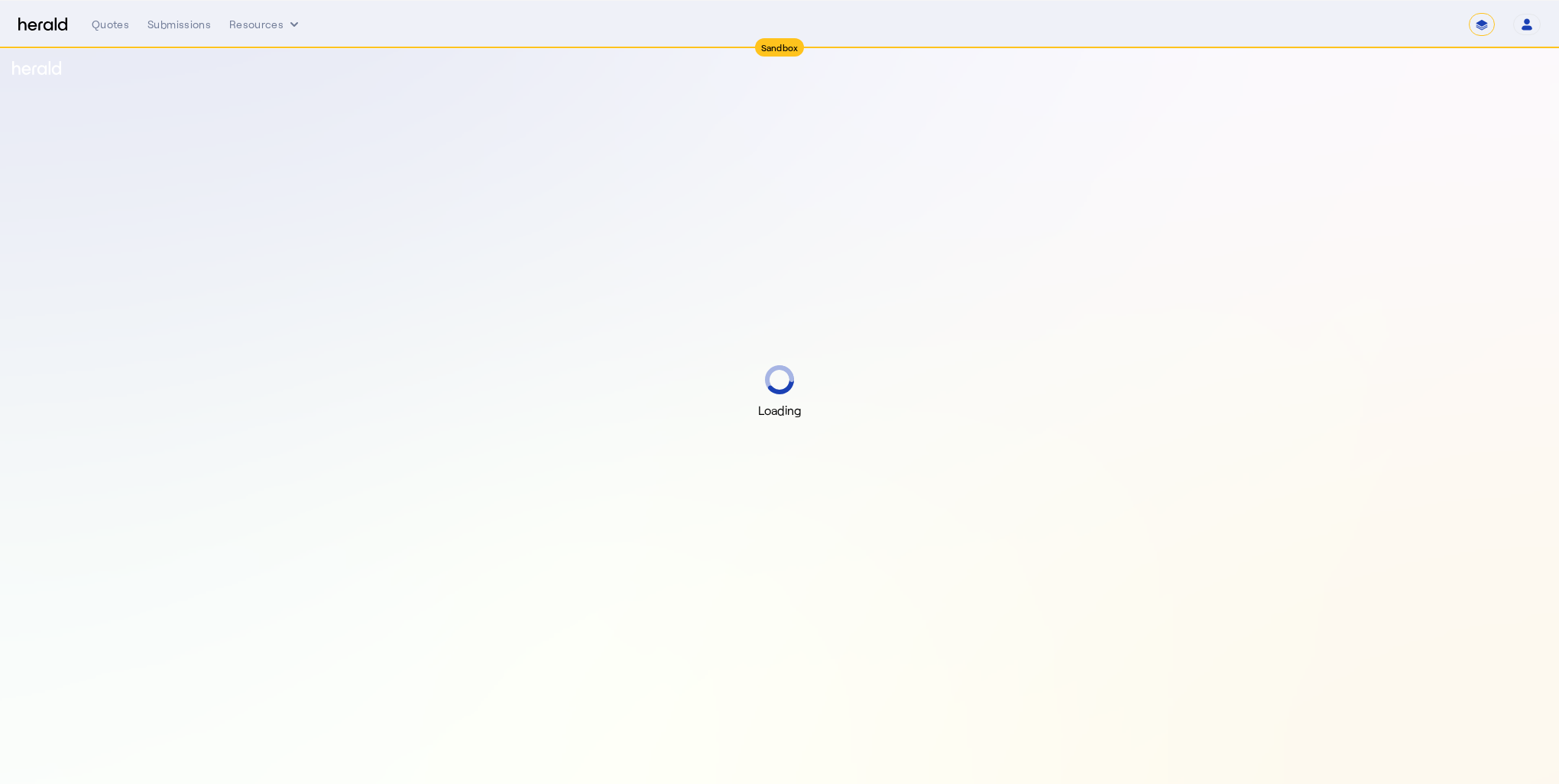
select select "*******"
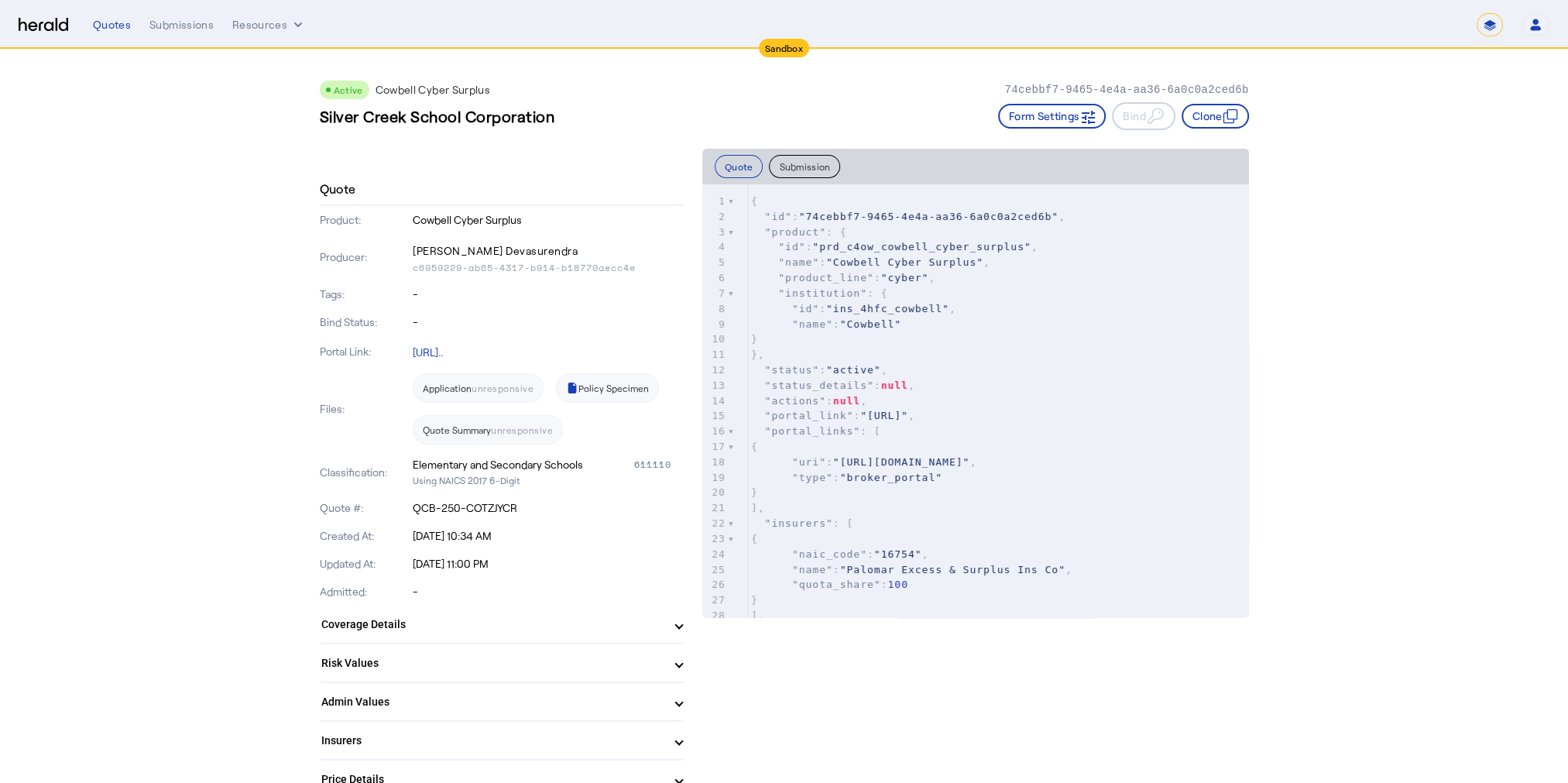
scroll to position [155, 0]
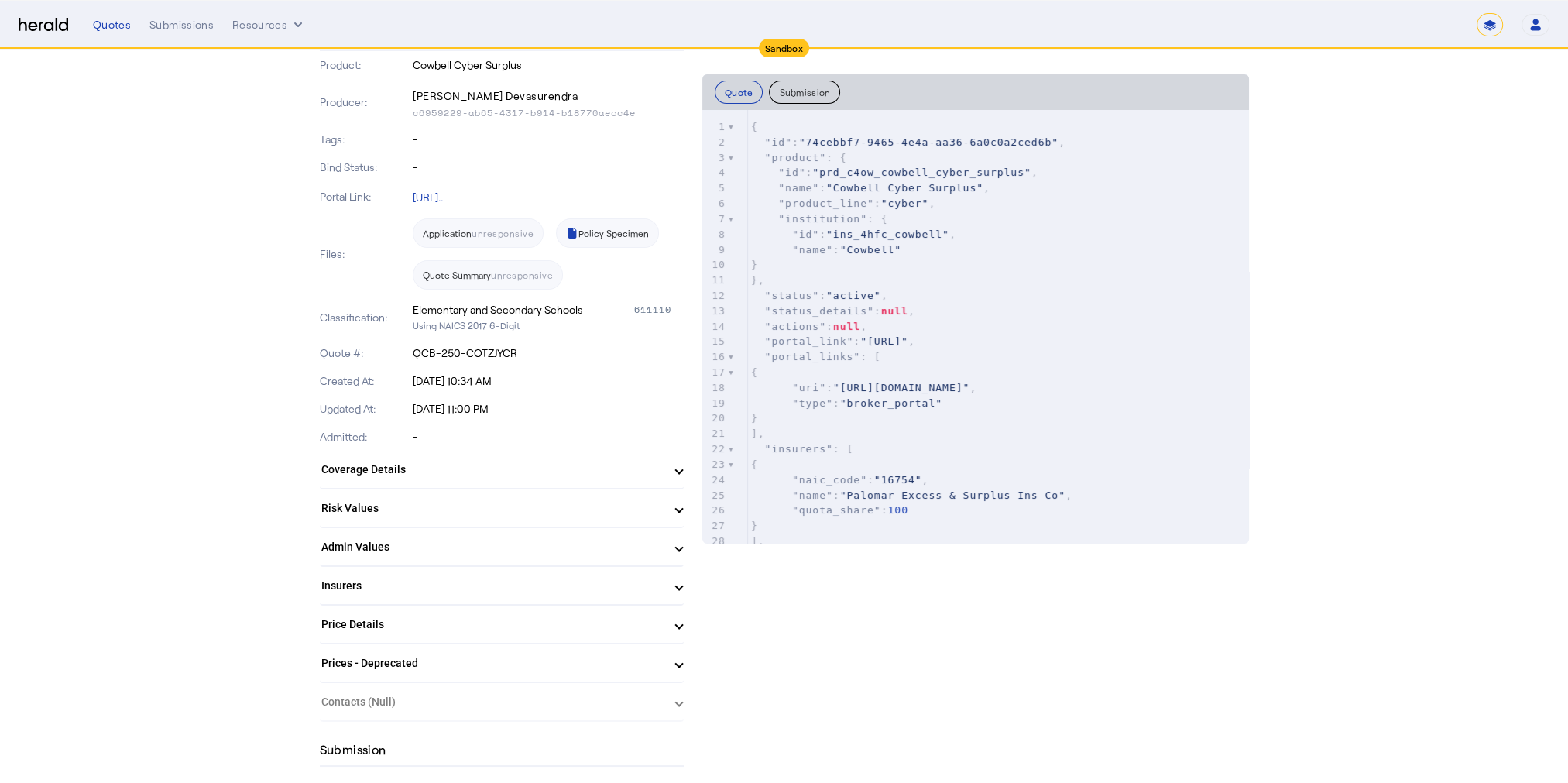
click at [626, 539] on mat-panel-title "Admin Values" at bounding box center [492, 546] width 342 height 16
click at [626, 539] on mat-expansion-panel-header "Admin Values" at bounding box center [502, 553] width 364 height 50
click at [642, 489] on mat-expansion-panel-header "Risk Values" at bounding box center [502, 508] width 364 height 38
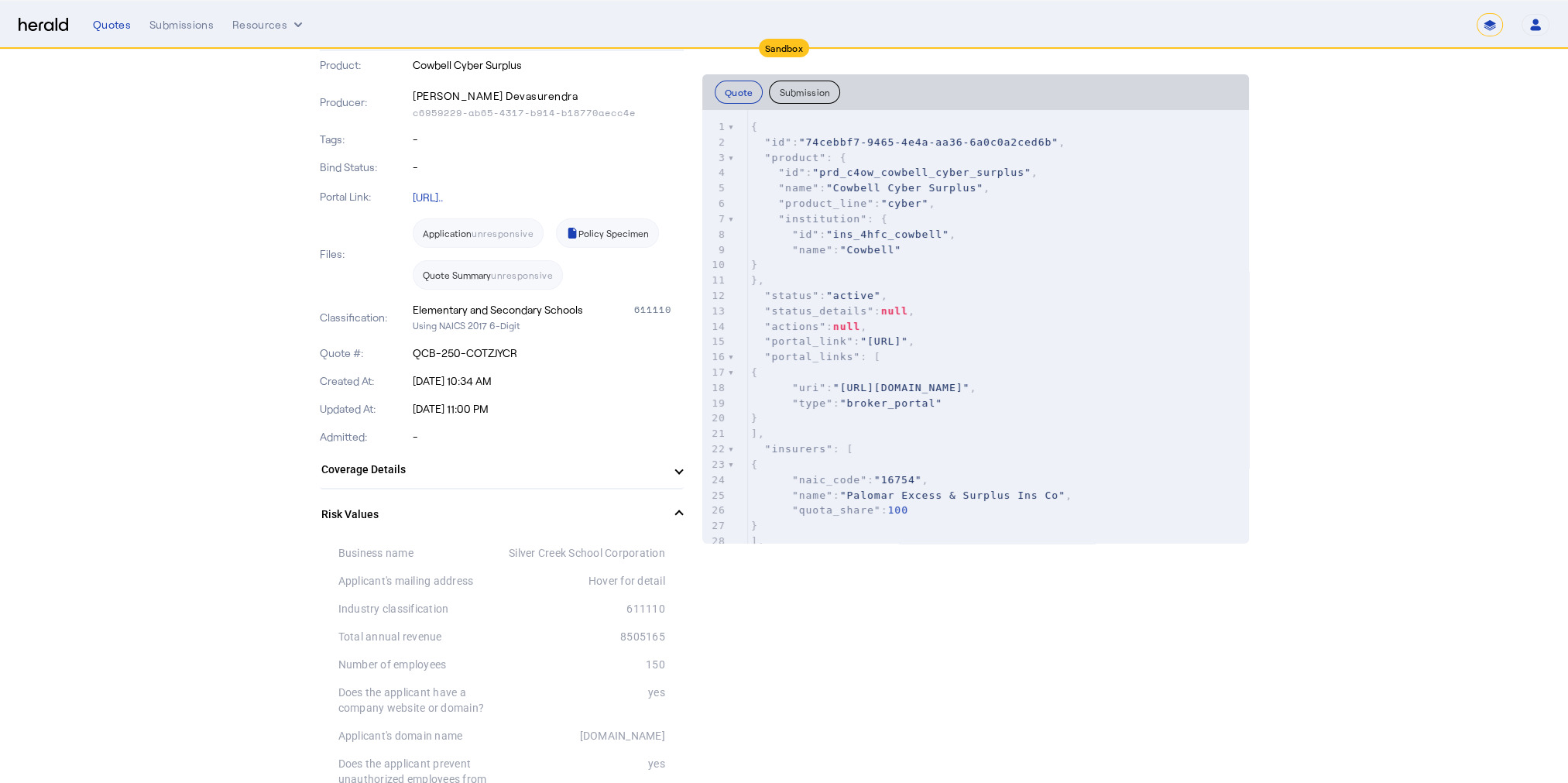
scroll to position [232, 0]
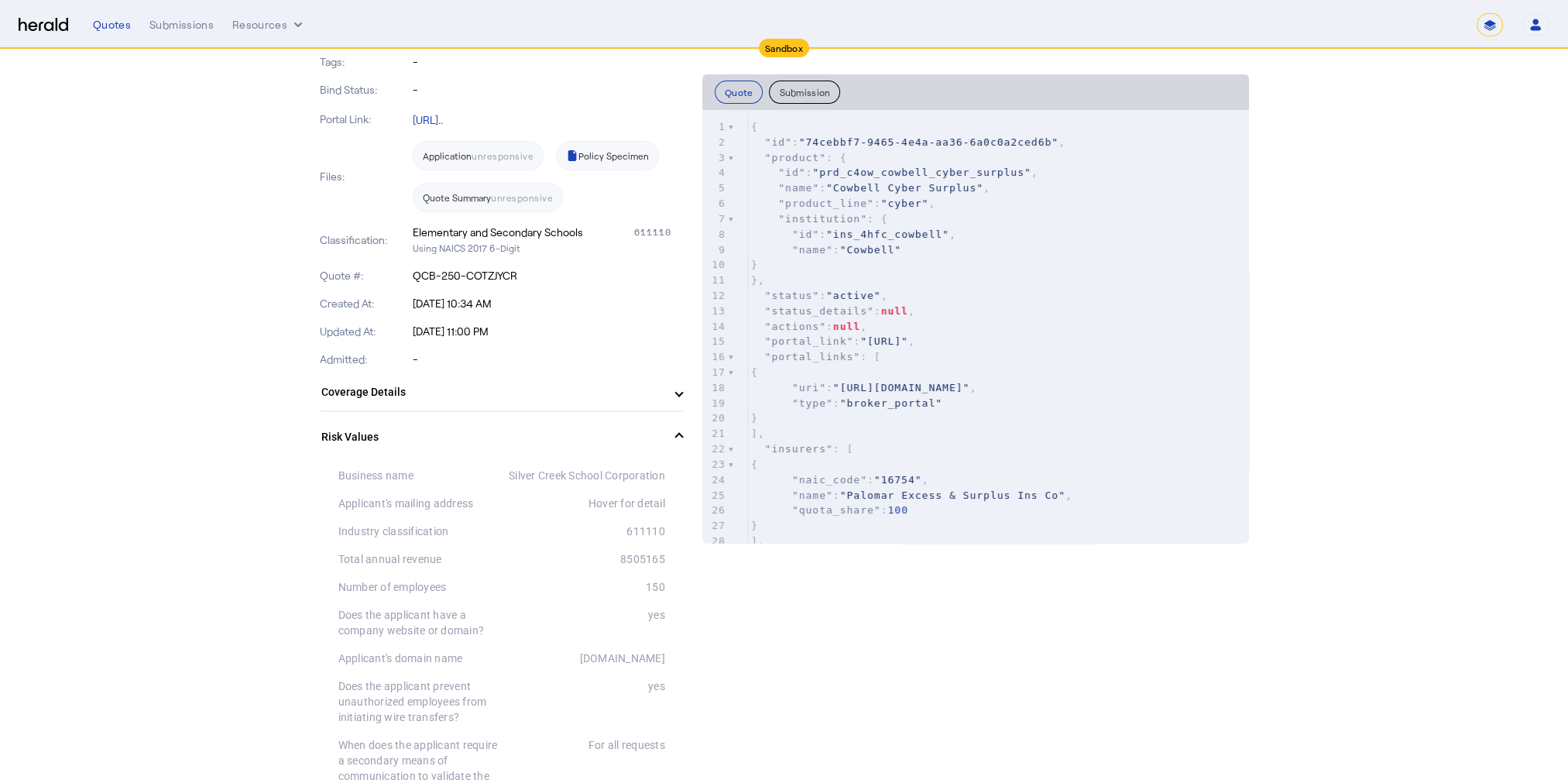
click at [630, 567] on div "8505165" at bounding box center [583, 559] width 163 height 15
copy div "8505165"
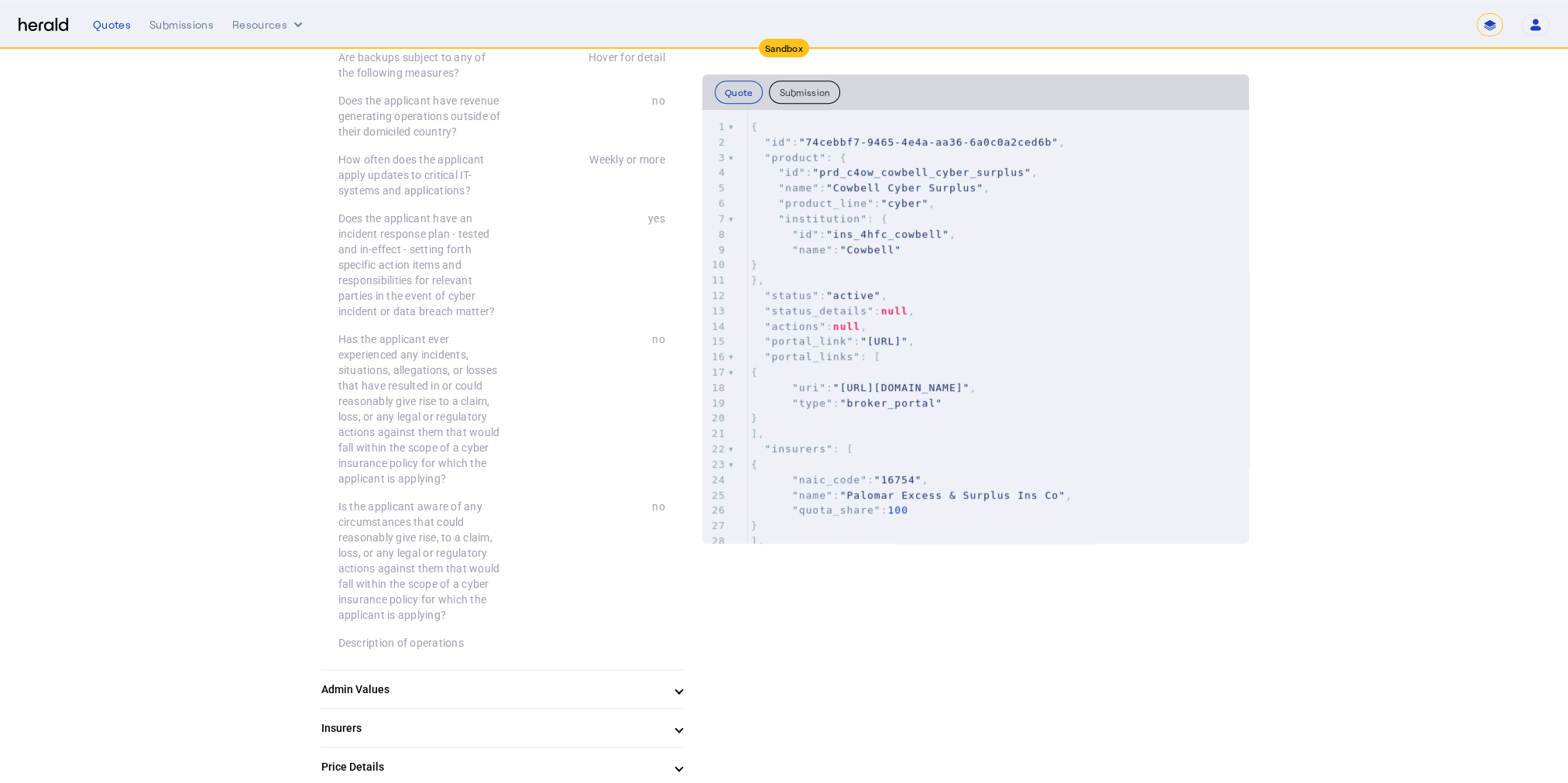
scroll to position [1549, 0]
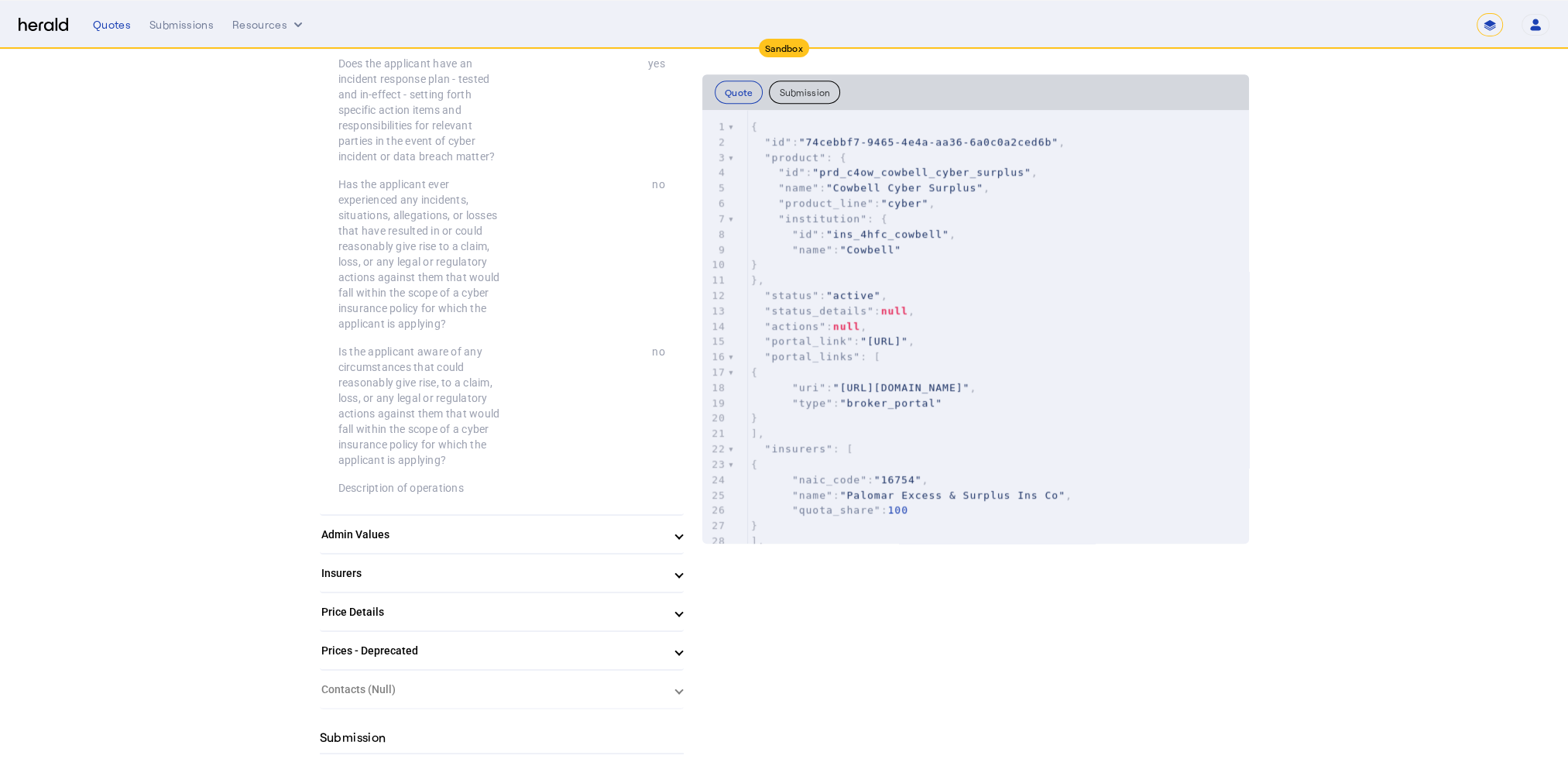
click at [477, 496] on div "Description of operations" at bounding box center [419, 488] width 163 height 15
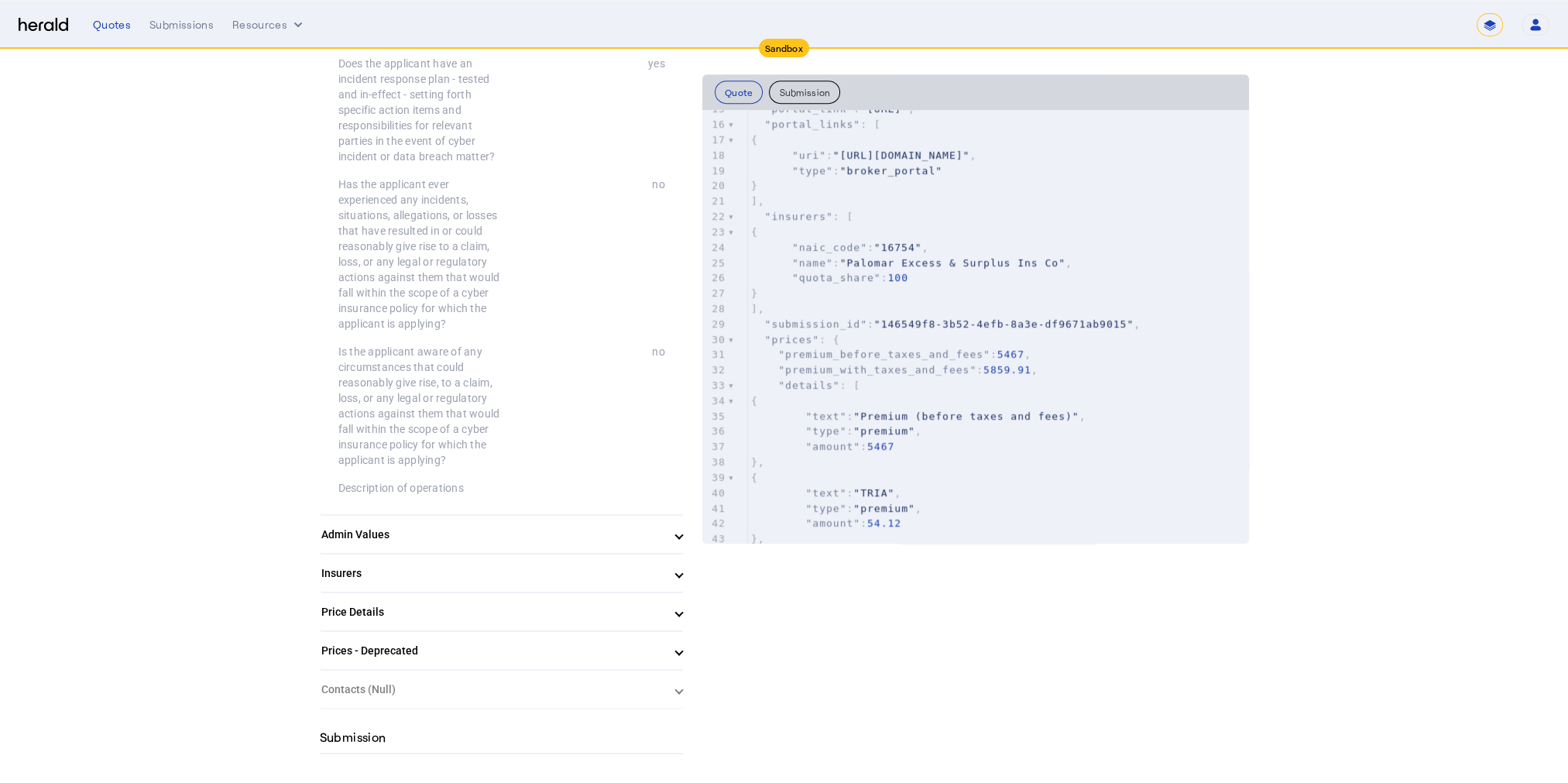
click at [663, 543] on span "Admin Values" at bounding box center [498, 535] width 354 height 16
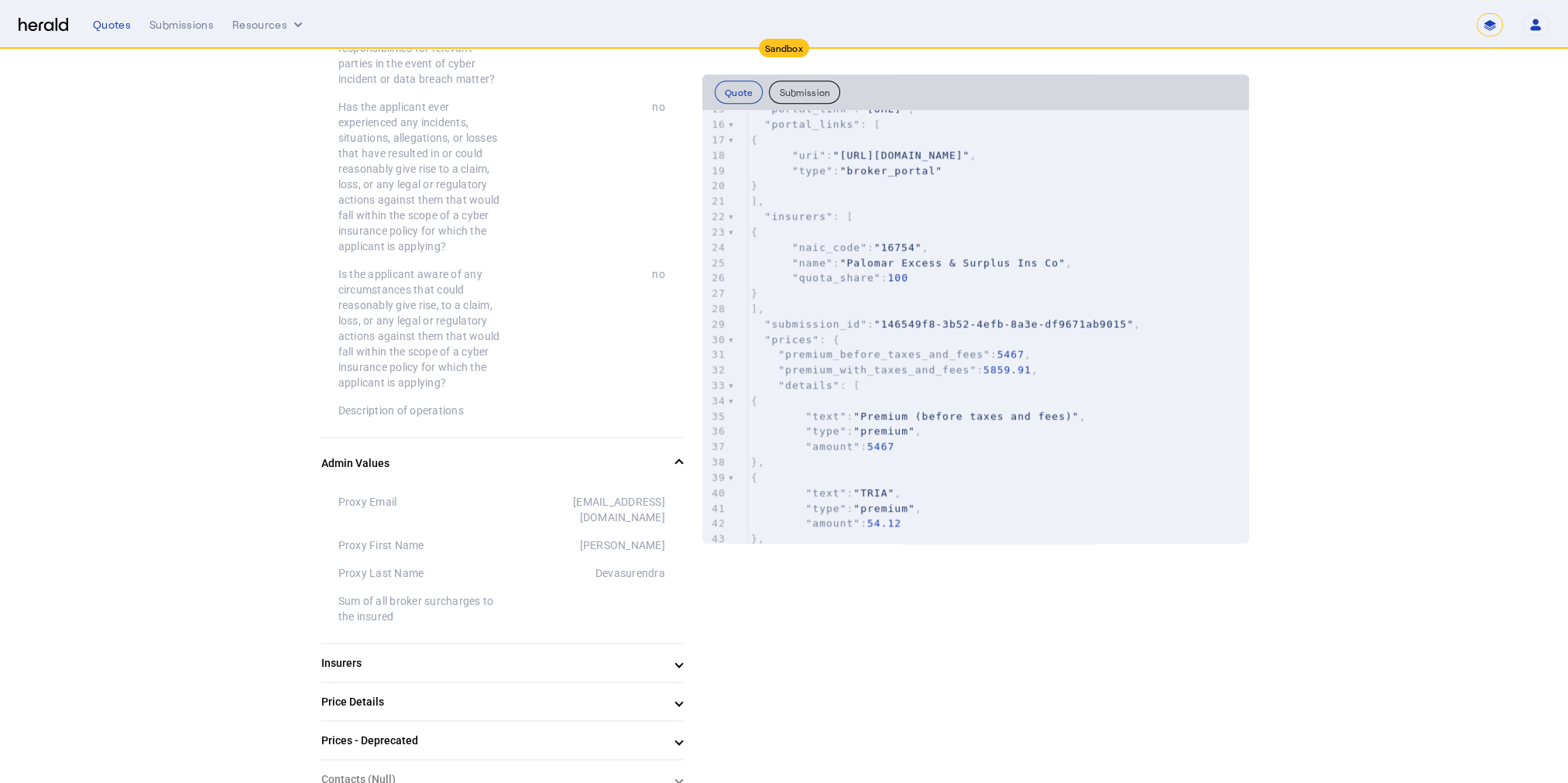
scroll to position [1782, 0]
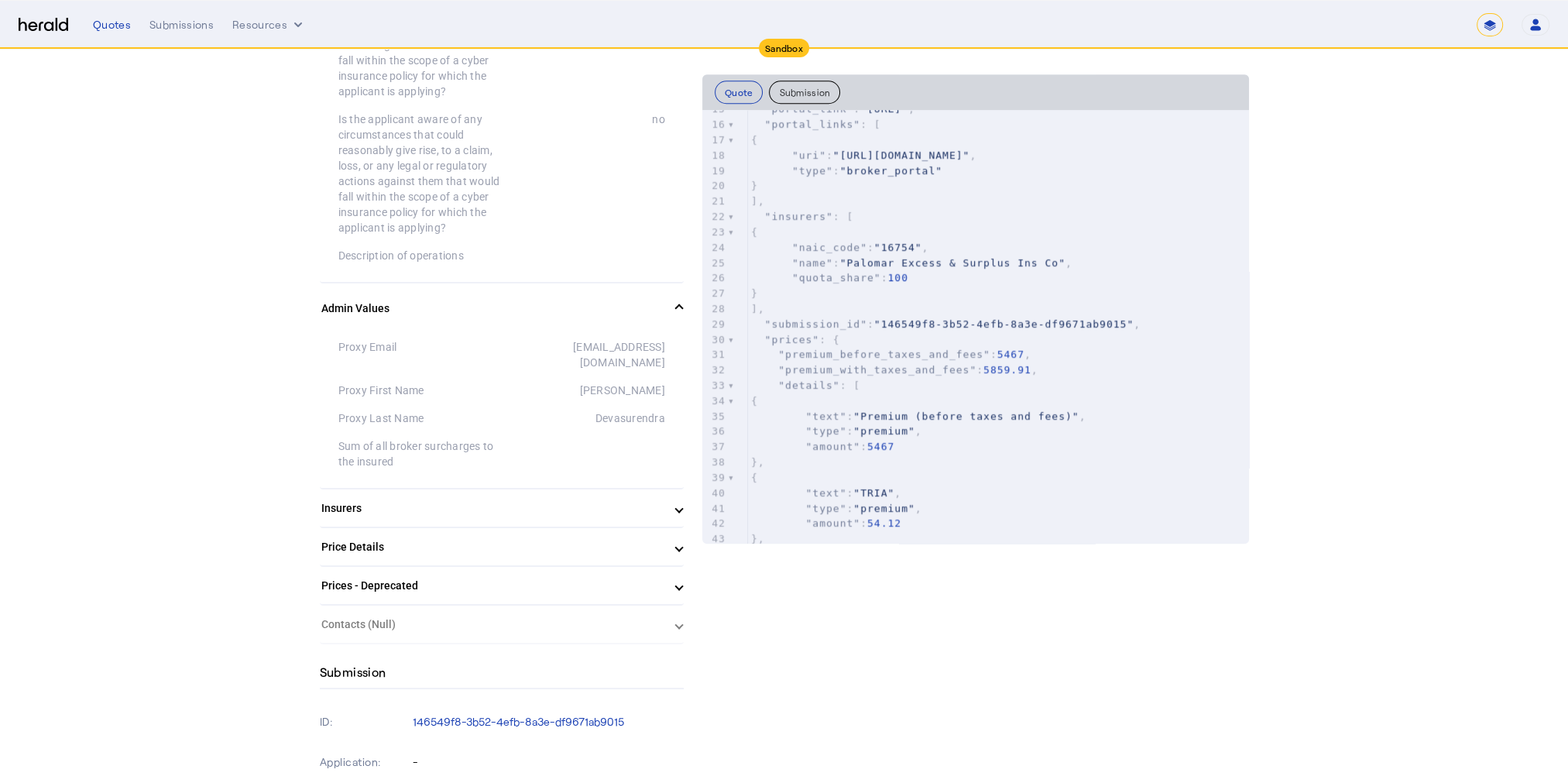
click at [663, 527] on mat-expansion-panel-header "Insurers" at bounding box center [502, 508] width 364 height 38
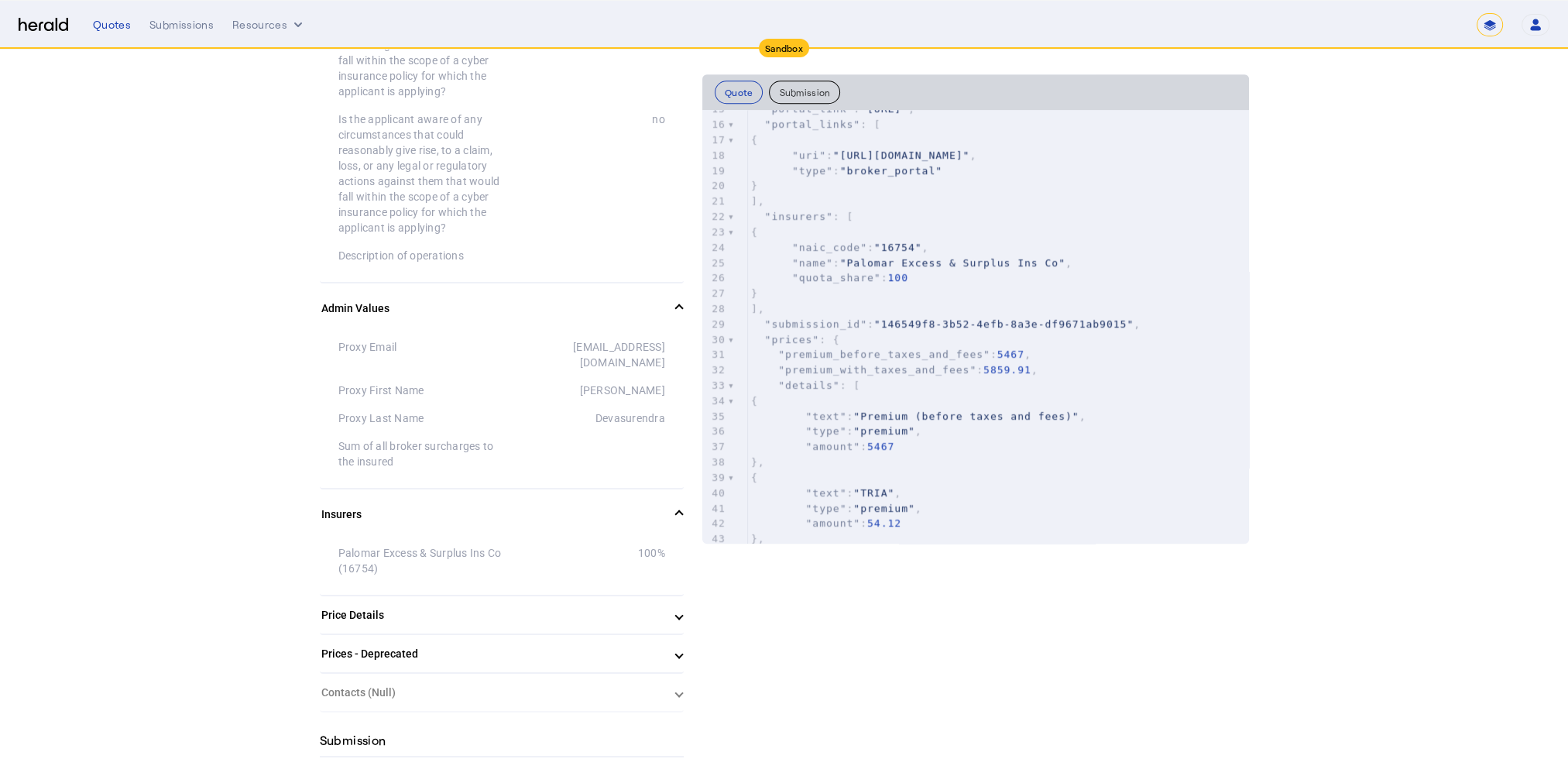
scroll to position [1937, 0]
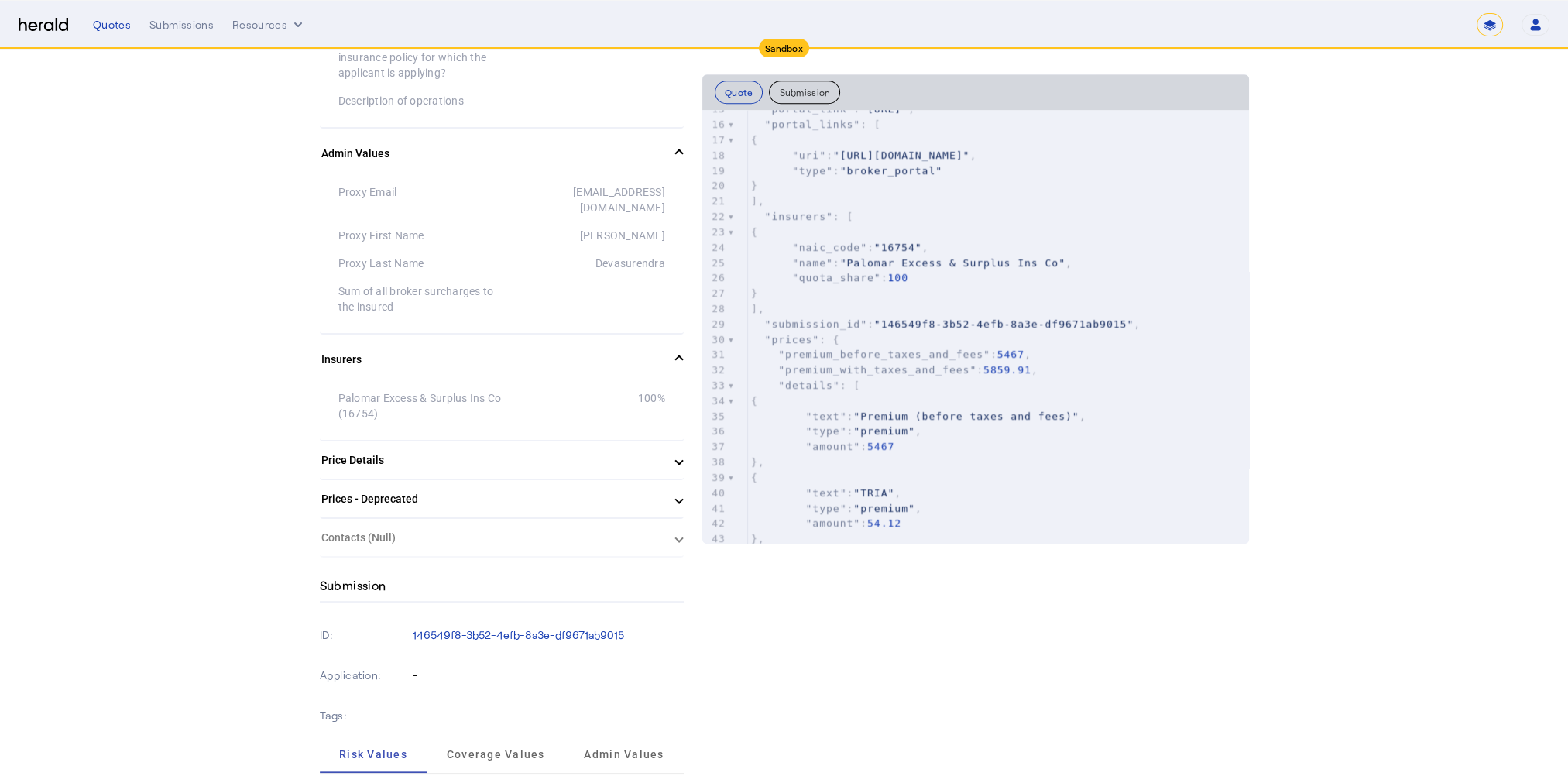
click at [650, 479] on mat-expansion-panel-header "Price Details" at bounding box center [502, 460] width 364 height 38
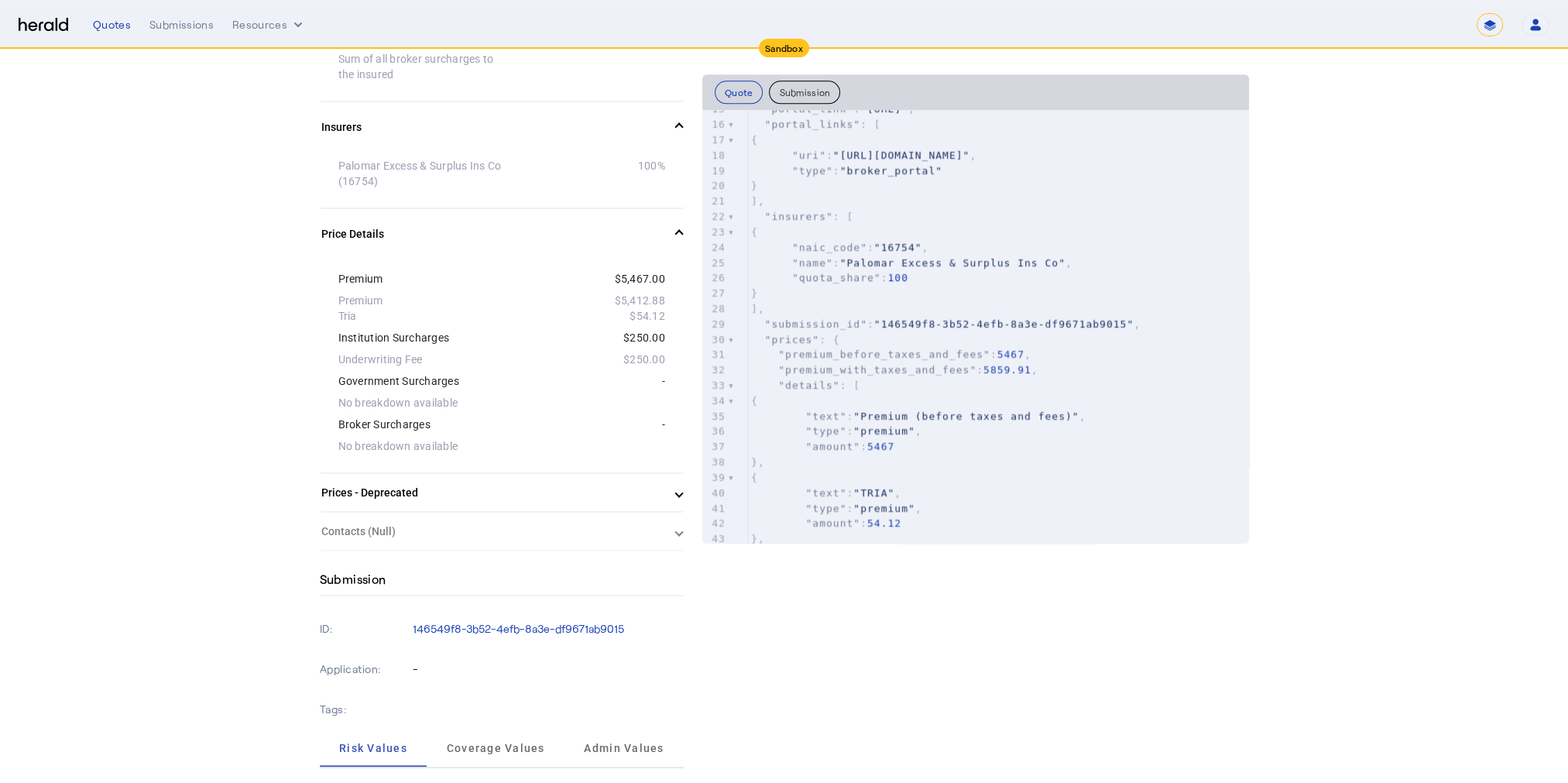
scroll to position [2247, 0]
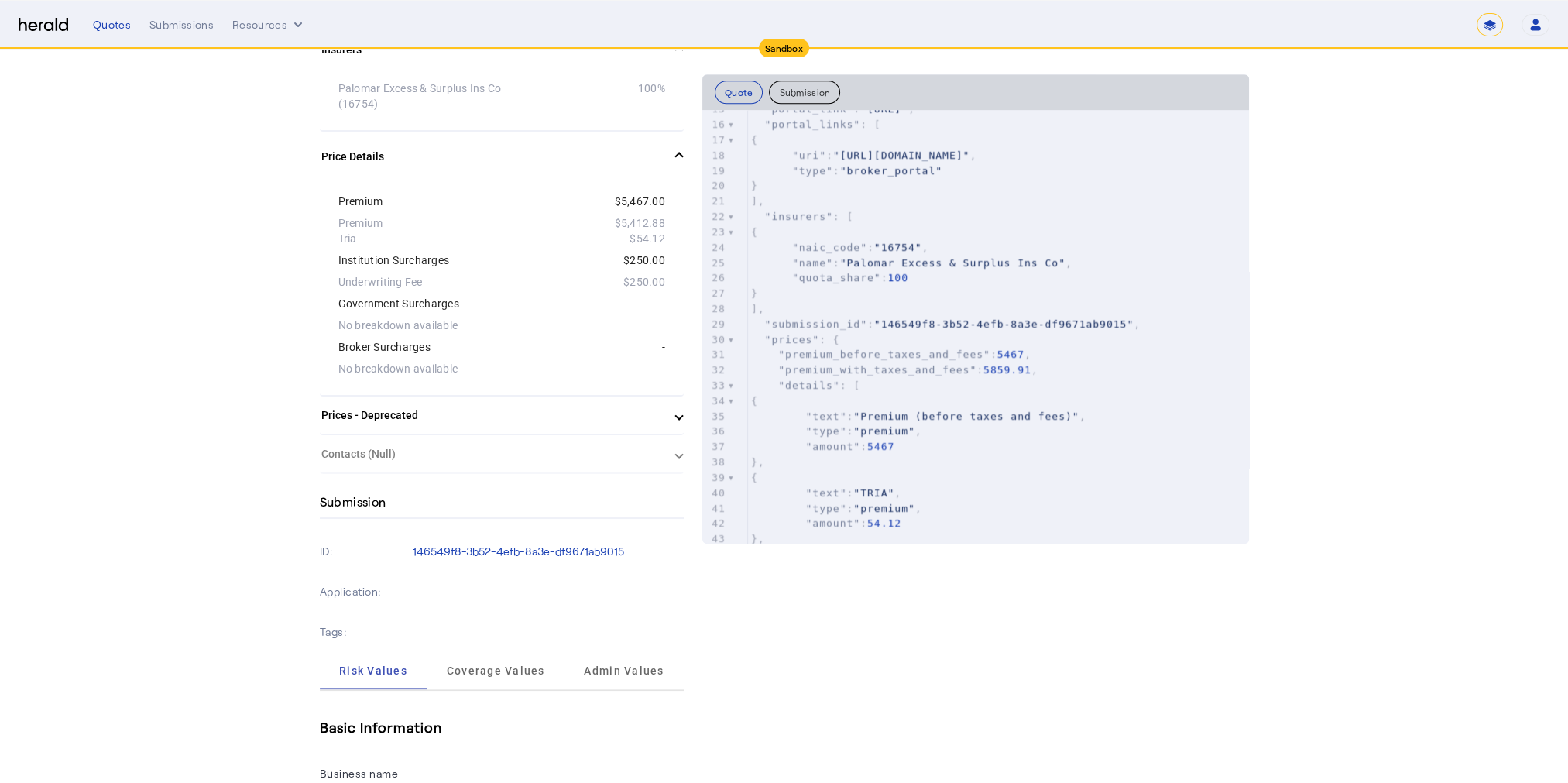
drag, startPoint x: 670, startPoint y: 465, endPoint x: 801, endPoint y: 499, distance: 135.3
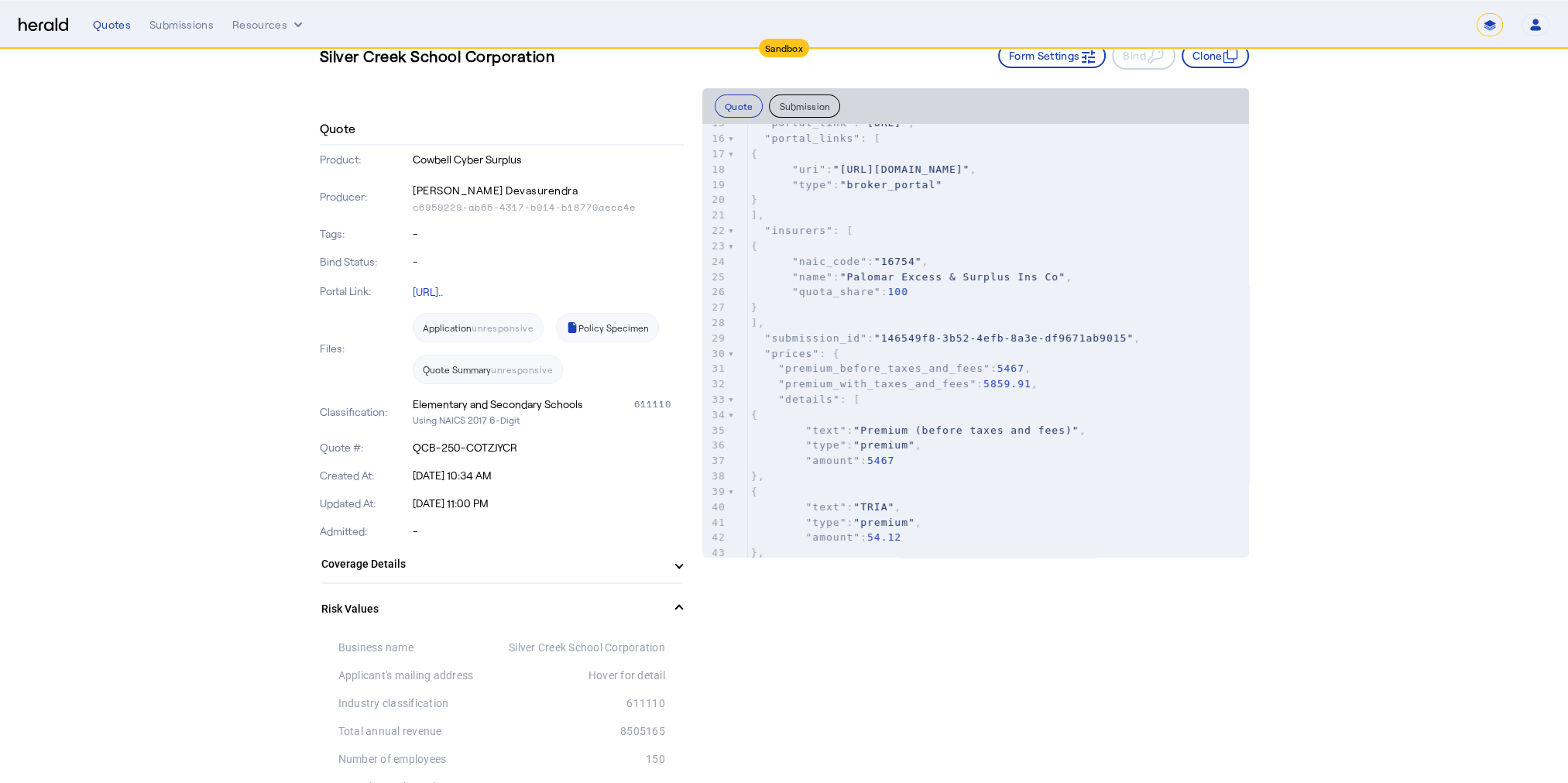
scroll to position [0, 0]
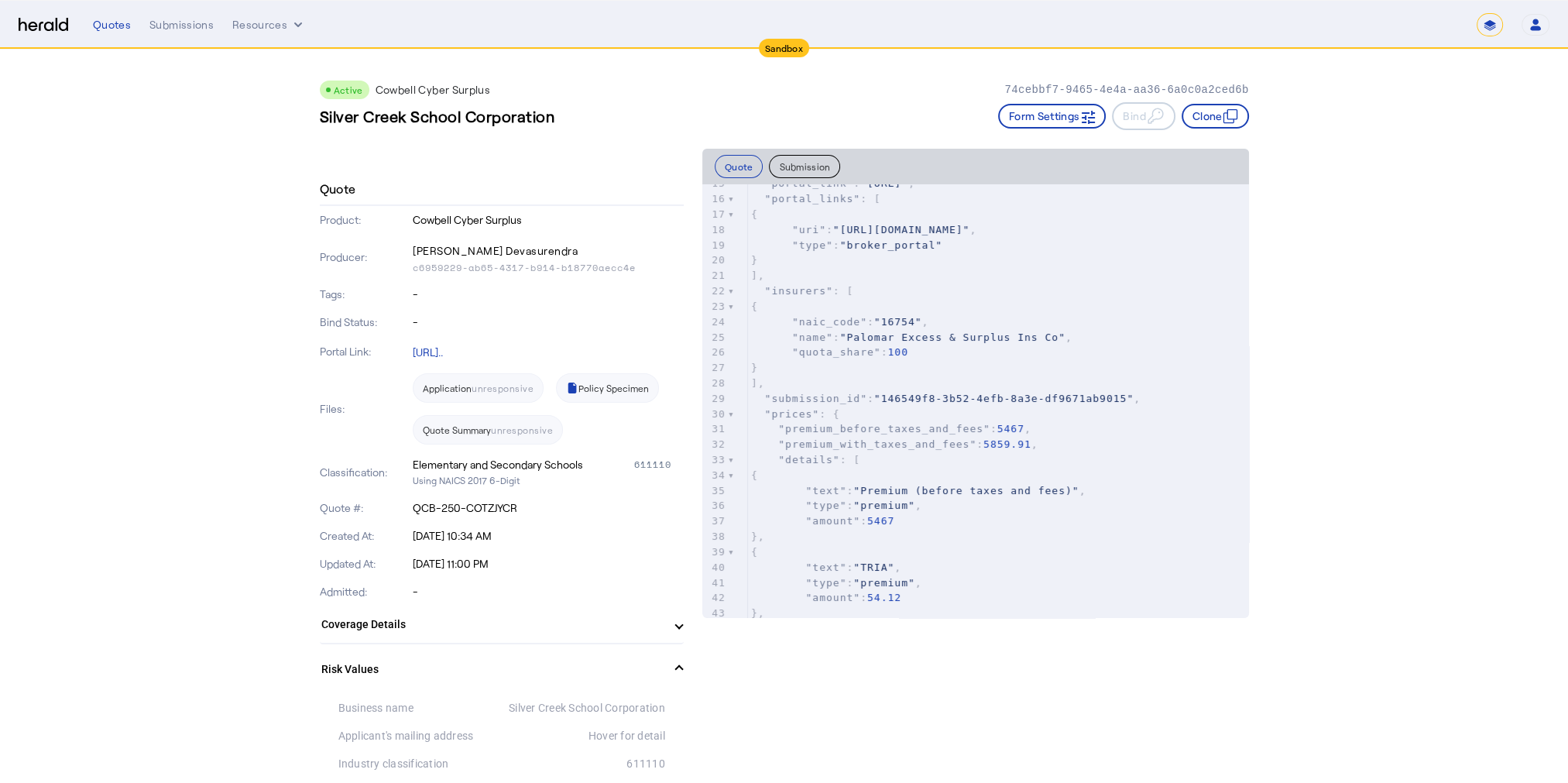
drag, startPoint x: 322, startPoint y: 120, endPoint x: 570, endPoint y: 111, distance: 248.2
drag, startPoint x: 570, startPoint y: 111, endPoint x: 494, endPoint y: 117, distance: 76.2
copy h3 "Silver Creek School Corporation"
drag, startPoint x: 417, startPoint y: 247, endPoint x: 527, endPoint y: 246, distance: 110.0
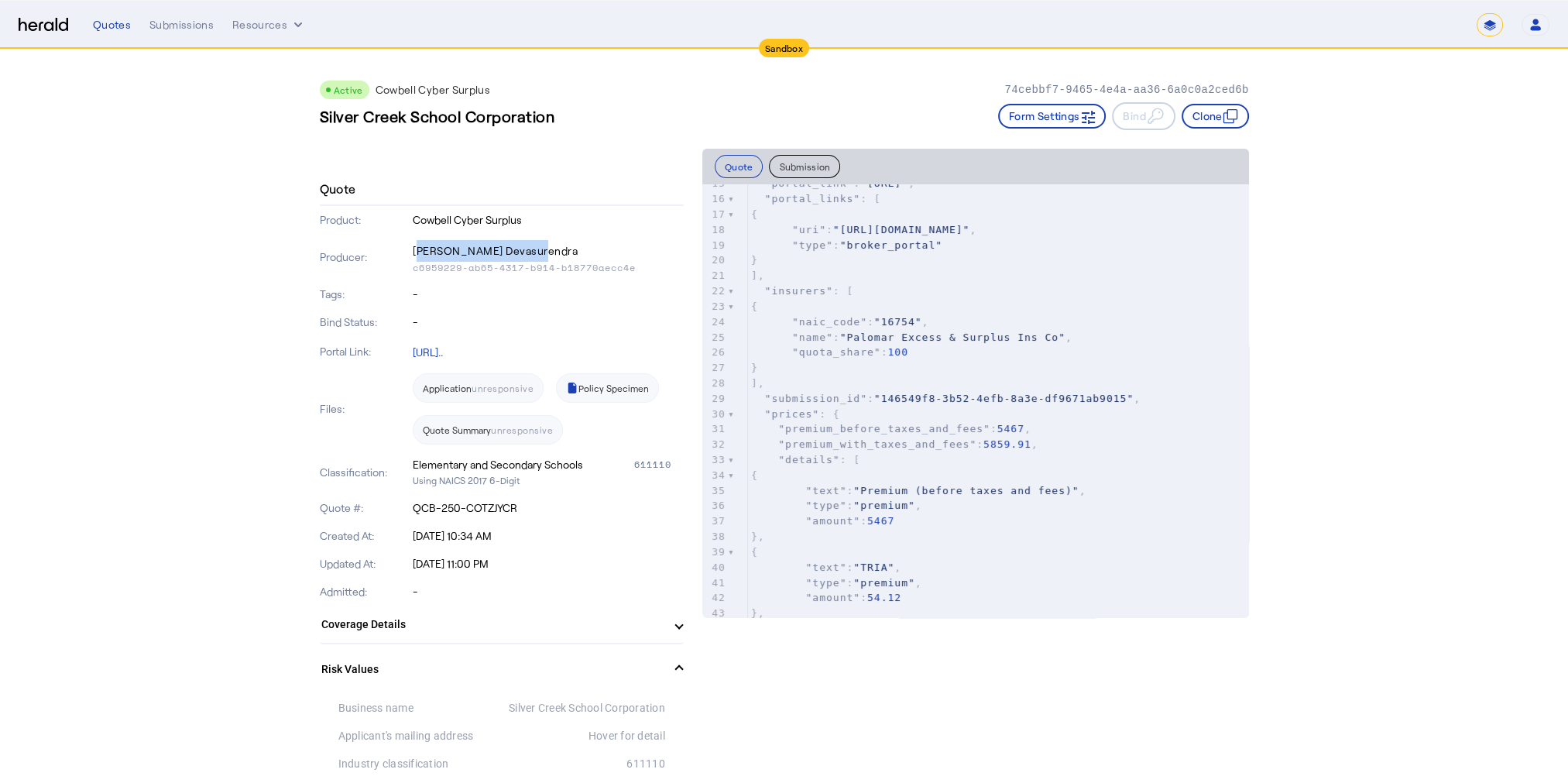
click at [527, 246] on p "[PERSON_NAME] Devasurendra" at bounding box center [549, 250] width 271 height 21
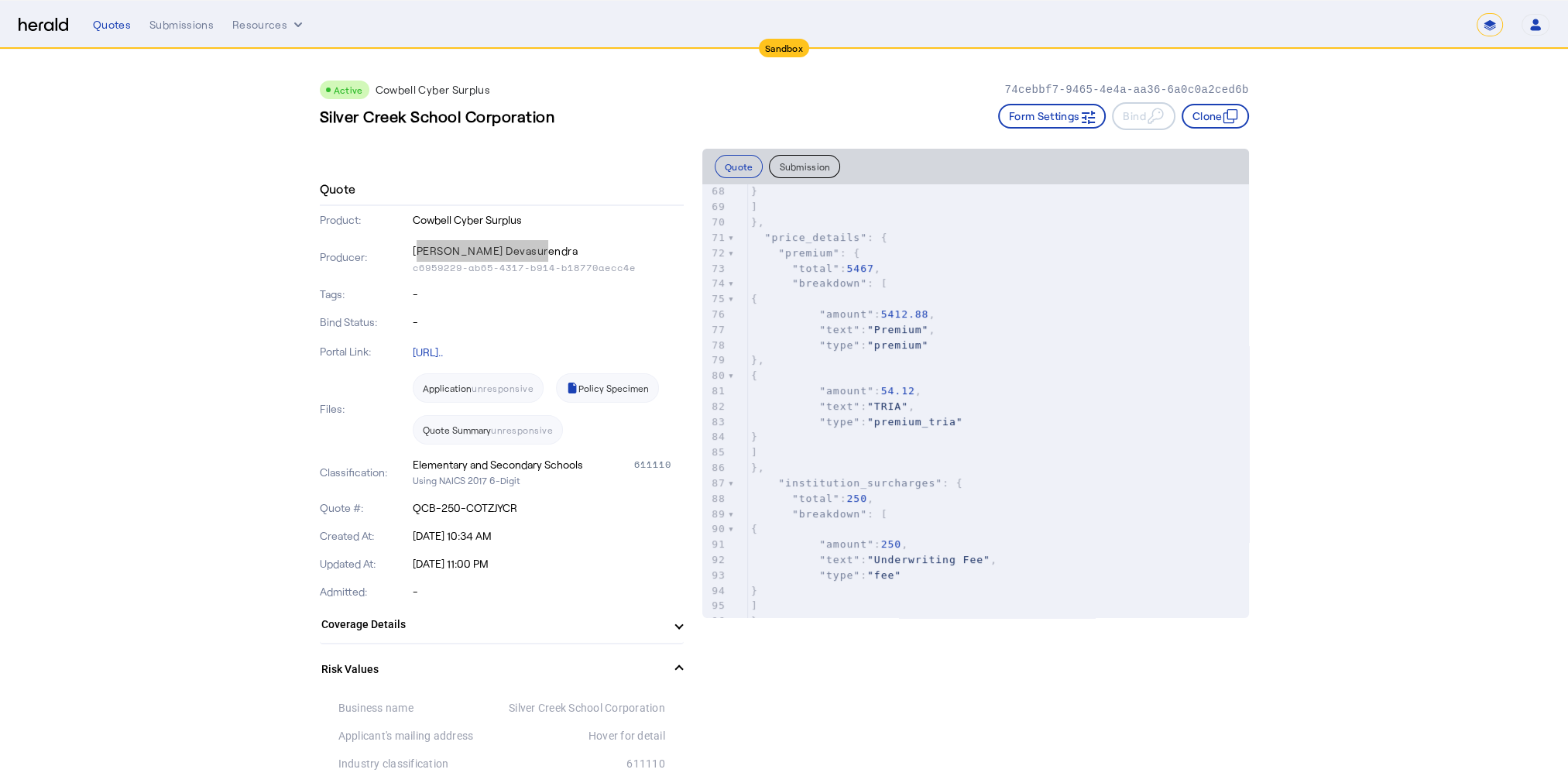
scroll to position [1240, 0]
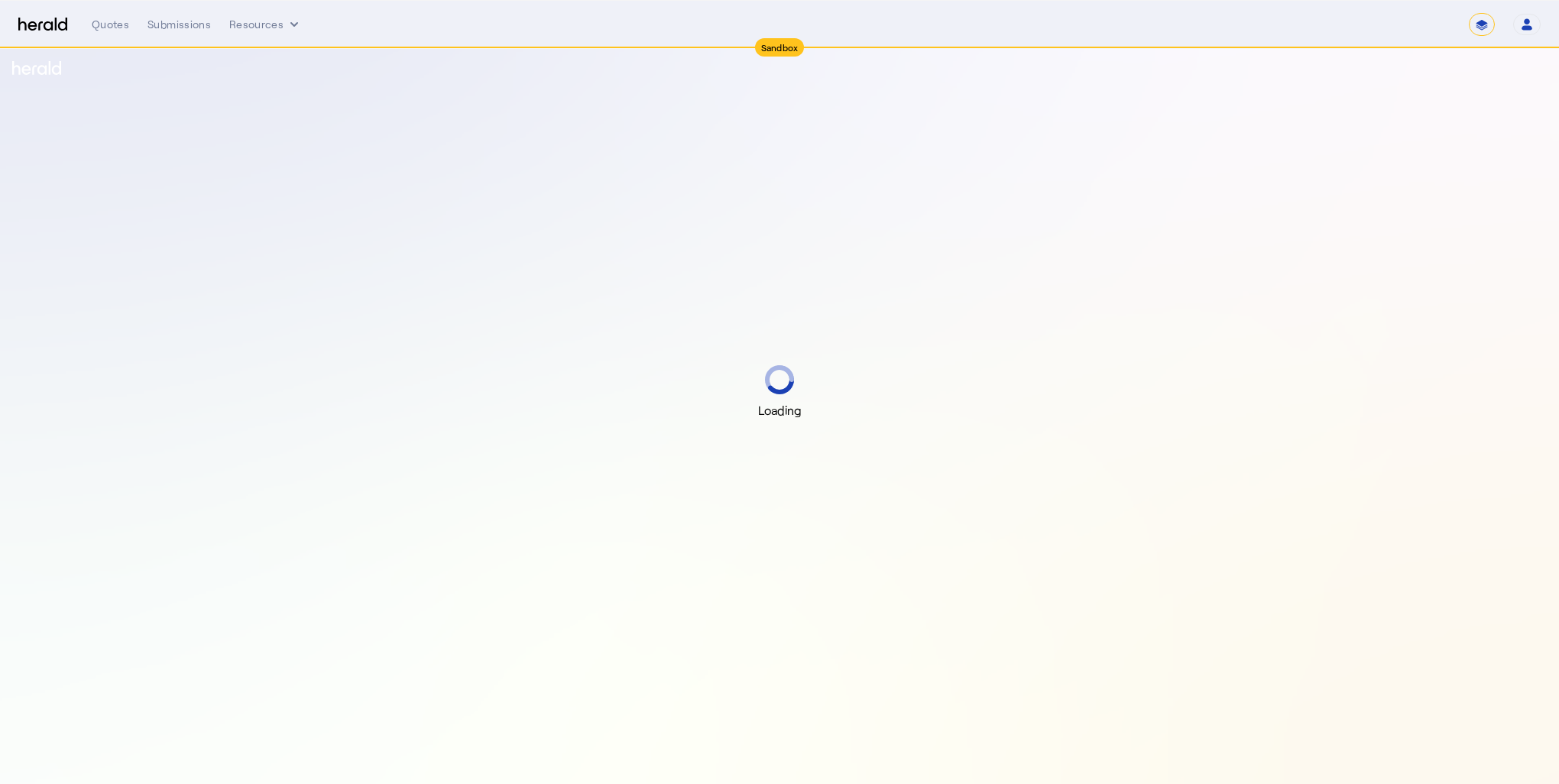
select select "*******"
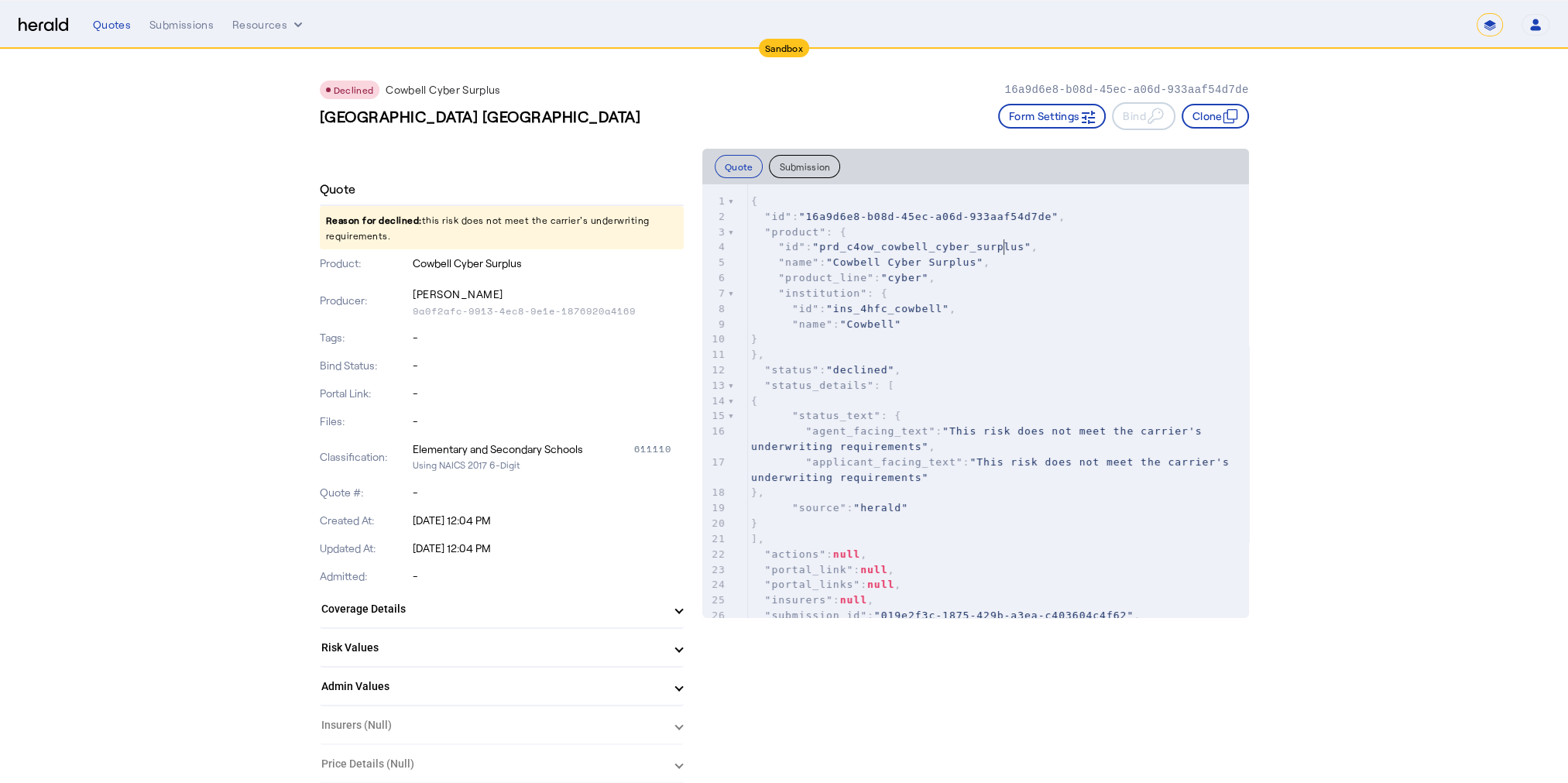
type textarea "**********"
drag, startPoint x: 1012, startPoint y: 246, endPoint x: 871, endPoint y: 249, distance: 141.0
click at [871, 249] on span ""prd_c4ow_cowbell_cyber_surplus"" at bounding box center [922, 247] width 219 height 12
type textarea "**********"
drag, startPoint x: 825, startPoint y: 246, endPoint x: 1015, endPoint y: 249, distance: 190.0
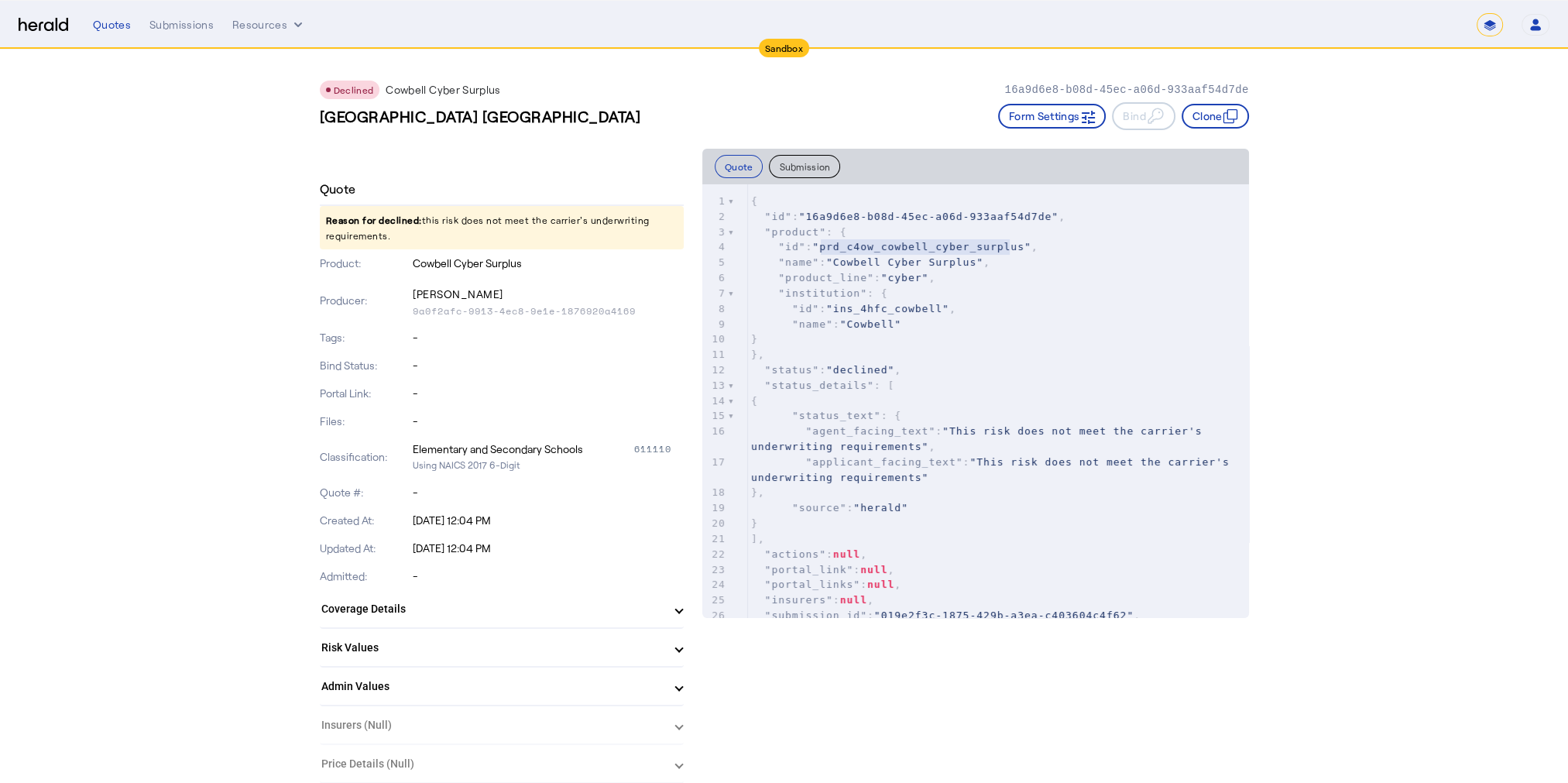
click at [1015, 249] on span ""prd_c4ow_cowbell_cyber_surplus"" at bounding box center [922, 247] width 219 height 12
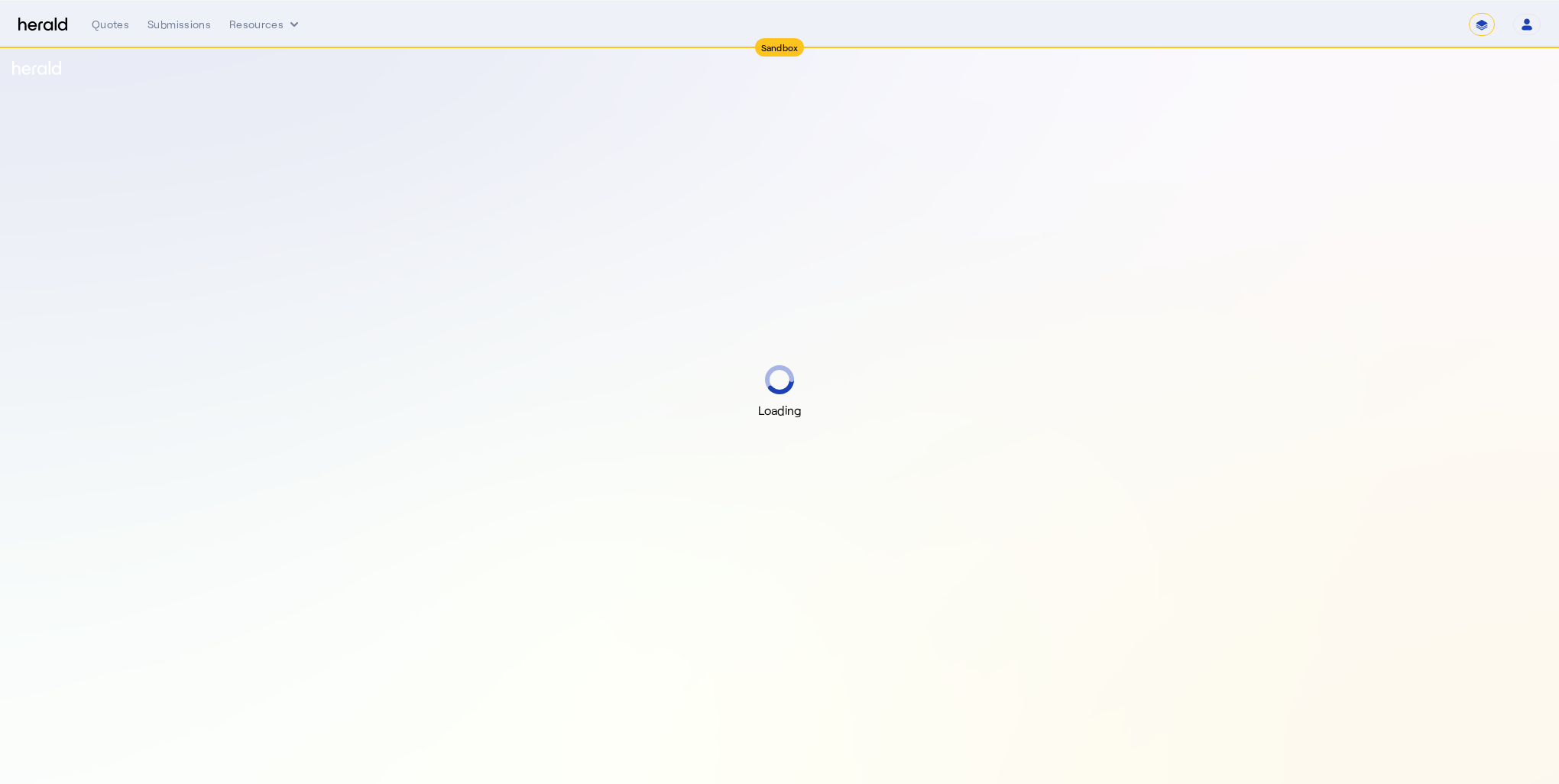
select select "*******"
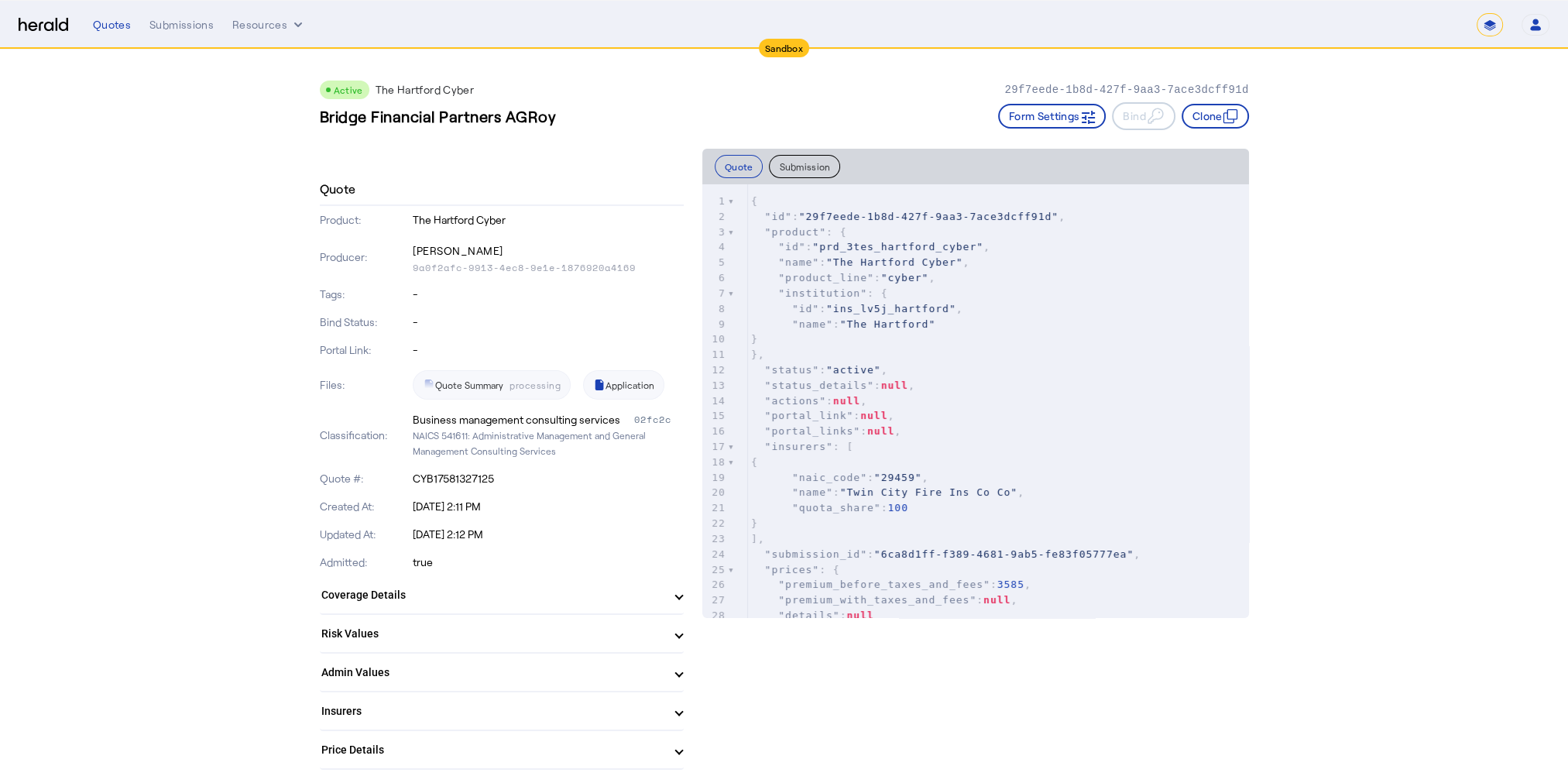
click at [616, 597] on mat-panel-title "Coverage Details" at bounding box center [492, 595] width 342 height 16
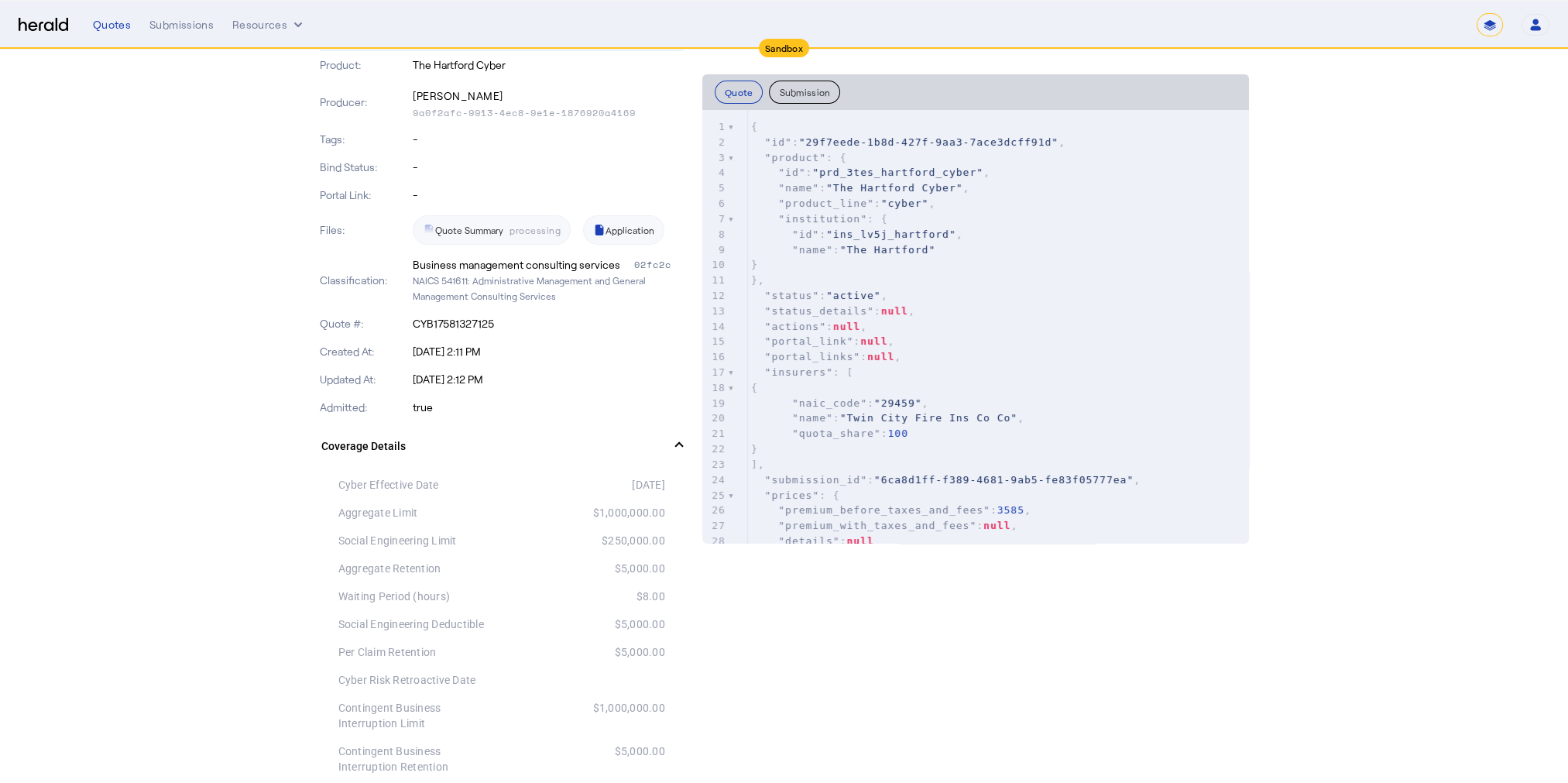
scroll to position [232, 0]
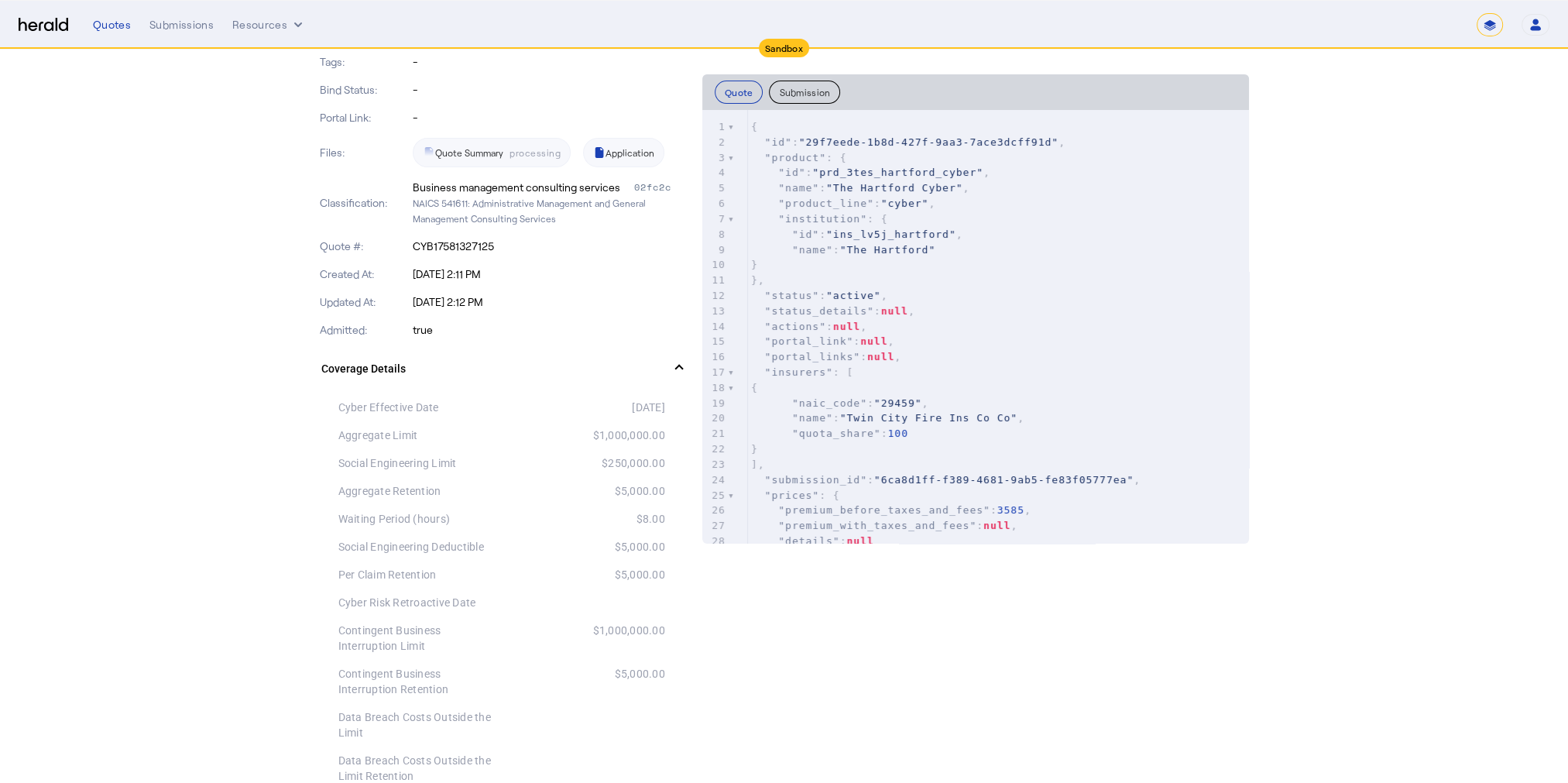
click at [682, 364] on span at bounding box center [679, 369] width 6 height 16
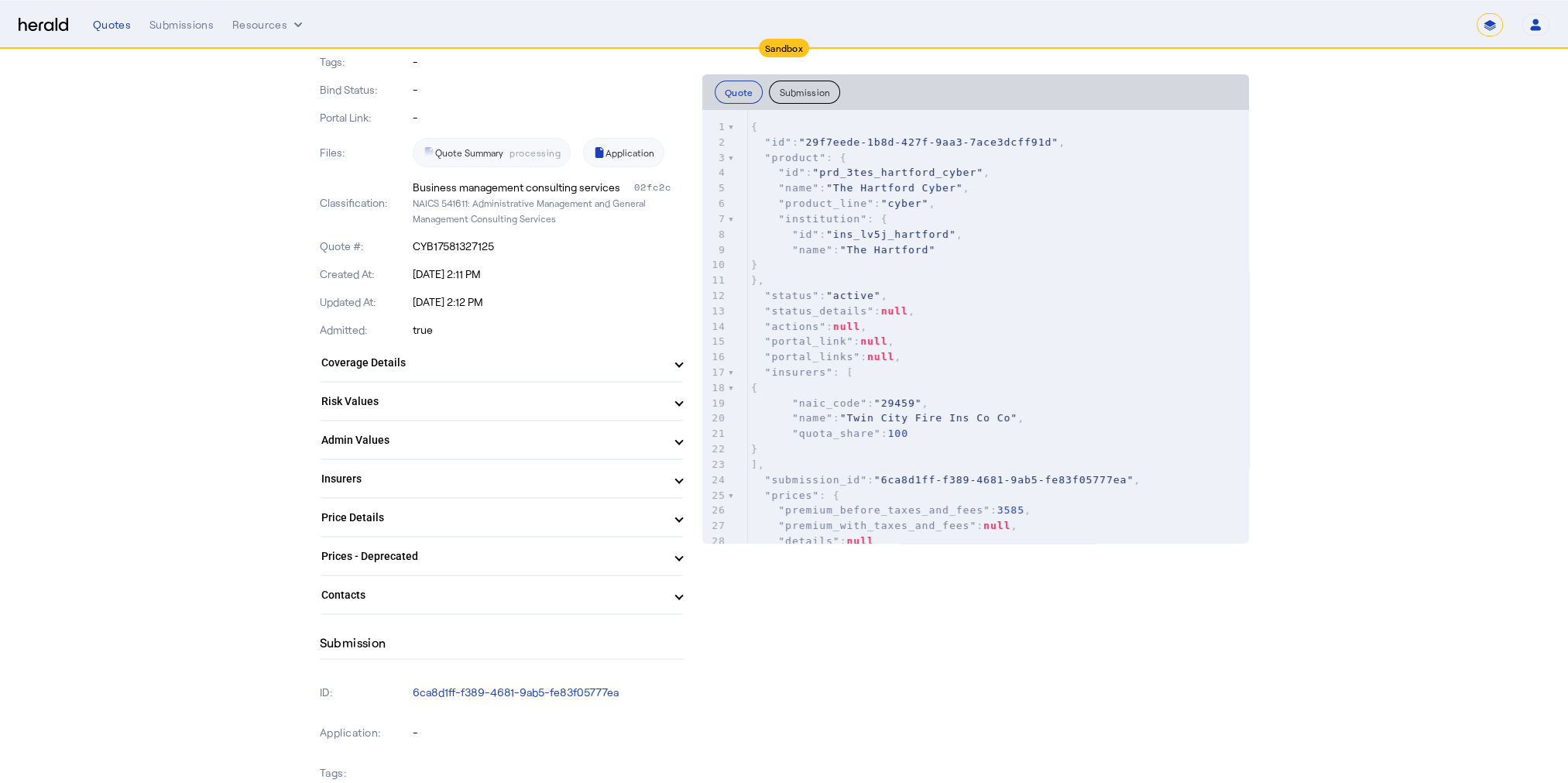
click at [681, 417] on mat-expansion-panel-header "Risk Values" at bounding box center [502, 401] width 364 height 38
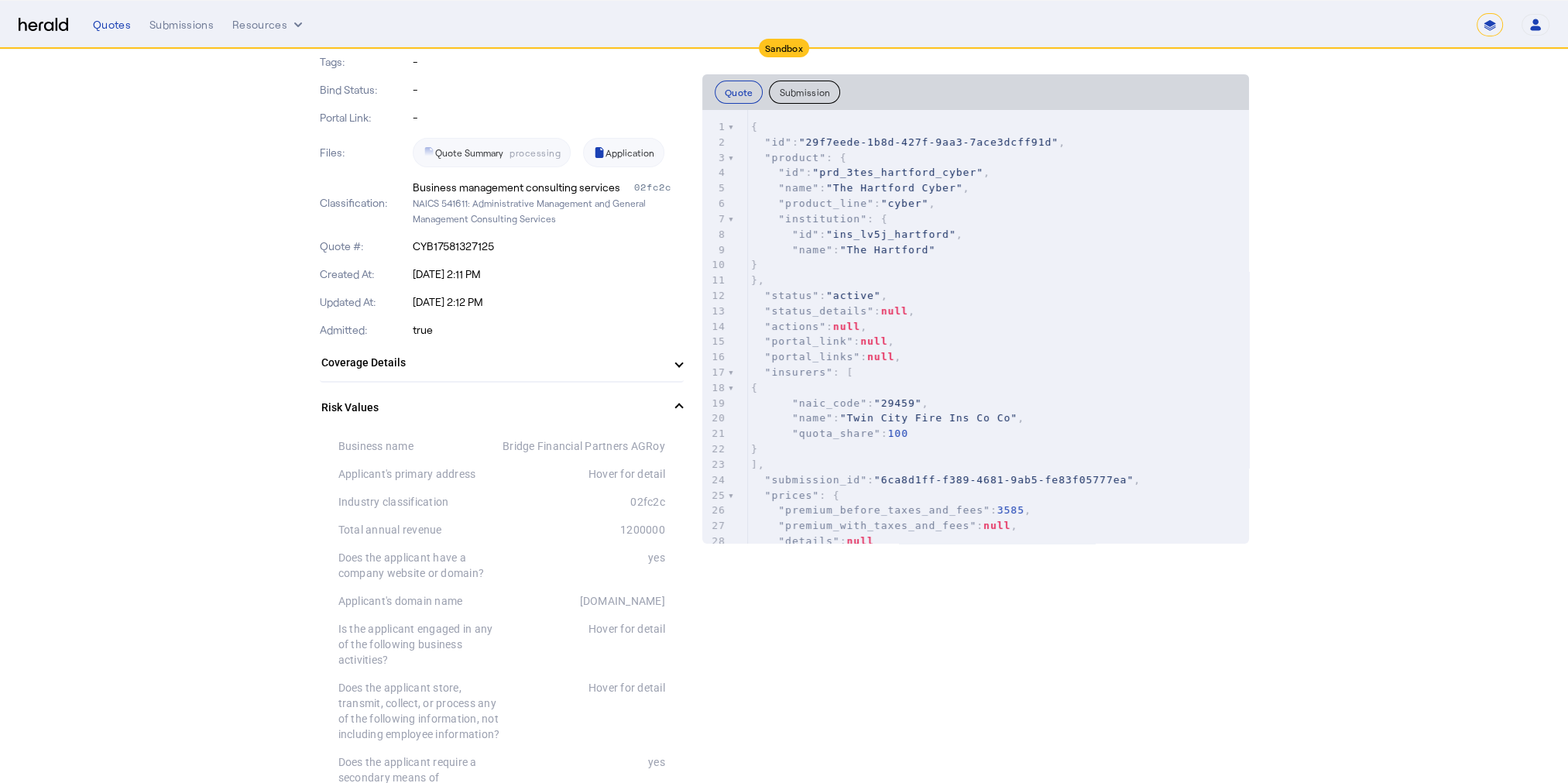
drag, startPoint x: 510, startPoint y: 446, endPoint x: 670, endPoint y: 447, distance: 160.0
click at [665, 447] on div "Bridge Financial Partners AGRoy" at bounding box center [583, 446] width 163 height 15
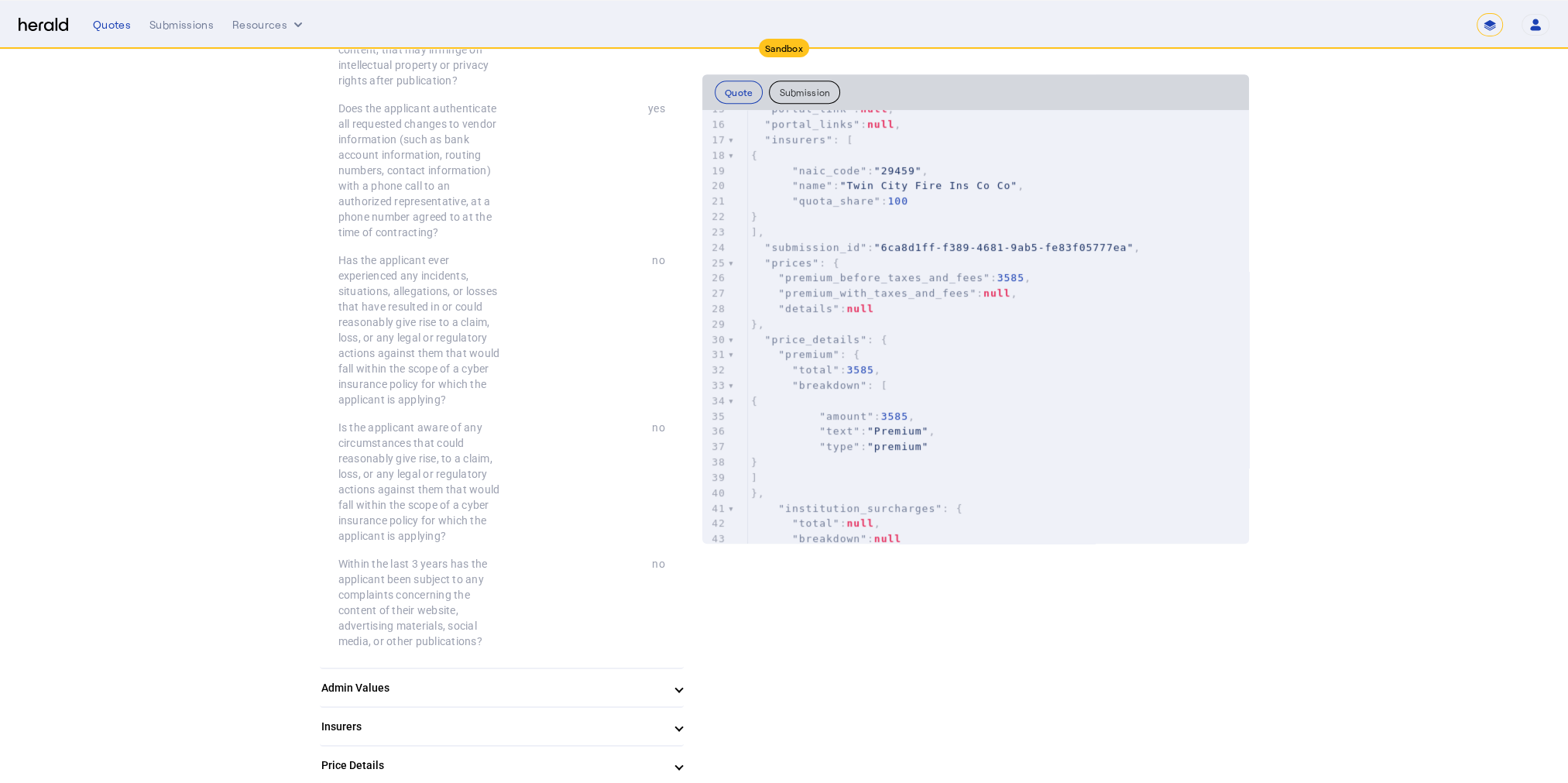
scroll to position [1472, 0]
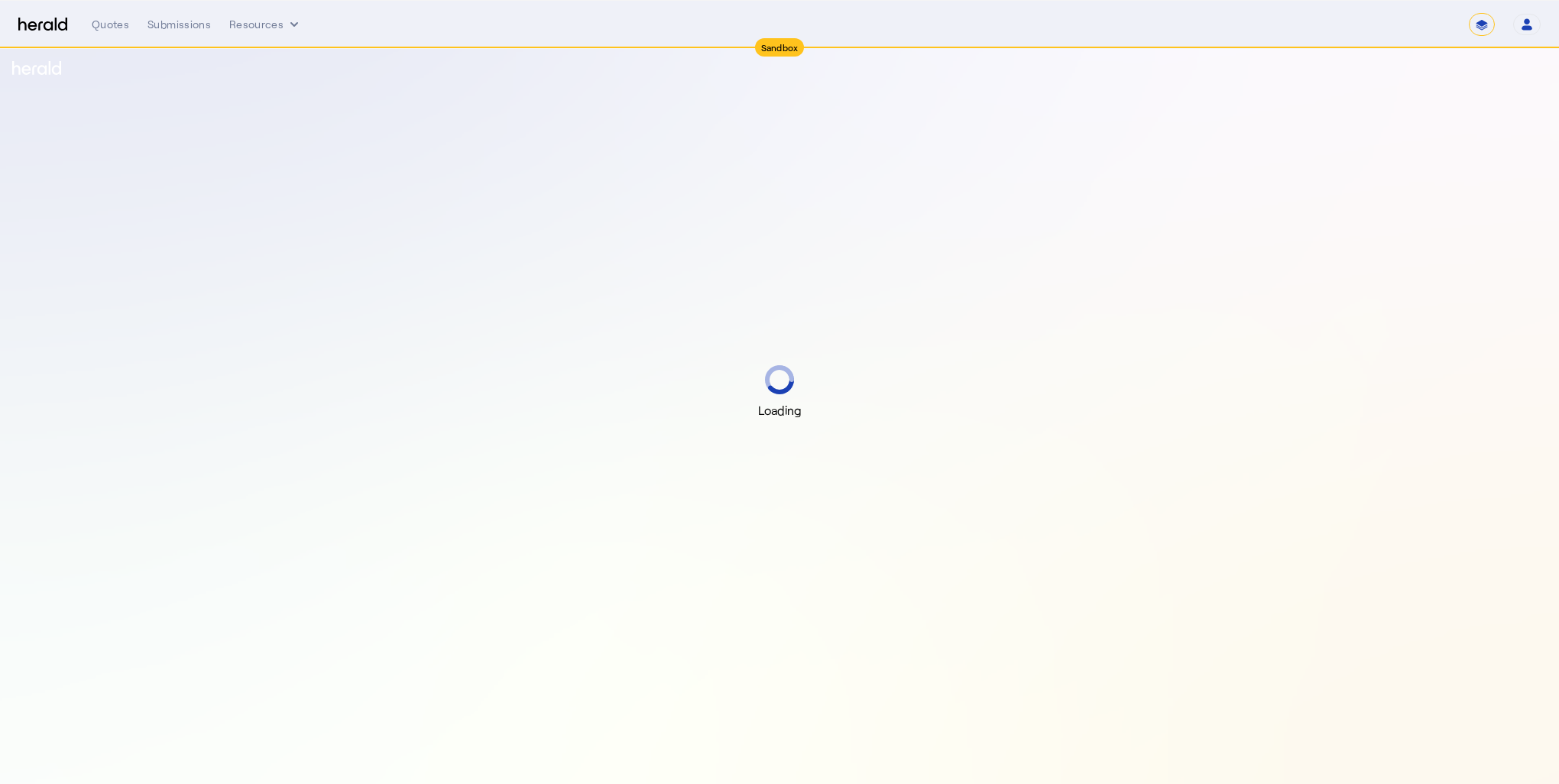
select select "*******"
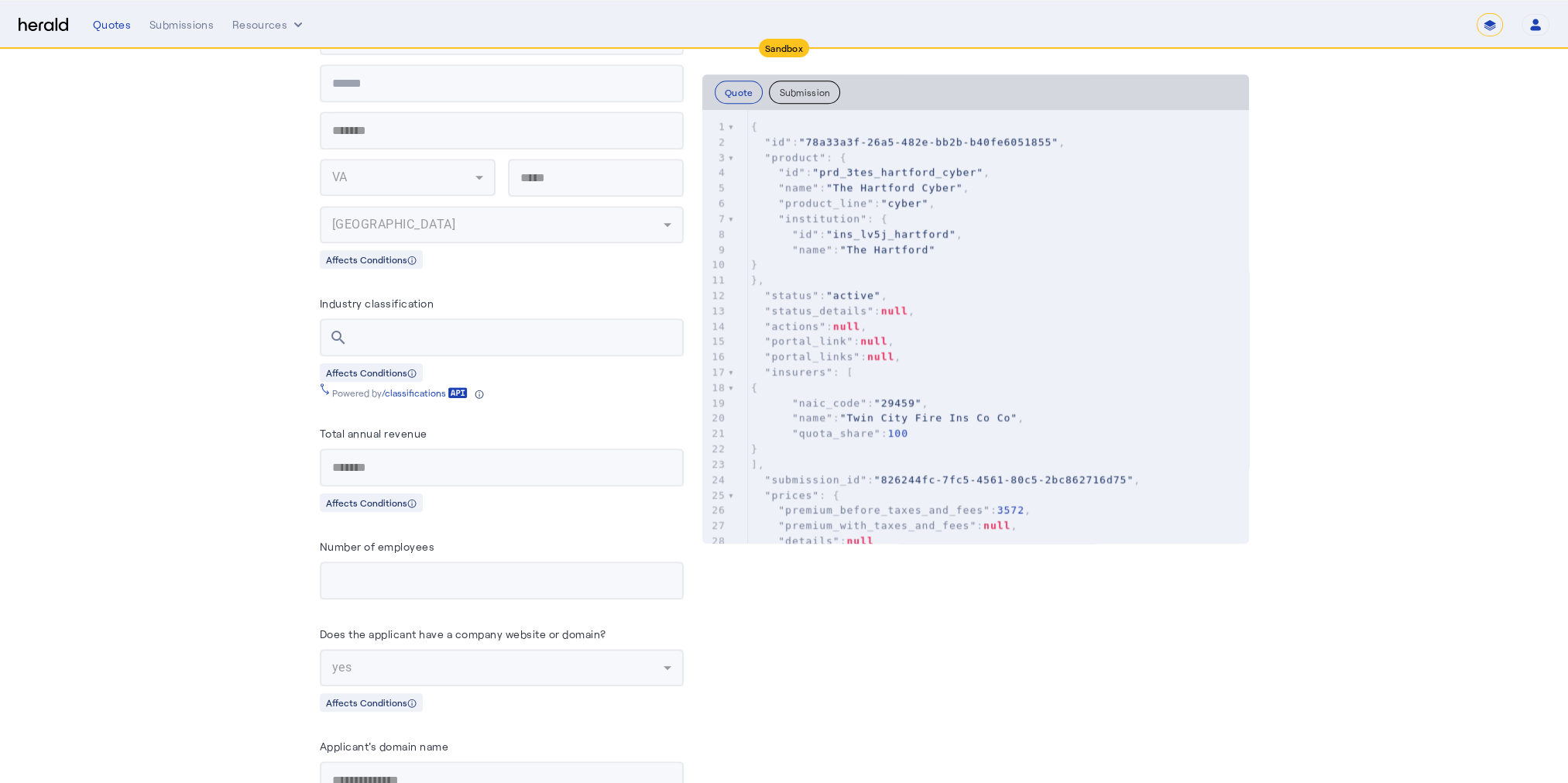
scroll to position [2091, 0]
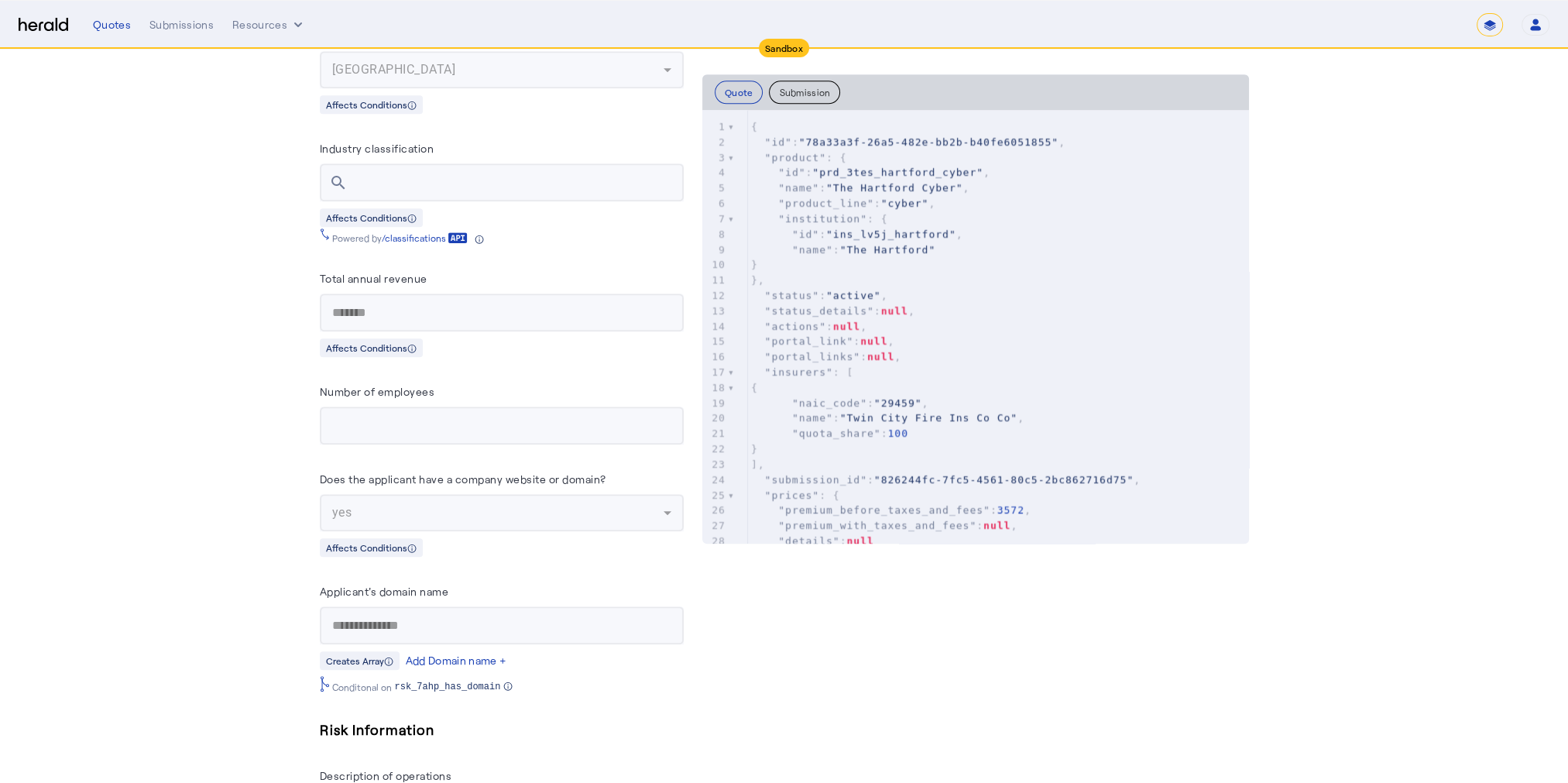
click at [328, 612] on mat-form-field "**********" at bounding box center [502, 625] width 364 height 38
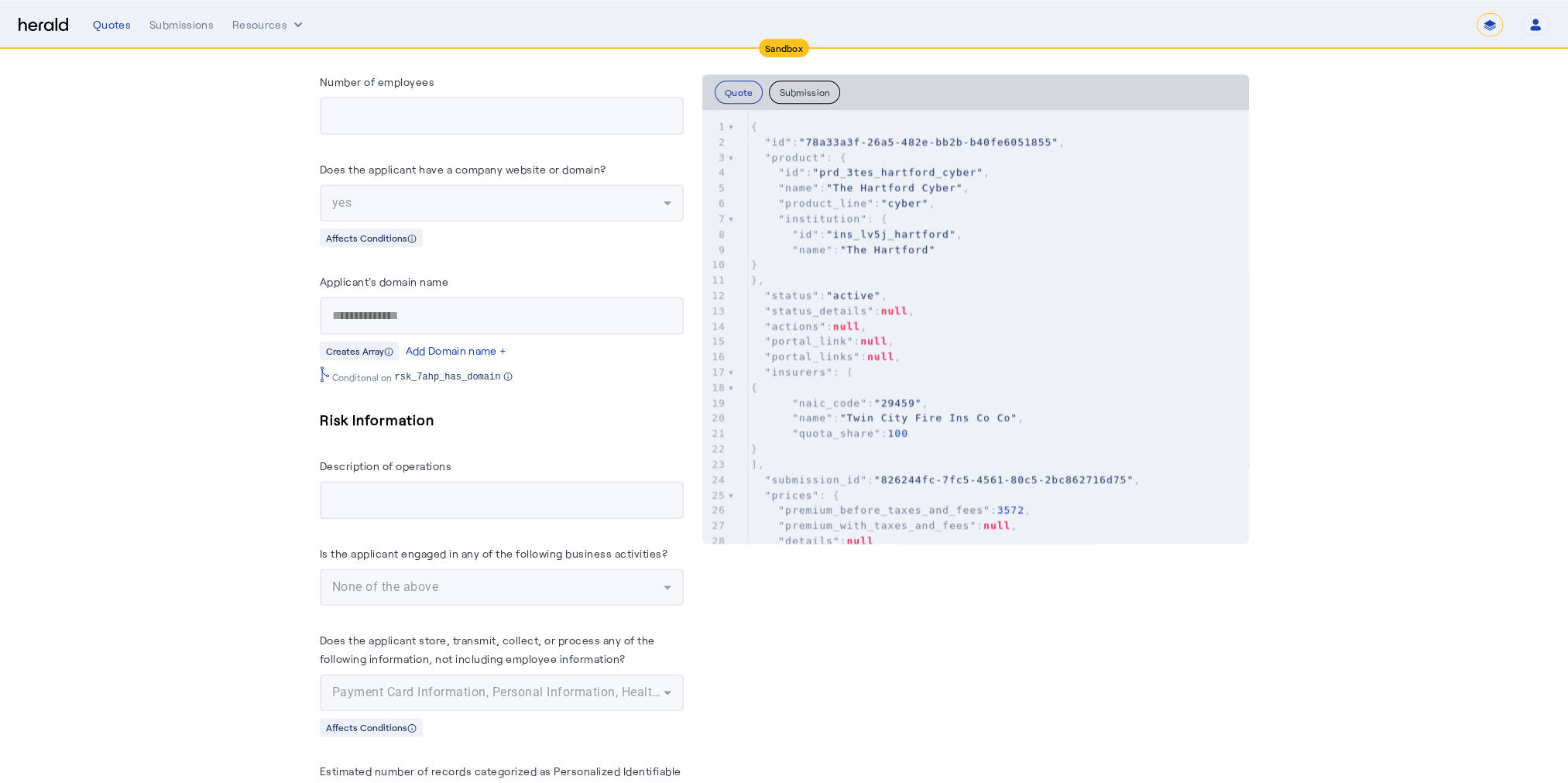
click at [577, 683] on mat-form-field "Payment Card Information, Personal Information, Healthcare Records" at bounding box center [502, 692] width 364 height 38
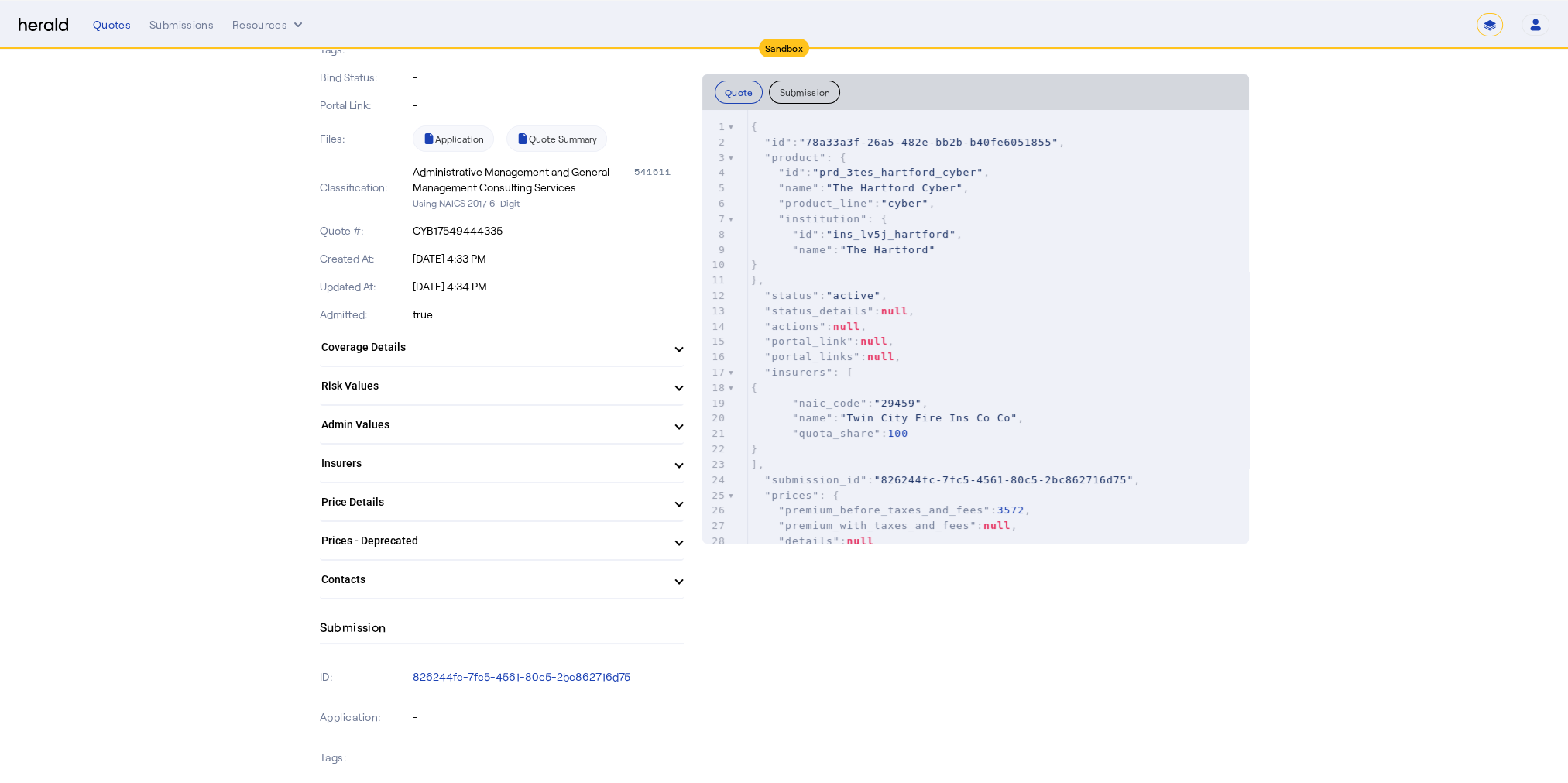
scroll to position [0, 0]
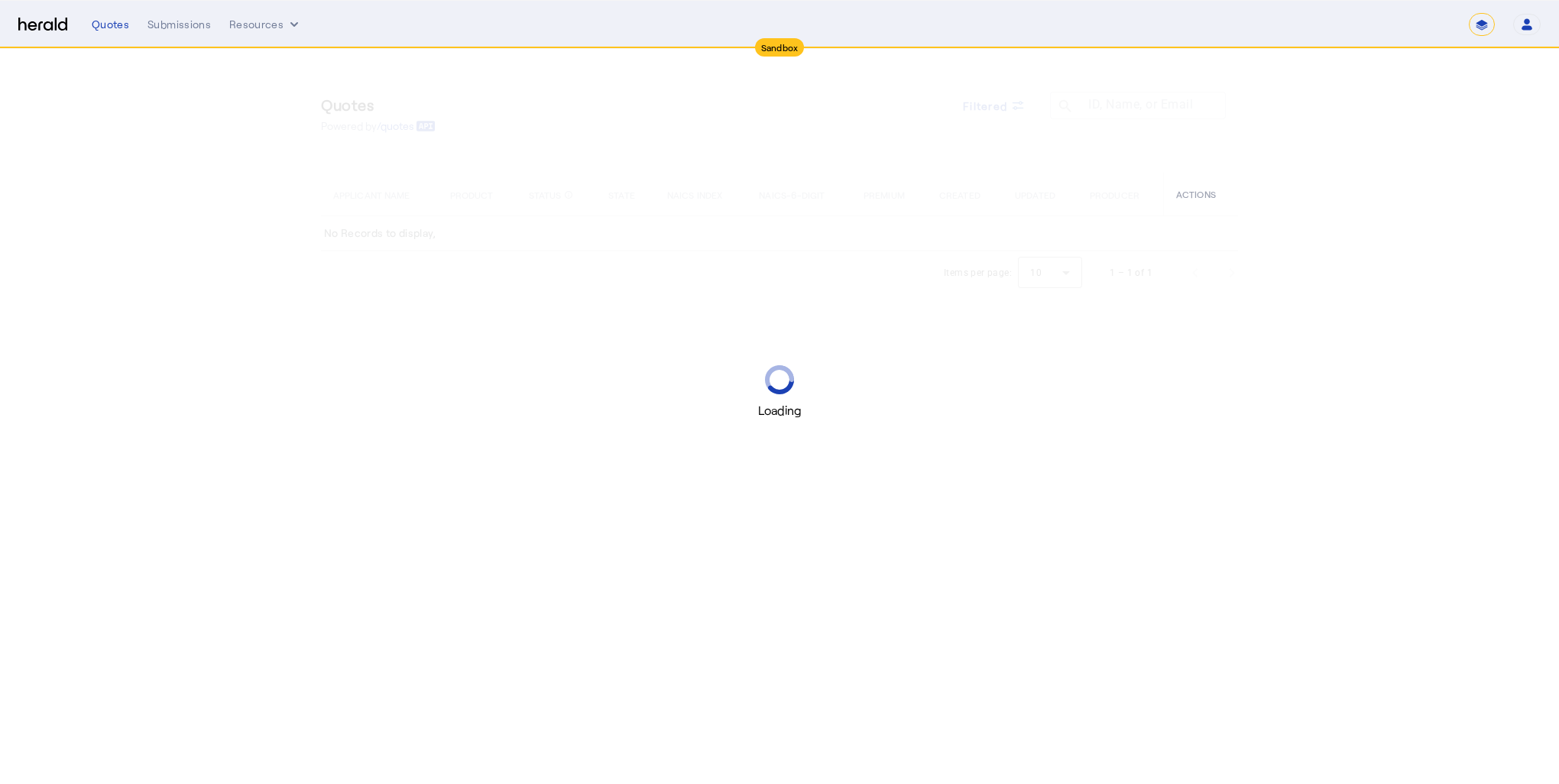
select select "*******"
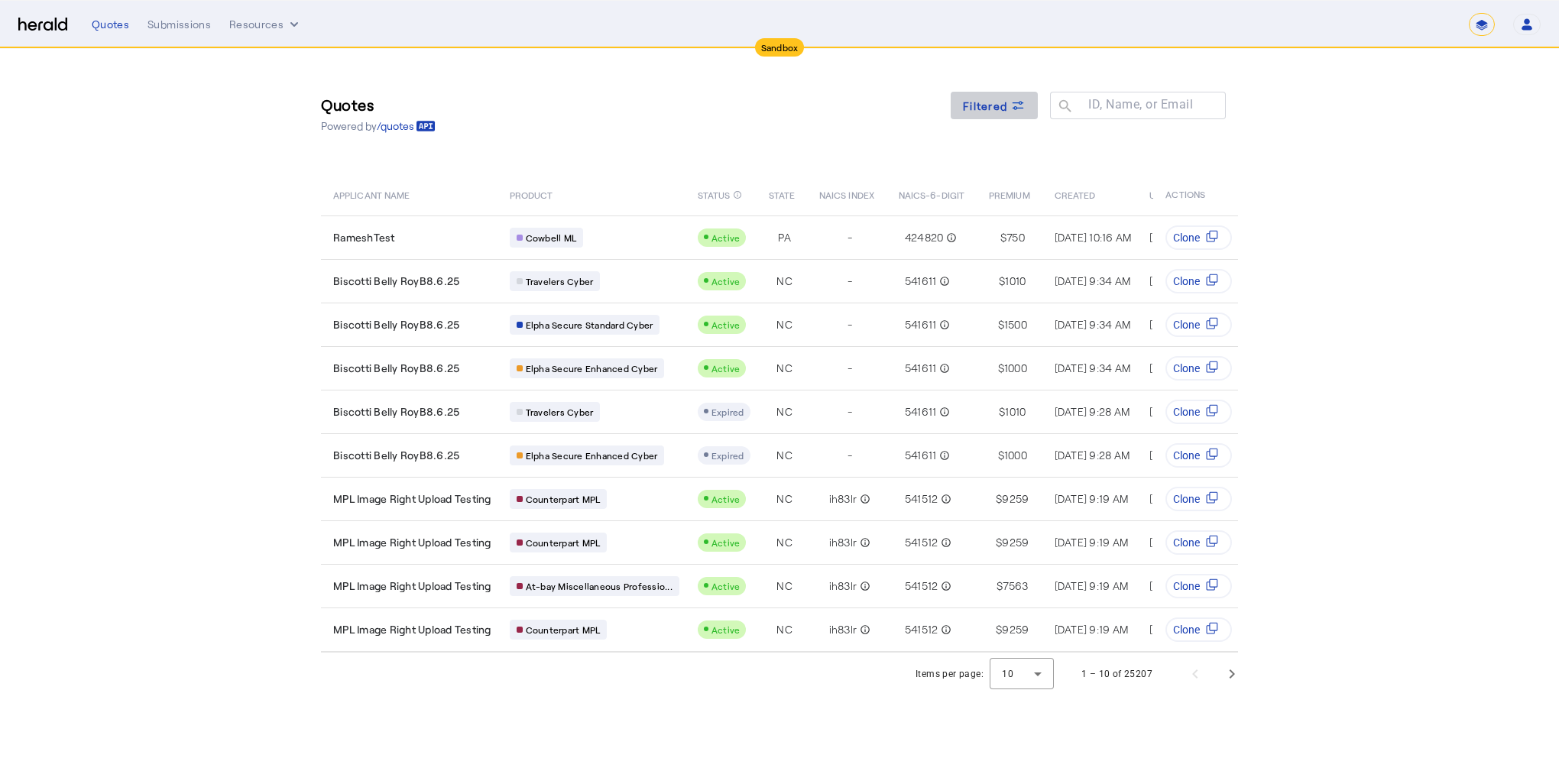
click at [1013, 111] on icon at bounding box center [1017, 105] width 15 height 15
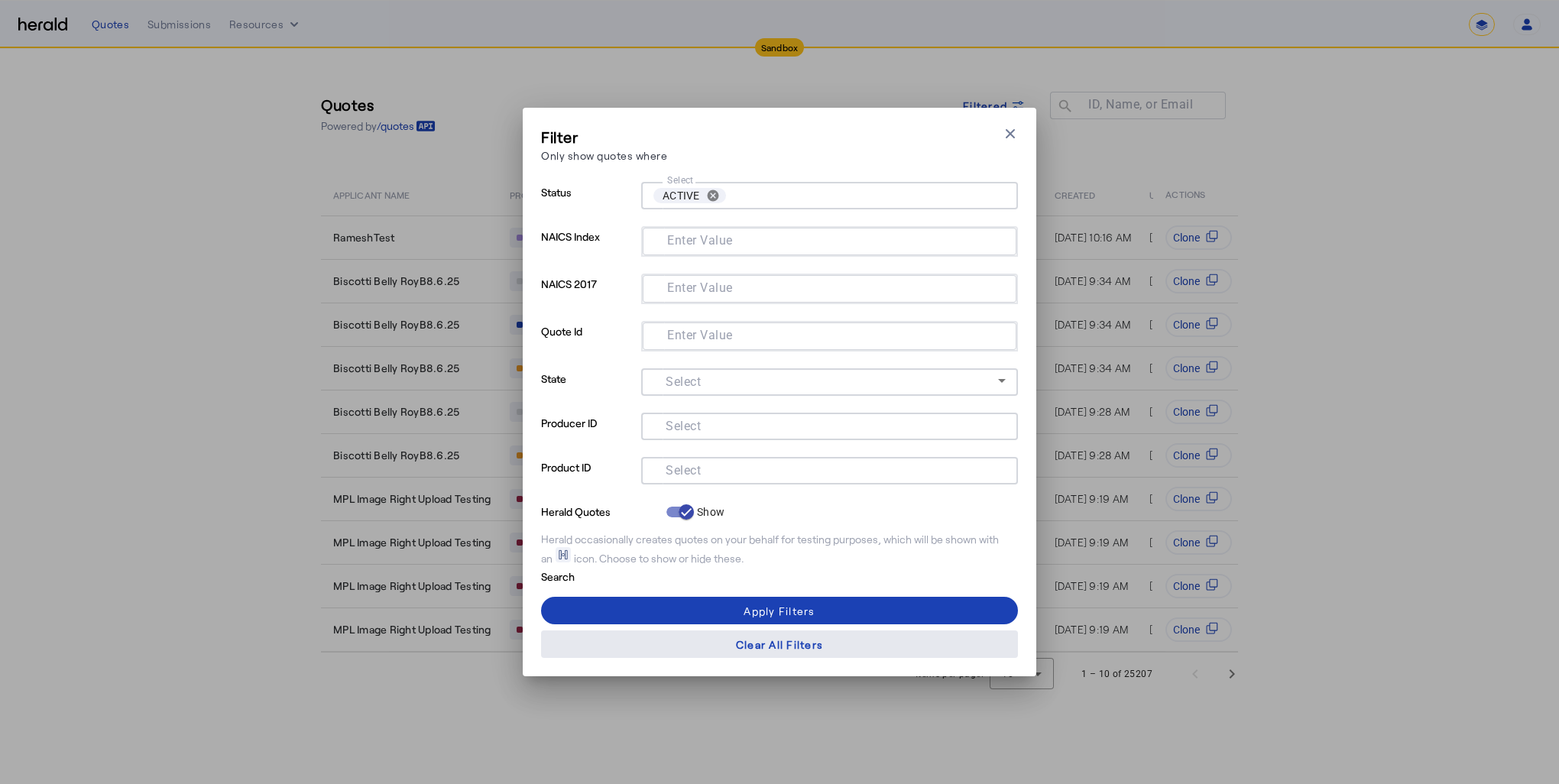
click at [776, 653] on span at bounding box center [779, 644] width 477 height 37
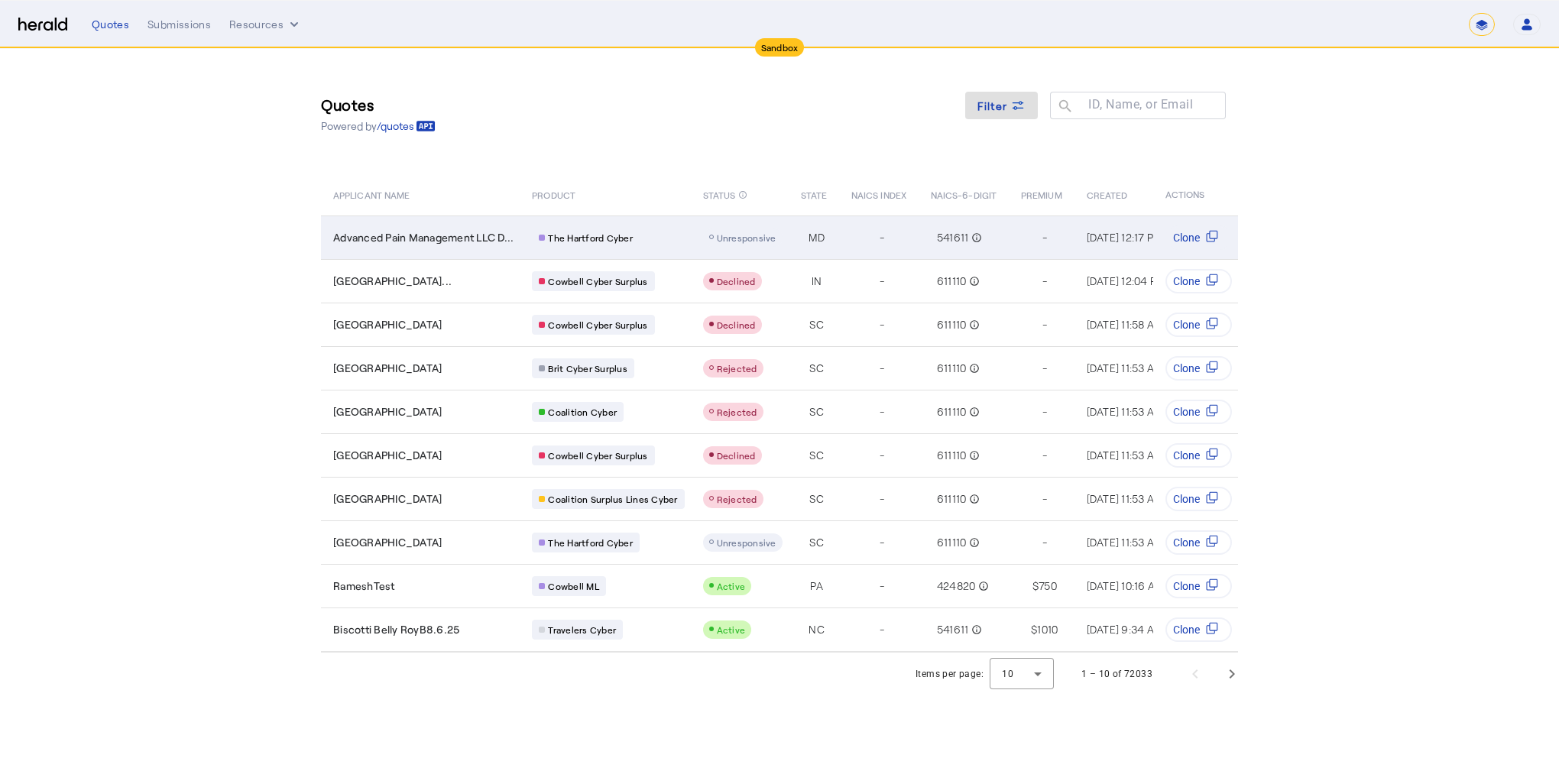
click at [749, 238] on span "Unresponsive" at bounding box center [746, 237] width 60 height 11
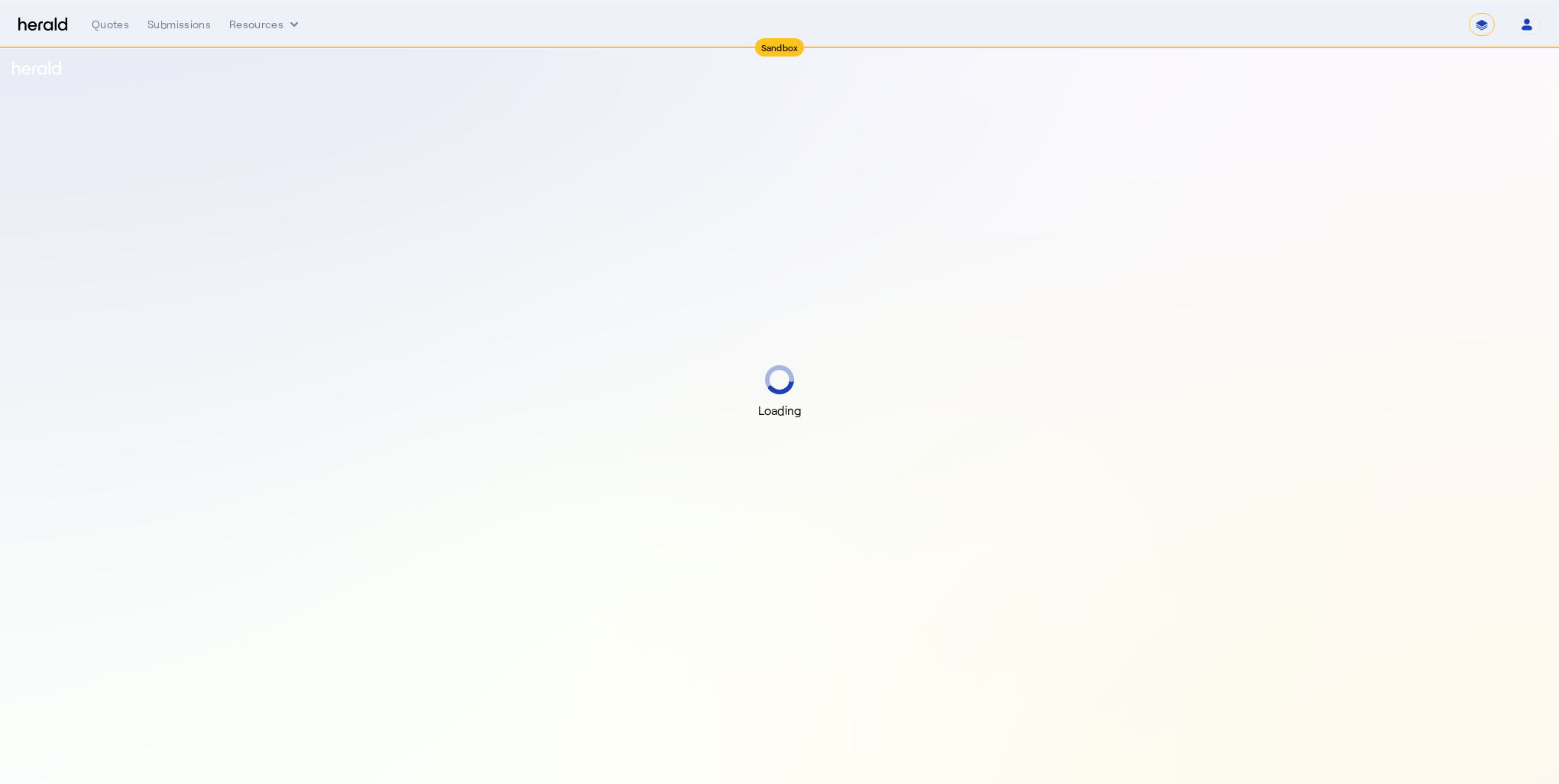
select select "*******"
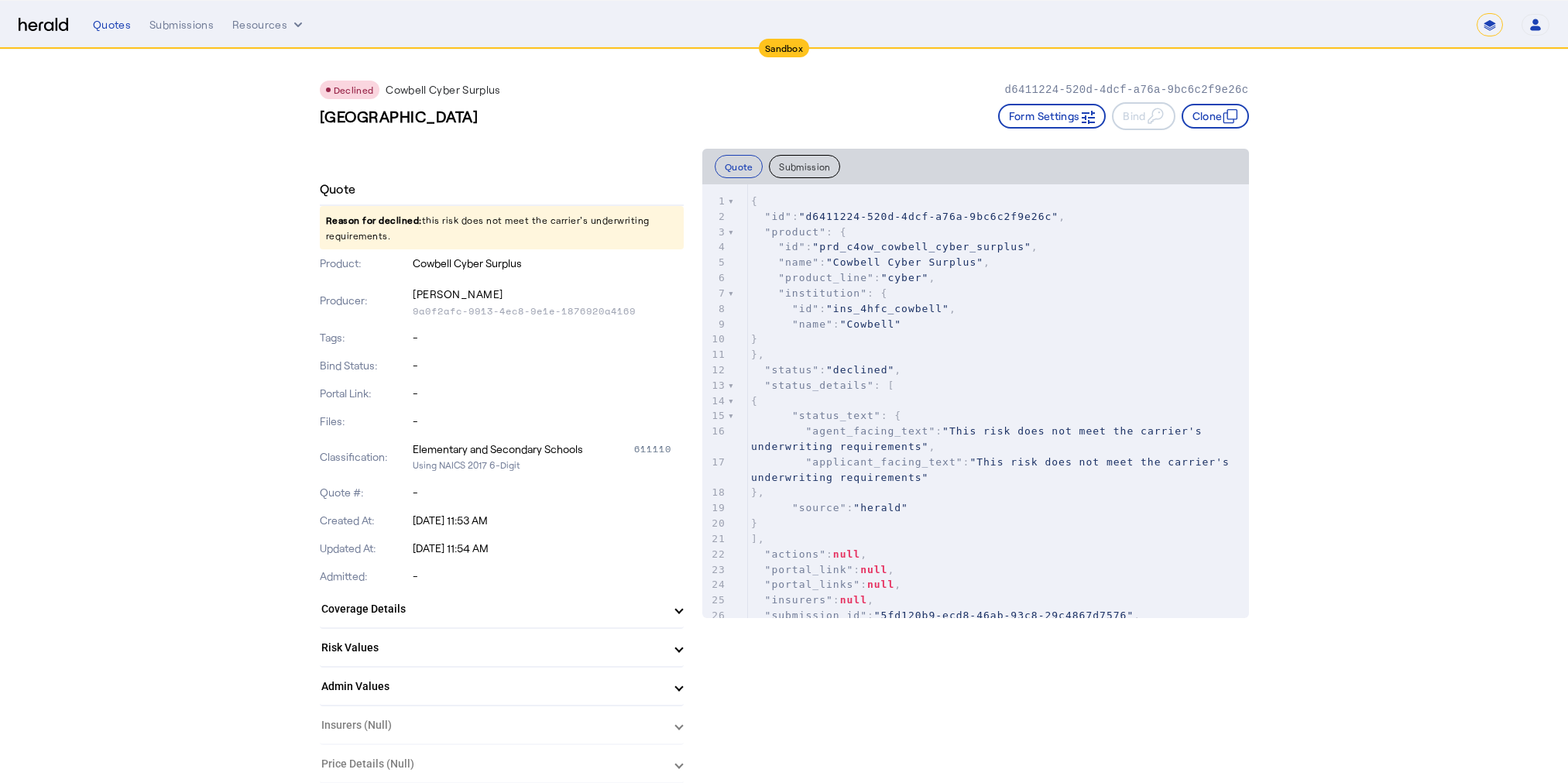
select select "*******"
